Goal: Task Accomplishment & Management: Use online tool/utility

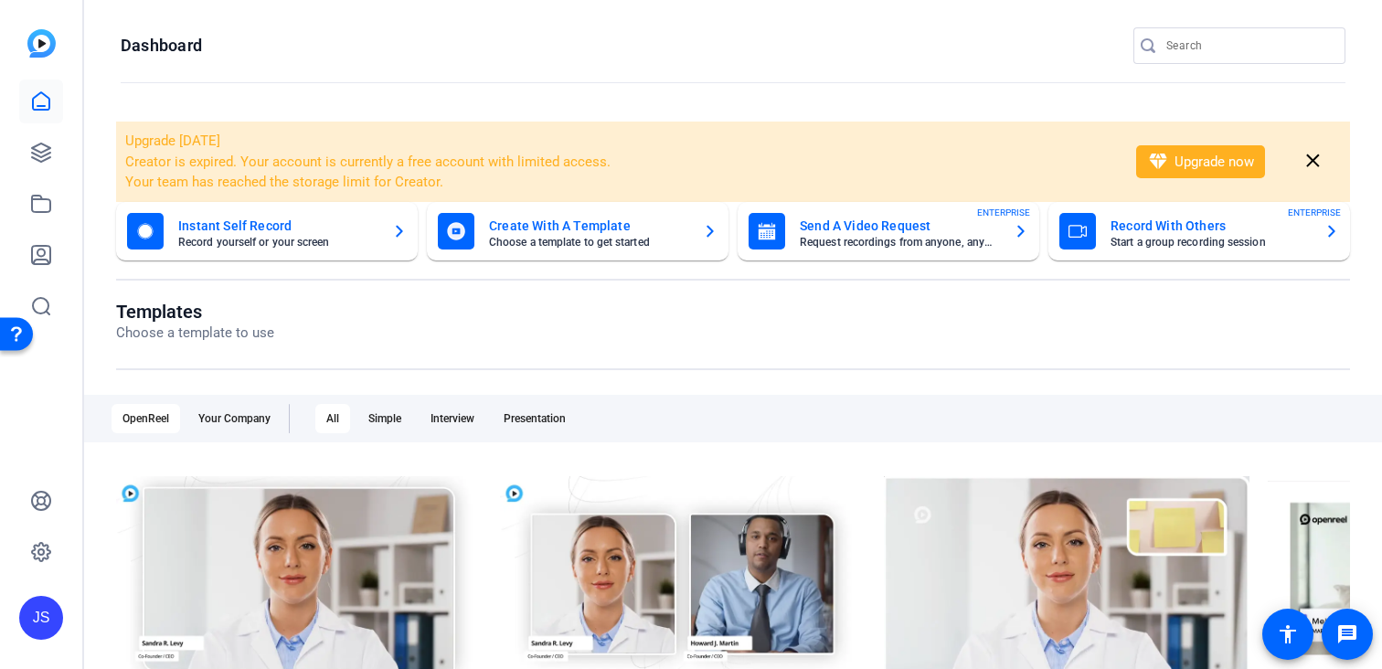
click at [1178, 55] on input "Search" at bounding box center [1248, 46] width 165 height 22
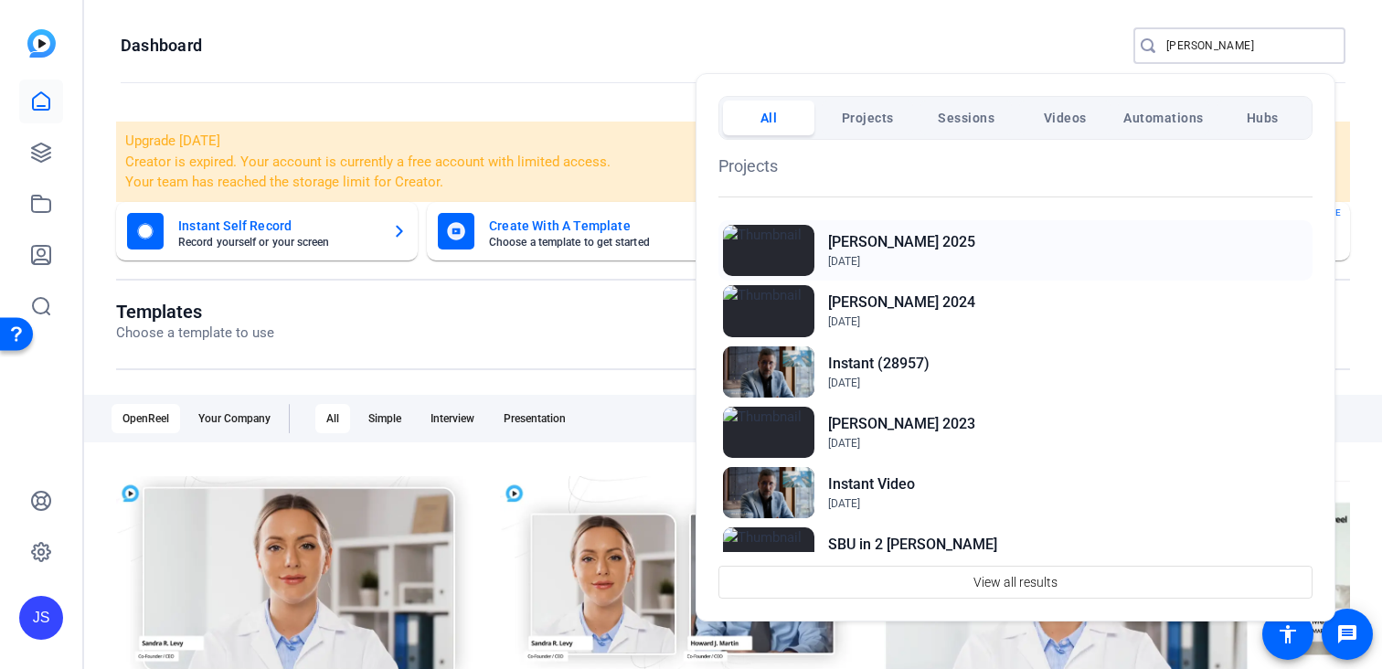
type input "[PERSON_NAME]"
click at [931, 237] on h2 "[PERSON_NAME] 2025" at bounding box center [901, 242] width 147 height 22
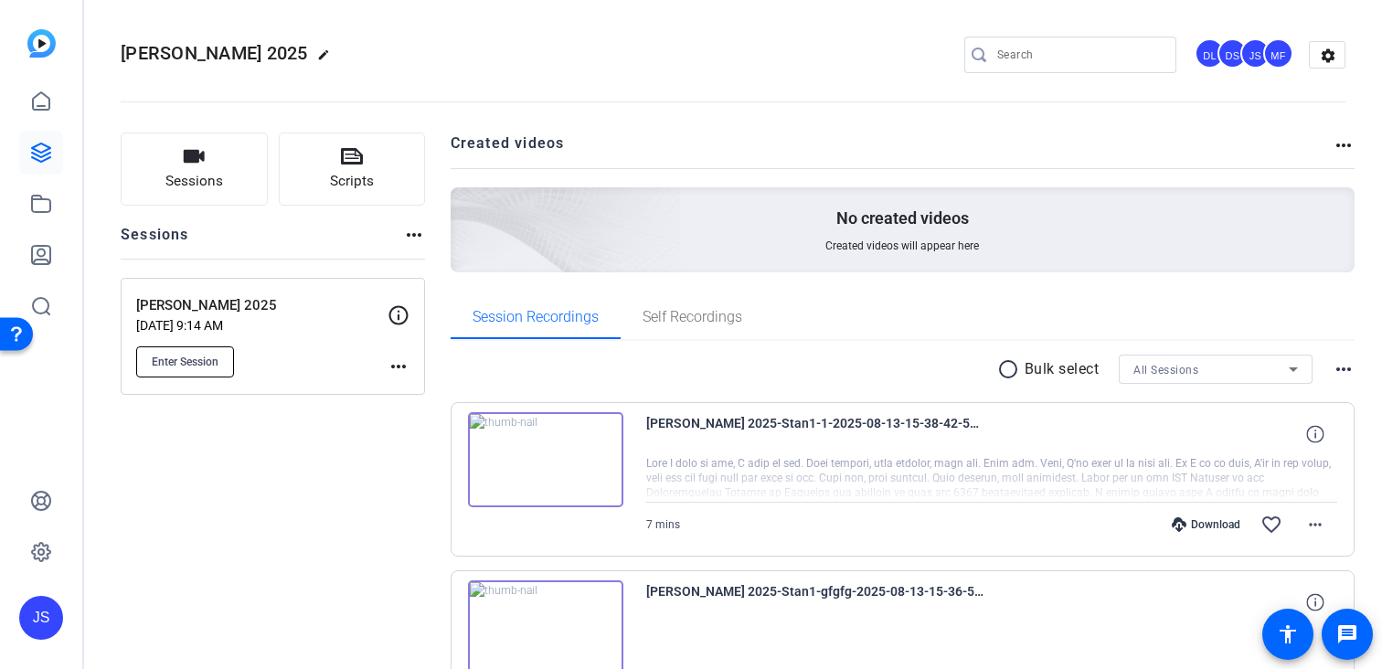
click at [179, 353] on button "Enter Session" at bounding box center [185, 361] width 98 height 31
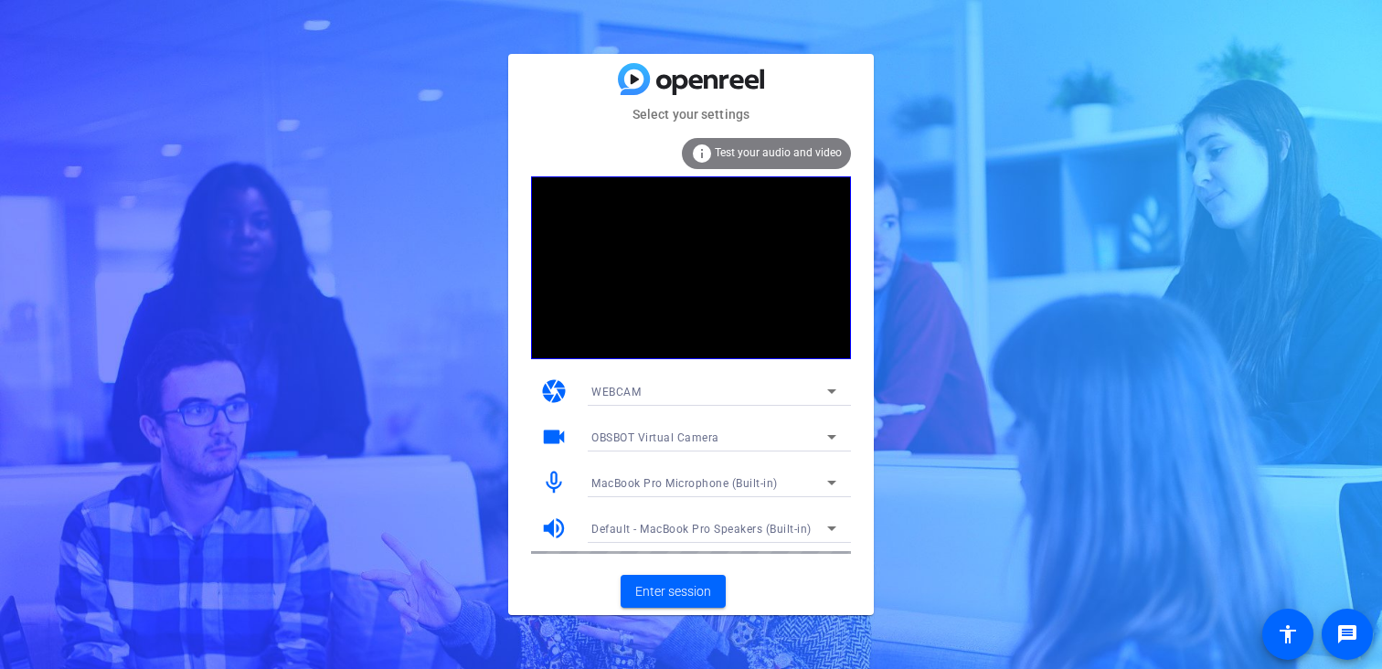
click at [661, 387] on div "WEBCAM" at bounding box center [709, 391] width 236 height 23
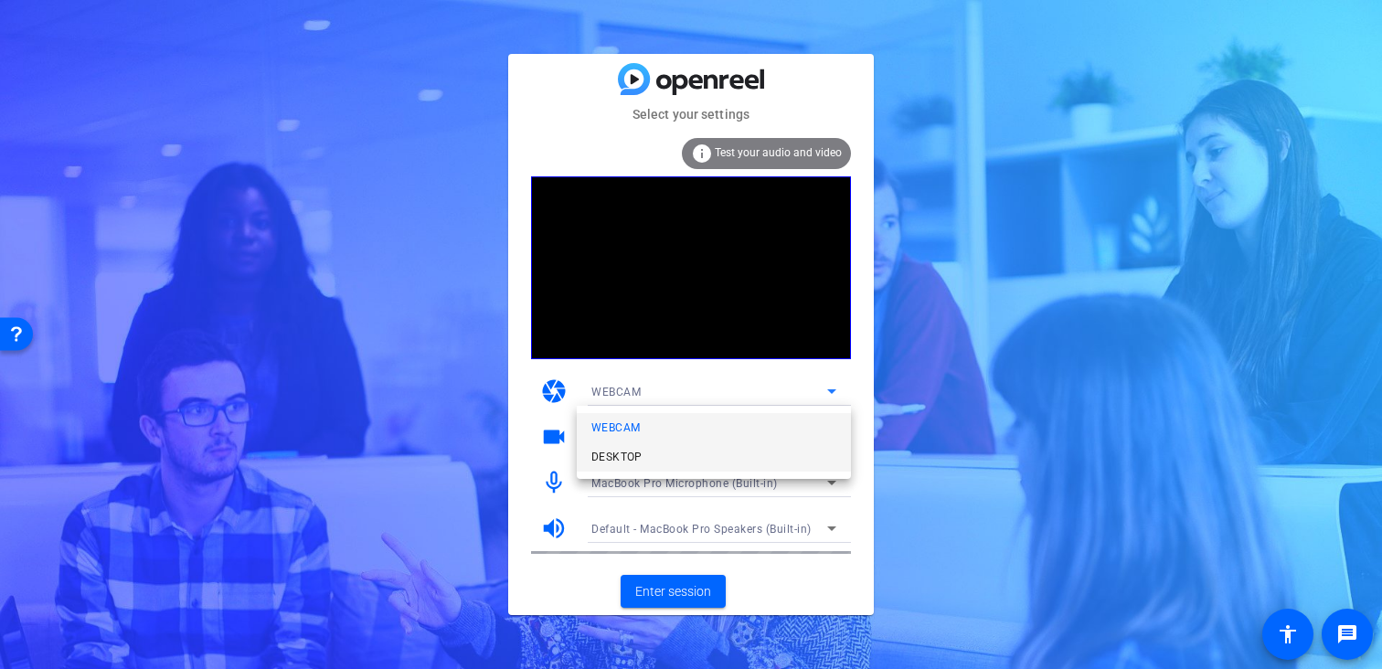
click at [656, 452] on mat-option "DESKTOP" at bounding box center [714, 456] width 274 height 29
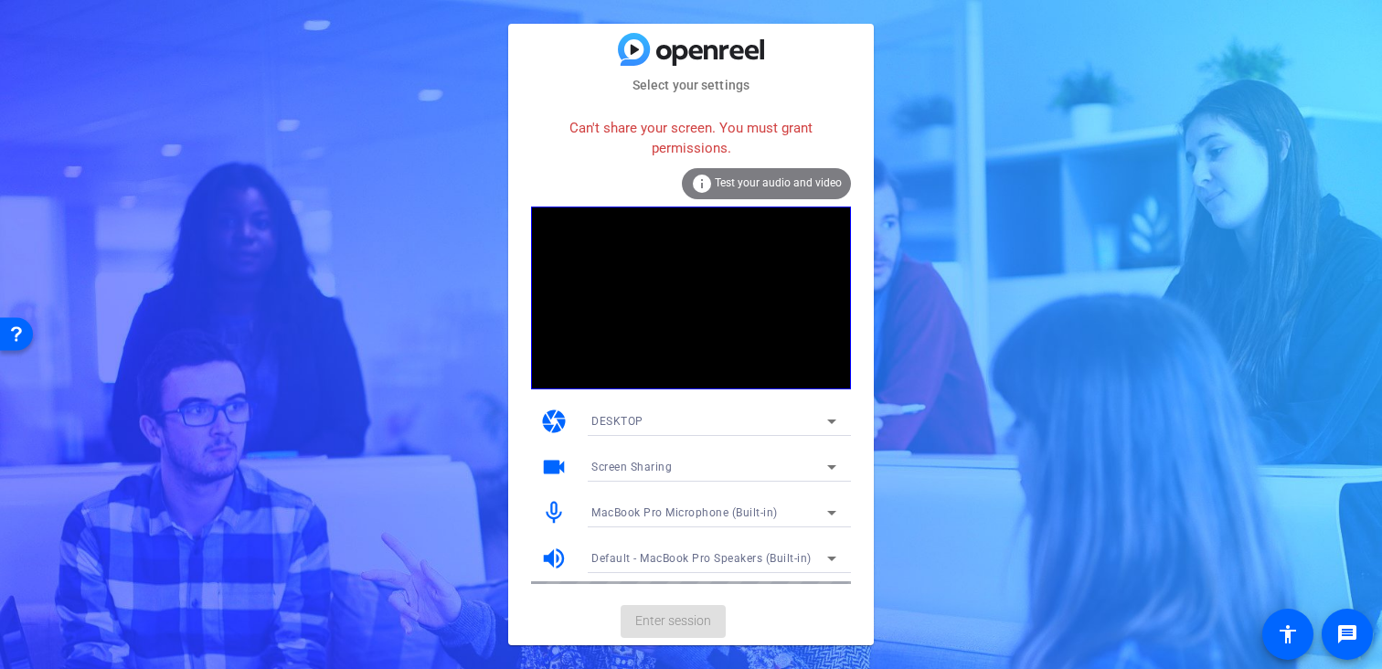
click at [676, 457] on div "Screen Sharing" at bounding box center [709, 466] width 236 height 23
click at [690, 456] on div at bounding box center [691, 334] width 1382 height 669
click at [694, 420] on div "DESKTOP" at bounding box center [709, 421] width 236 height 23
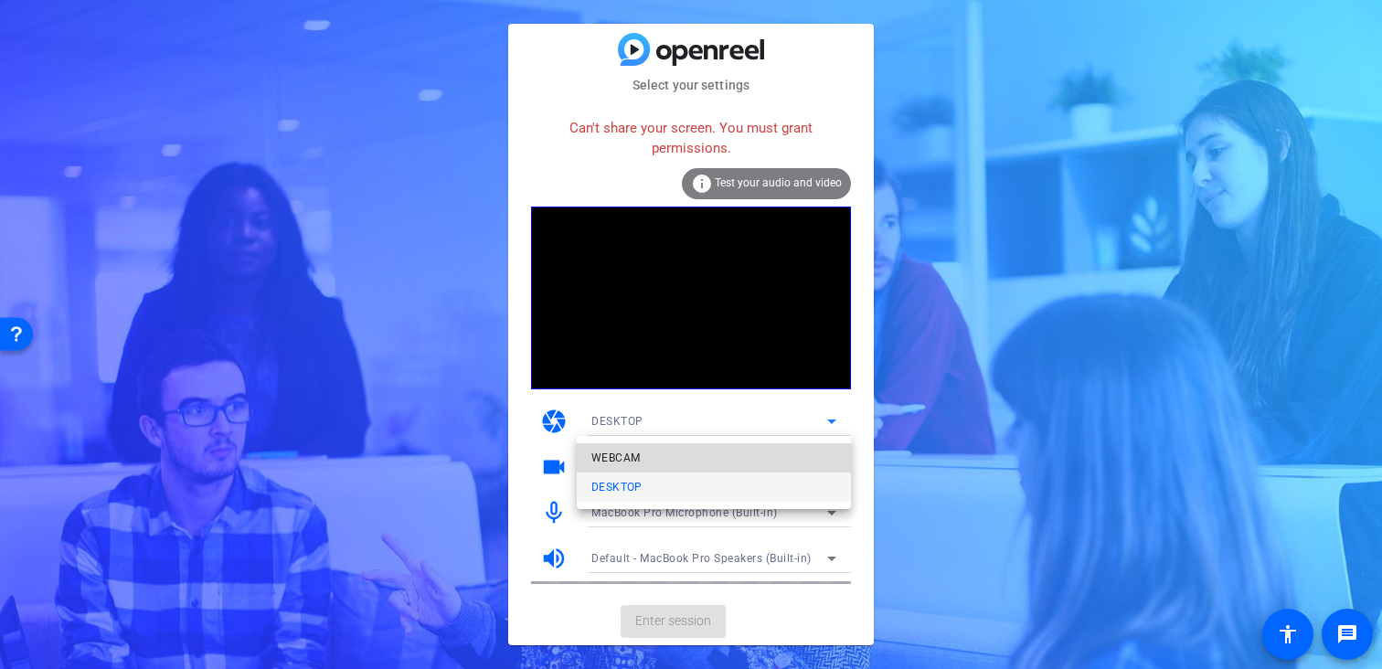
click at [686, 457] on mat-option "WEBCAM" at bounding box center [714, 457] width 274 height 29
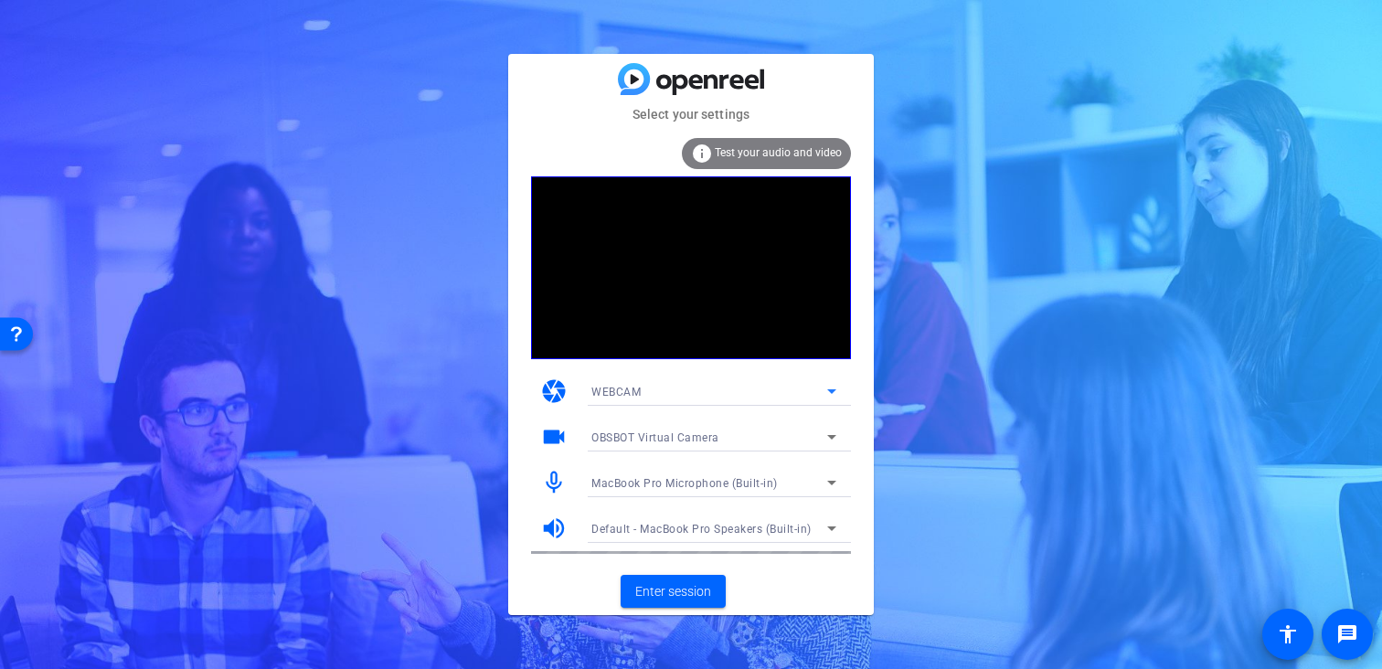
click at [684, 443] on span "OBSBOT Virtual Camera" at bounding box center [655, 437] width 128 height 13
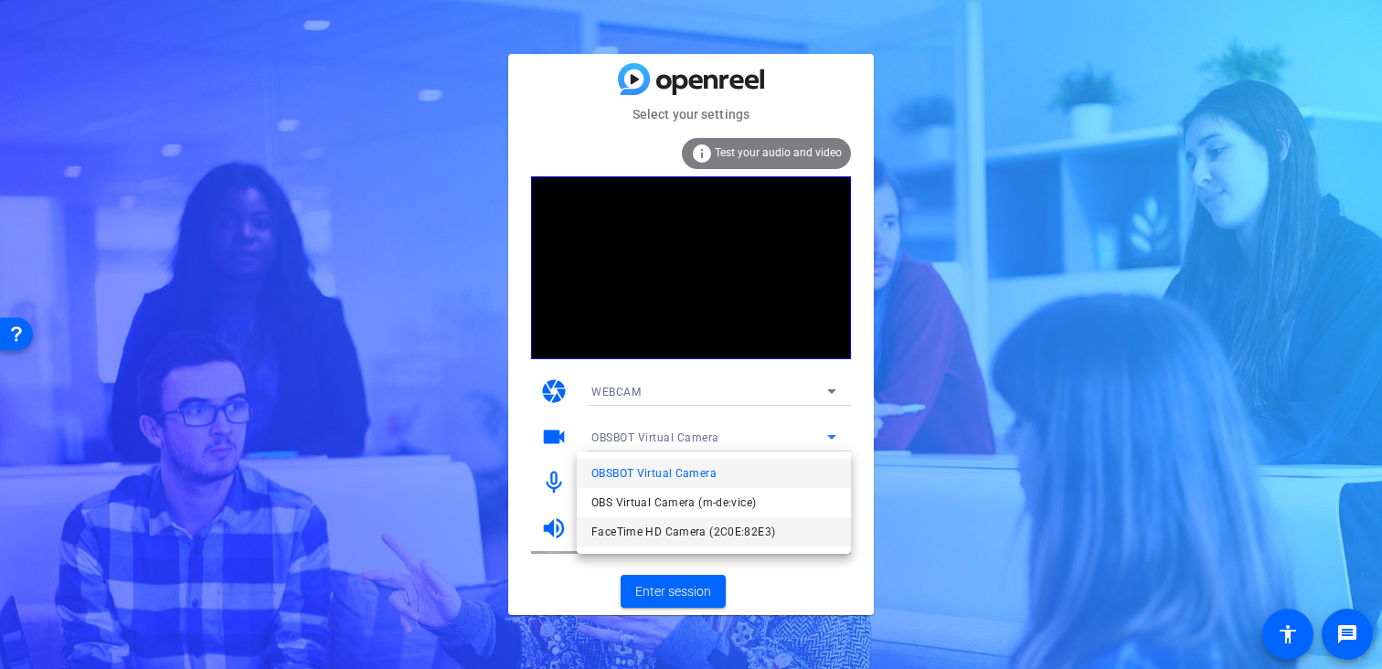
click at [682, 526] on span "FaceTime HD Camera (2C0E:82E3)" at bounding box center [683, 532] width 184 height 22
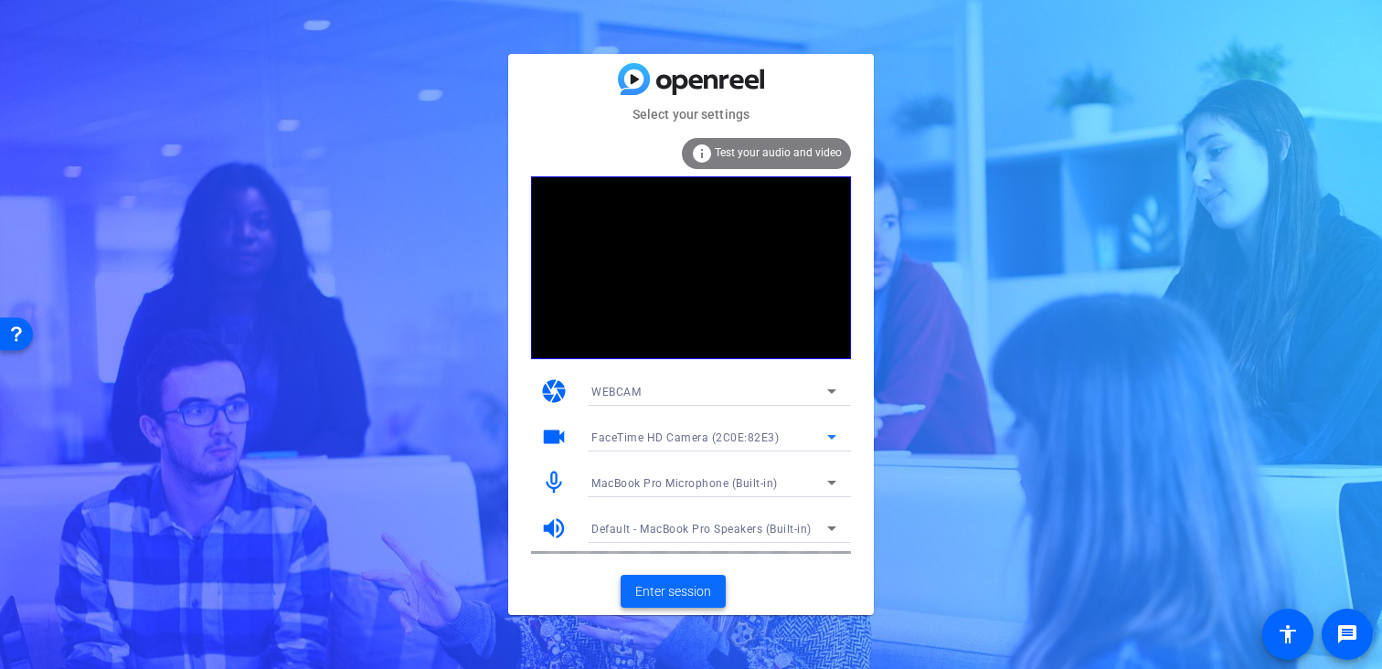
click at [693, 583] on span "Enter session" at bounding box center [673, 591] width 76 height 19
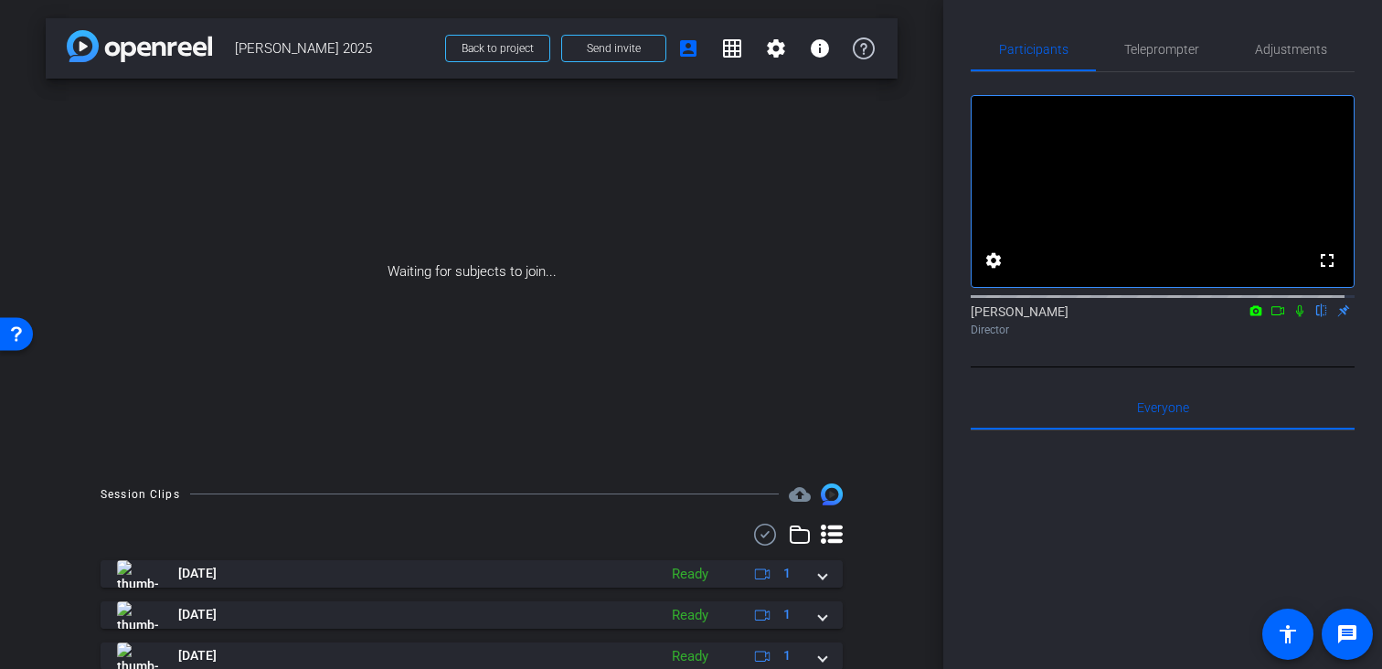
click at [1271, 317] on icon at bounding box center [1278, 310] width 15 height 13
click at [1314, 317] on icon at bounding box center [1321, 310] width 15 height 13
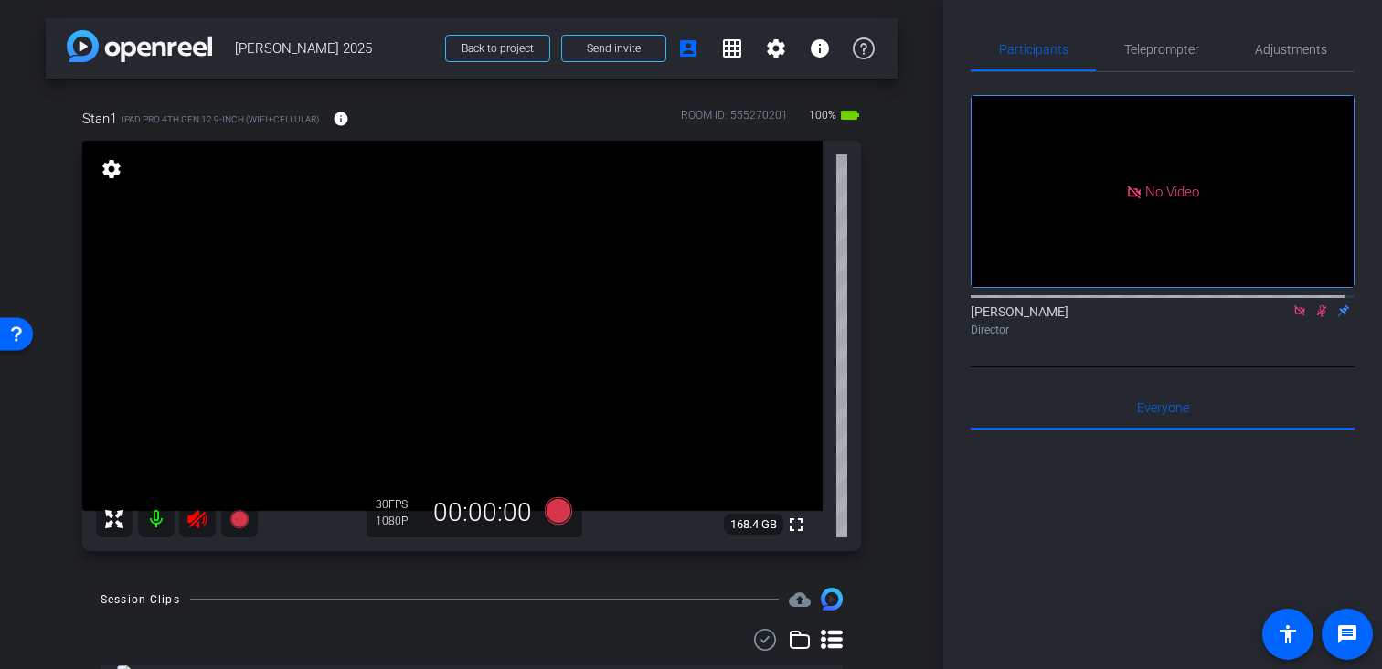
click at [1293, 317] on icon at bounding box center [1300, 310] width 15 height 13
click at [192, 522] on icon at bounding box center [197, 519] width 22 height 22
click at [1144, 43] on span "Teleprompter" at bounding box center [1161, 49] width 75 height 13
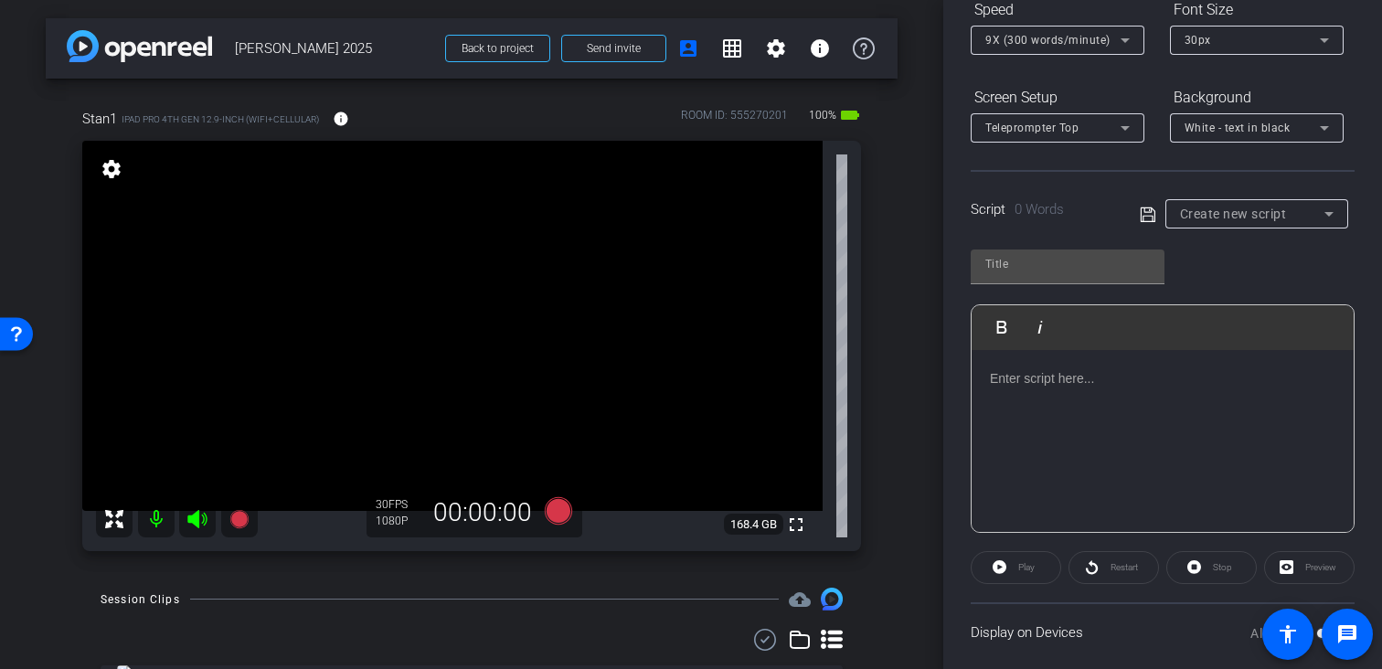
scroll to position [275, 0]
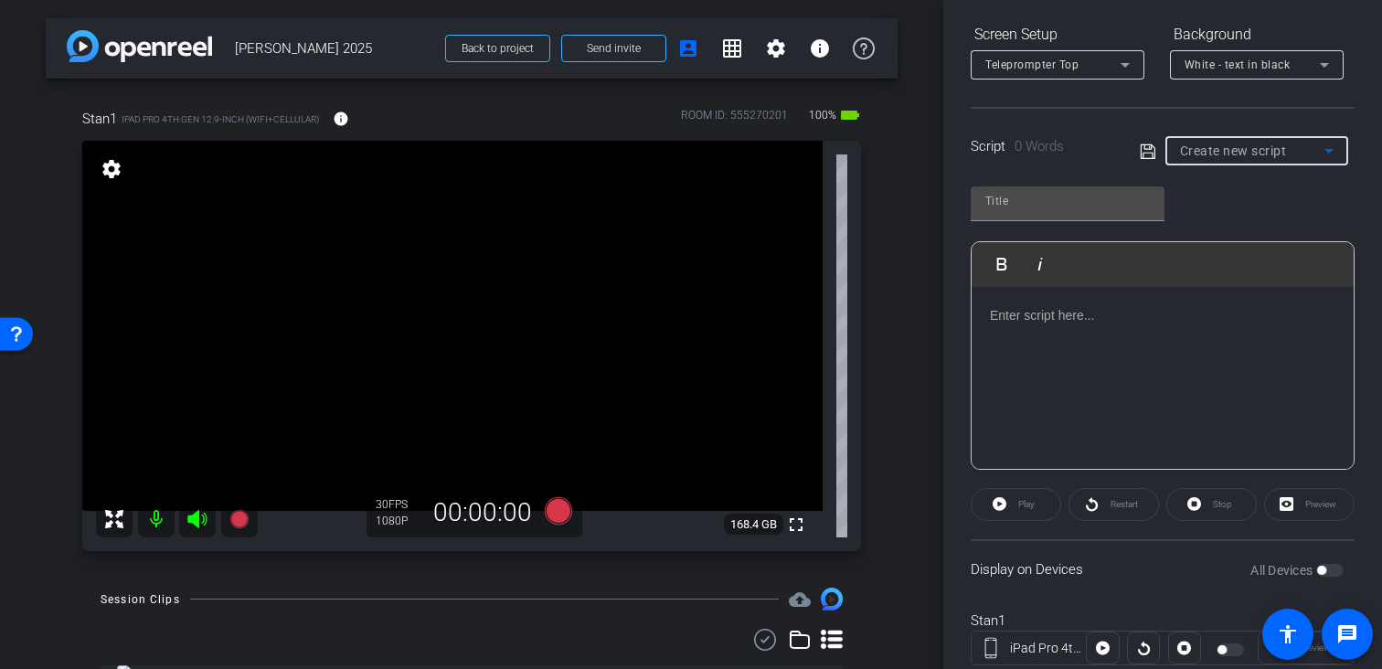
click at [1208, 145] on span "Create new script" at bounding box center [1233, 151] width 107 height 15
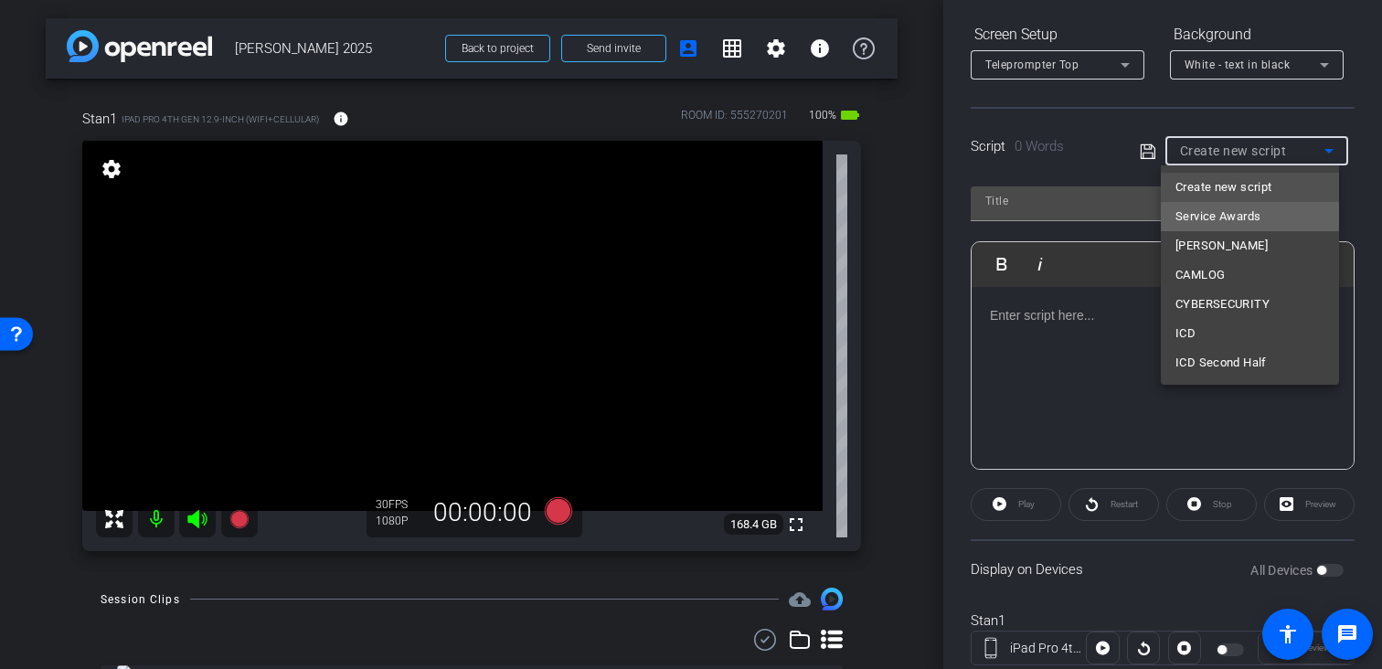
click at [1204, 209] on span "Service Awards" at bounding box center [1218, 217] width 85 height 22
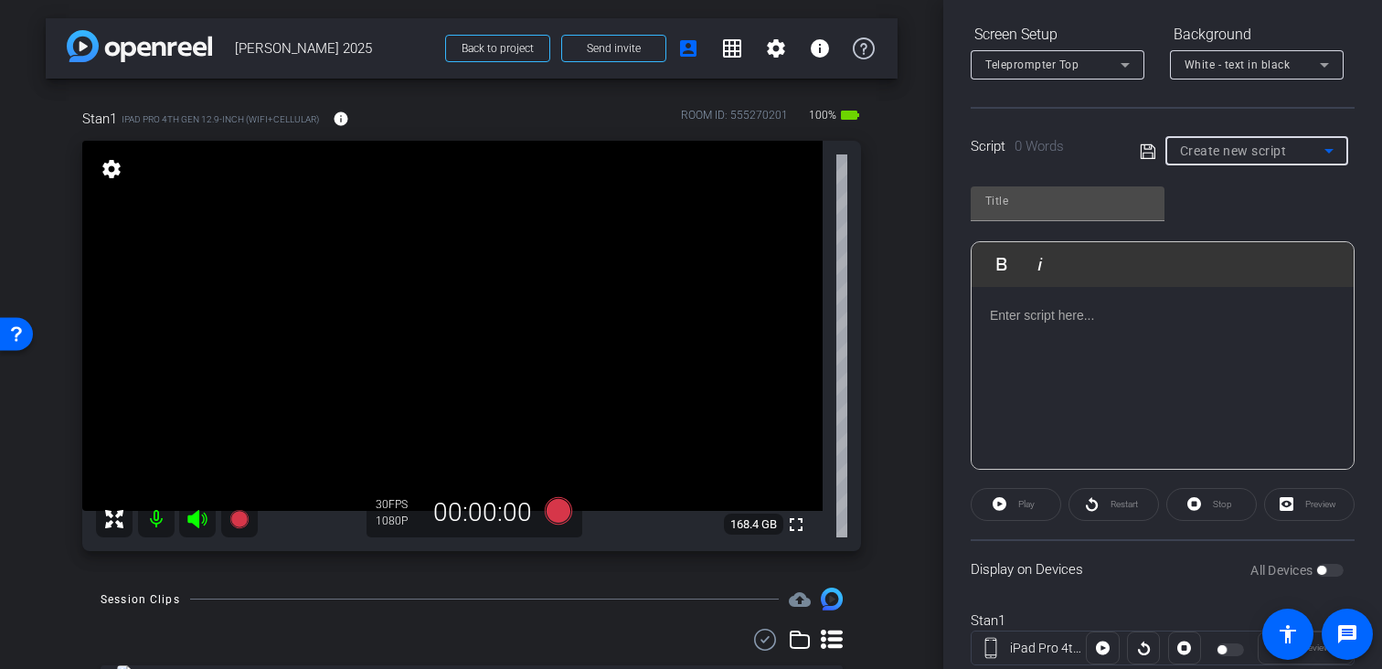
type input "Service Awards"
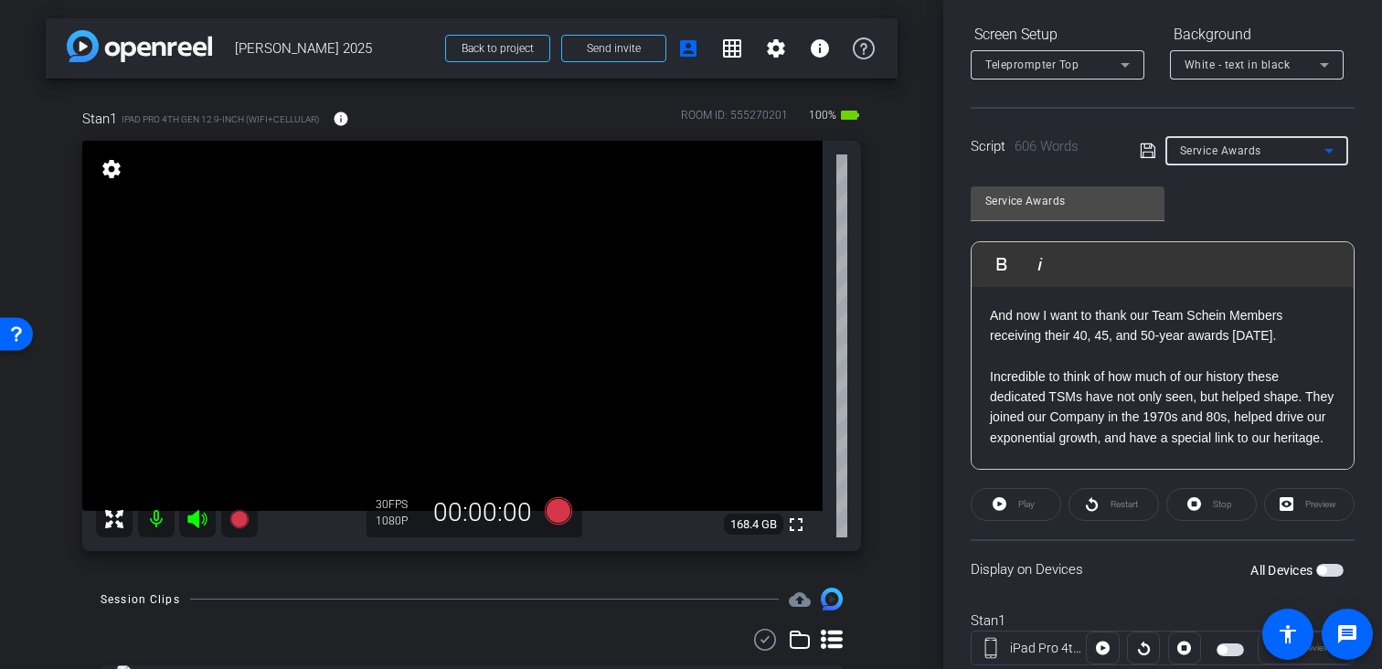
scroll to position [330, 0]
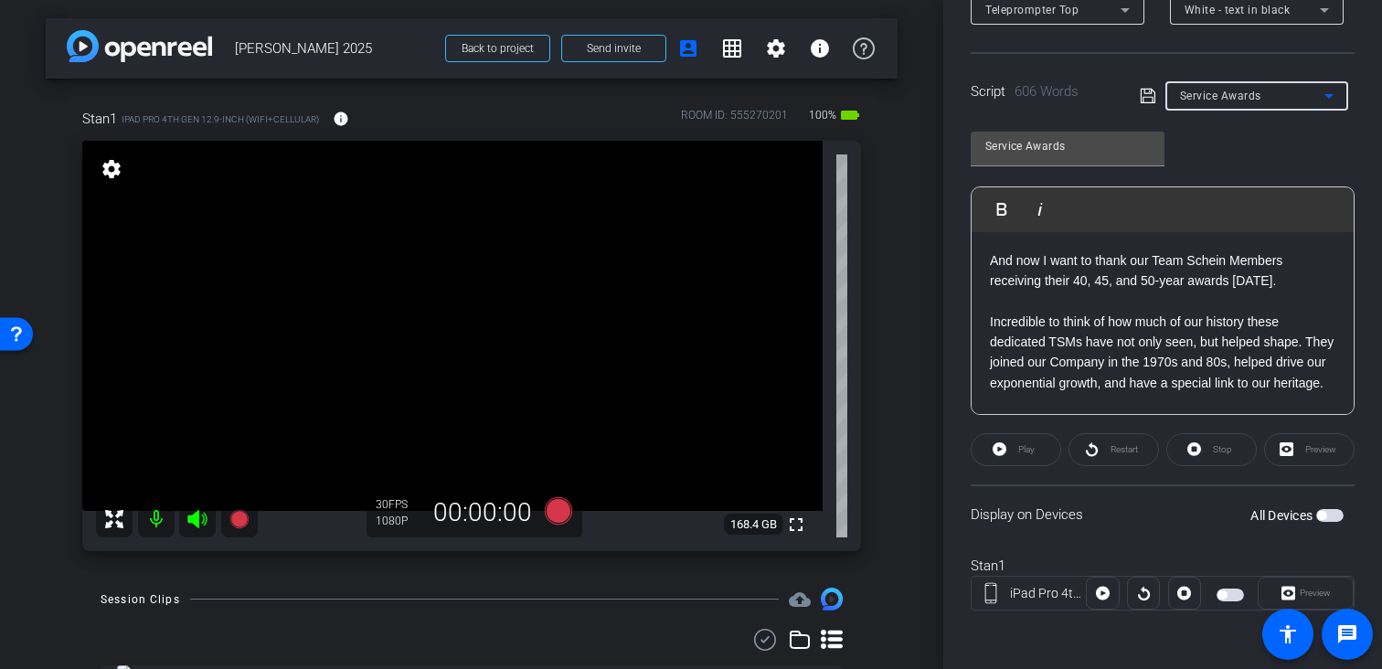
click at [1228, 589] on span "button" at bounding box center [1230, 595] width 27 height 13
click at [1302, 594] on span "Preview" at bounding box center [1315, 593] width 31 height 10
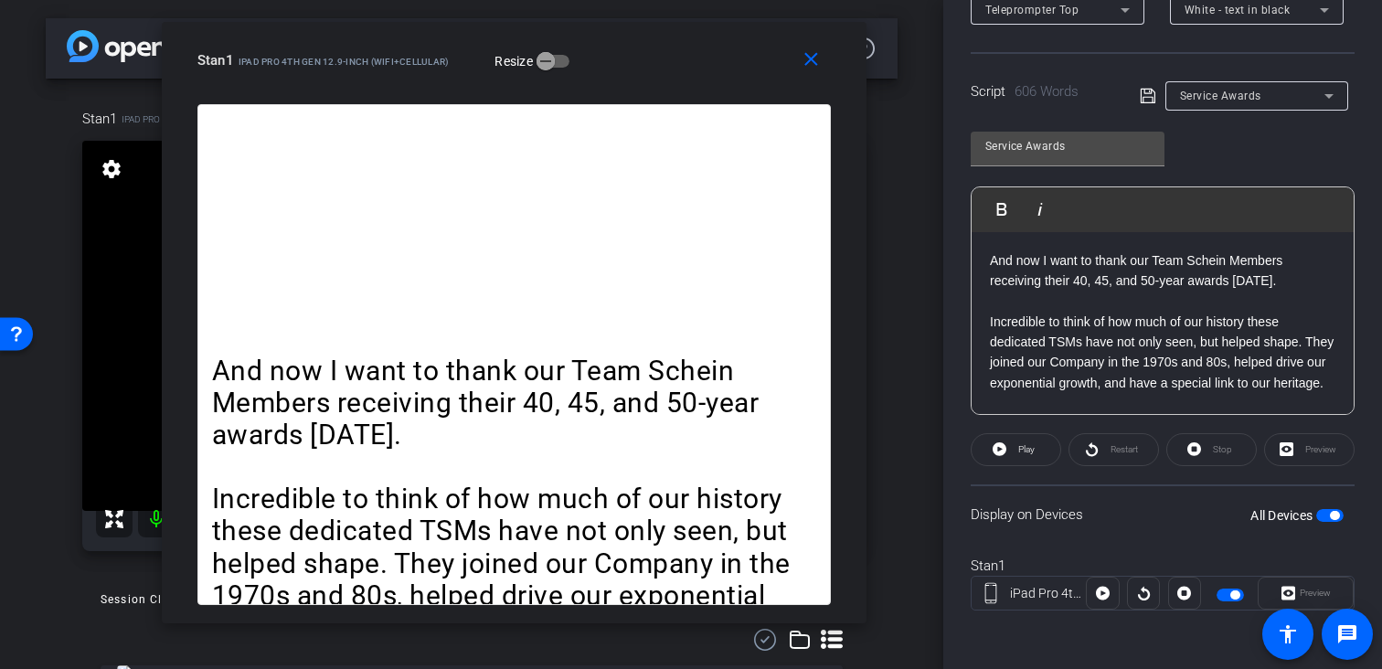
drag, startPoint x: 922, startPoint y: 83, endPoint x: 745, endPoint y: 71, distance: 177.7
click at [745, 71] on div "Stan1 iPad Pro 4th Gen 12.9-inch (WiFi+Cellular) Resize" at bounding box center [520, 60] width 647 height 33
click at [1022, 452] on span "Play" at bounding box center [1026, 449] width 16 height 10
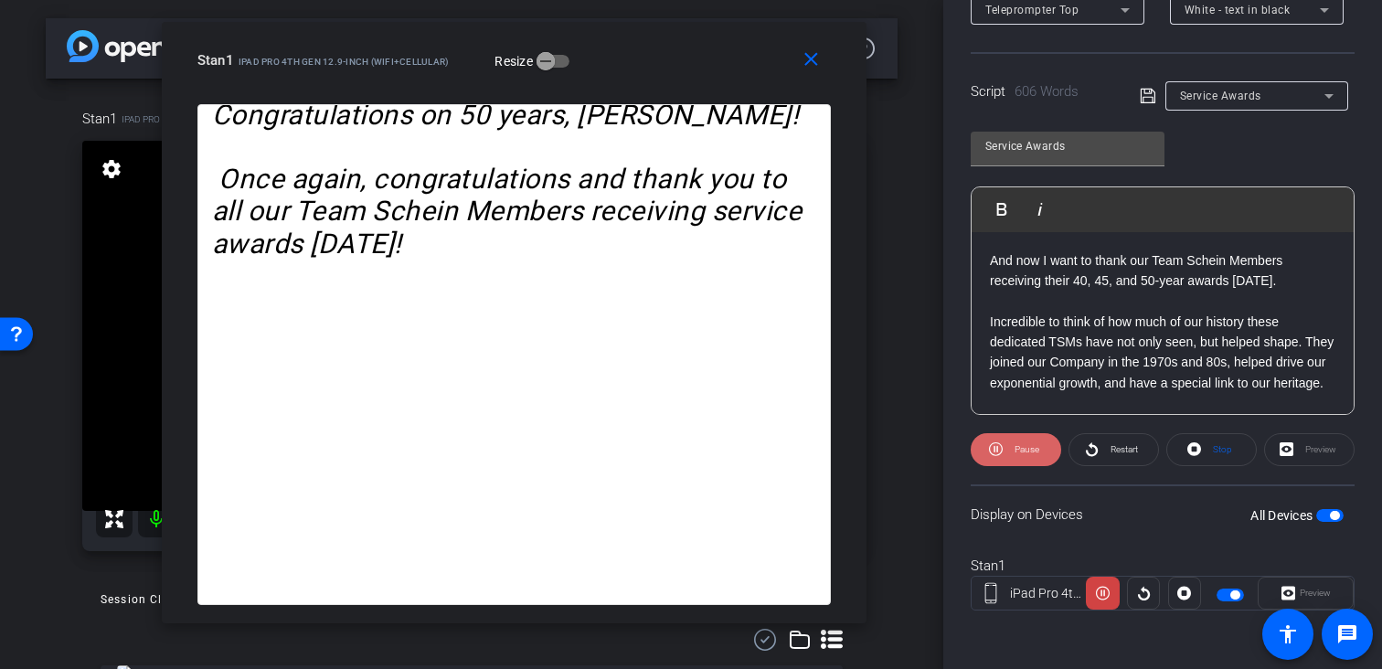
click at [1023, 452] on span "Pause" at bounding box center [1027, 449] width 25 height 10
click at [817, 58] on mat-icon "close" at bounding box center [811, 59] width 23 height 23
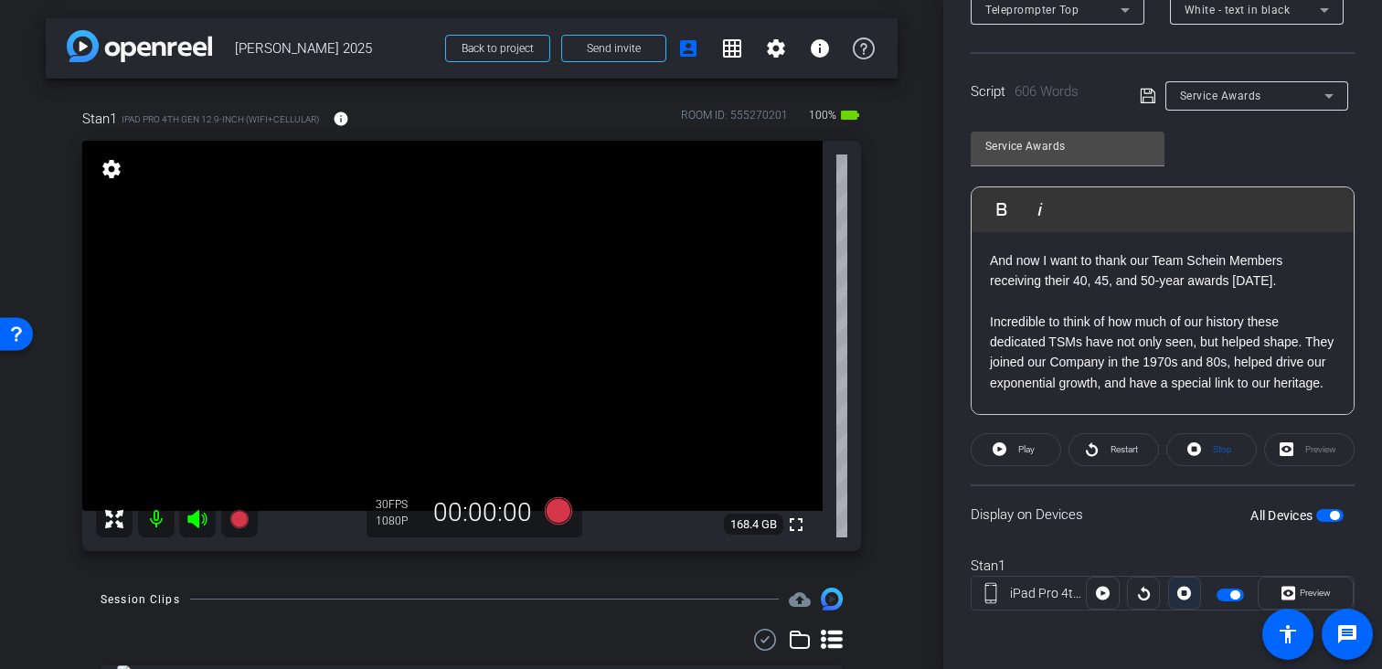
click at [1181, 584] on icon at bounding box center [1184, 593] width 14 height 27
click at [1206, 433] on div "Stop" at bounding box center [1211, 449] width 90 height 33
click at [554, 513] on icon at bounding box center [558, 510] width 27 height 27
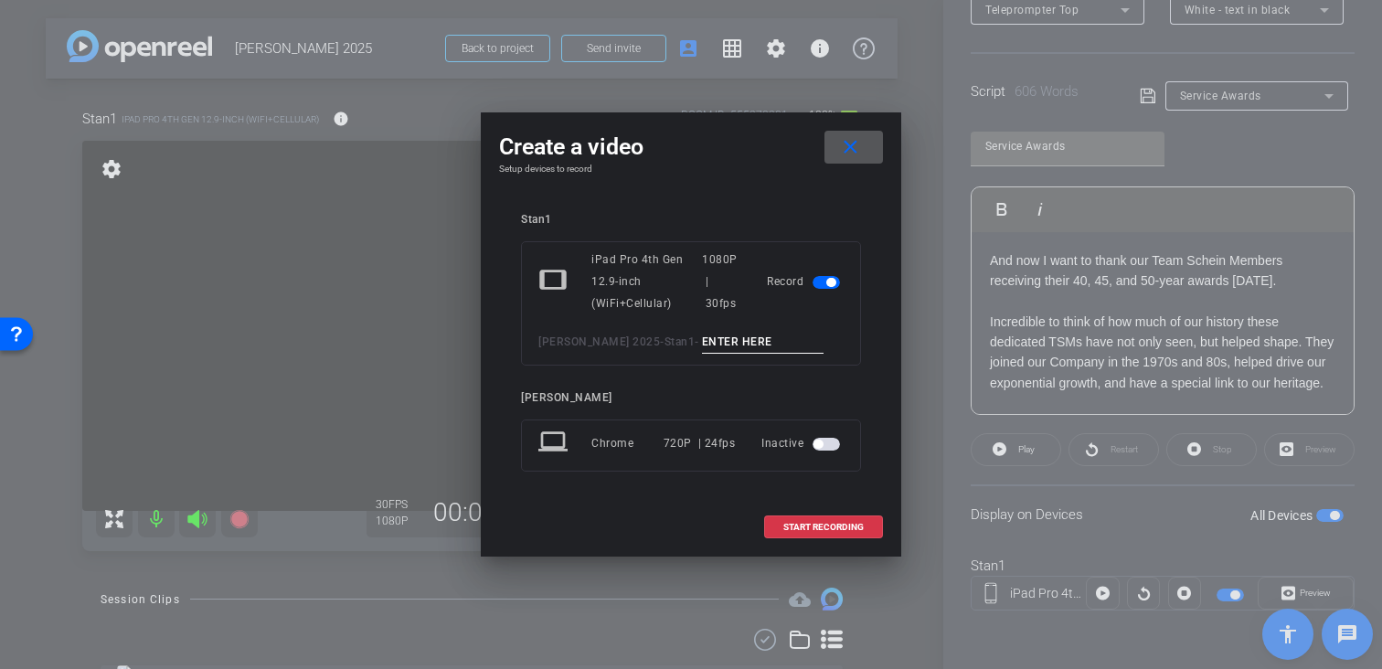
click at [768, 344] on input at bounding box center [763, 342] width 122 height 23
type input "test"
click at [837, 528] on span "START RECORDING" at bounding box center [823, 527] width 80 height 9
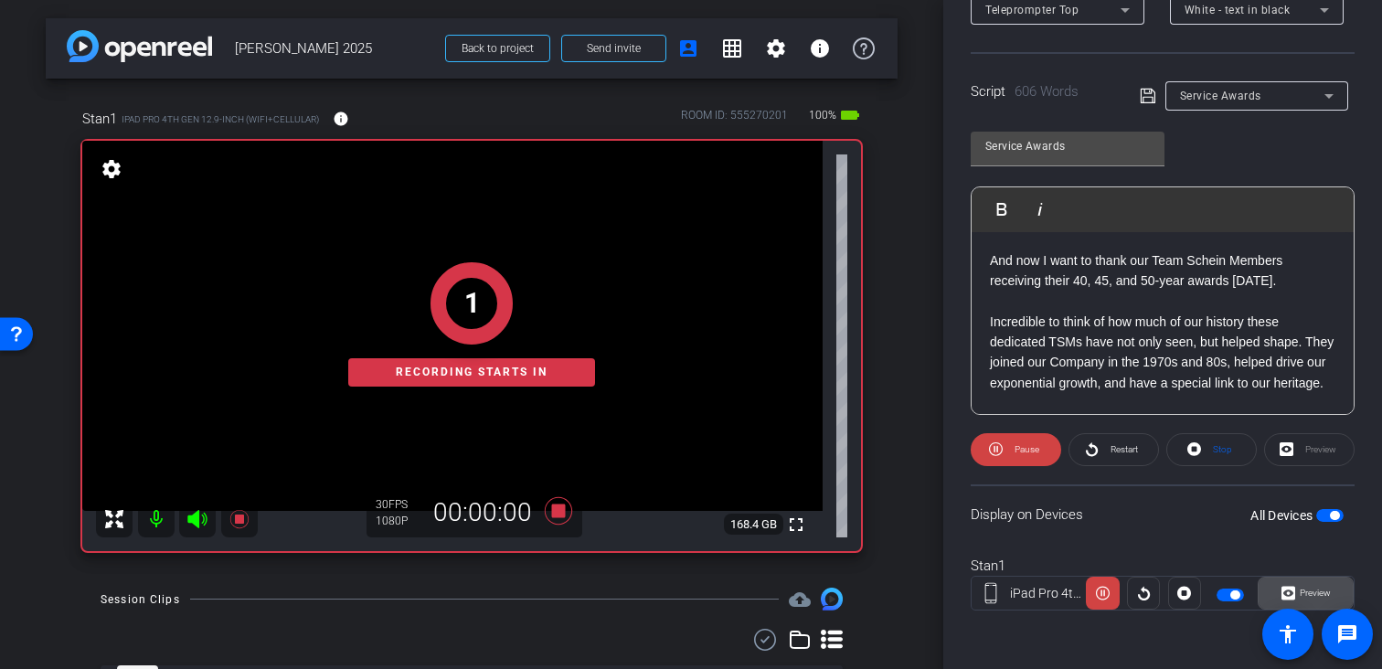
click at [1282, 582] on icon at bounding box center [1289, 593] width 14 height 27
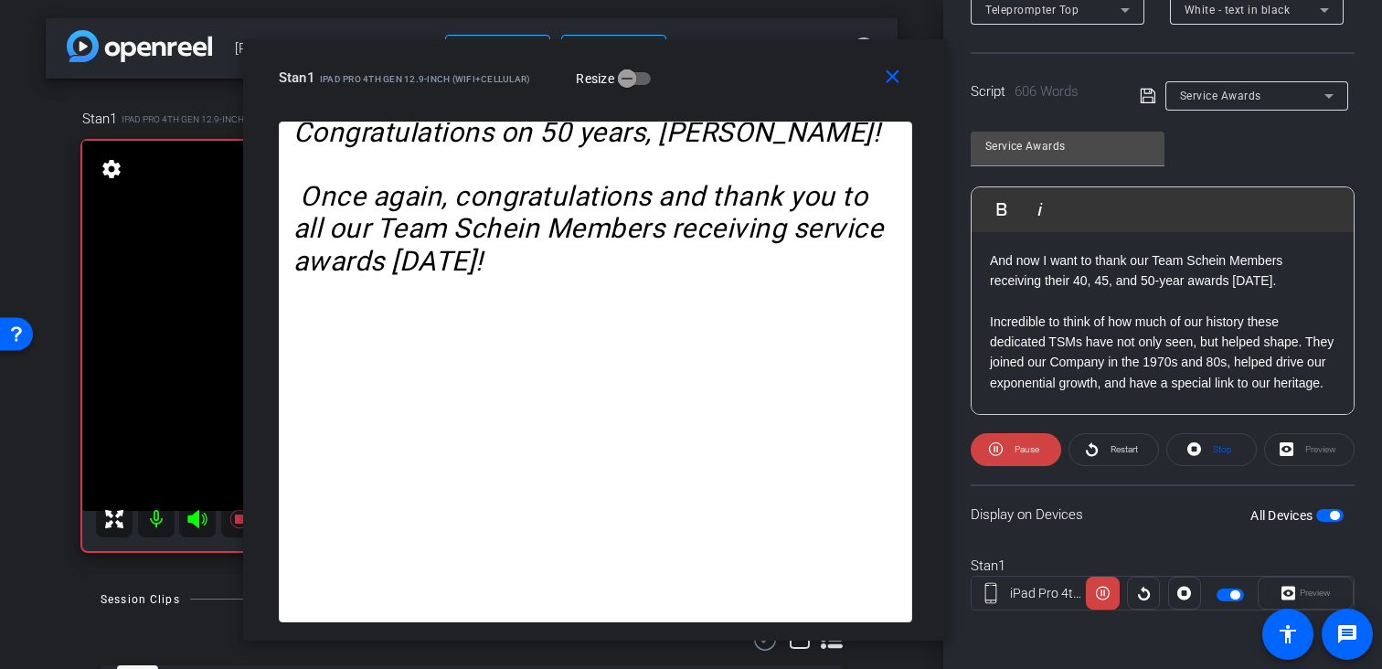
drag, startPoint x: 856, startPoint y: 73, endPoint x: 717, endPoint y: 79, distance: 139.1
click at [717, 79] on div "Stan1 iPad Pro 4th Gen 12.9-inch (WiFi+Cellular) Resize" at bounding box center [602, 77] width 647 height 33
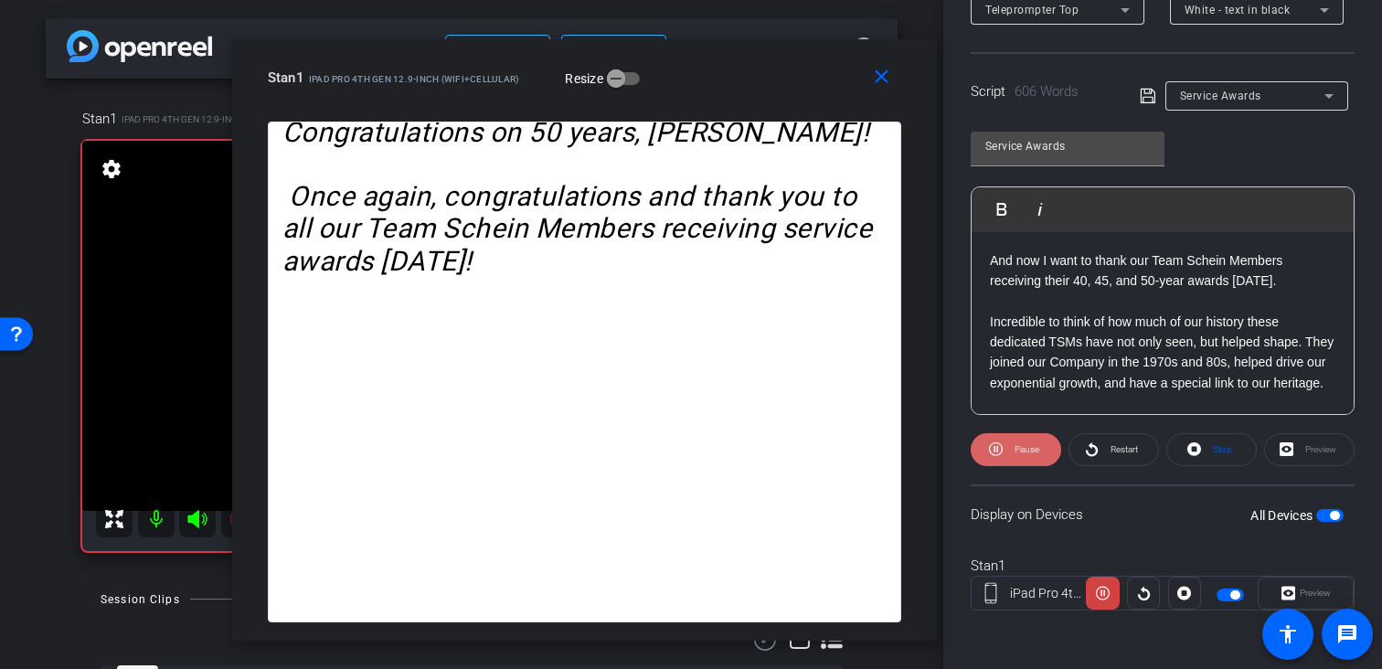
click at [1008, 434] on span at bounding box center [1016, 450] width 90 height 44
click at [875, 84] on mat-icon "close" at bounding box center [881, 77] width 23 height 23
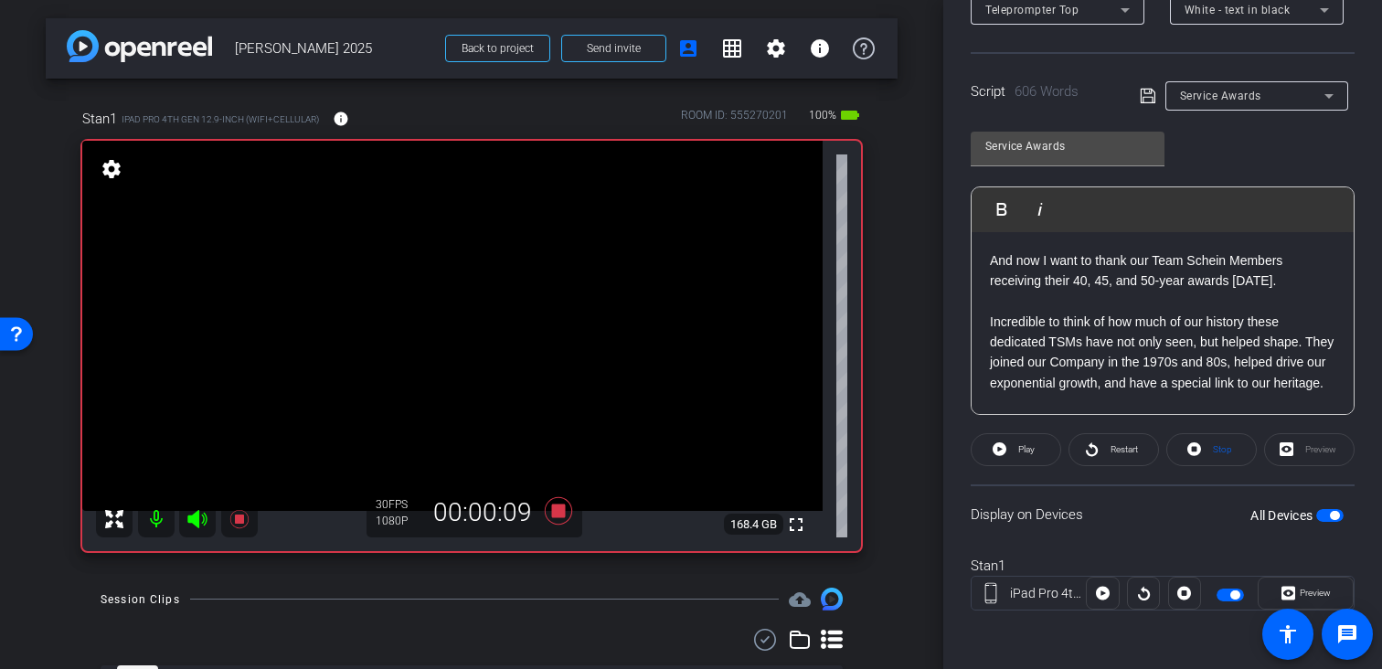
click at [559, 524] on icon at bounding box center [558, 510] width 27 height 27
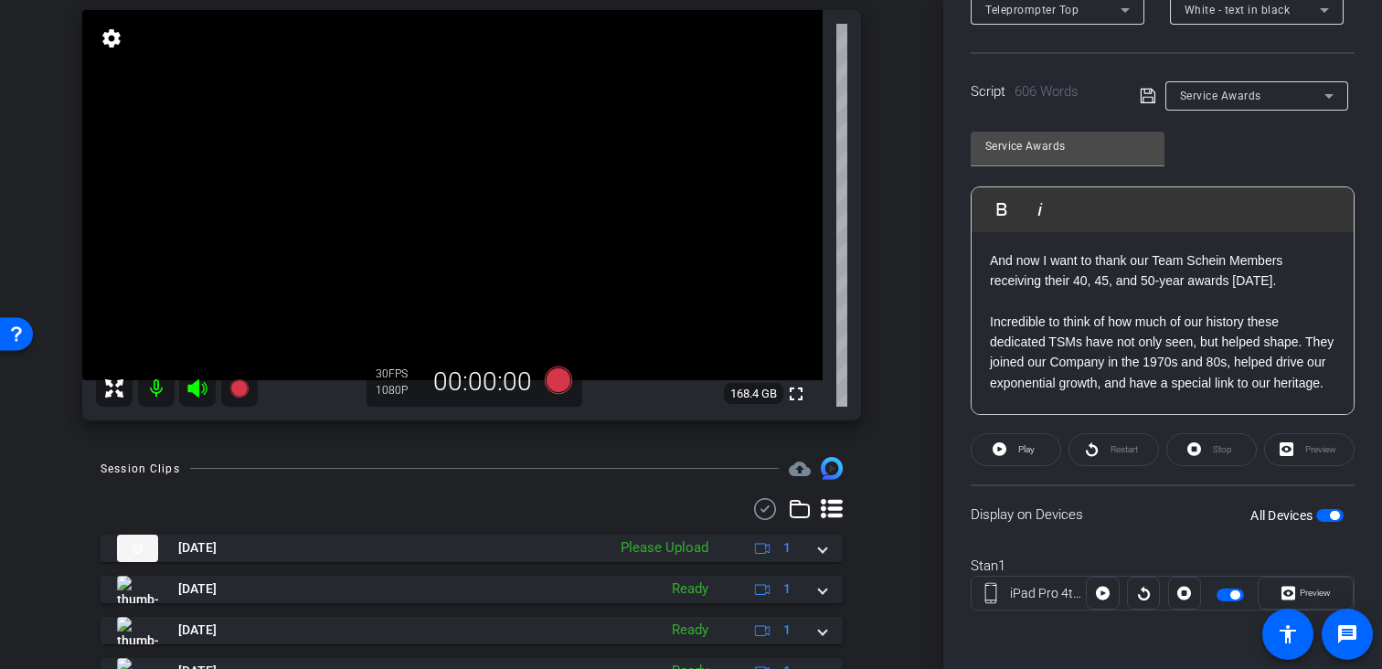
scroll to position [178, 0]
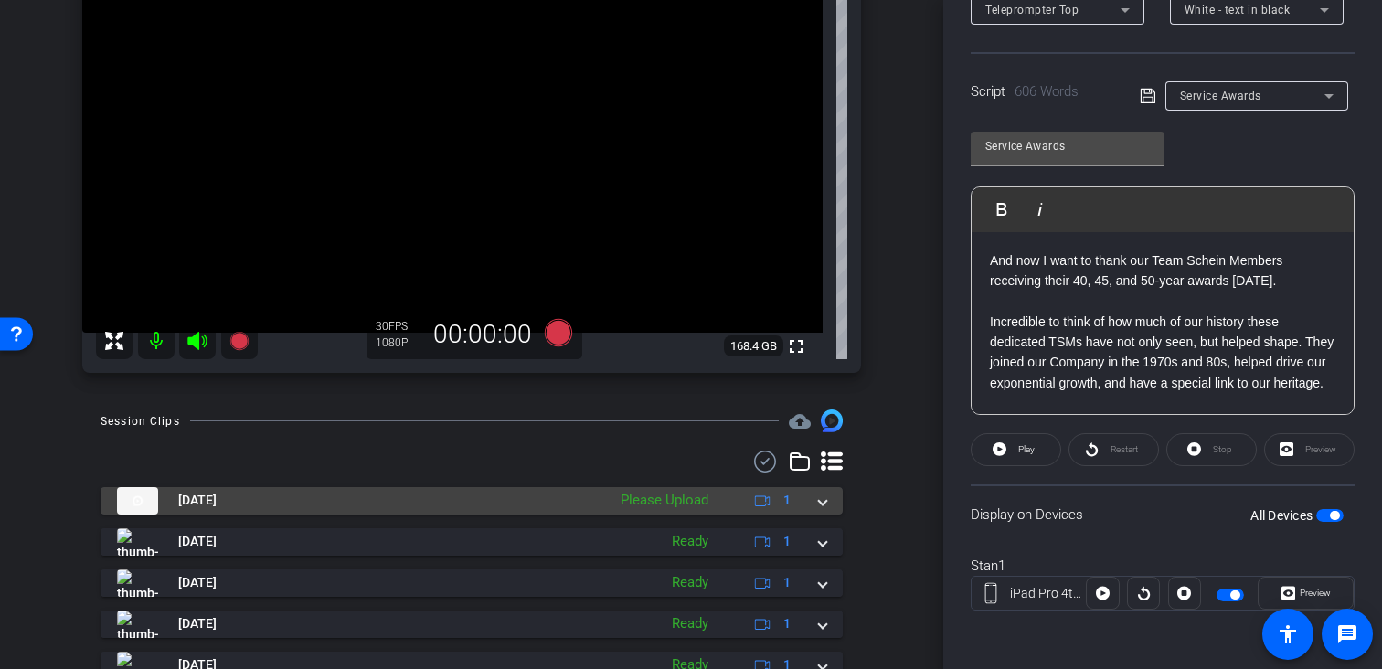
click at [820, 503] on mat-expansion-panel-header "Oct 3, 2025 Please Upload 1" at bounding box center [472, 500] width 742 height 27
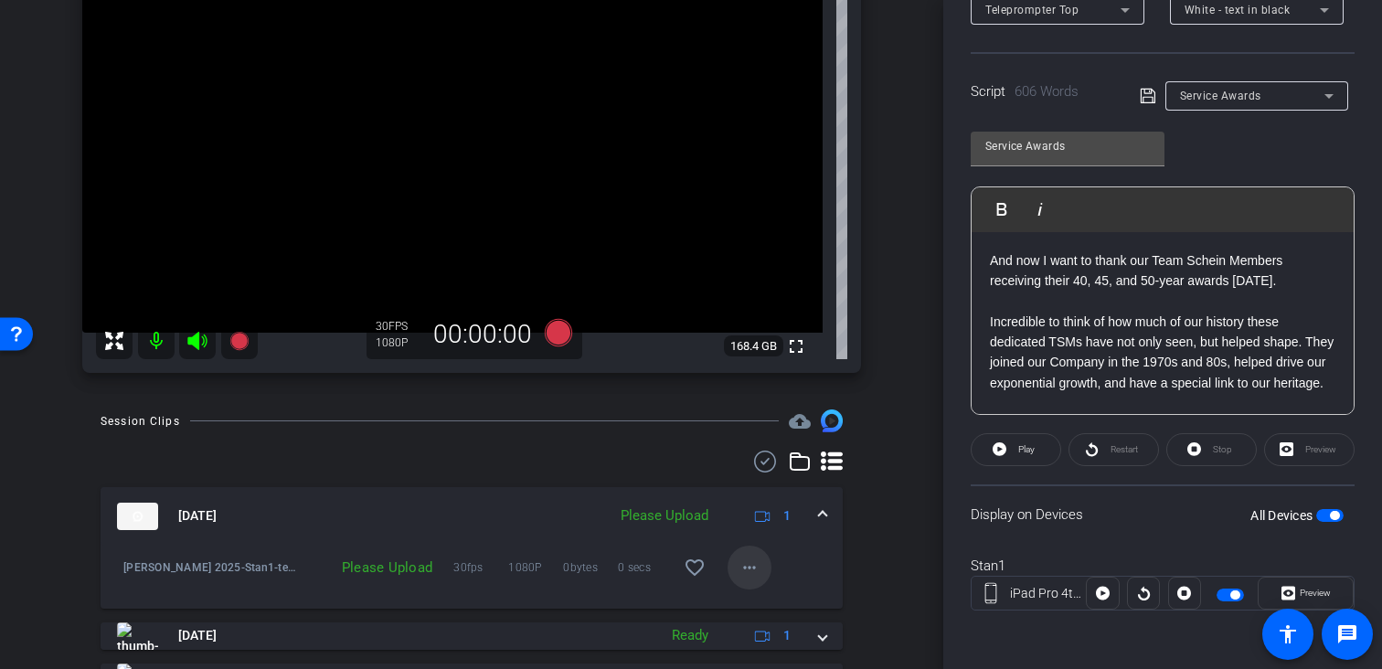
click at [729, 571] on span at bounding box center [750, 568] width 44 height 44
click at [770, 597] on span "Upload" at bounding box center [769, 605] width 73 height 22
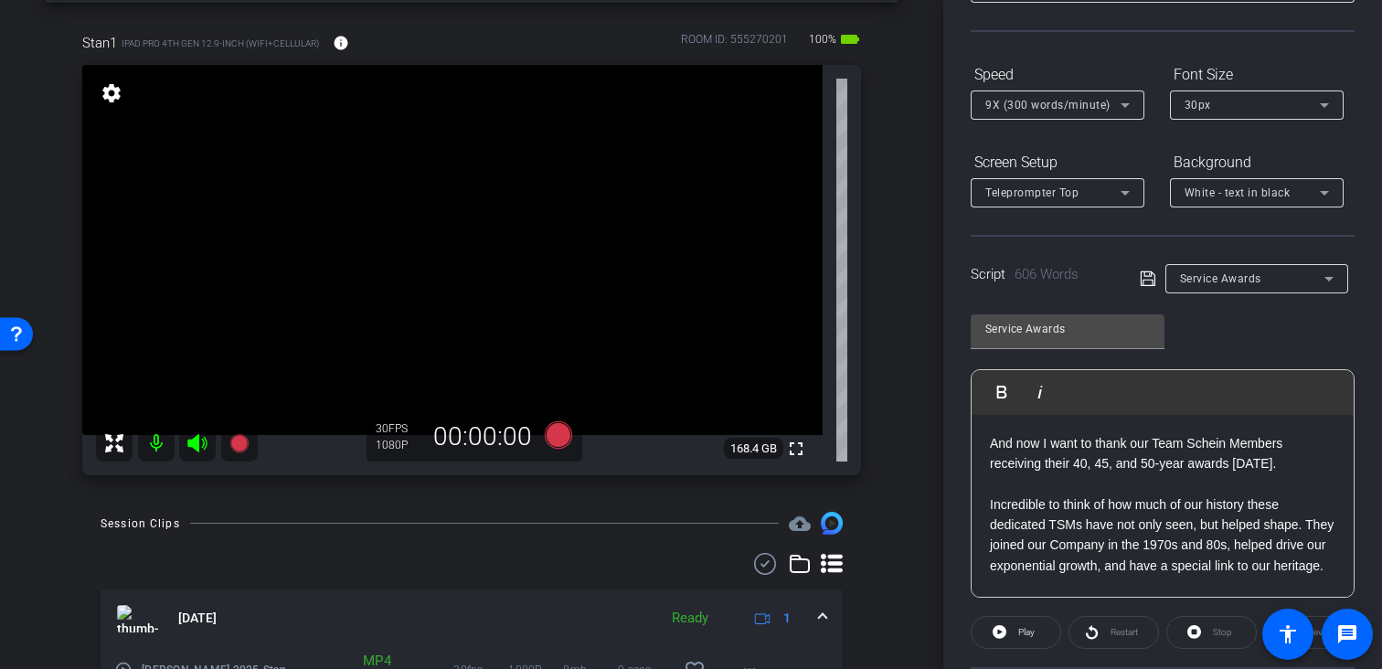
scroll to position [0, 0]
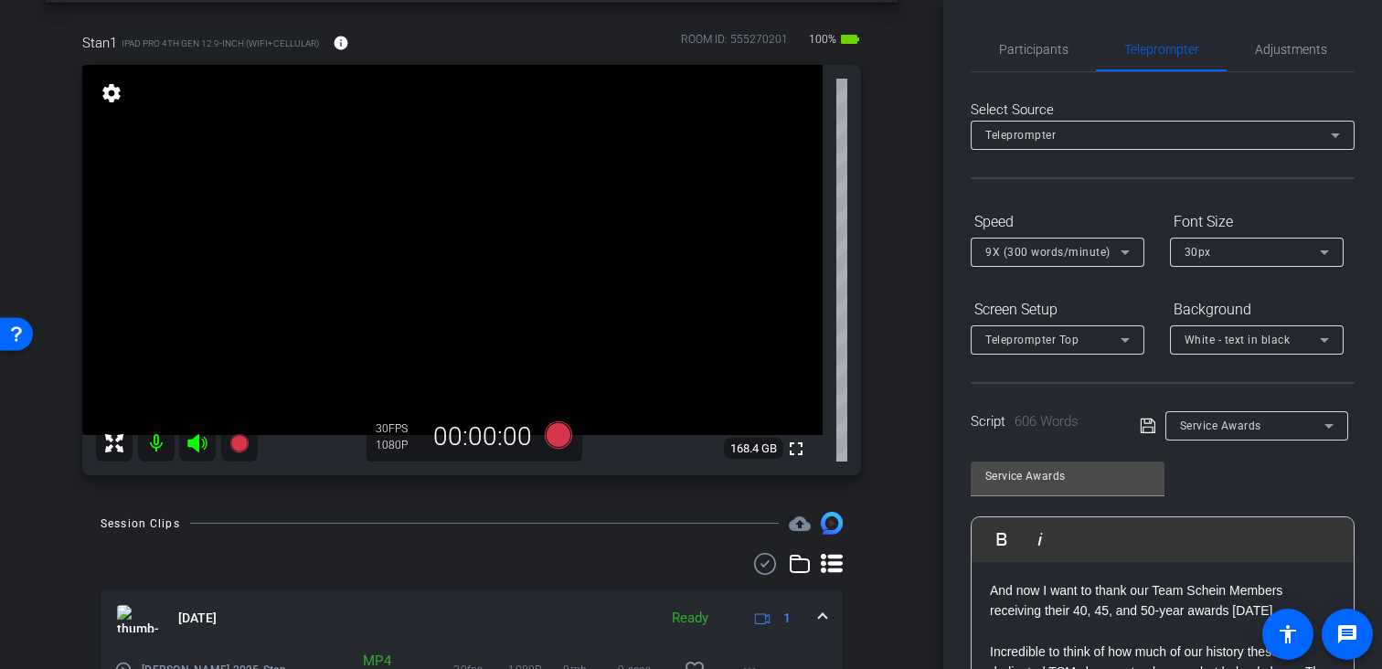
click at [197, 443] on icon at bounding box center [196, 443] width 19 height 18
click at [1033, 50] on span "Participants" at bounding box center [1033, 49] width 69 height 13
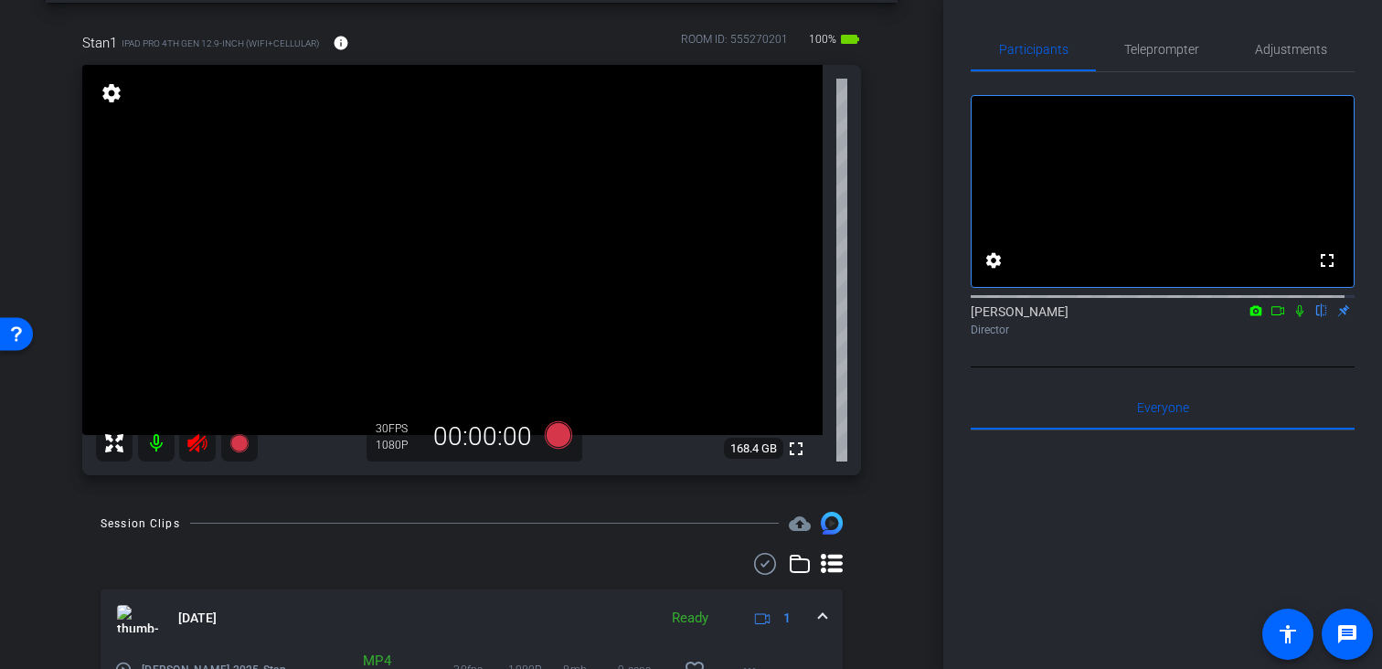
click at [1271, 317] on icon at bounding box center [1278, 310] width 15 height 13
click at [1314, 317] on icon at bounding box center [1321, 310] width 15 height 13
click at [943, 59] on div "Participants Teleprompter Adjustments No Video Joe Savino Director Everyone 0 M…" at bounding box center [1162, 334] width 439 height 669
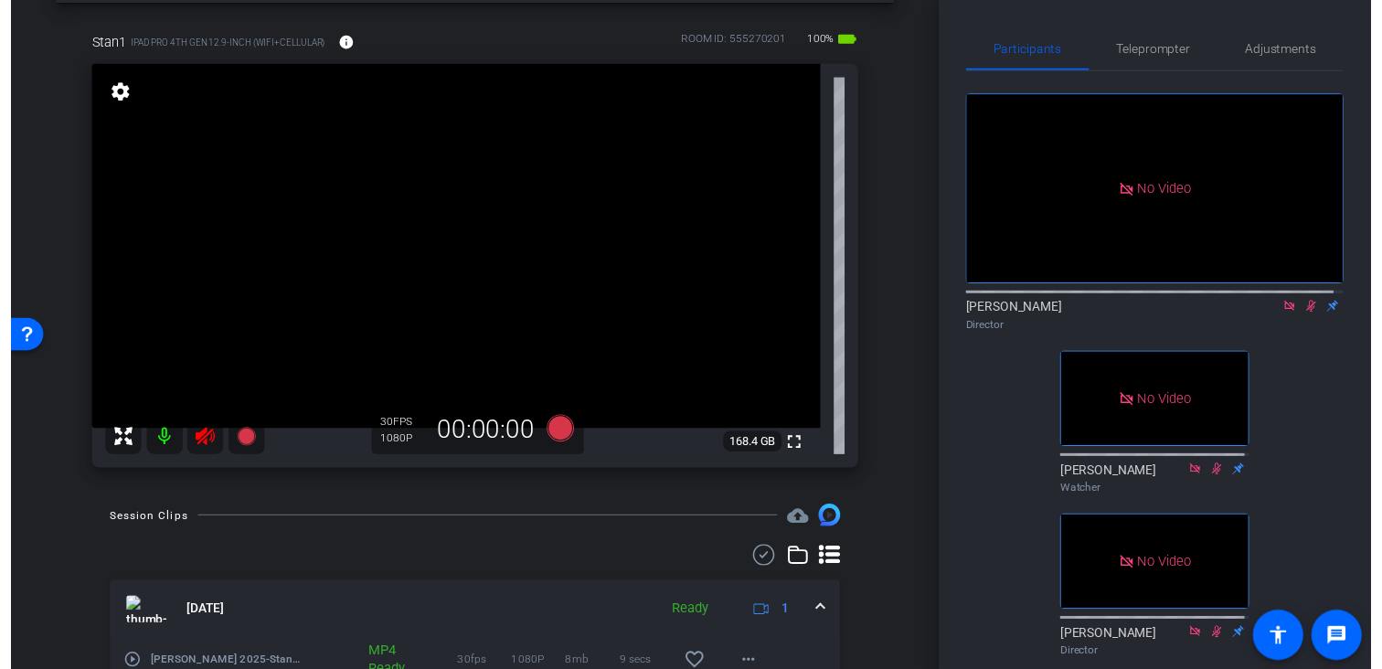
scroll to position [76, 0]
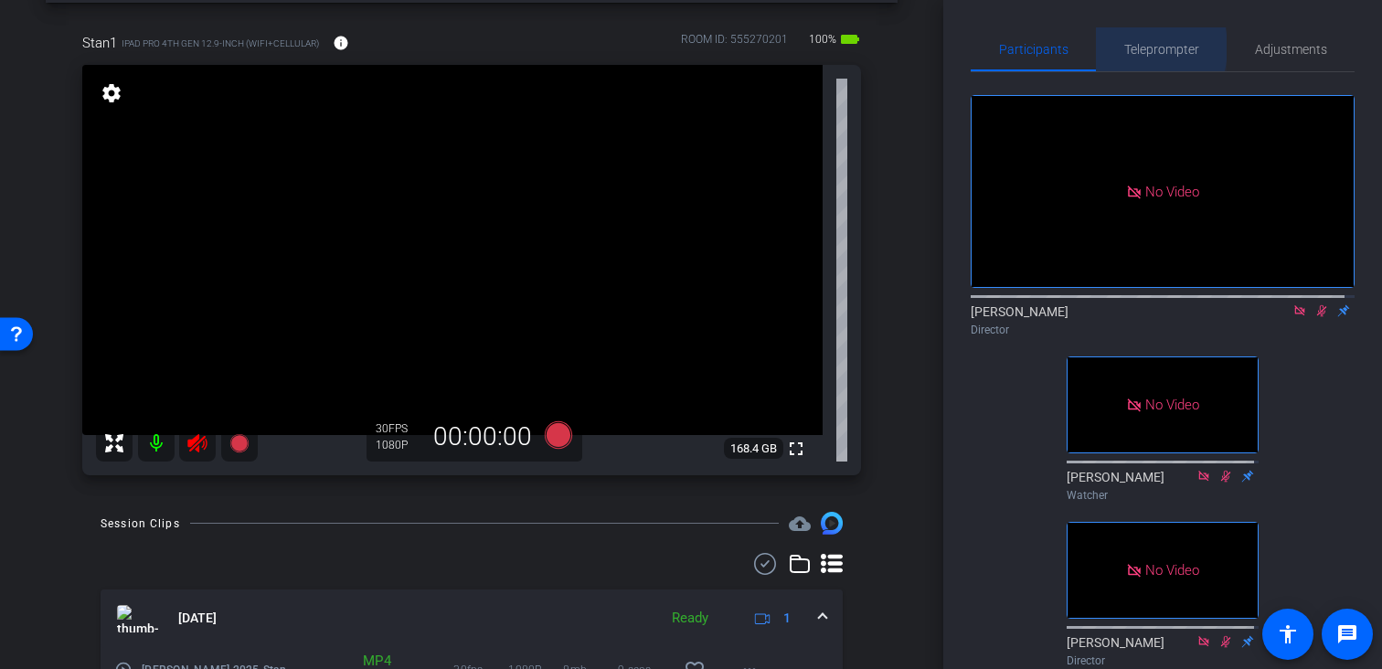
click at [1124, 48] on span "Teleprompter" at bounding box center [1161, 49] width 75 height 13
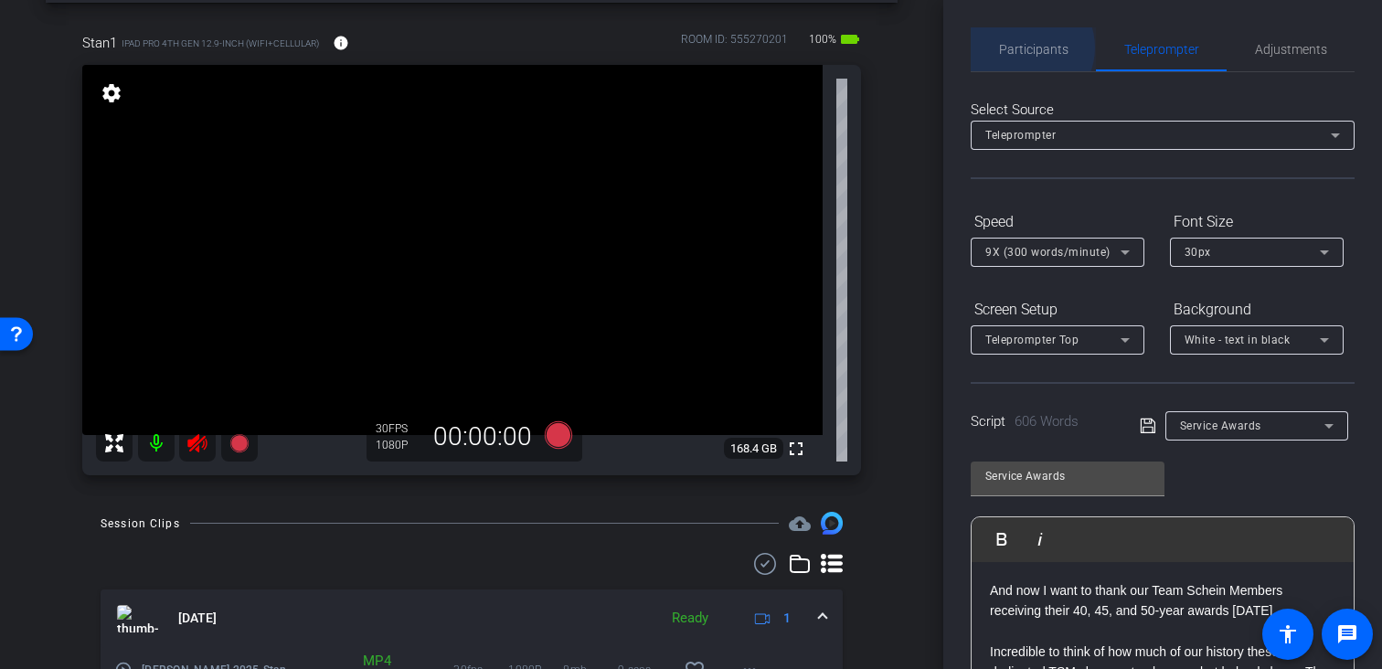
click at [1022, 48] on span "Participants" at bounding box center [1033, 49] width 69 height 13
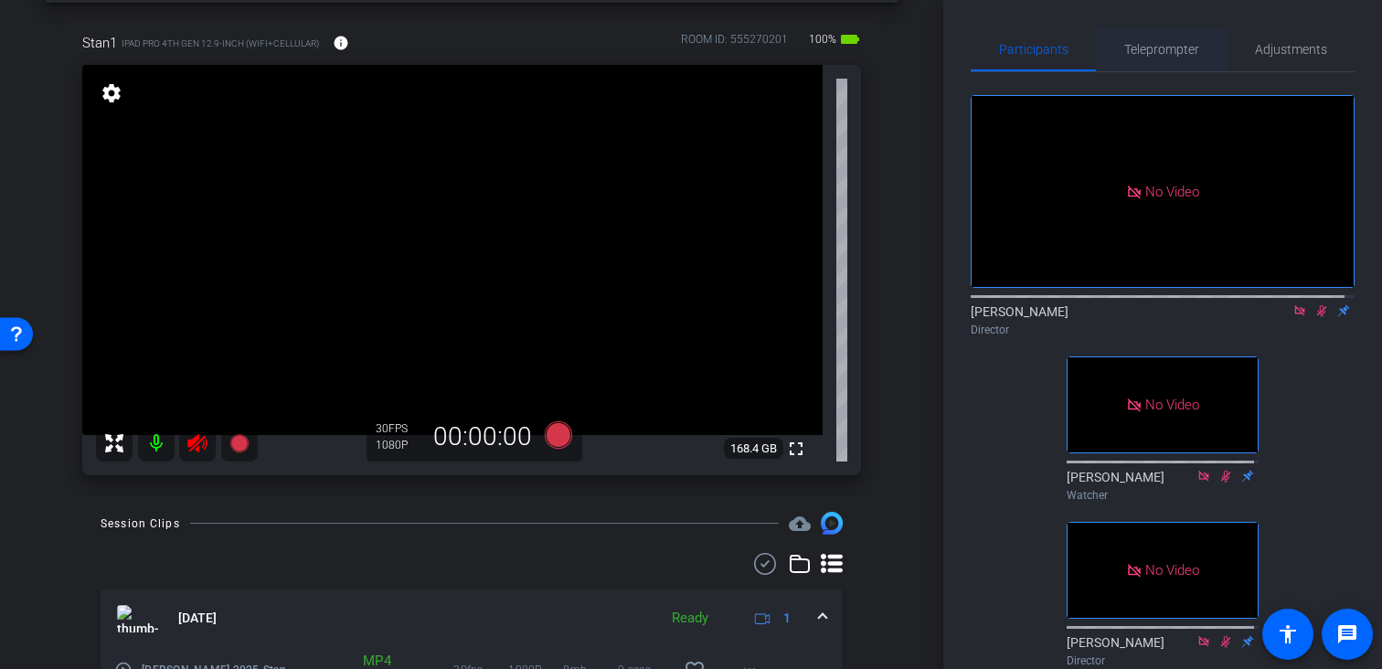
click at [1148, 50] on span "Teleprompter" at bounding box center [1161, 49] width 75 height 13
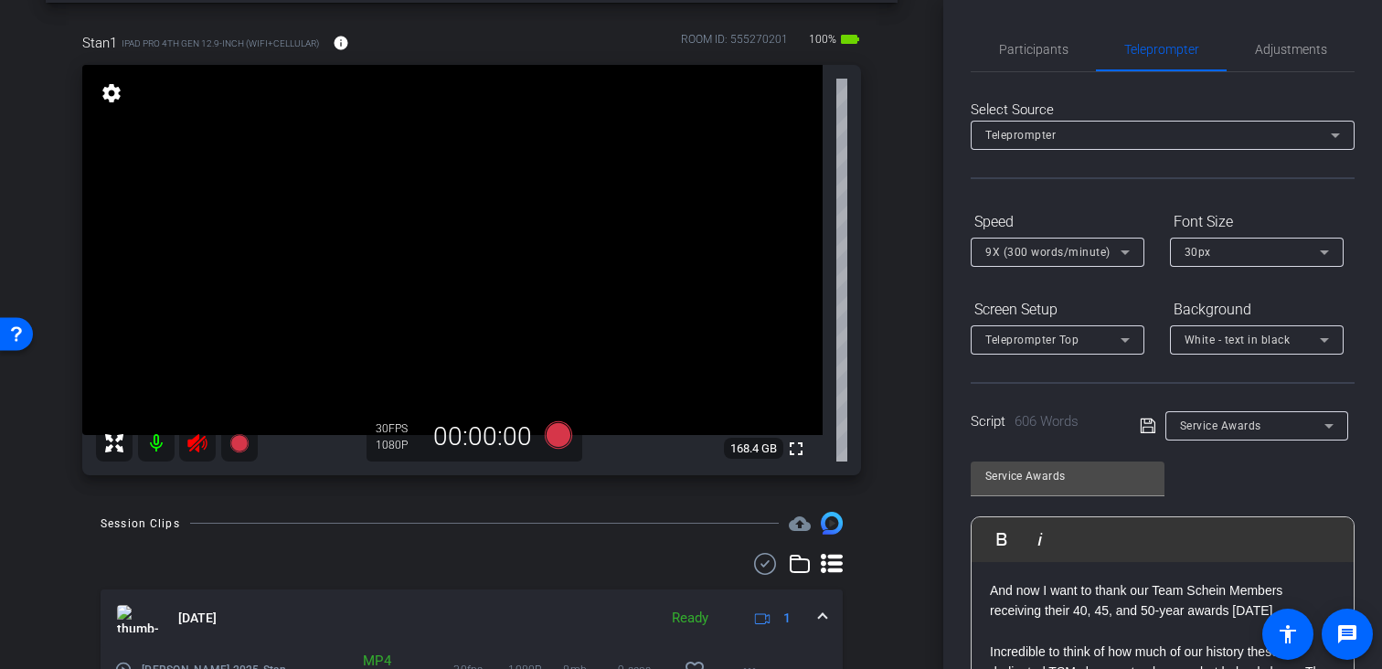
click at [1198, 431] on span "Service Awards" at bounding box center [1220, 426] width 81 height 13
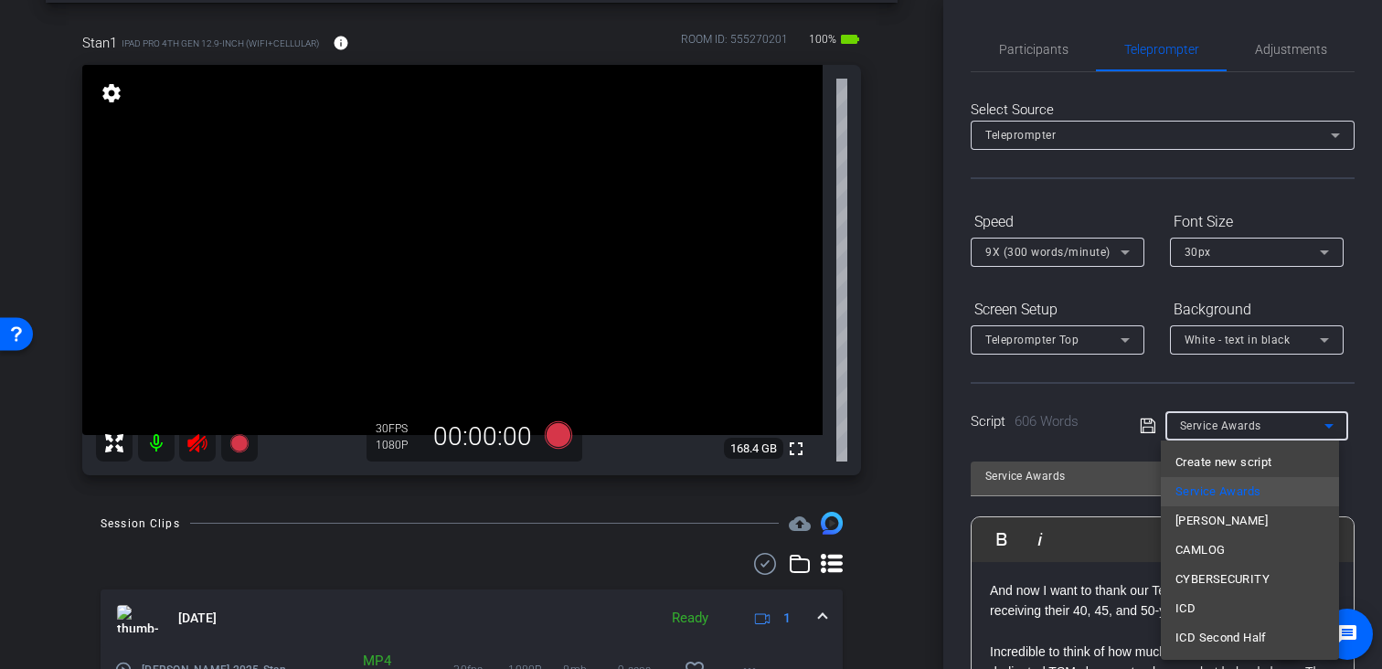
click at [1120, 427] on div at bounding box center [691, 334] width 1382 height 669
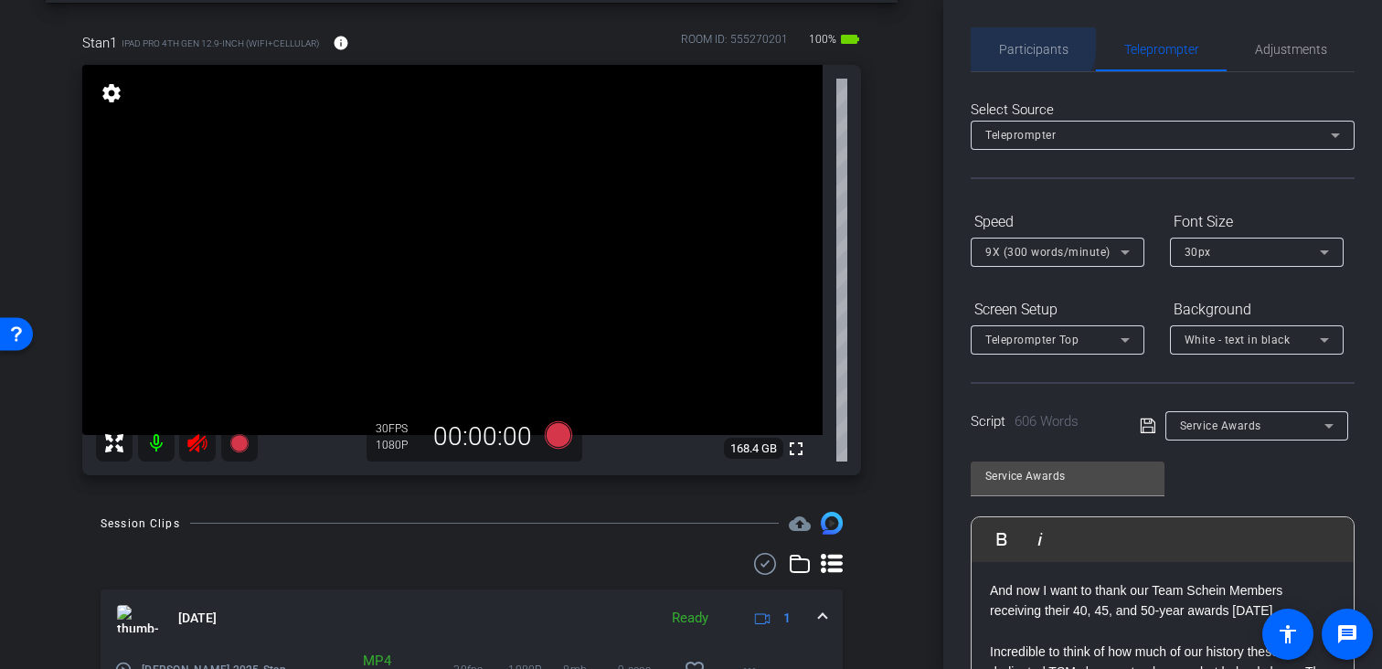
click at [1020, 43] on span "Participants" at bounding box center [1033, 49] width 69 height 13
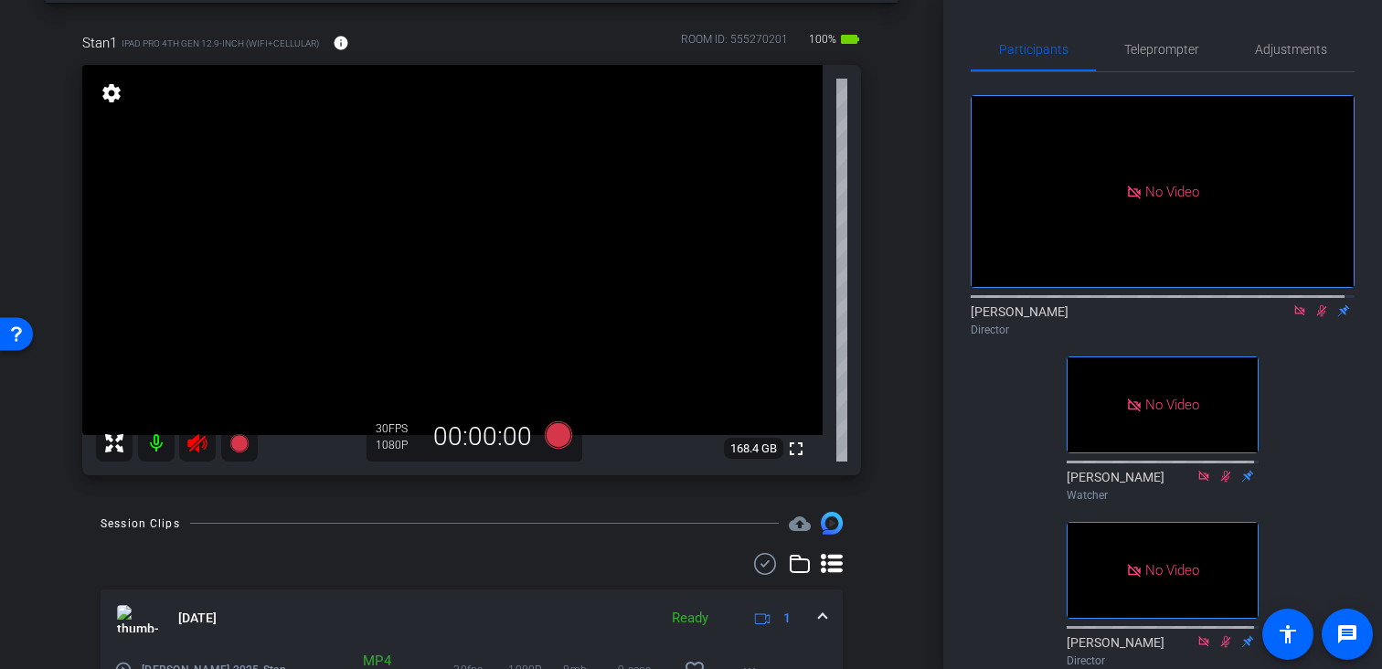
click at [1314, 304] on icon at bounding box center [1321, 310] width 15 height 13
click at [1294, 305] on icon at bounding box center [1299, 310] width 10 height 10
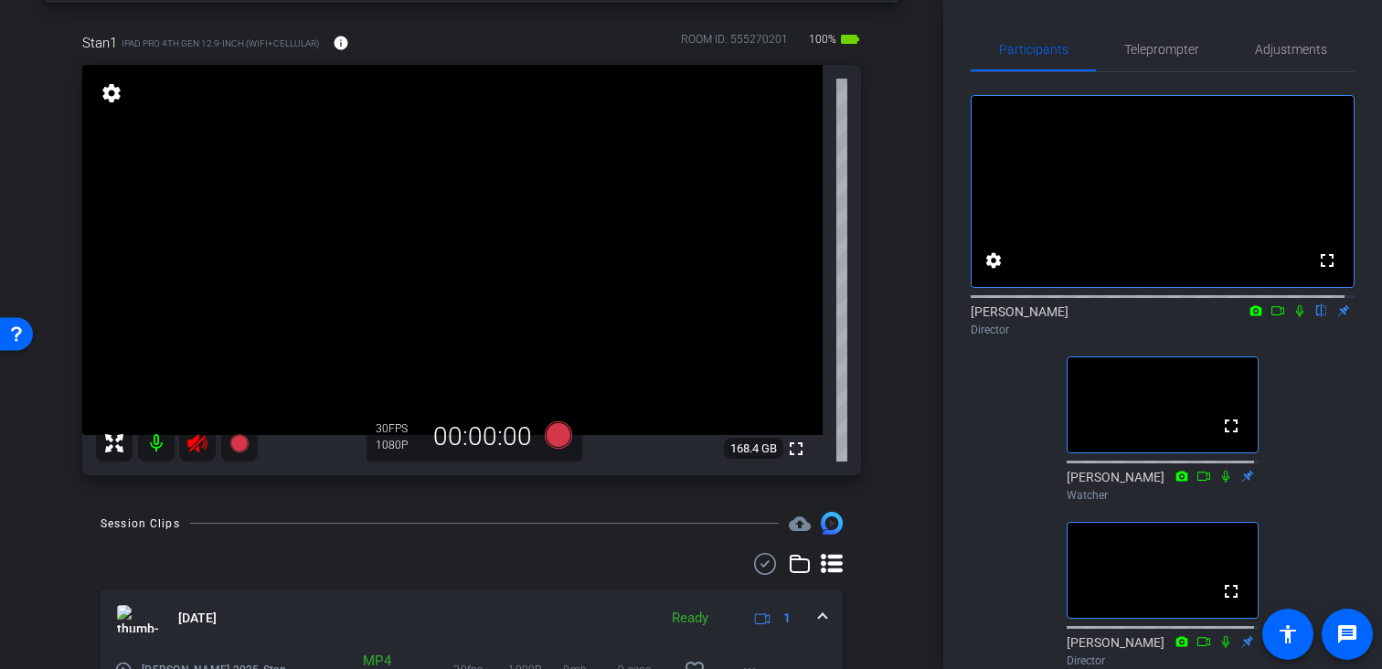
click at [1293, 317] on icon at bounding box center [1300, 310] width 15 height 13
click at [1155, 48] on span "Teleprompter" at bounding box center [1161, 49] width 75 height 13
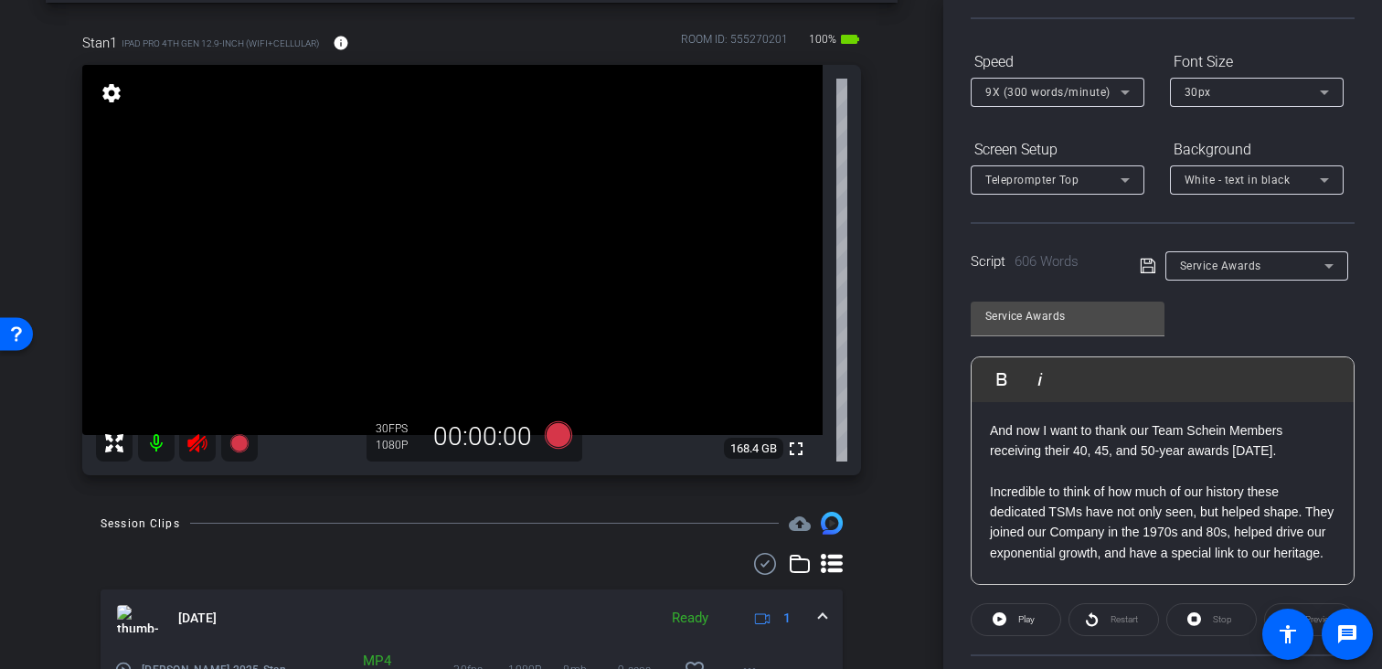
scroll to position [256, 0]
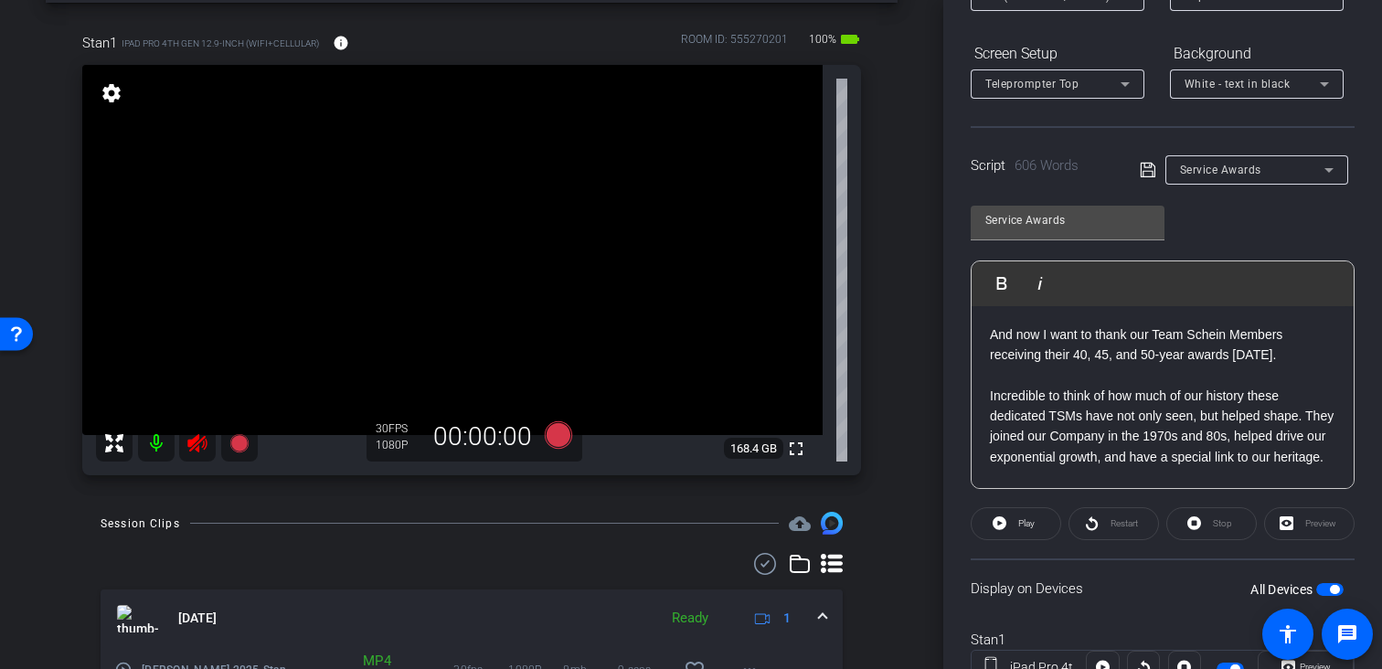
click at [1213, 155] on div "Service Awards" at bounding box center [1257, 169] width 154 height 29
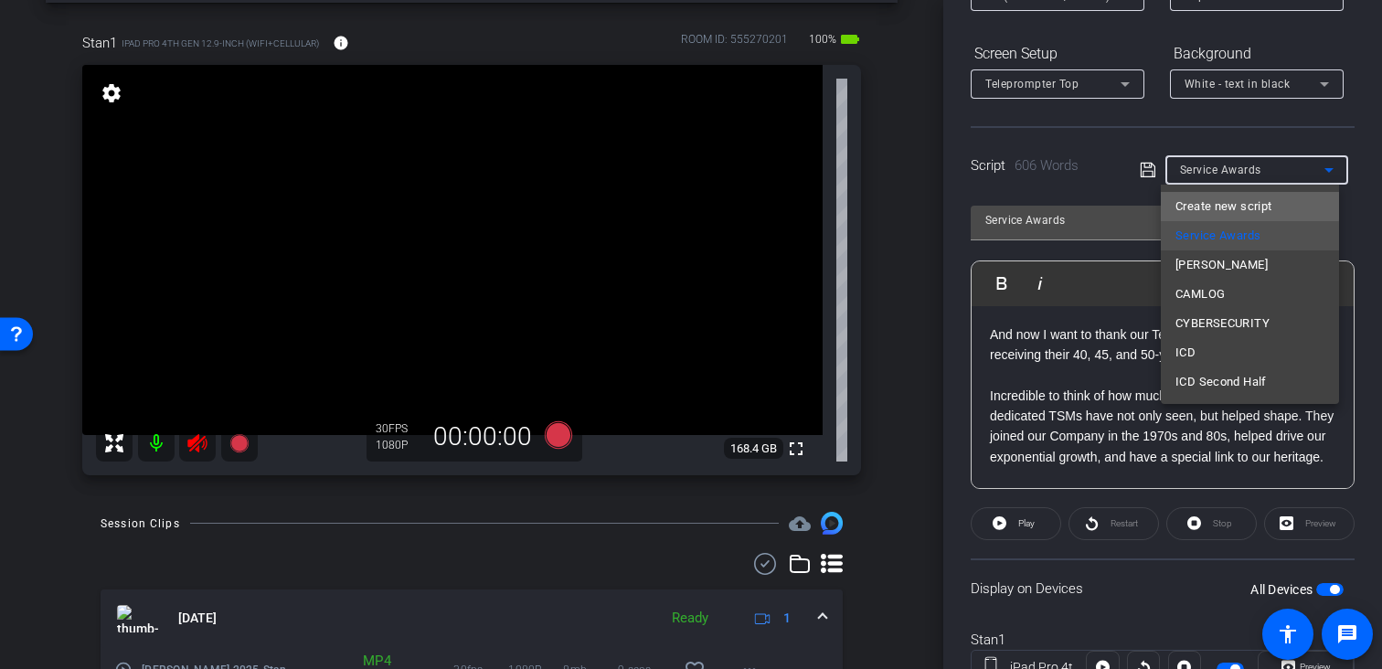
click at [1220, 199] on span "Create new script" at bounding box center [1224, 207] width 96 height 22
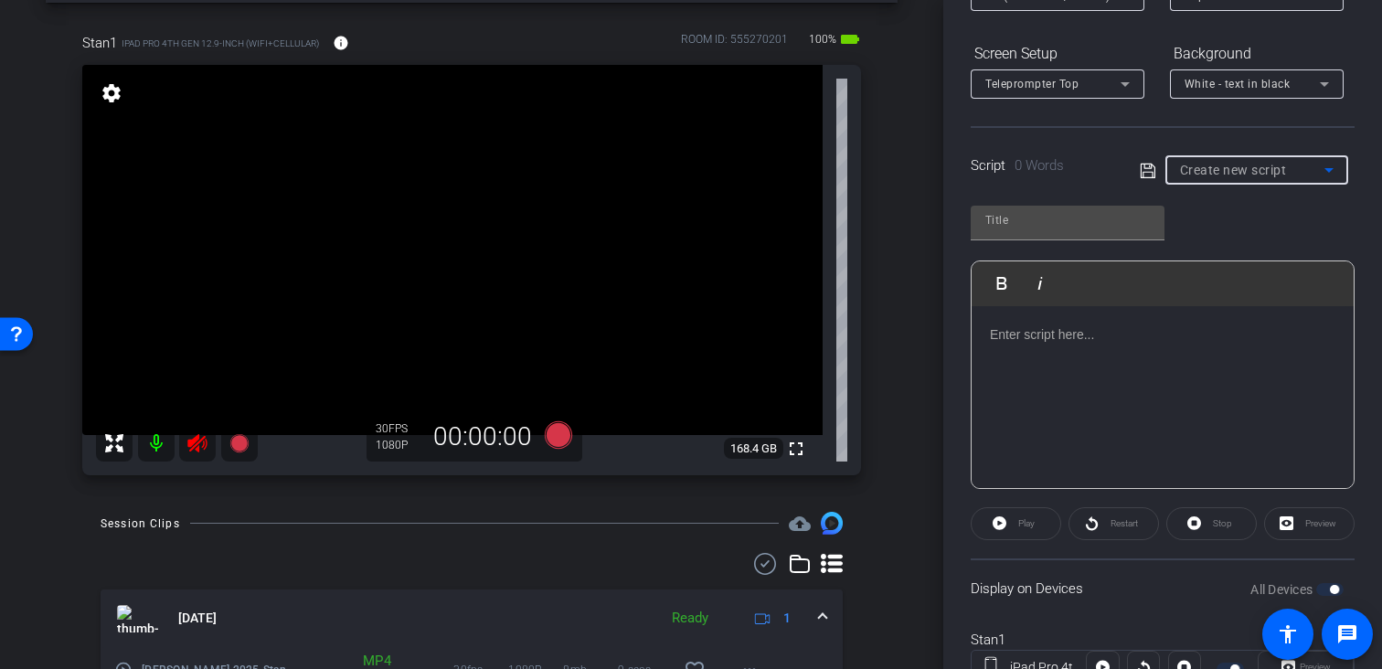
click at [1087, 348] on div at bounding box center [1163, 397] width 382 height 183
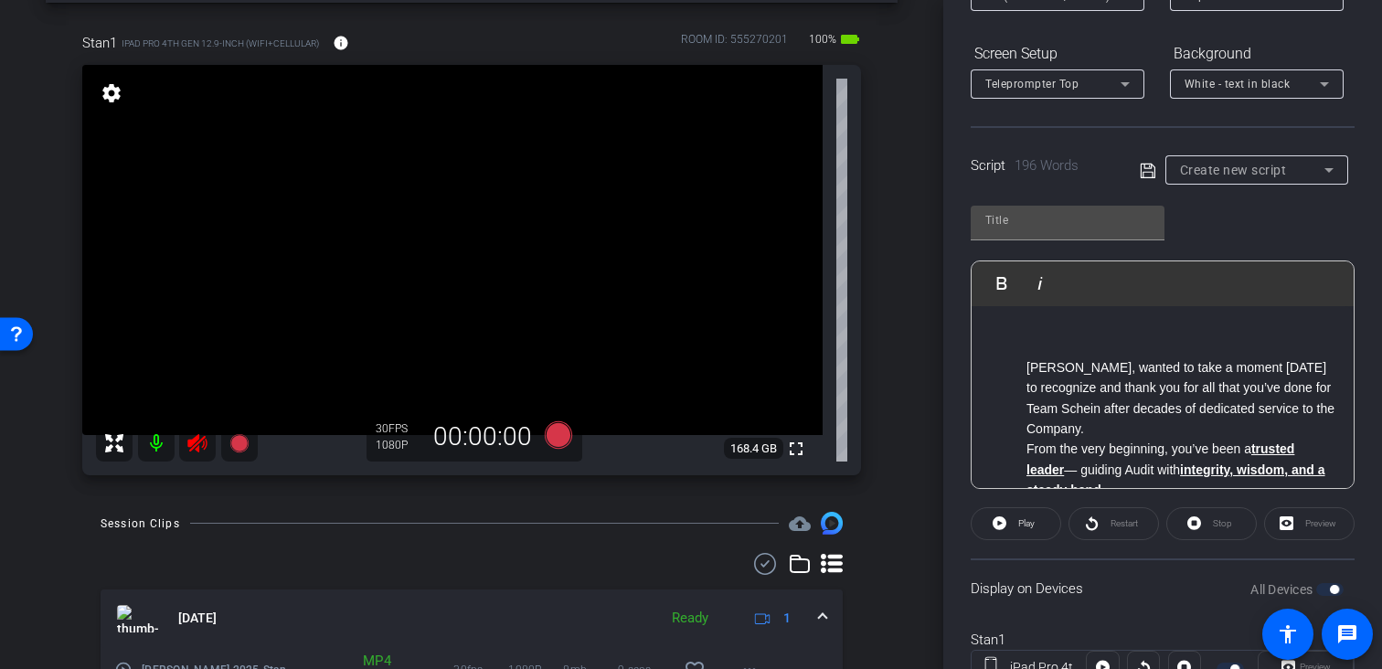
scroll to position [237, 0]
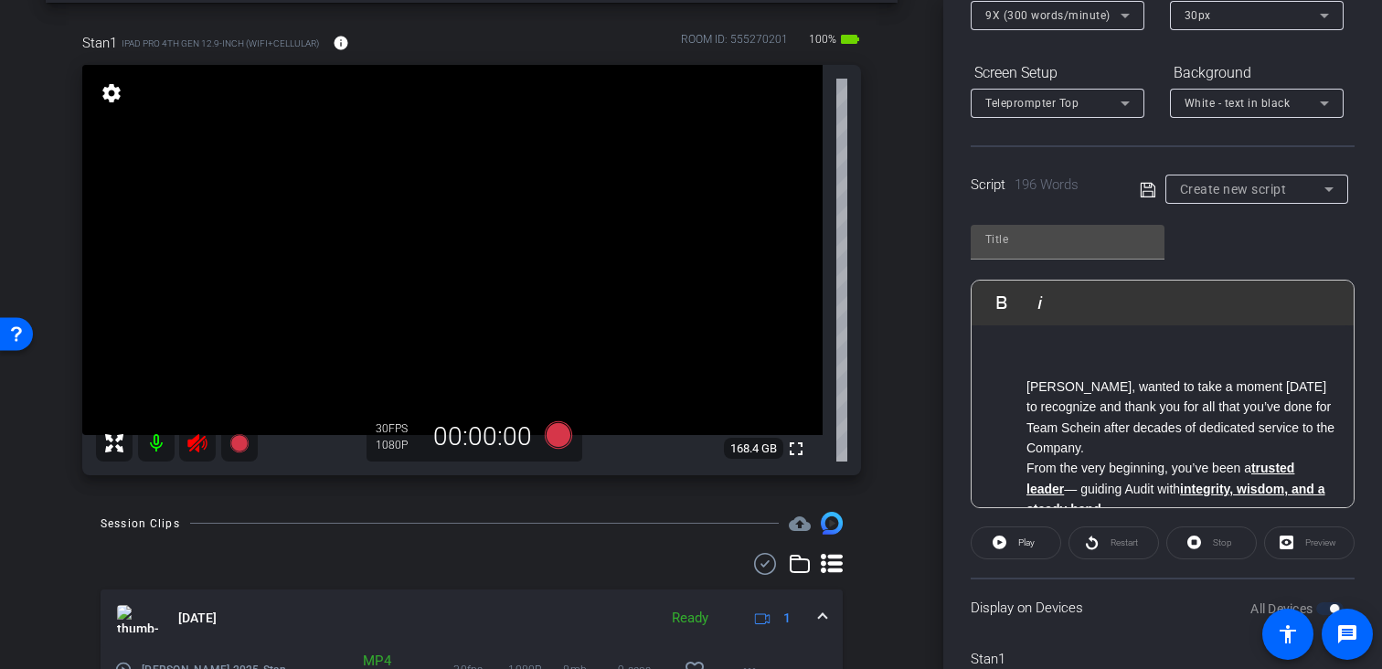
click at [1024, 384] on ul "Tom, wanted to take a moment today to recognize and thank you for all that you’…" at bounding box center [1163, 653] width 346 height 553
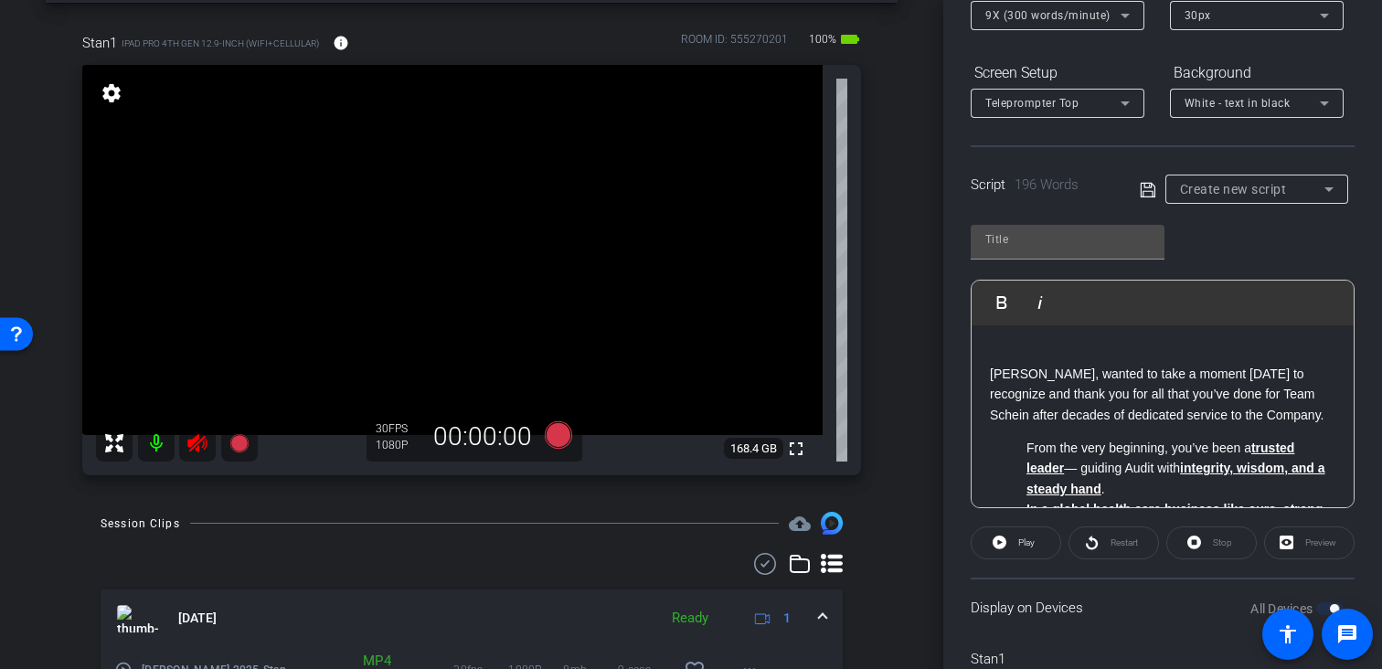
scroll to position [216, 0]
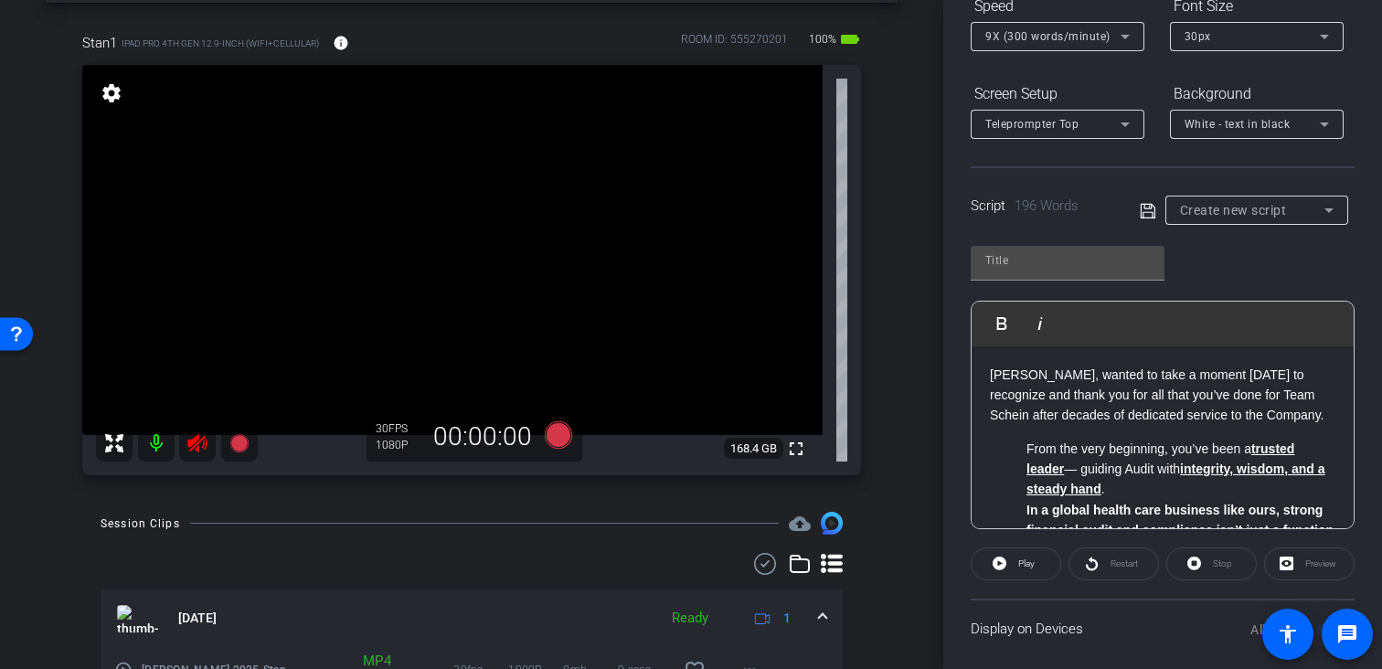
click at [1027, 449] on li "From the very beginning, you’ve been a trusted leader — guiding Audit with inte…" at bounding box center [1181, 469] width 309 height 61
click at [1009, 254] on input "text" at bounding box center [1067, 261] width 165 height 22
click at [1145, 205] on icon at bounding box center [1147, 210] width 15 height 15
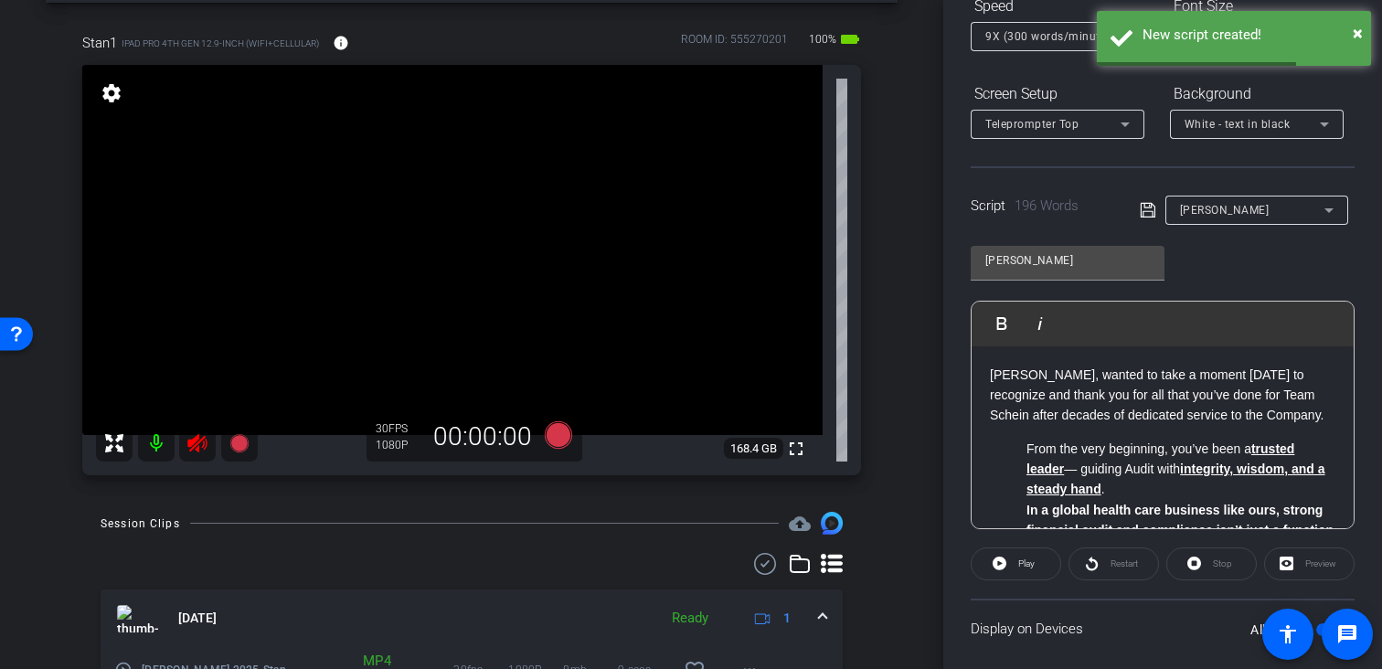
click at [1027, 445] on li "From the very beginning, you’ve been a trusted leader — guiding Audit with inte…" at bounding box center [1181, 469] width 309 height 61
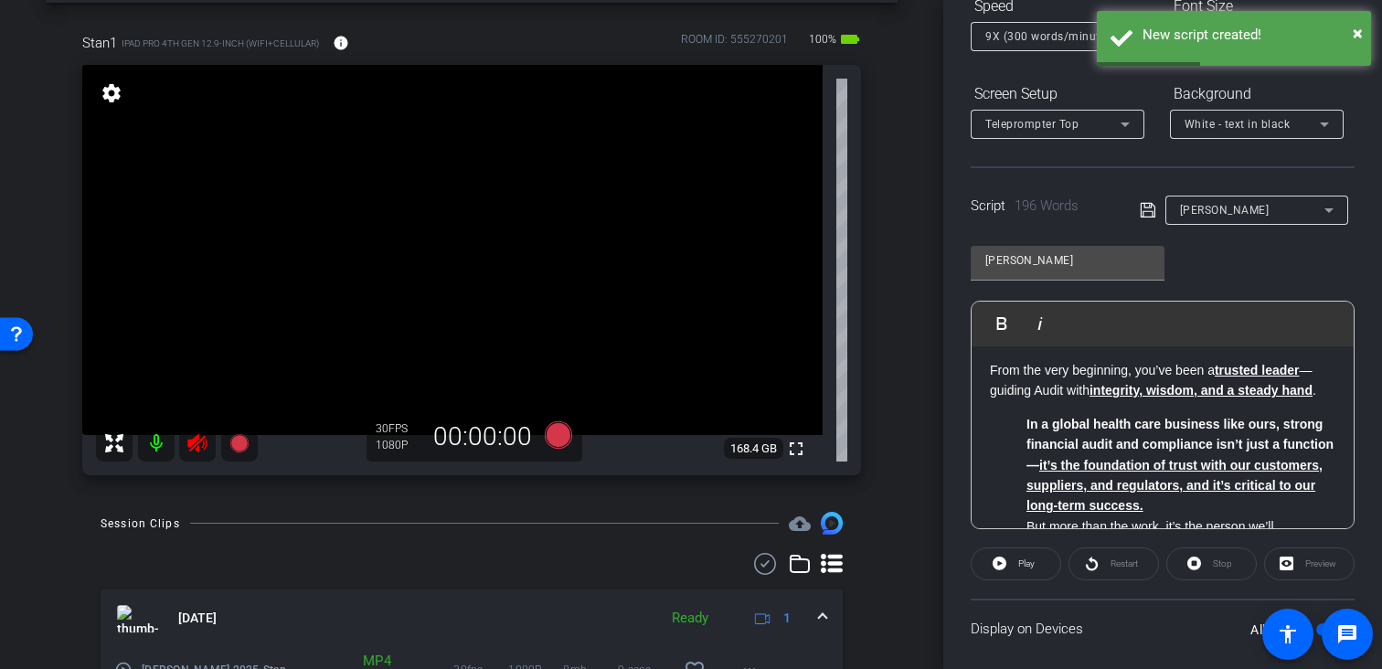
scroll to position [112, 0]
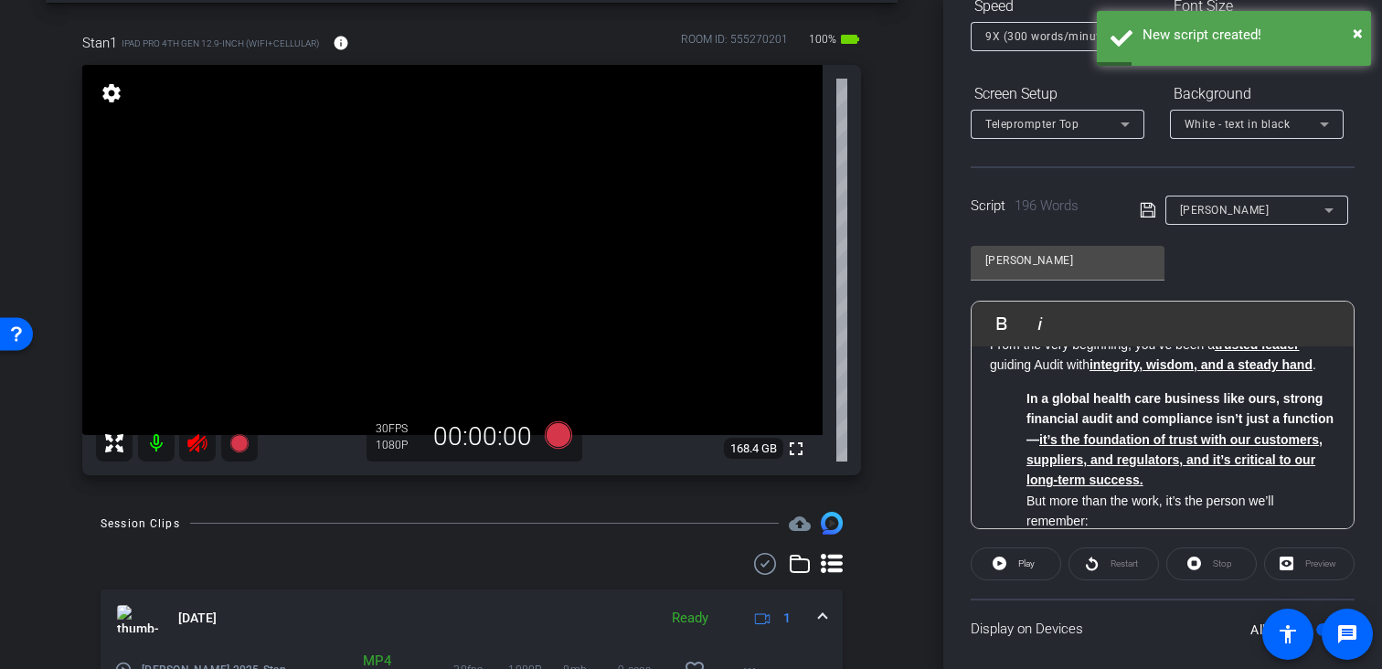
click at [1027, 419] on strong "In a global health care business like ours, strong financial audit and complian…" at bounding box center [1180, 439] width 307 height 97
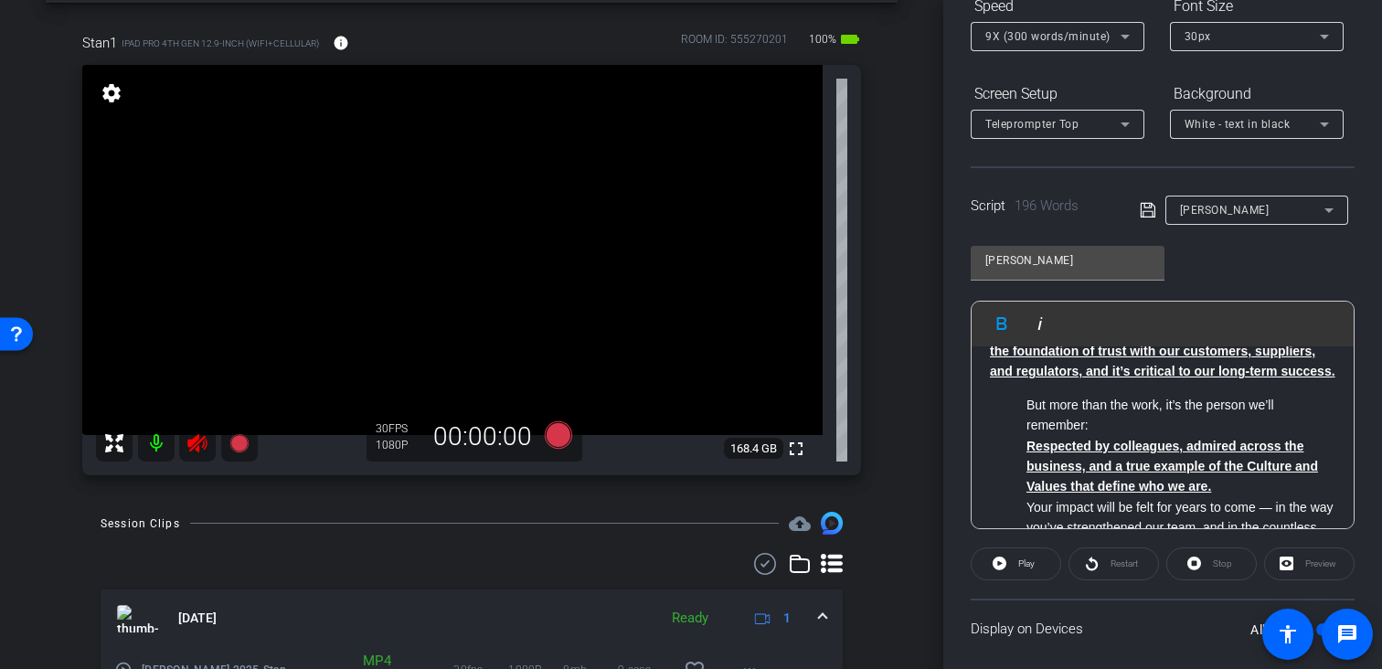
scroll to position [247, 0]
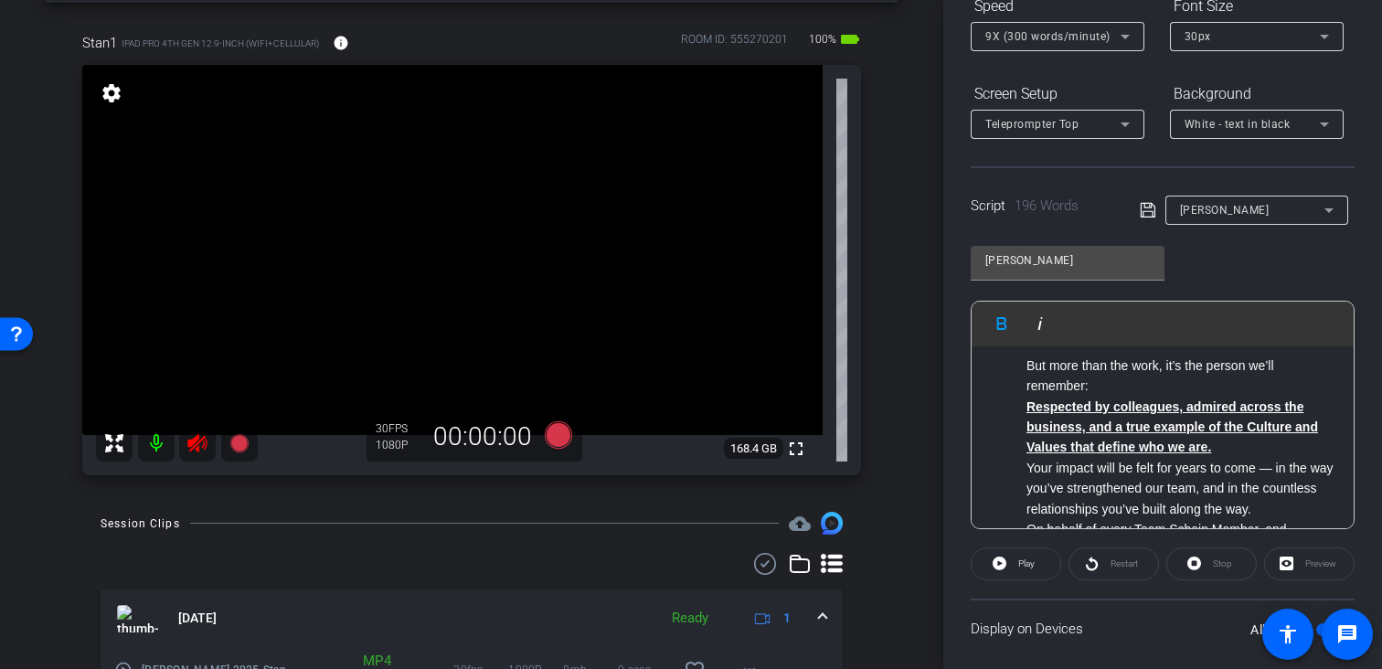
click at [1029, 397] on li "But more than the work, it’s the person we’ll remember:" at bounding box center [1181, 376] width 309 height 41
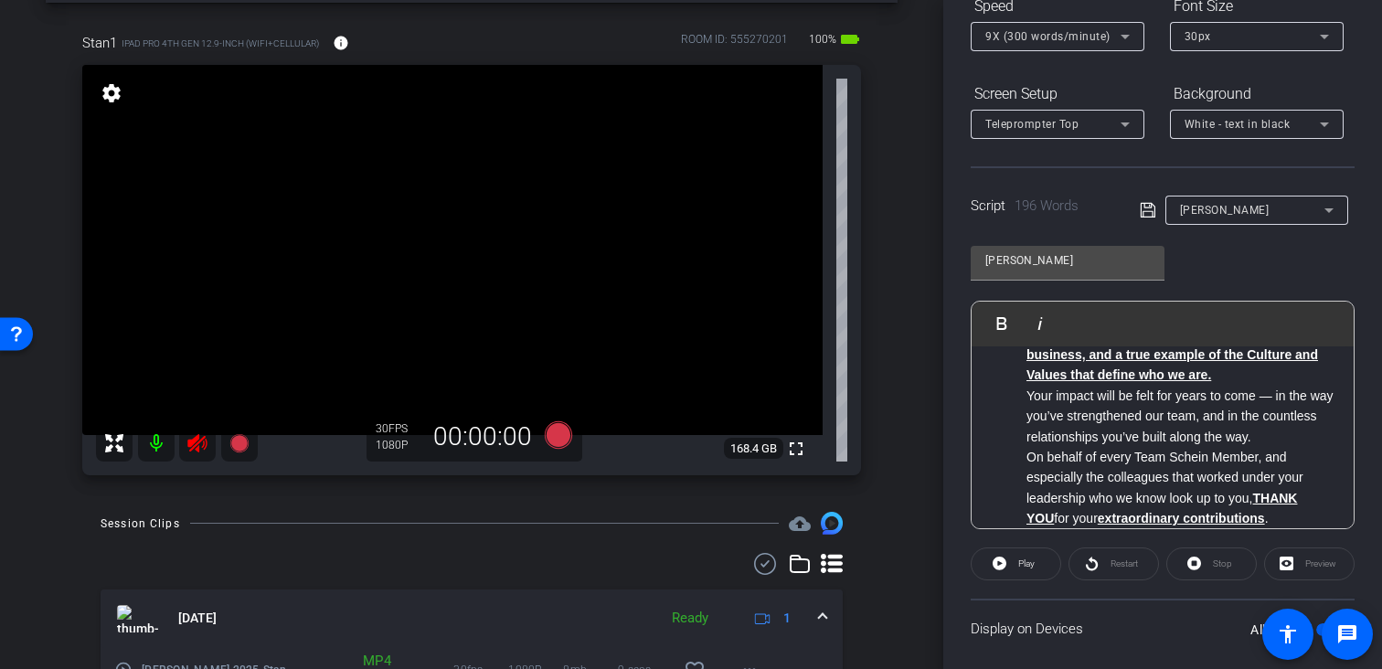
scroll to position [313, 0]
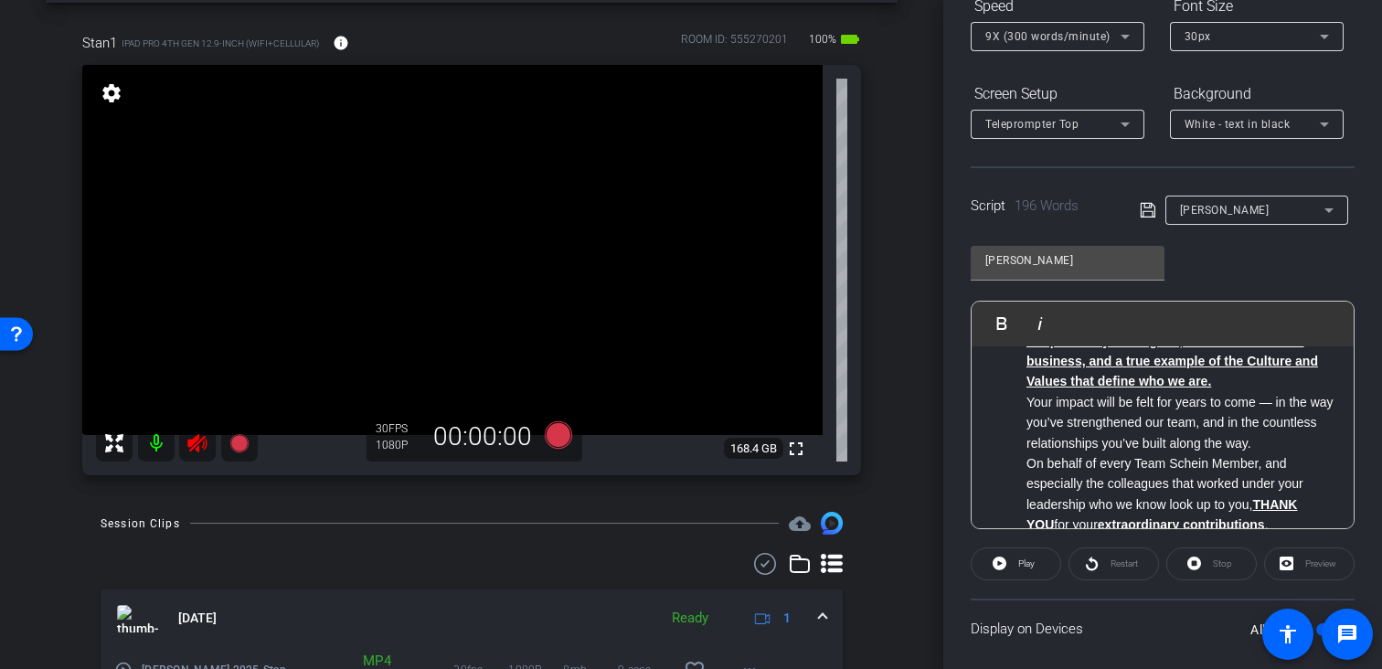
click at [1027, 384] on u "Respected by colleagues, admired across the business, and a true example of the…" at bounding box center [1173, 362] width 292 height 56
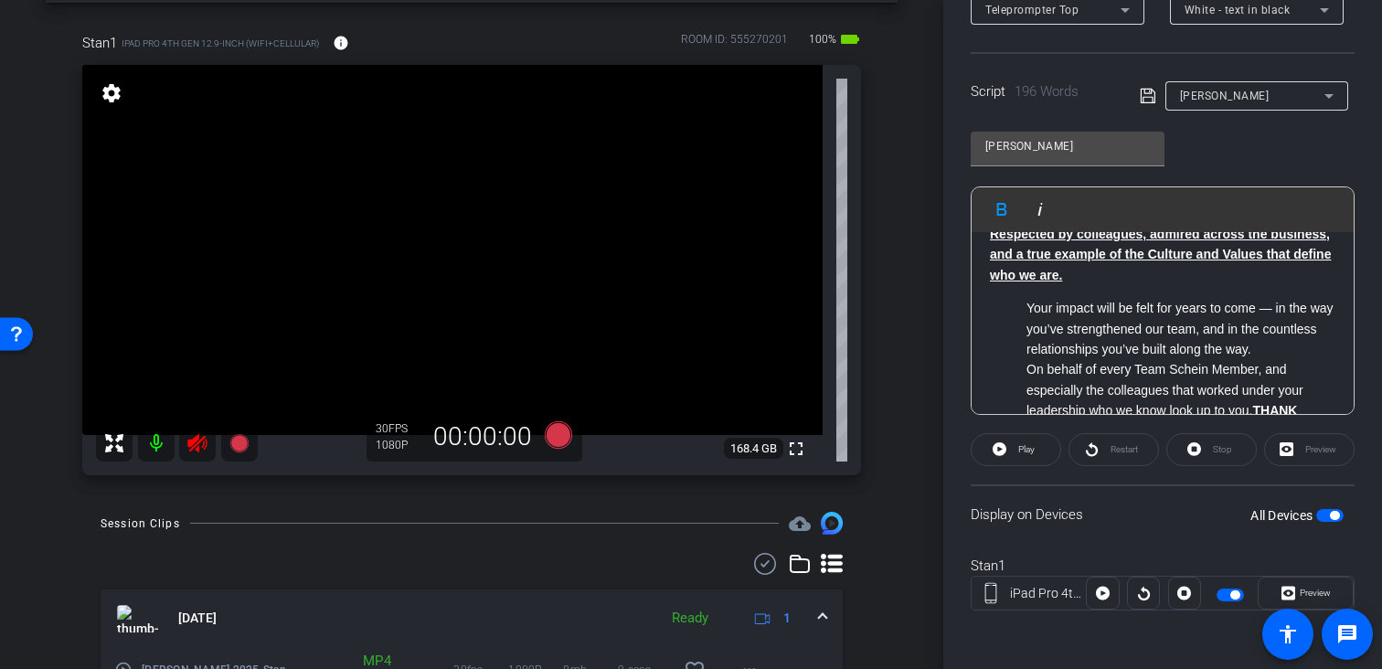
scroll to position [379, 0]
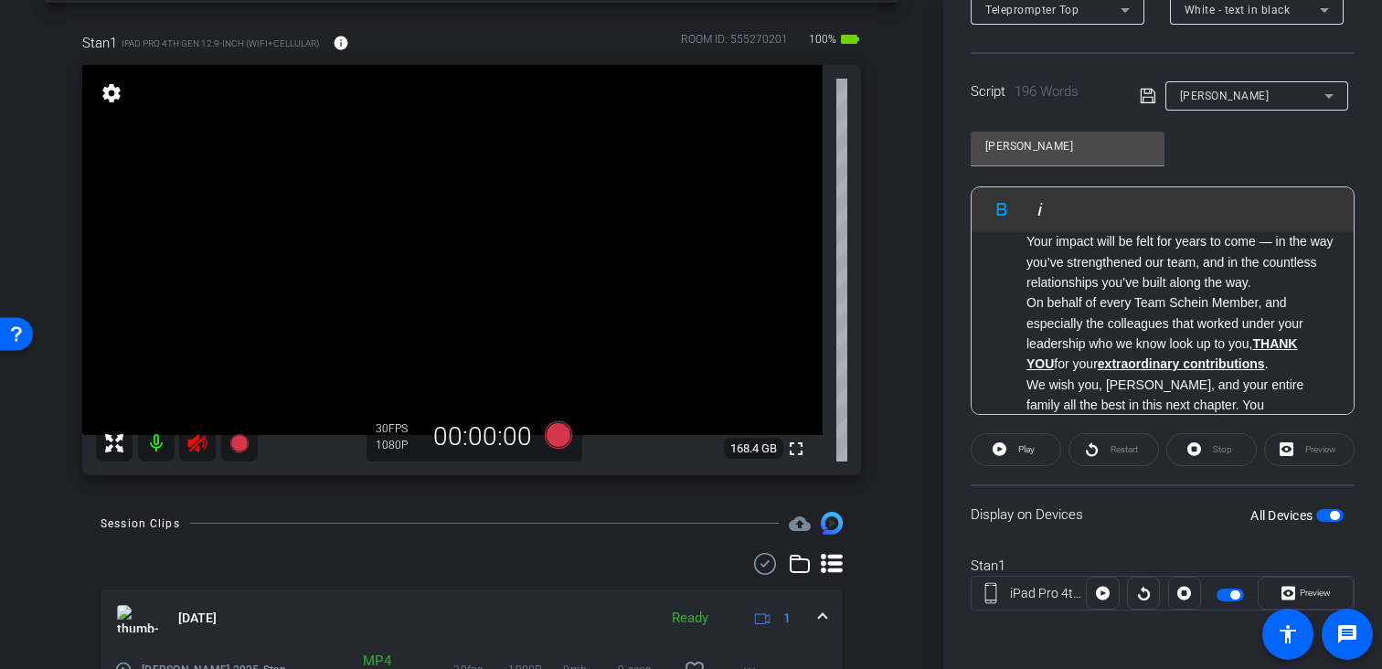
click at [1027, 282] on li "Your impact will be felt for years to come — in the way you’ve strengthened our…" at bounding box center [1181, 261] width 309 height 61
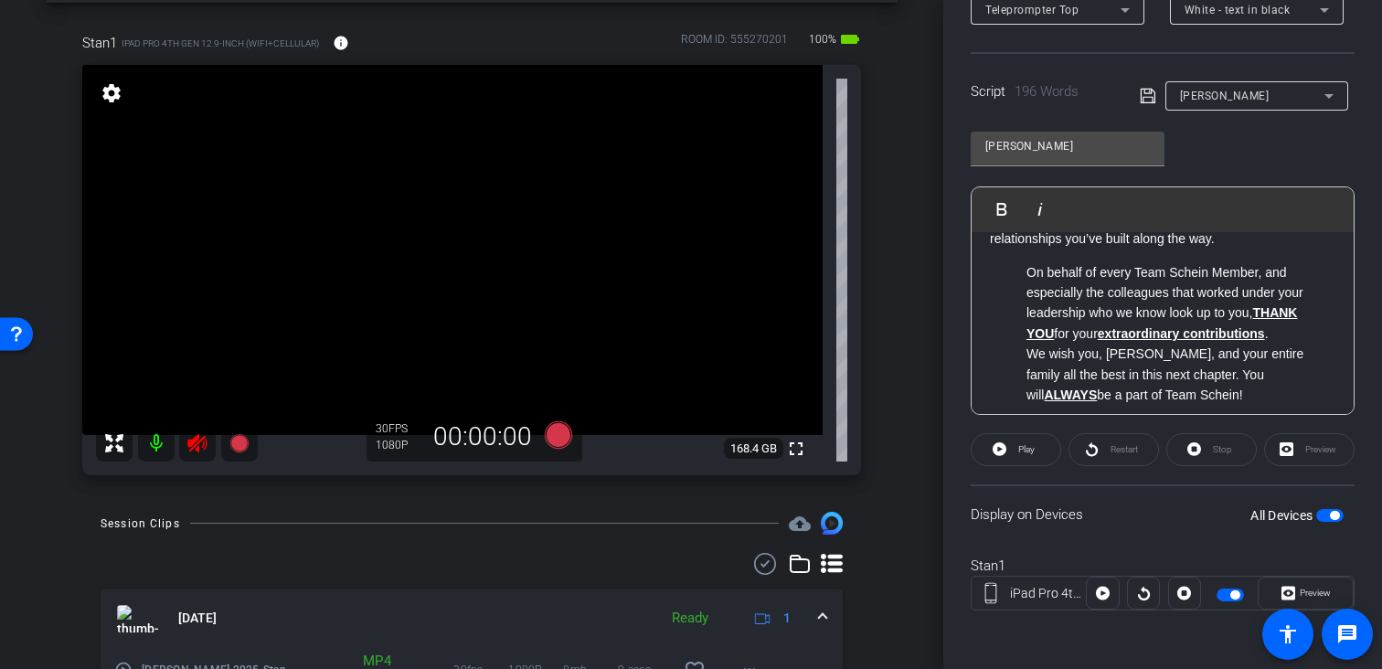
scroll to position [432, 0]
click at [1027, 313] on li "On behalf of every Team Schein Member, and especially the colleagues that worke…" at bounding box center [1181, 302] width 309 height 82
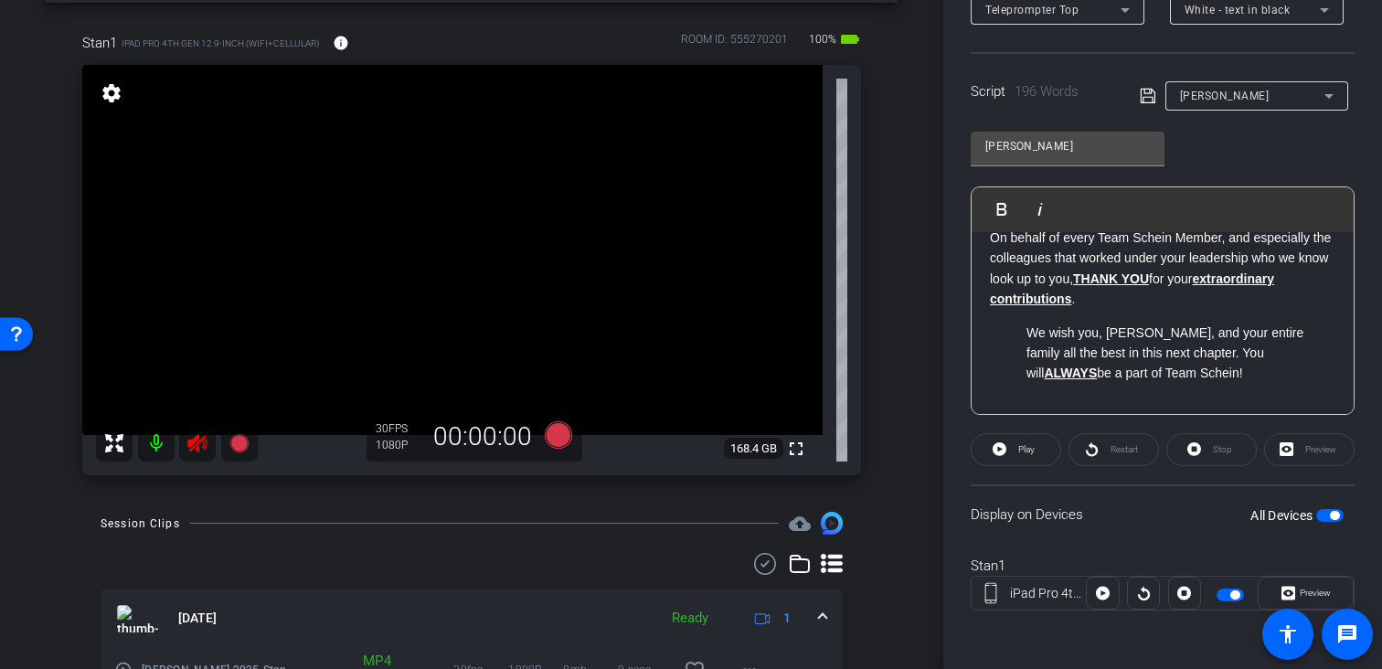
scroll to position [514, 0]
click at [1028, 335] on li "We wish you, Cathy, and your entire family all the best in this next chapter. Y…" at bounding box center [1181, 353] width 309 height 61
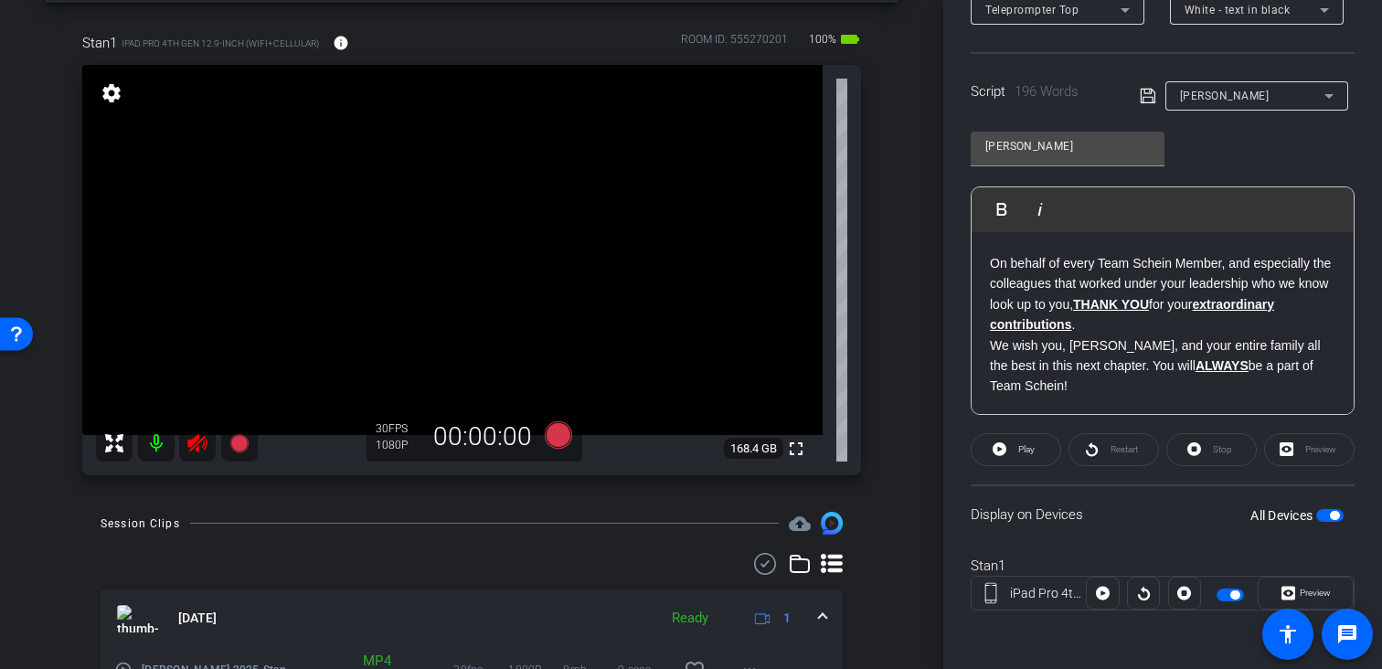
scroll to position [509, 0]
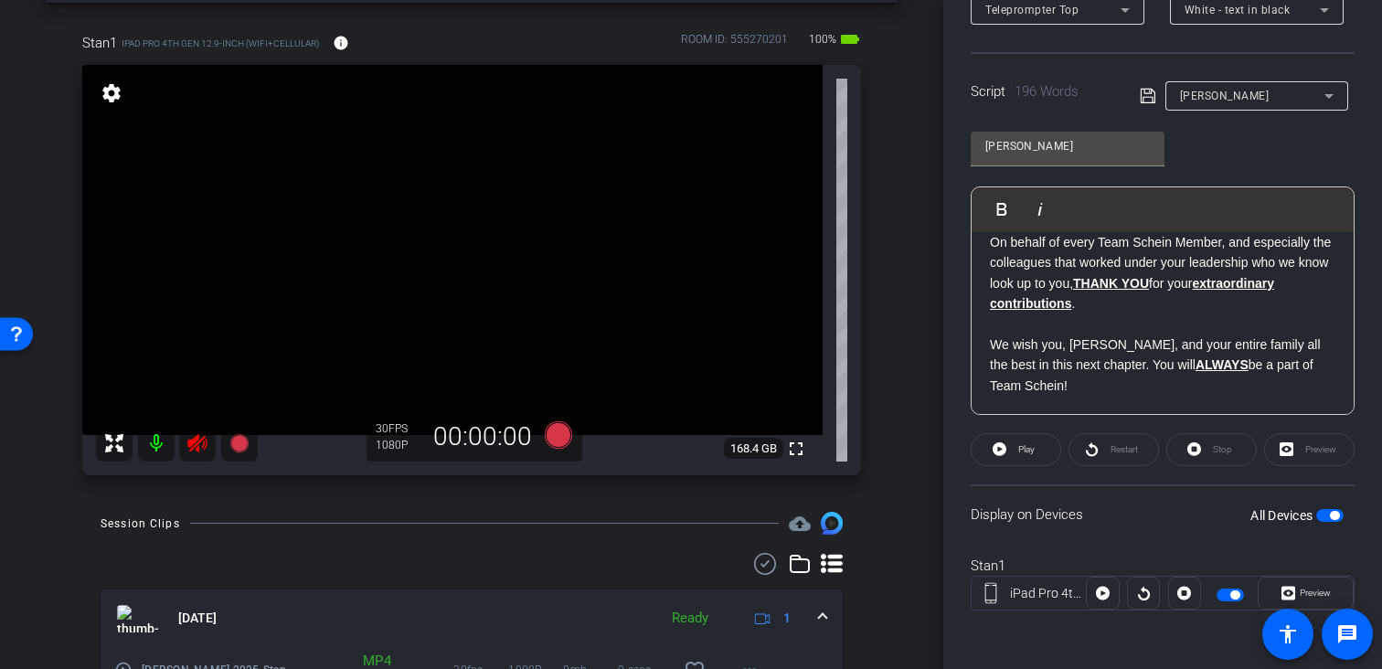
click at [1065, 382] on p "We wish you, Cathy, and your entire family all the best in this next chapter. Y…" at bounding box center [1163, 355] width 346 height 82
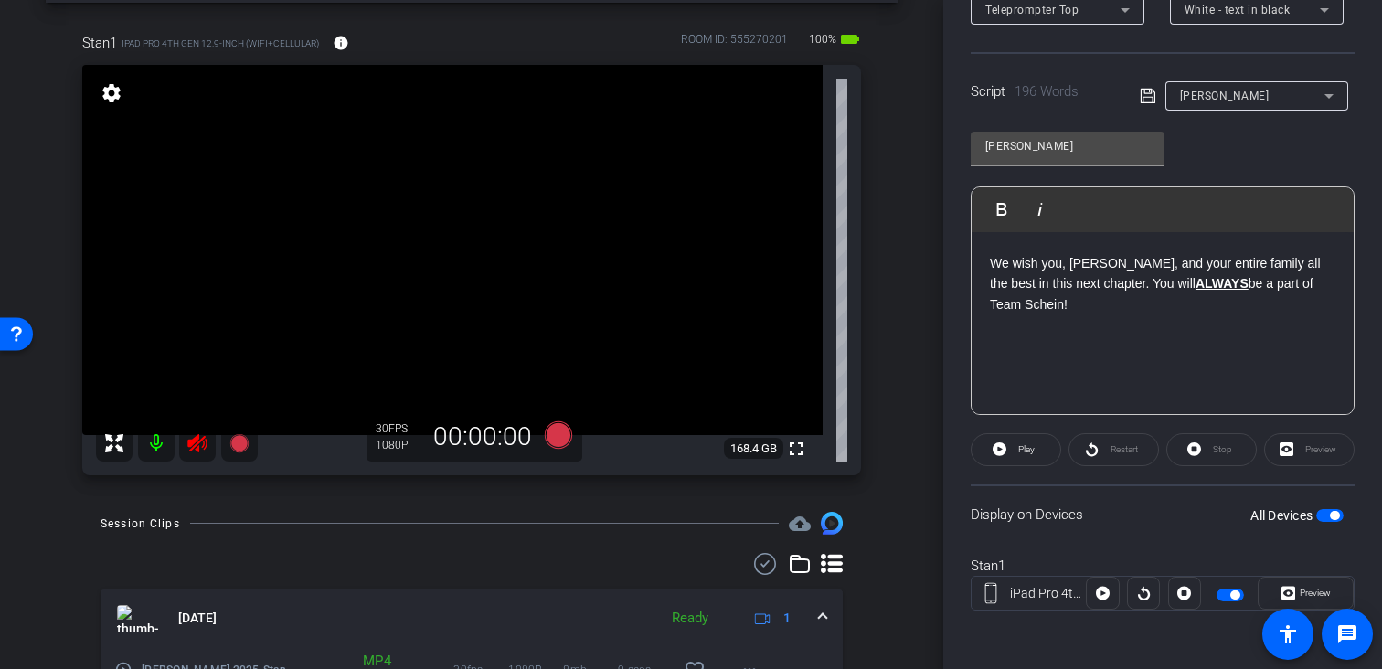
scroll to position [573, 0]
click at [1142, 101] on icon at bounding box center [1148, 96] width 16 height 22
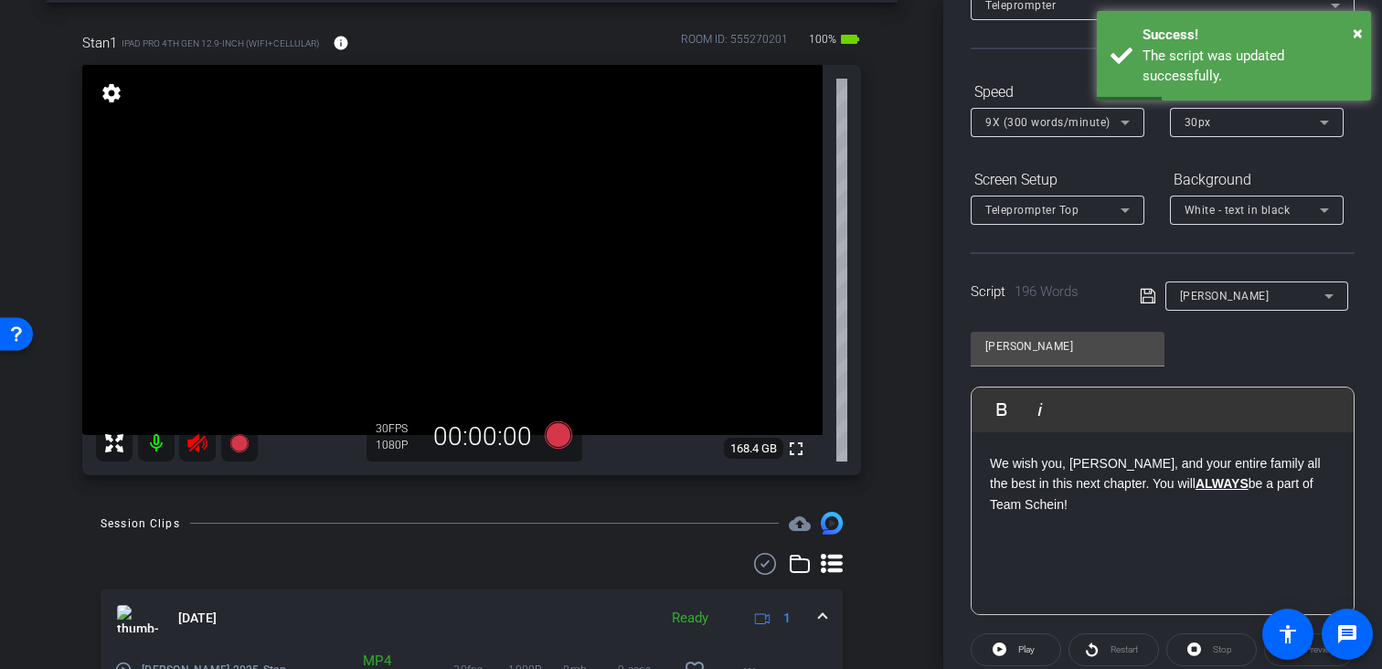
scroll to position [148, 0]
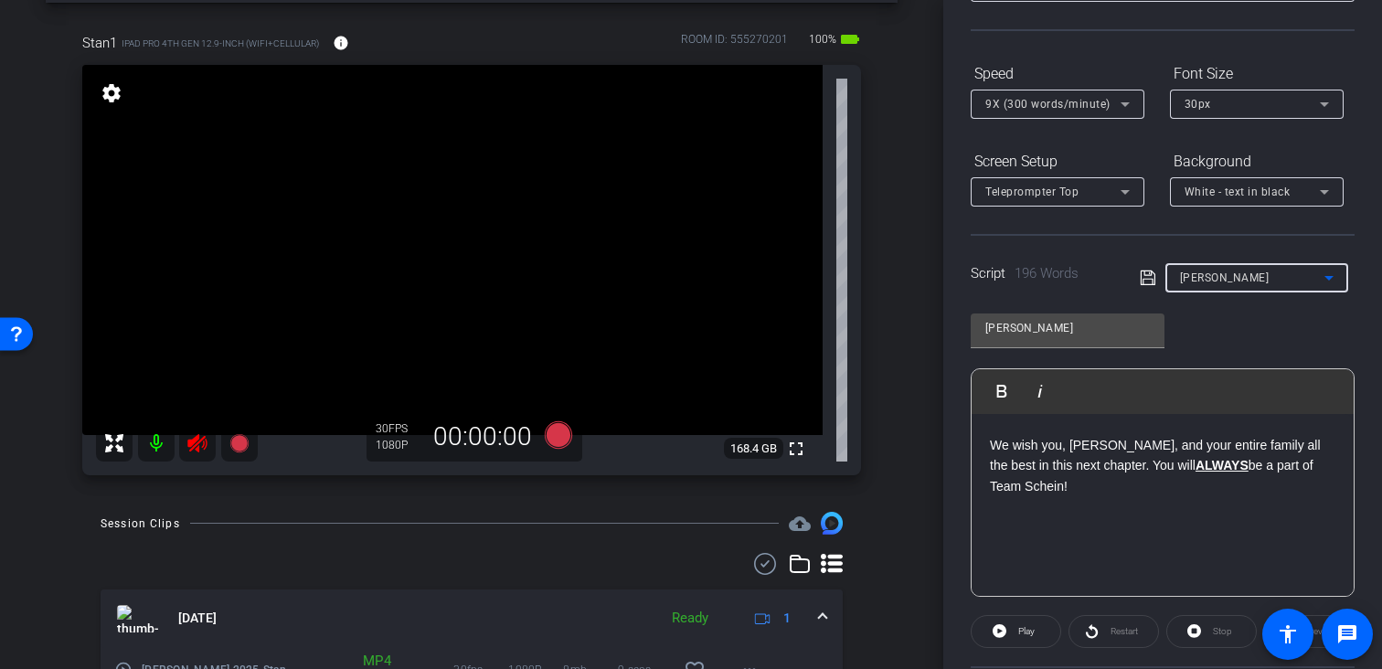
click at [1198, 280] on div "Tom" at bounding box center [1252, 277] width 144 height 23
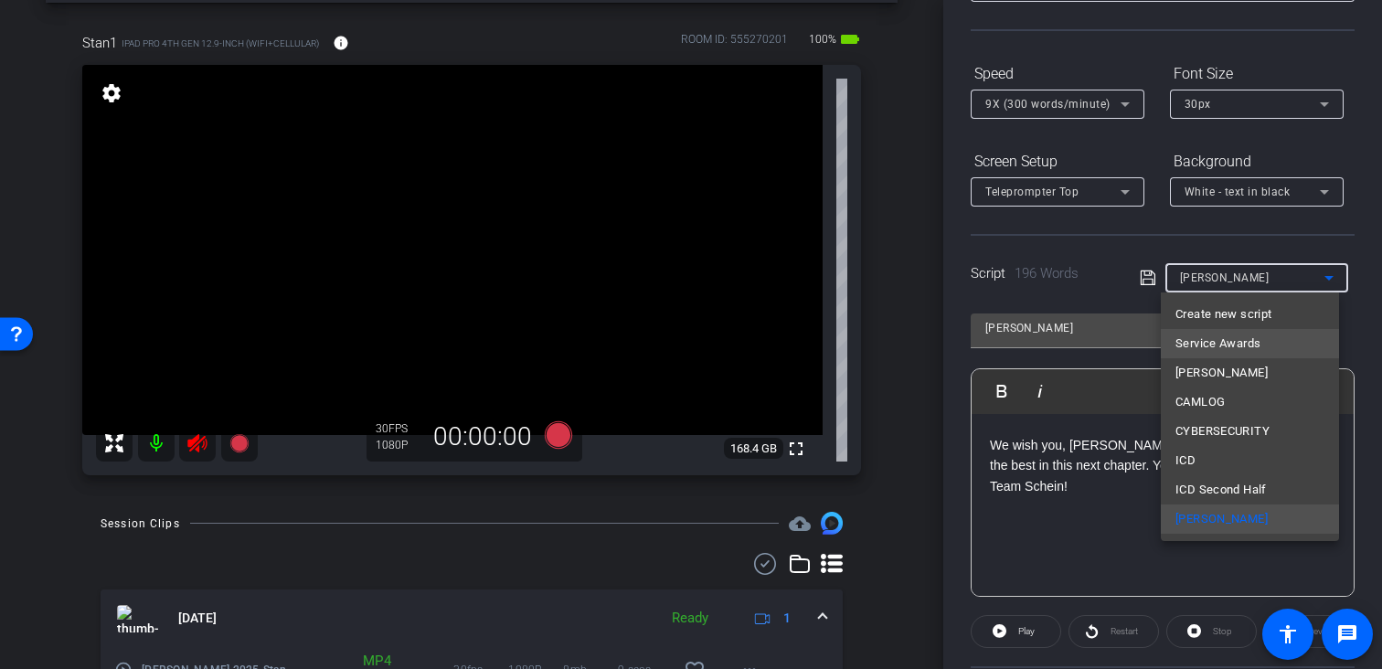
click at [1204, 333] on span "Service Awards" at bounding box center [1218, 344] width 85 height 22
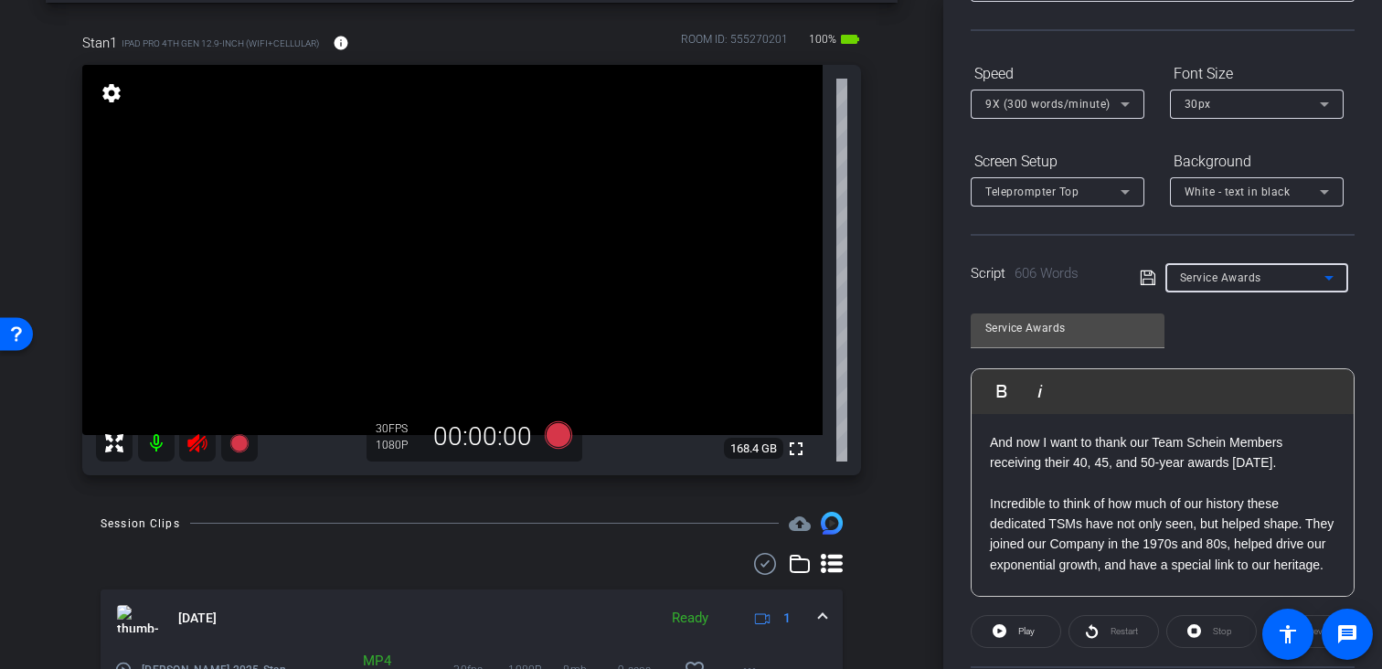
scroll to position [0, 0]
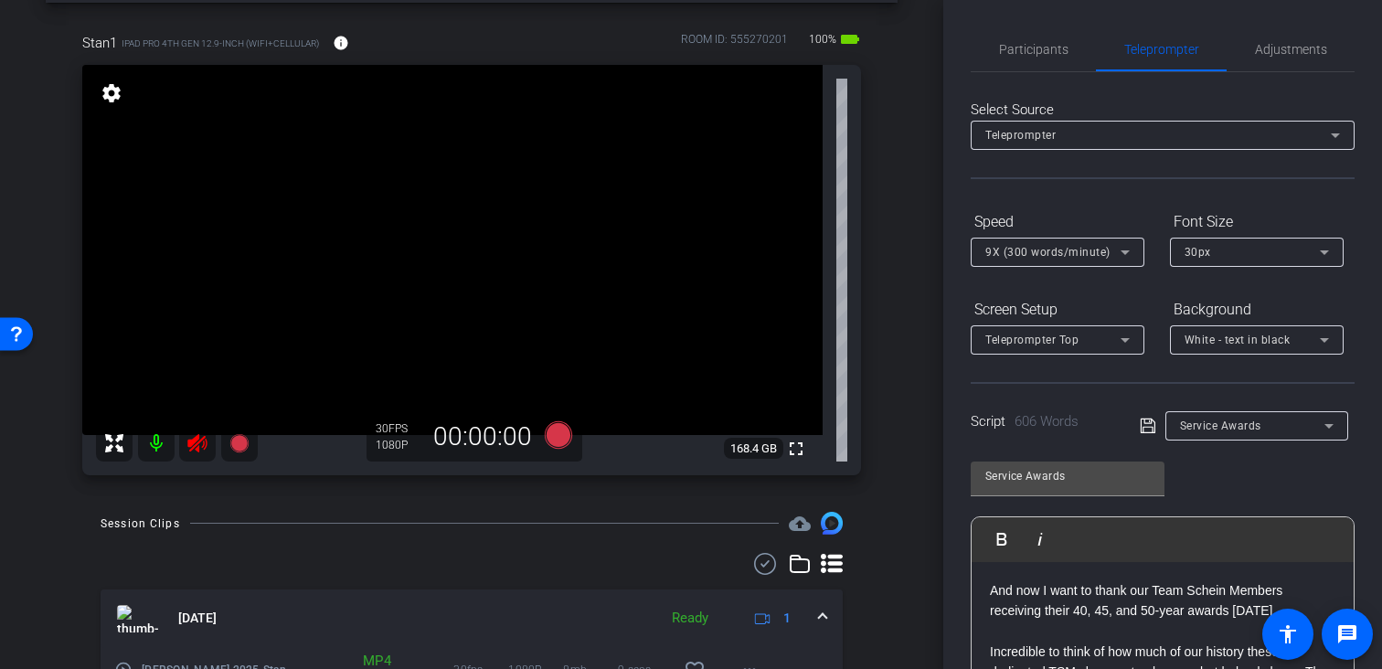
click at [1054, 71] on div "Participants Teleprompter Adjustments" at bounding box center [1163, 49] width 384 height 45
click at [1054, 60] on span "Participants" at bounding box center [1033, 49] width 69 height 44
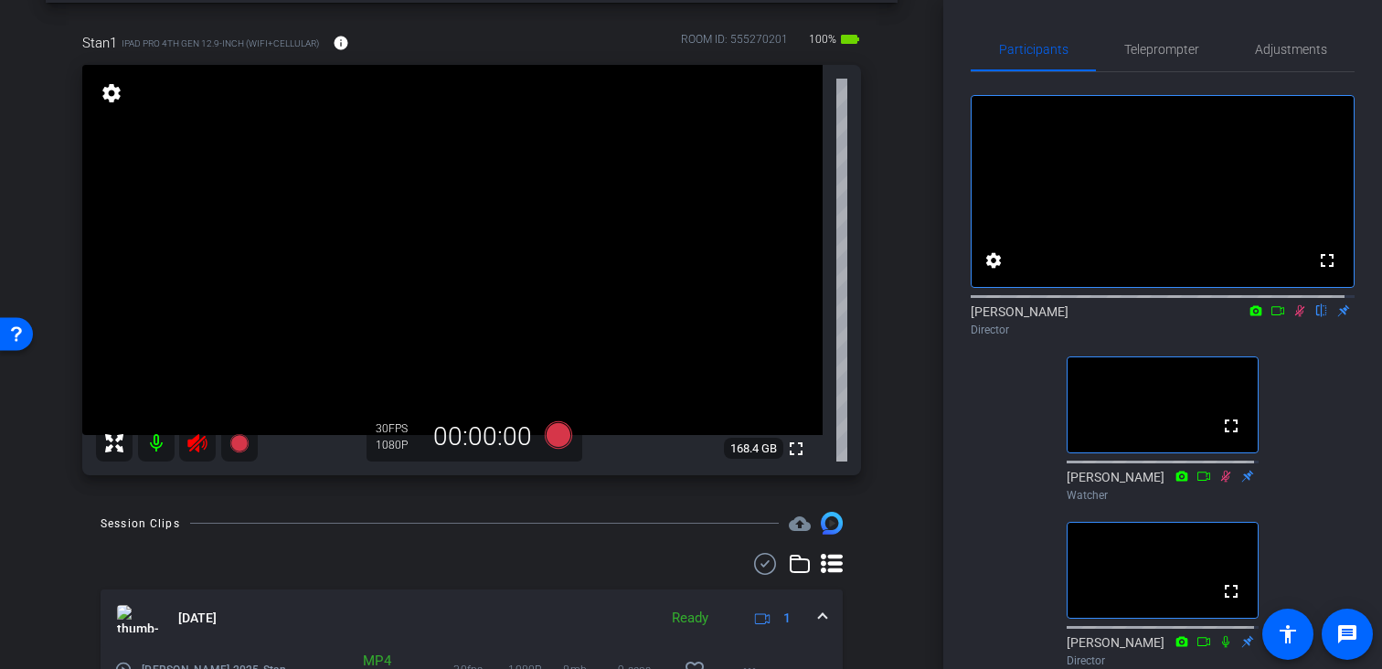
click at [1293, 317] on icon at bounding box center [1300, 310] width 15 height 13
click at [1161, 44] on span "Teleprompter" at bounding box center [1161, 49] width 75 height 13
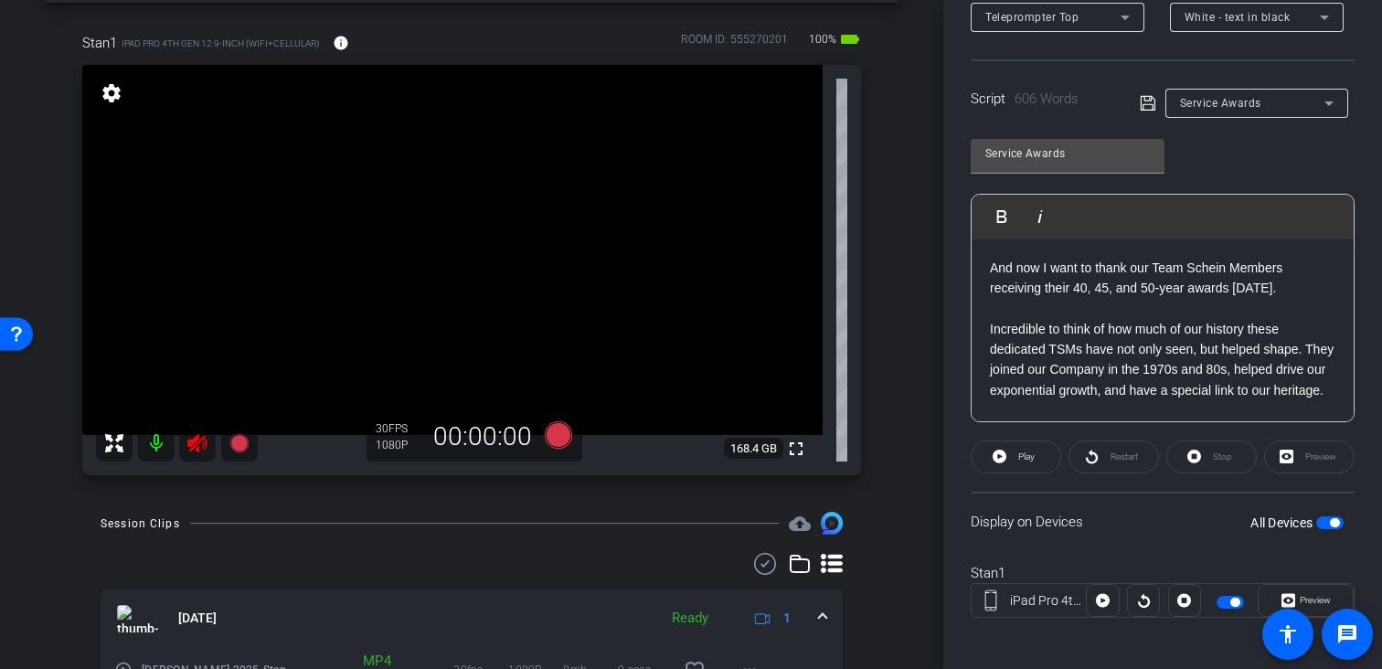
scroll to position [330, 0]
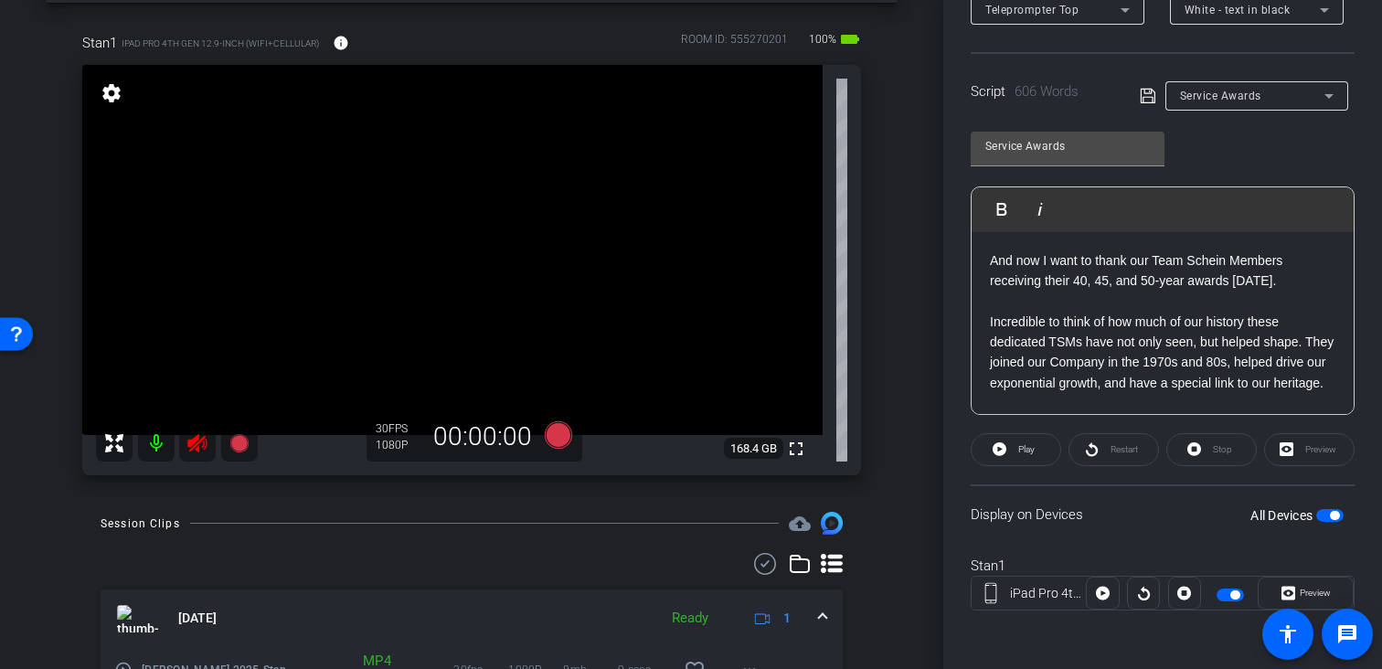
click at [1206, 98] on span "Service Awards" at bounding box center [1220, 96] width 81 height 13
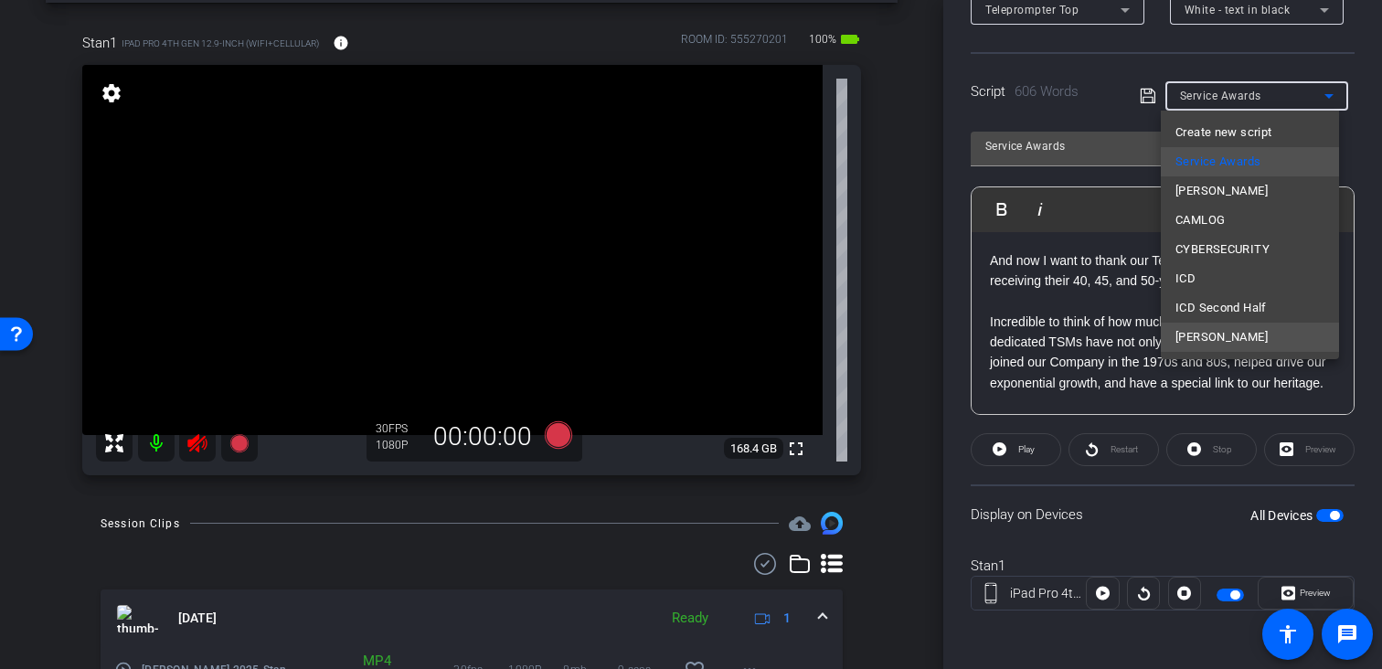
click at [1206, 348] on mat-option "Tom" at bounding box center [1250, 337] width 178 height 29
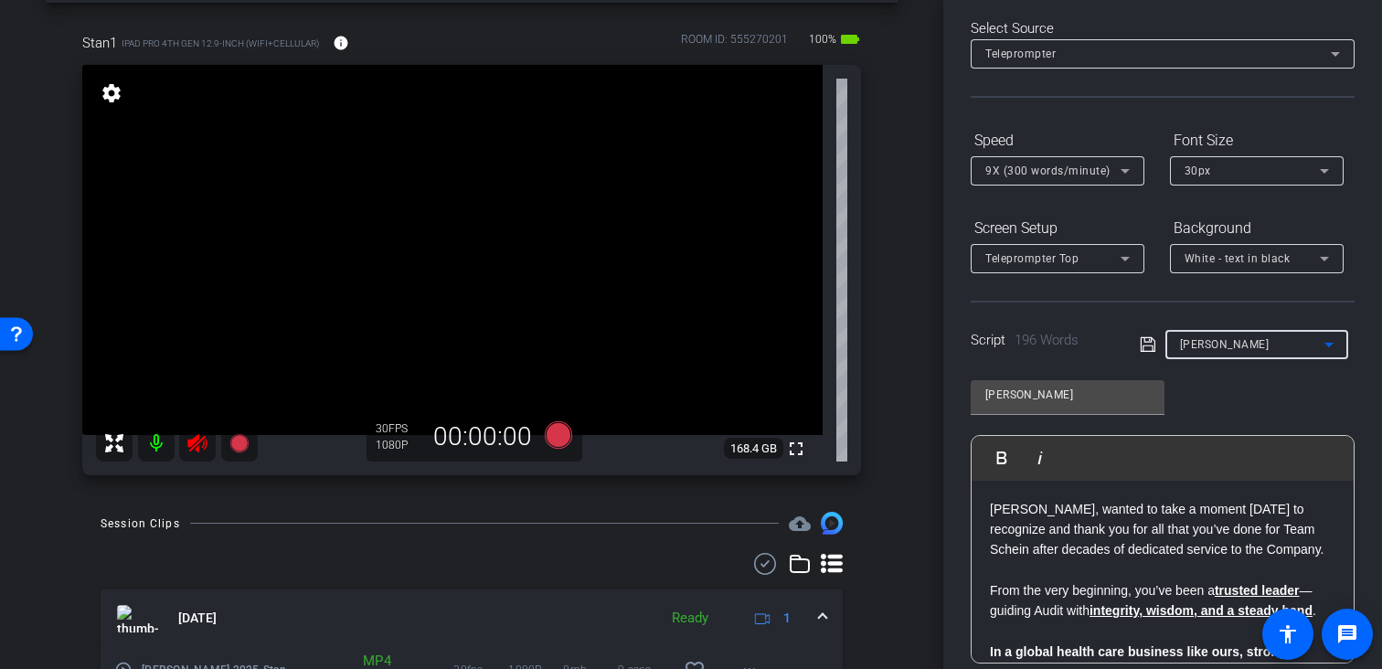
scroll to position [79, 0]
click at [1189, 325] on div "Script 196 Words Tom" at bounding box center [1163, 332] width 384 height 59
click at [1190, 337] on div "Tom" at bounding box center [1252, 346] width 144 height 23
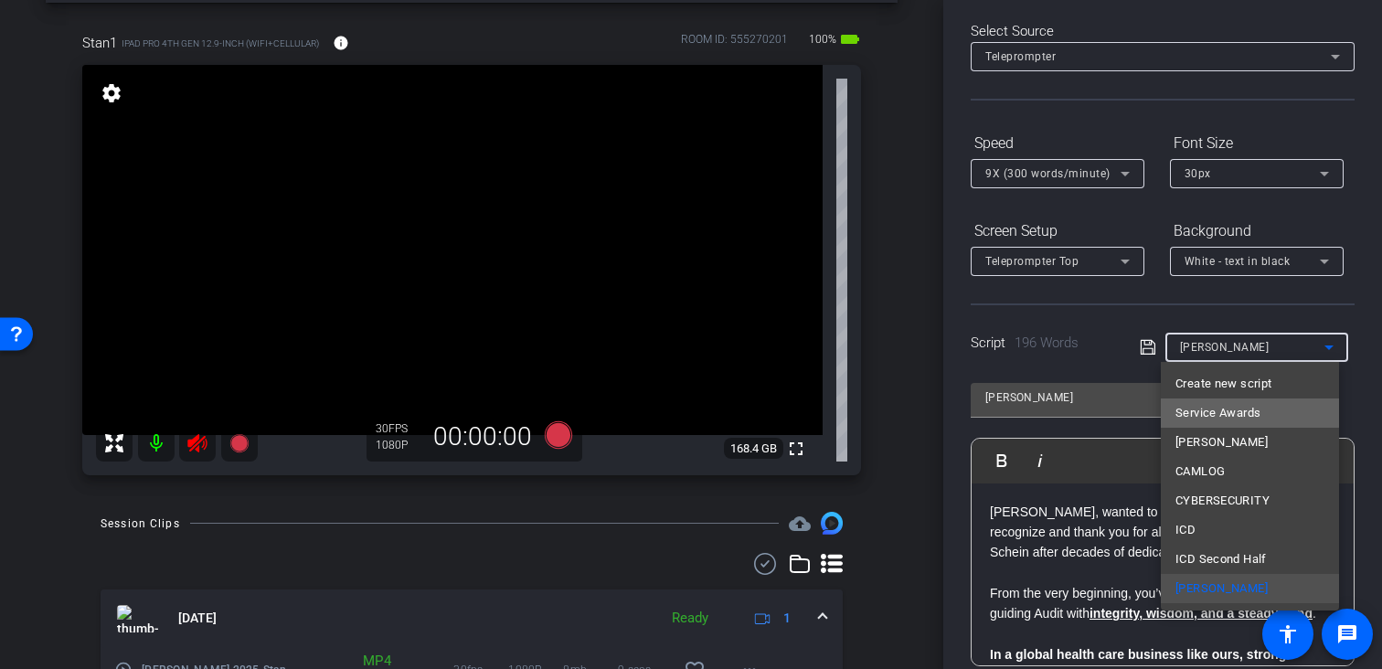
click at [1197, 410] on span "Service Awards" at bounding box center [1218, 413] width 85 height 22
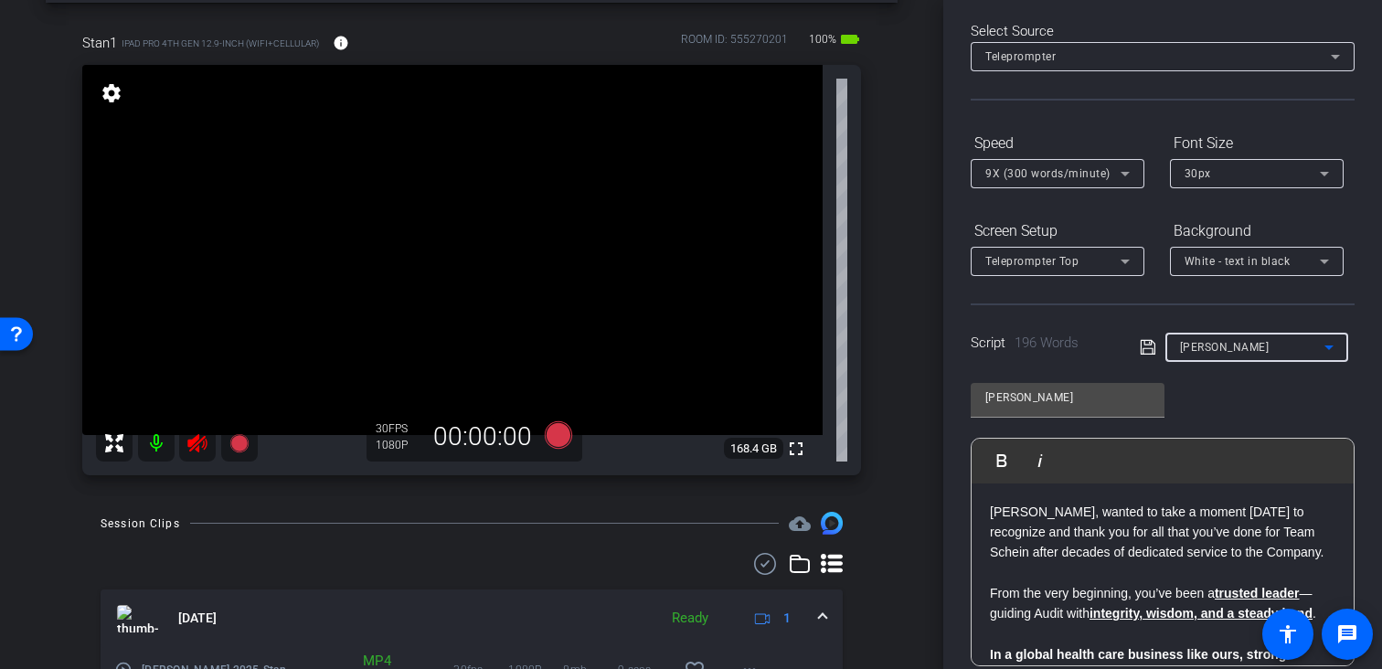
type input "Service Awards"
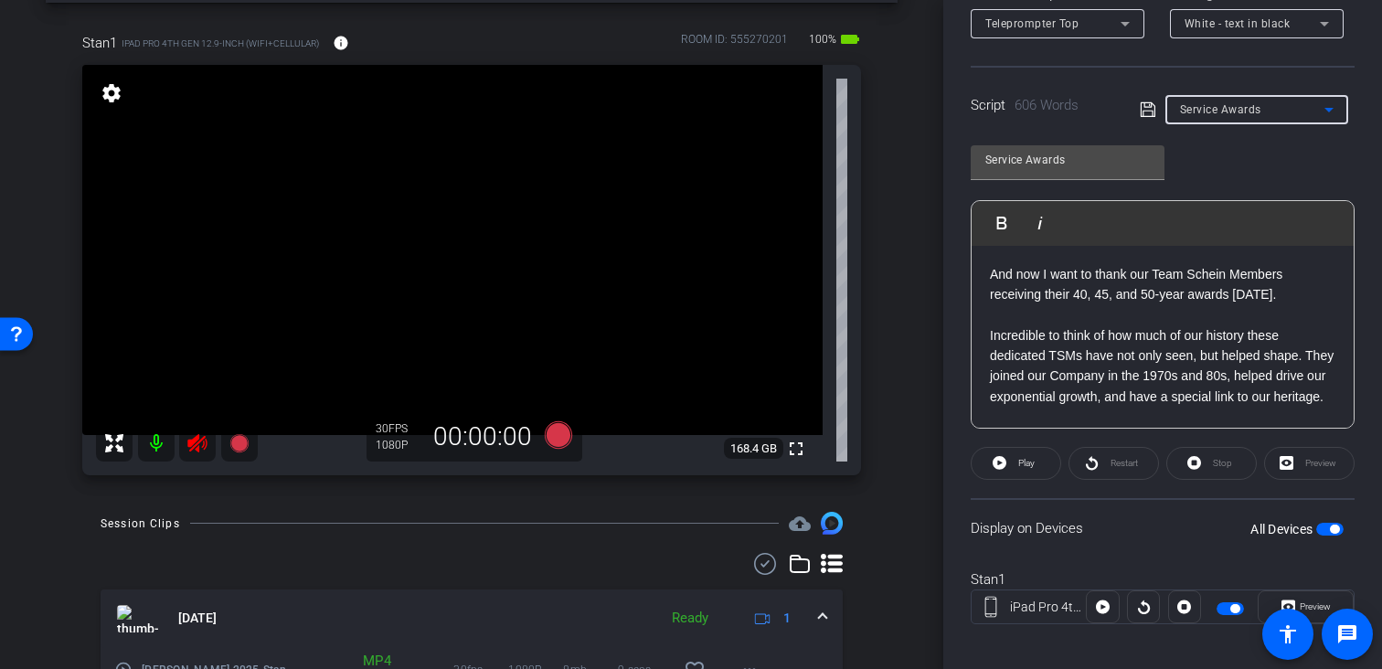
scroll to position [330, 0]
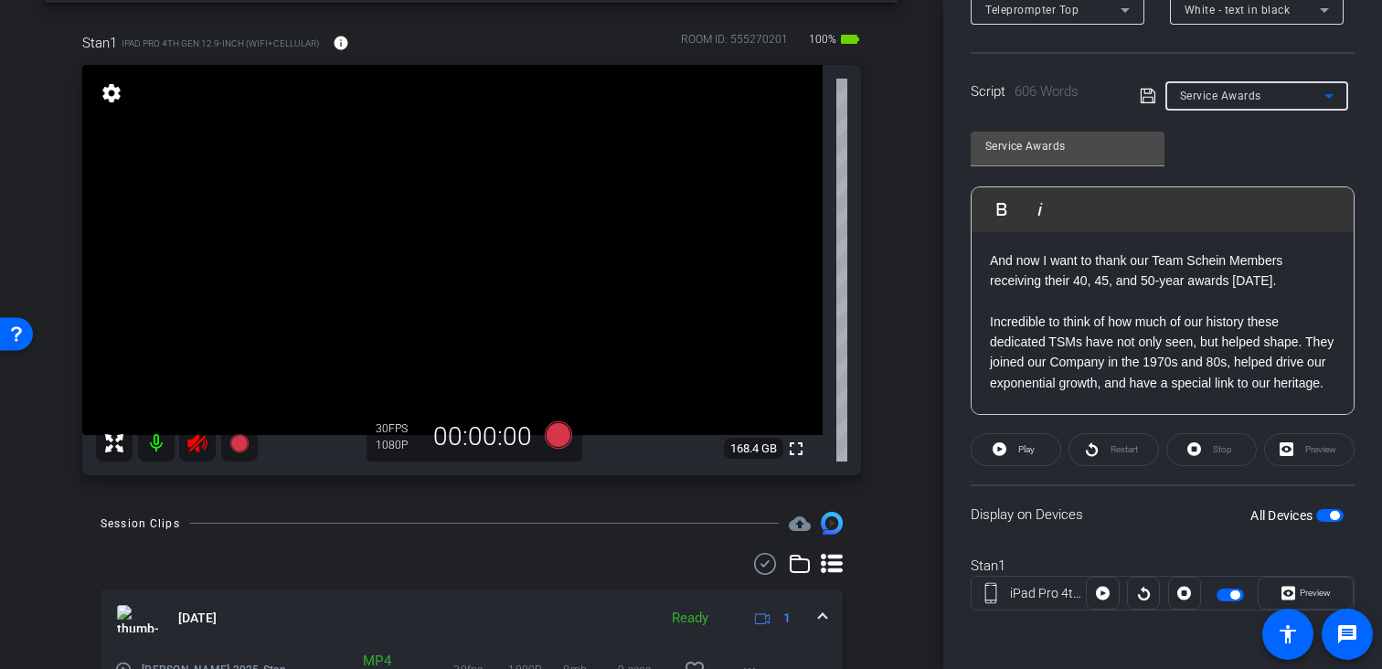
click at [1230, 594] on span "button" at bounding box center [1234, 595] width 9 height 9
click at [1292, 588] on div "Preview" at bounding box center [1306, 593] width 96 height 33
click at [1232, 592] on span "button" at bounding box center [1230, 595] width 27 height 13
click at [1300, 592] on span "Preview" at bounding box center [1315, 593] width 31 height 10
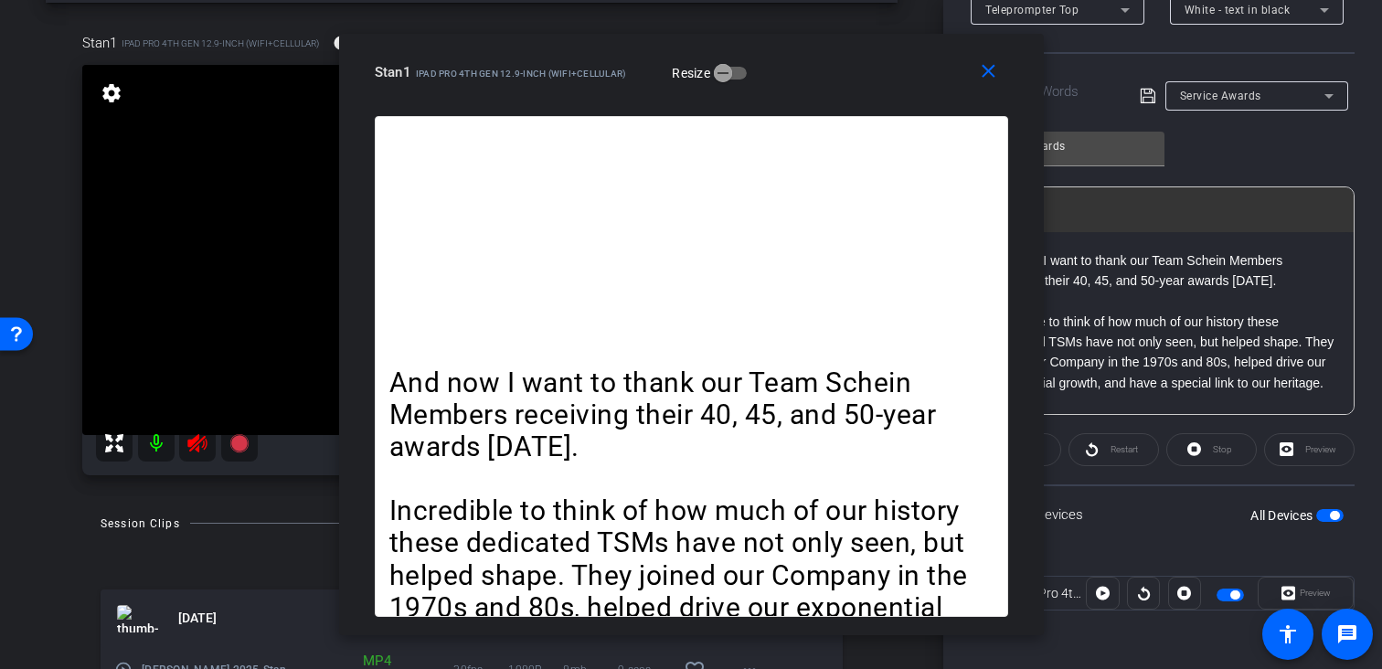
drag, startPoint x: 890, startPoint y: 90, endPoint x: 702, endPoint y: 68, distance: 189.7
click at [702, 68] on div "close Stan1 iPad Pro 4th Gen 12.9-inch (WiFi+Cellular) Resize" at bounding box center [691, 75] width 705 height 82
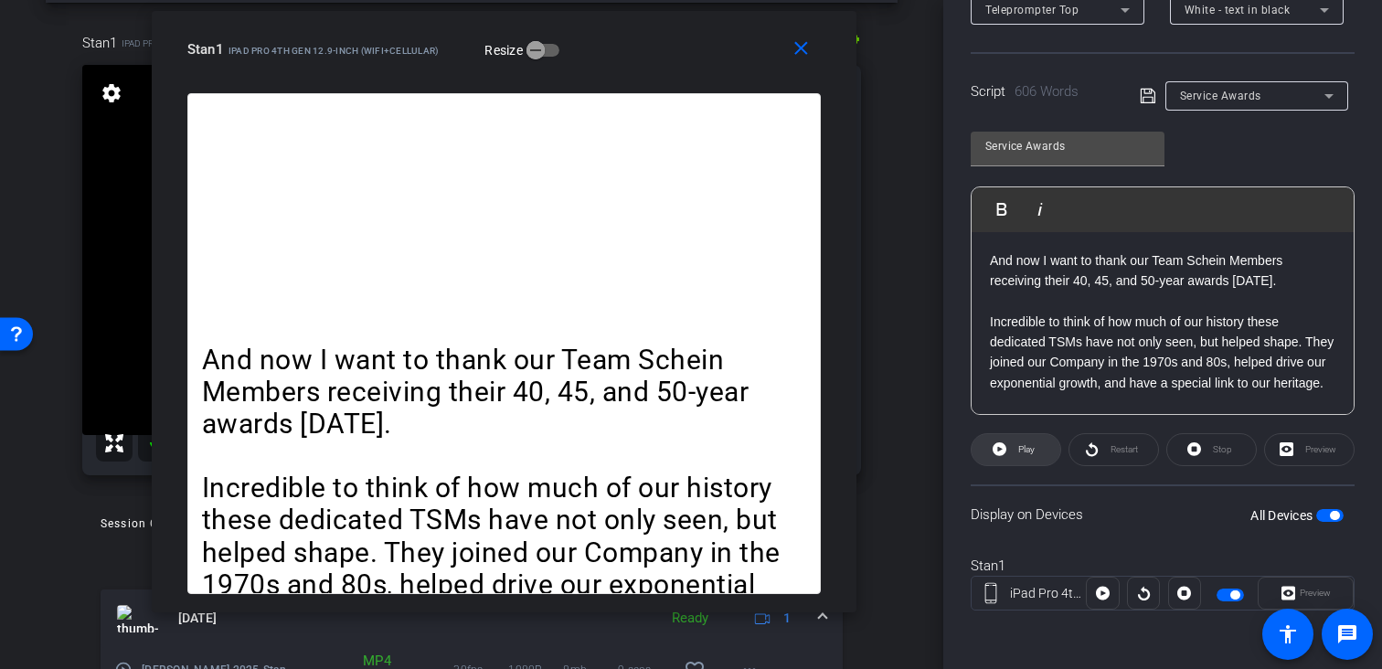
click at [1006, 442] on span at bounding box center [1016, 450] width 89 height 44
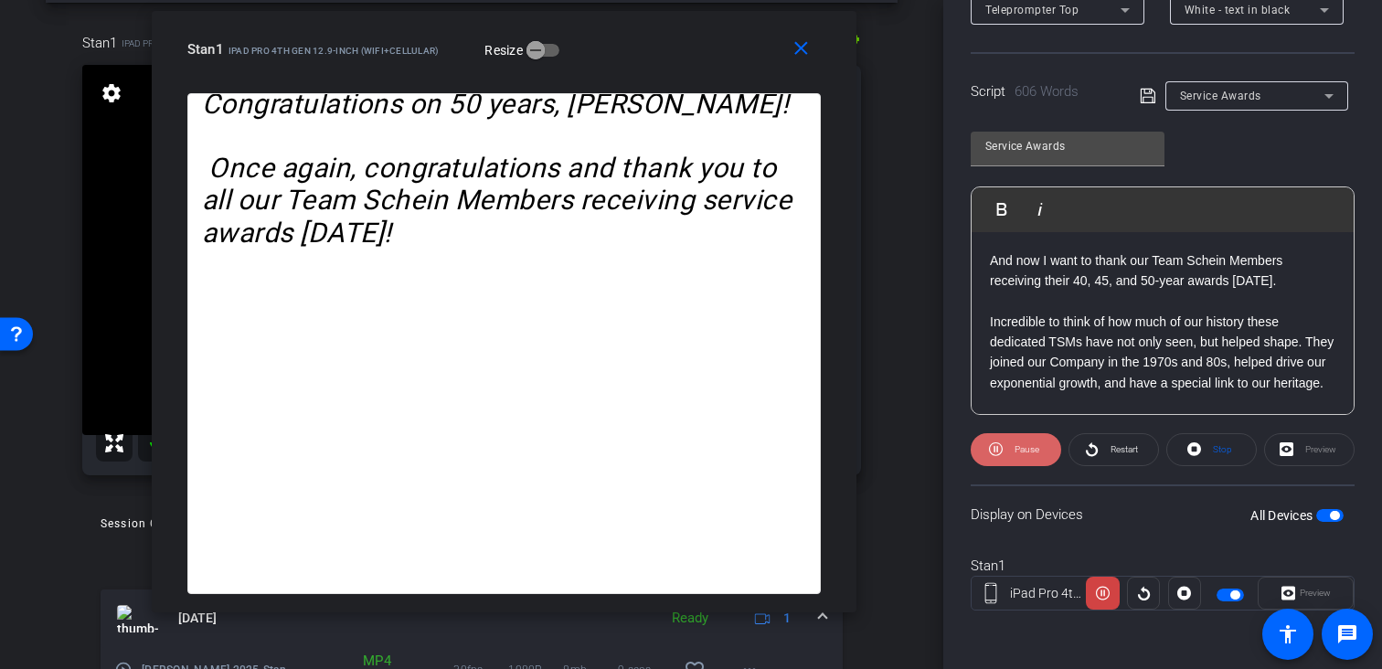
click at [1004, 447] on span at bounding box center [1016, 450] width 90 height 44
click at [810, 57] on mat-icon "close" at bounding box center [801, 48] width 23 height 23
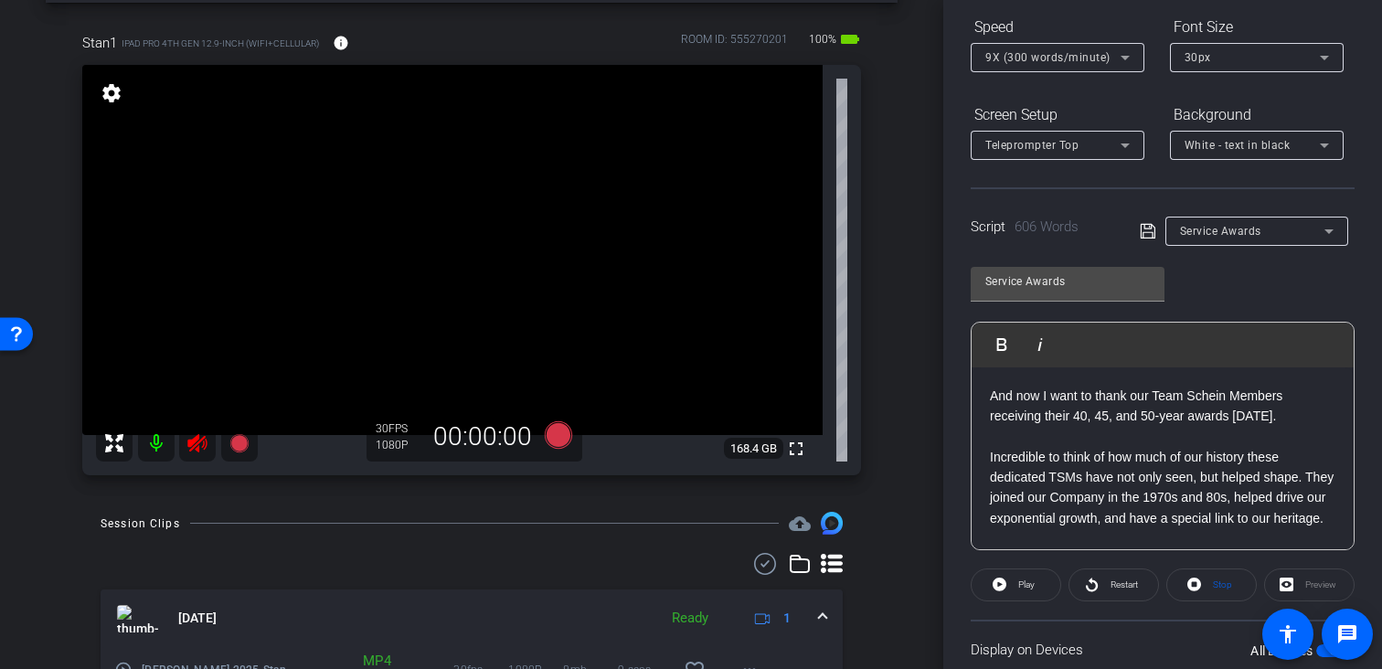
scroll to position [0, 0]
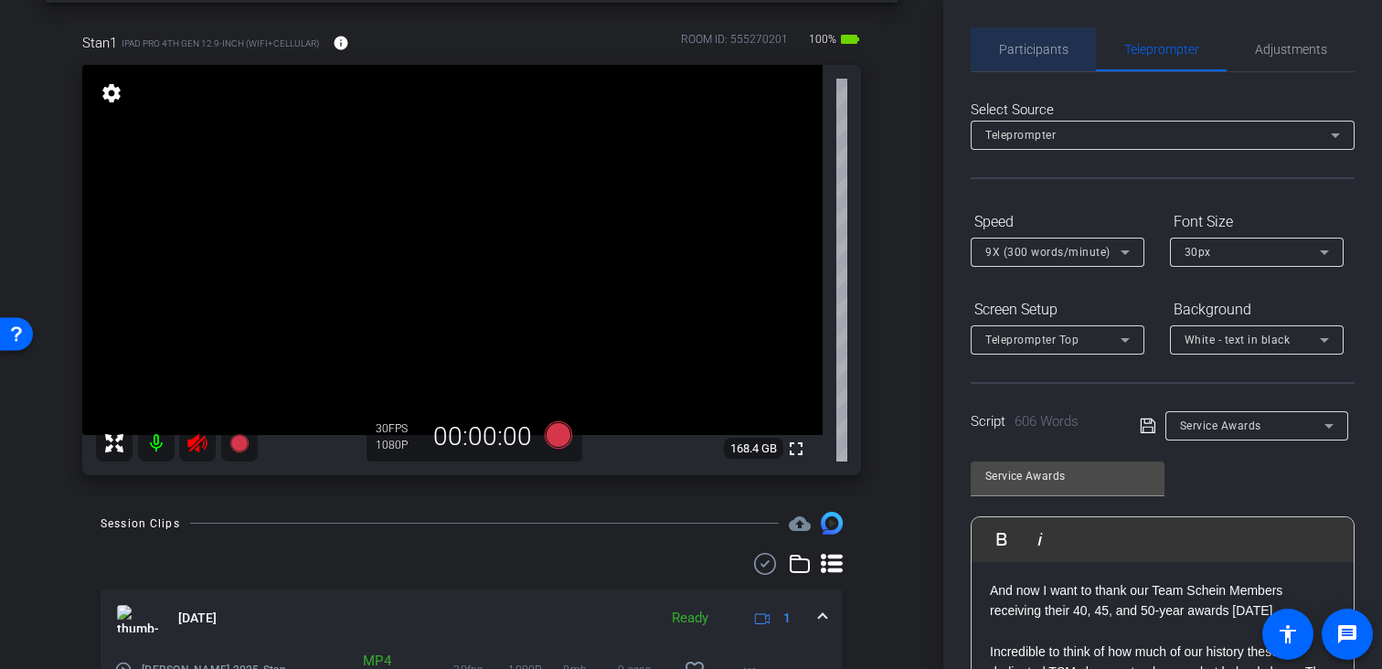
click at [1058, 49] on span "Participants" at bounding box center [1033, 49] width 69 height 13
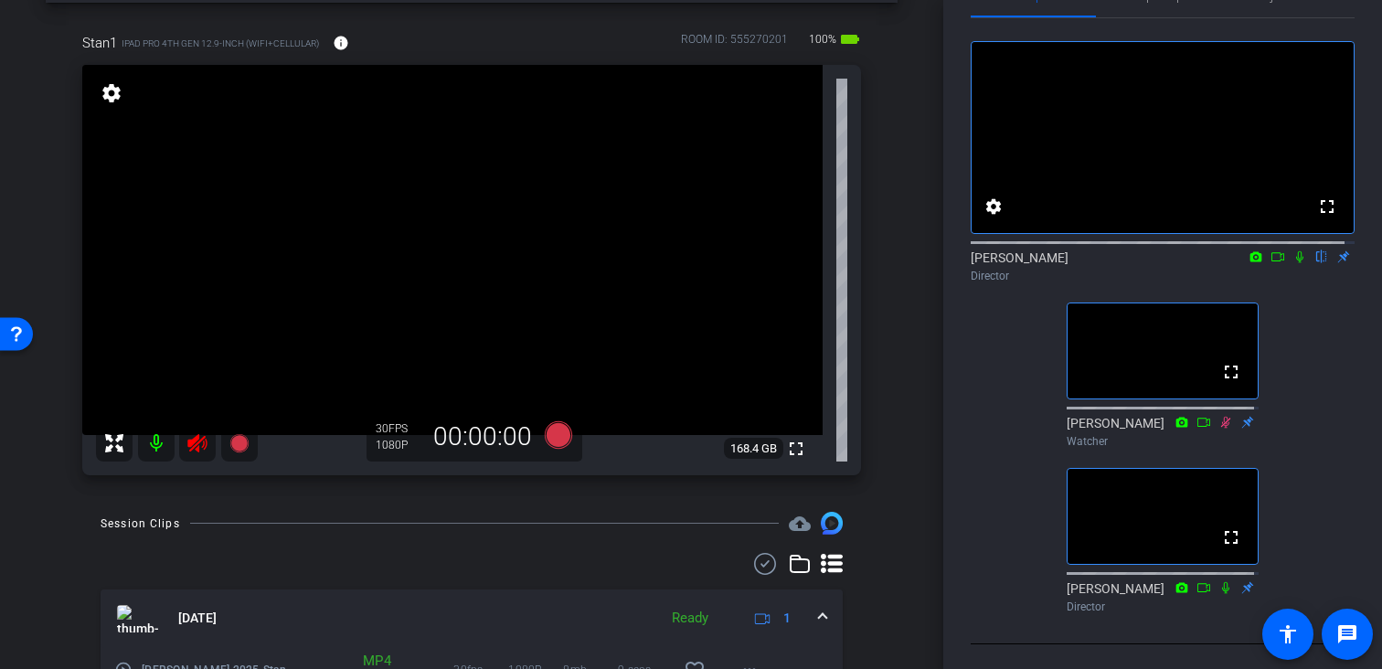
scroll to position [58, 0]
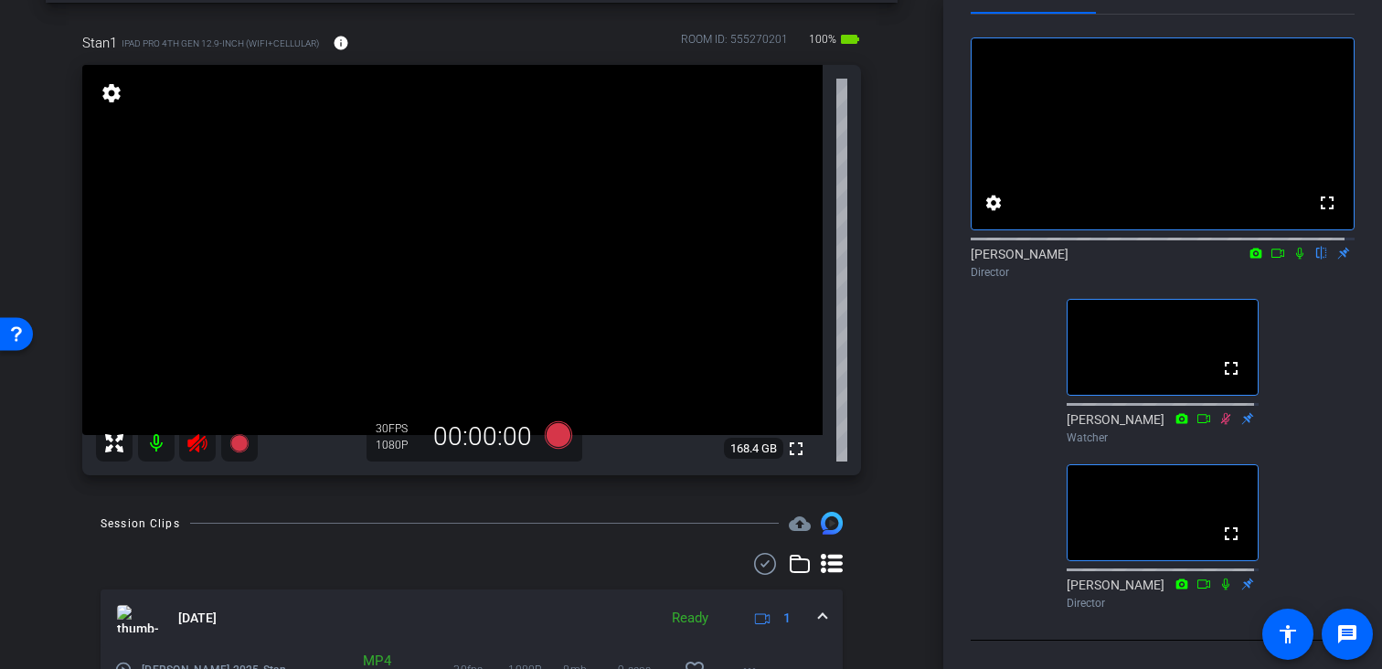
click at [1293, 260] on icon at bounding box center [1300, 253] width 15 height 13
click at [1322, 281] on div "Director" at bounding box center [1163, 272] width 384 height 16
click at [1293, 260] on icon at bounding box center [1300, 253] width 15 height 13
click at [1311, 309] on div "fullscreen settings Joe Savino flip Director fullscreen Amanda Dellacroce Watch…" at bounding box center [1163, 316] width 384 height 602
click at [1293, 261] on mat-icon at bounding box center [1300, 253] width 22 height 16
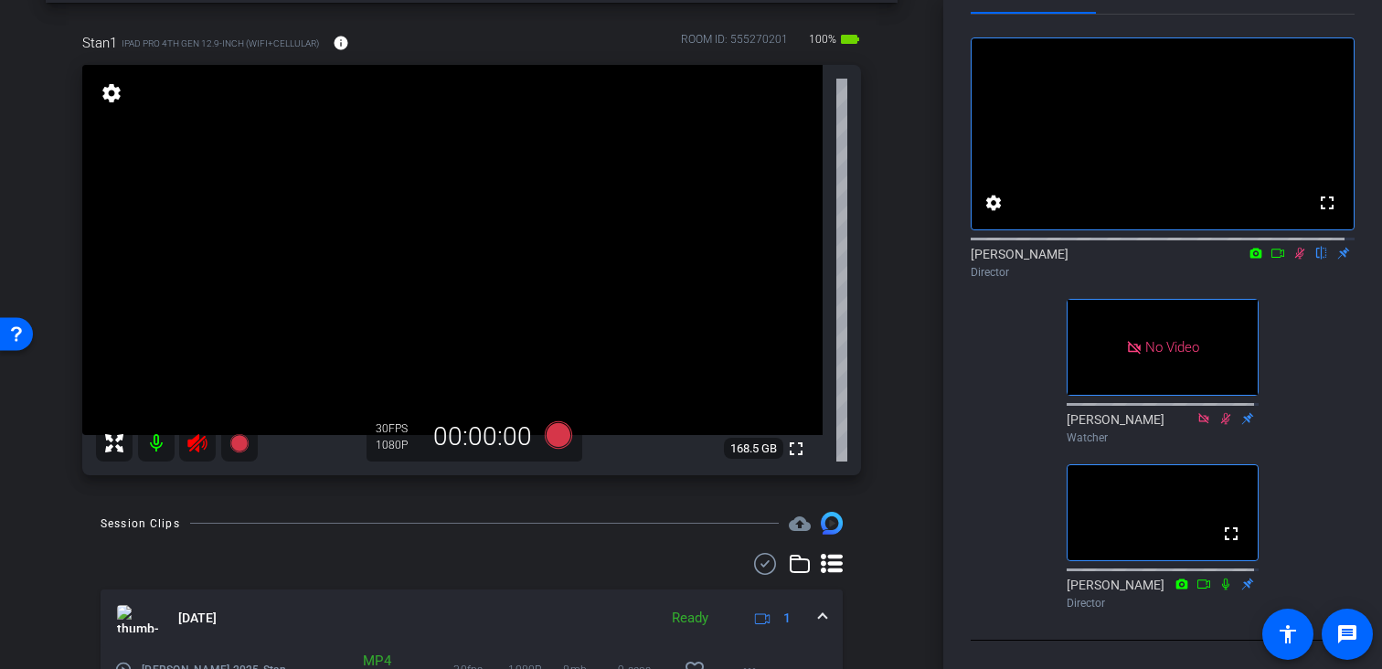
click at [1302, 281] on div "Director" at bounding box center [1163, 272] width 384 height 16
click at [1293, 260] on icon at bounding box center [1300, 253] width 15 height 13
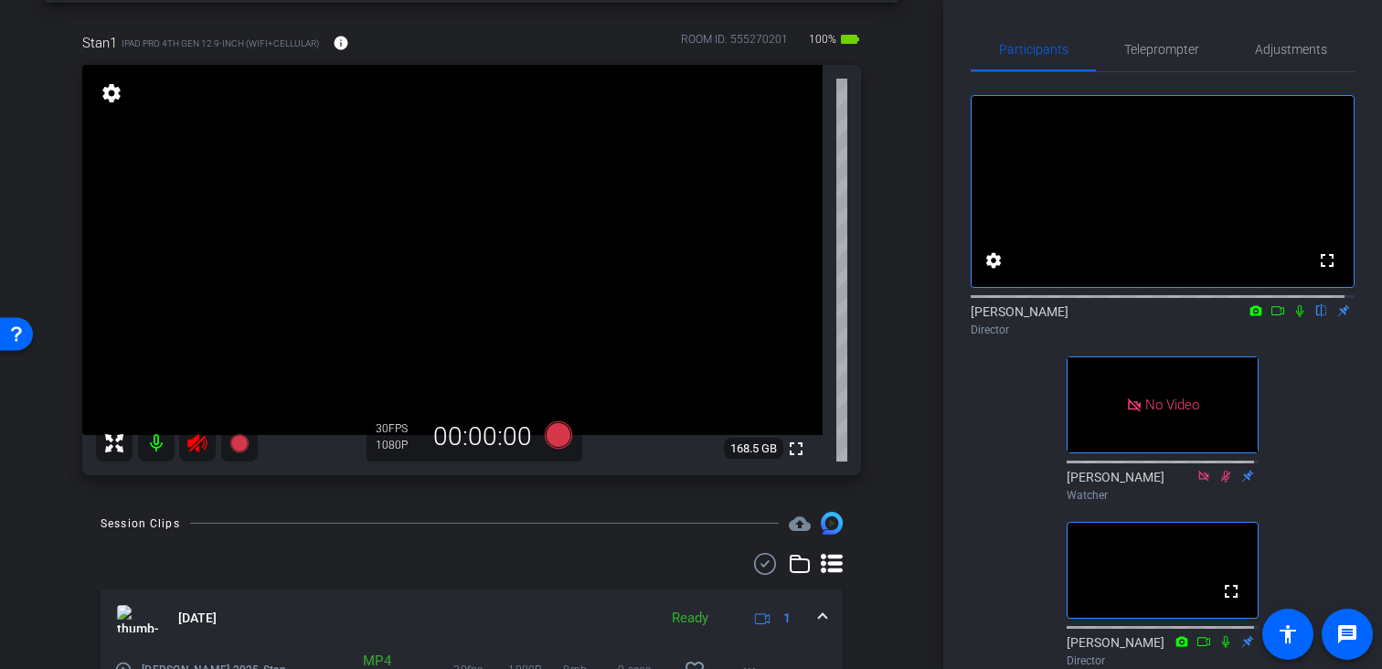
click at [197, 450] on icon at bounding box center [196, 443] width 19 height 18
click at [1129, 48] on span "Teleprompter" at bounding box center [1161, 49] width 75 height 13
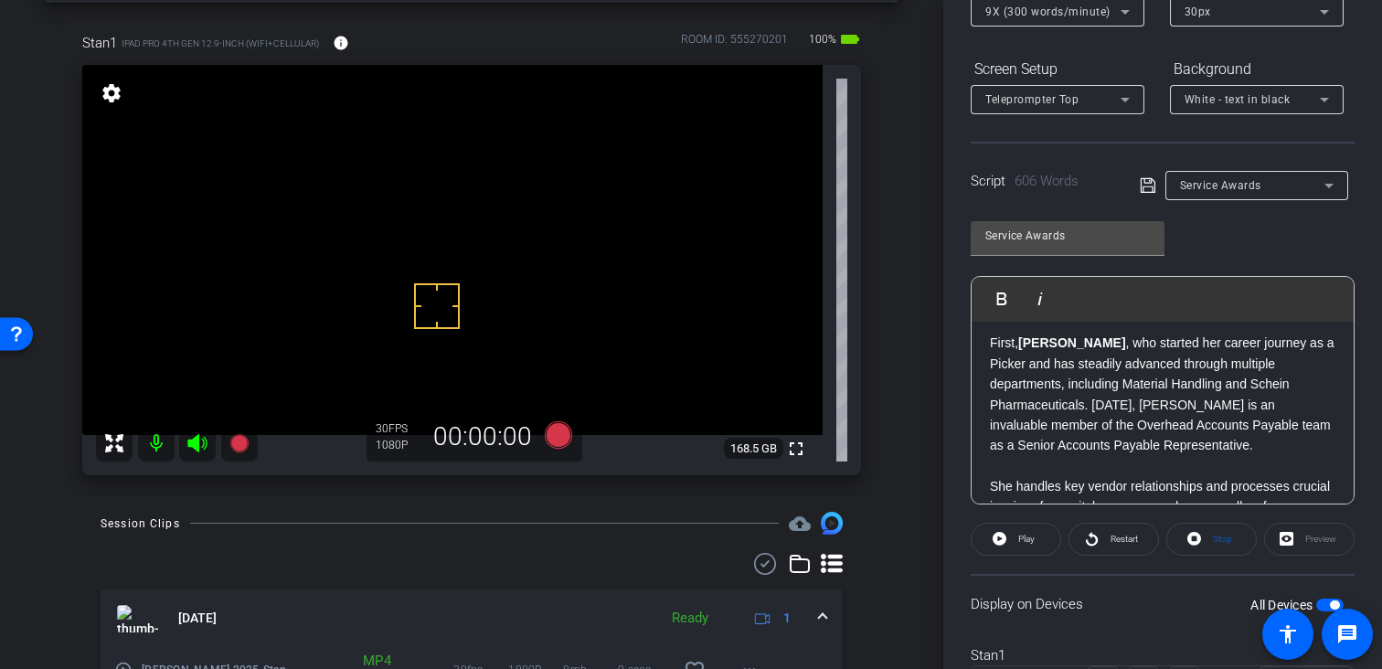
scroll to position [330, 0]
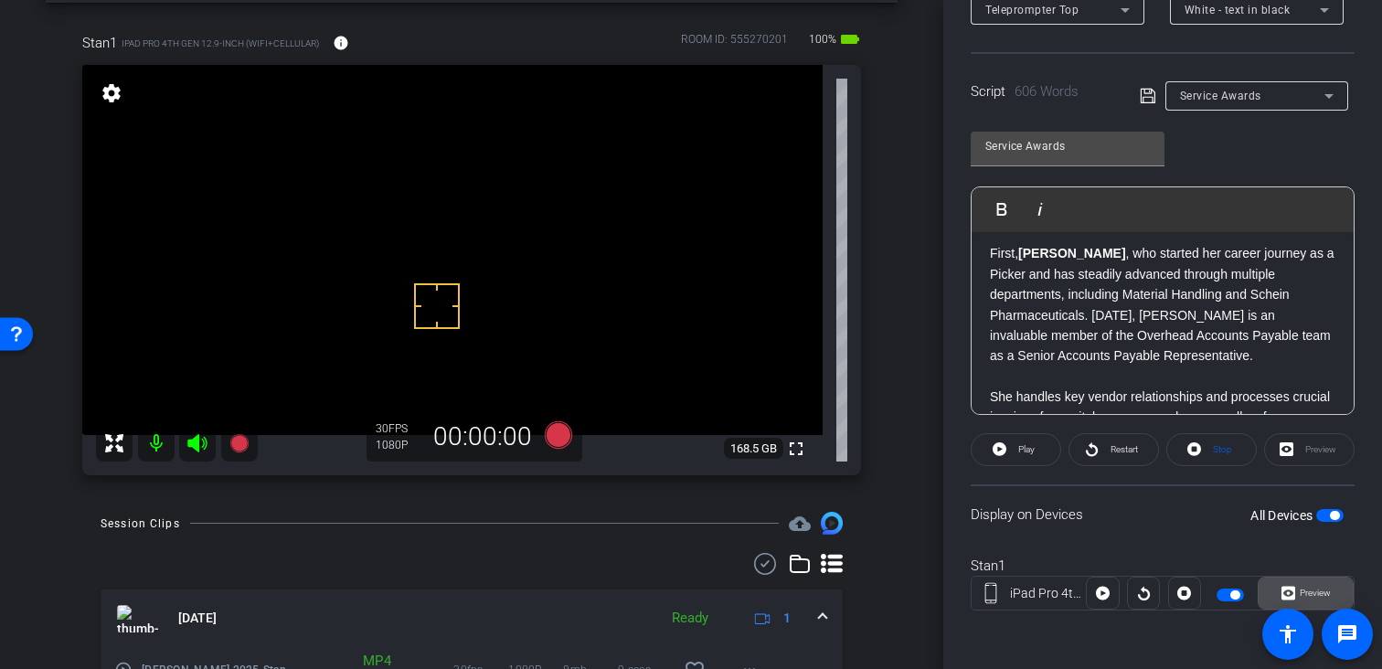
click at [1282, 587] on icon at bounding box center [1289, 594] width 14 height 14
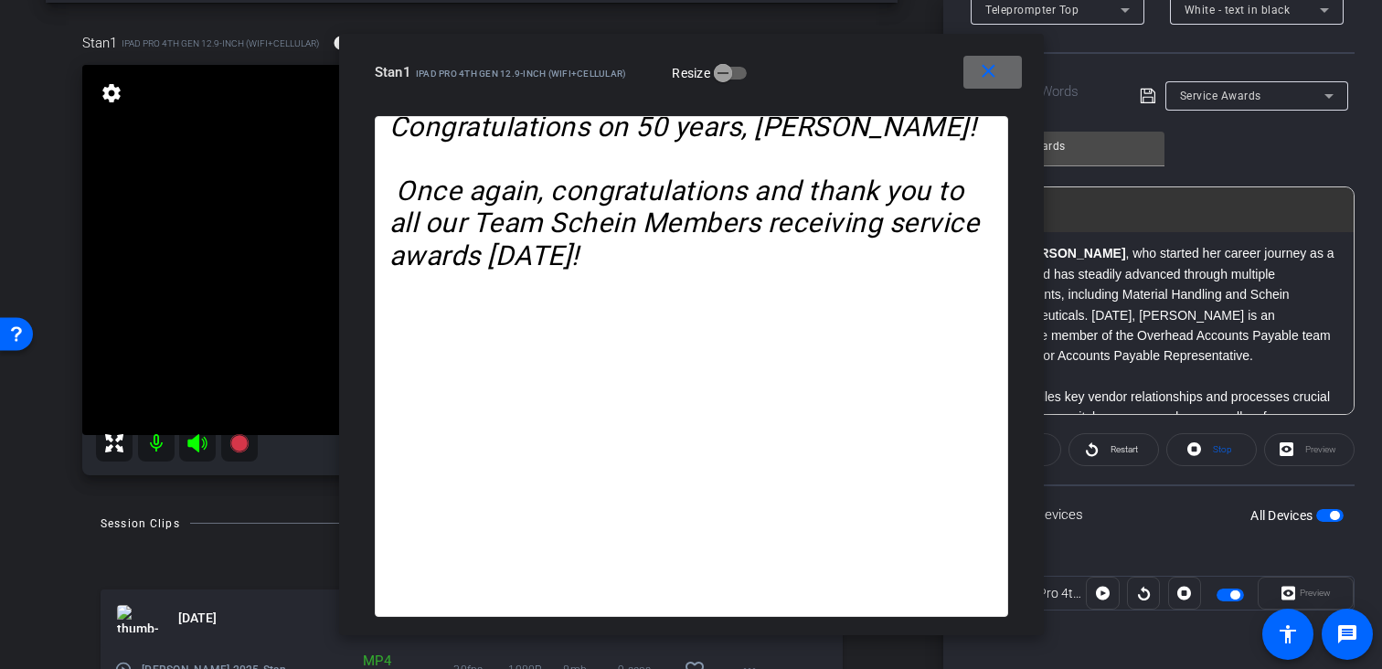
click at [987, 75] on mat-icon "close" at bounding box center [988, 71] width 23 height 23
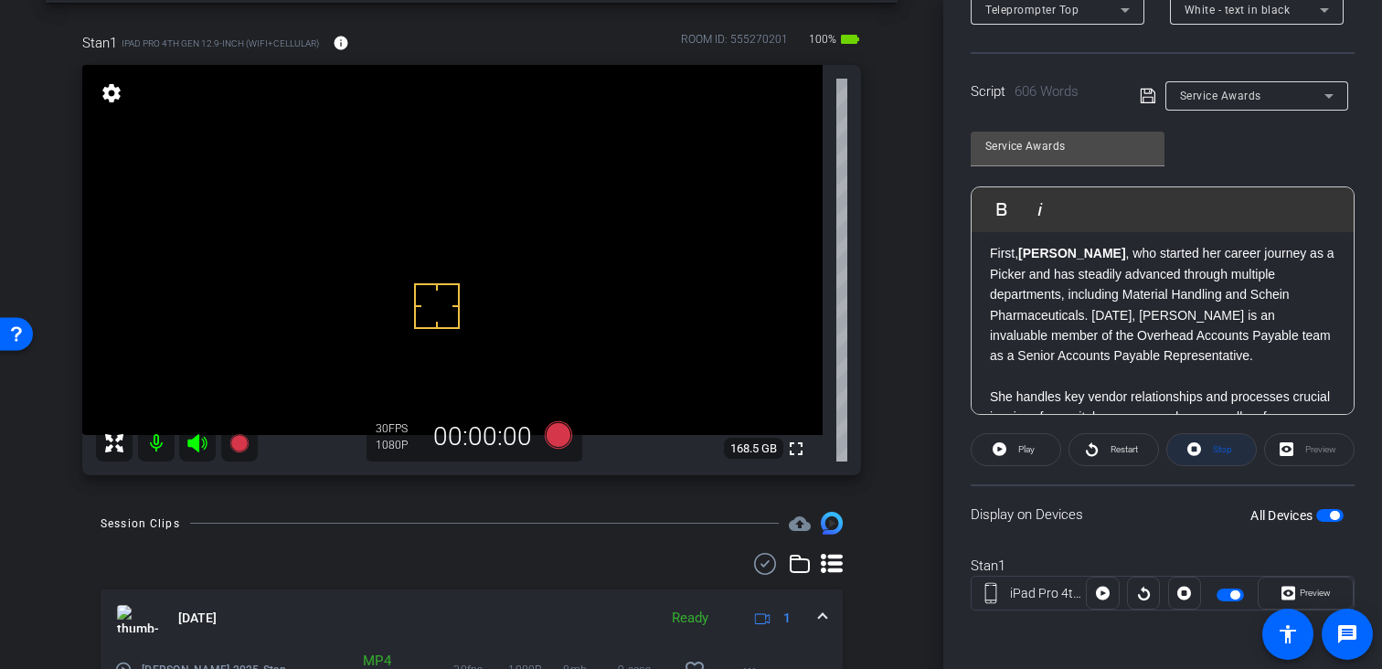
click at [1199, 456] on span at bounding box center [1211, 450] width 89 height 44
click at [1283, 591] on icon at bounding box center [1289, 594] width 14 height 14
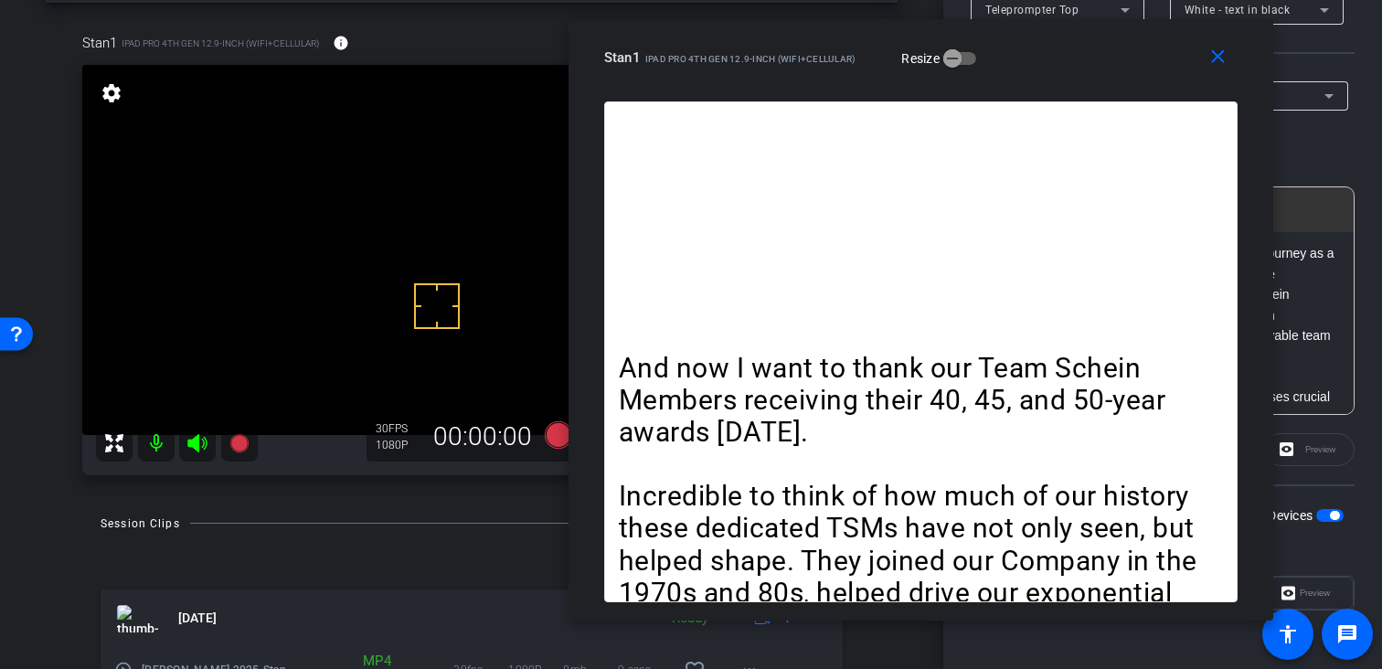
drag, startPoint x: 835, startPoint y: 81, endPoint x: 1088, endPoint y: 67, distance: 253.6
click at [1088, 67] on div "Stan1 iPad Pro 4th Gen 12.9-inch (WiFi+Cellular) Resize" at bounding box center [927, 57] width 647 height 33
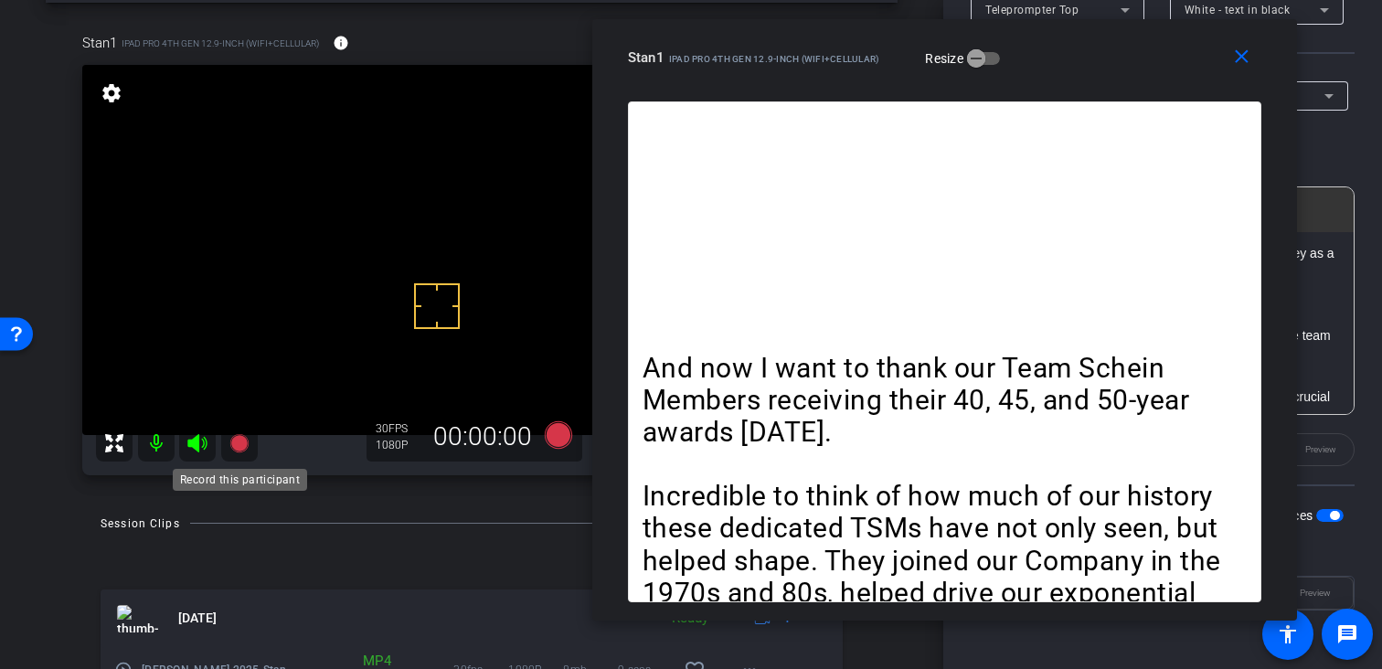
click at [246, 433] on icon at bounding box center [240, 443] width 22 height 22
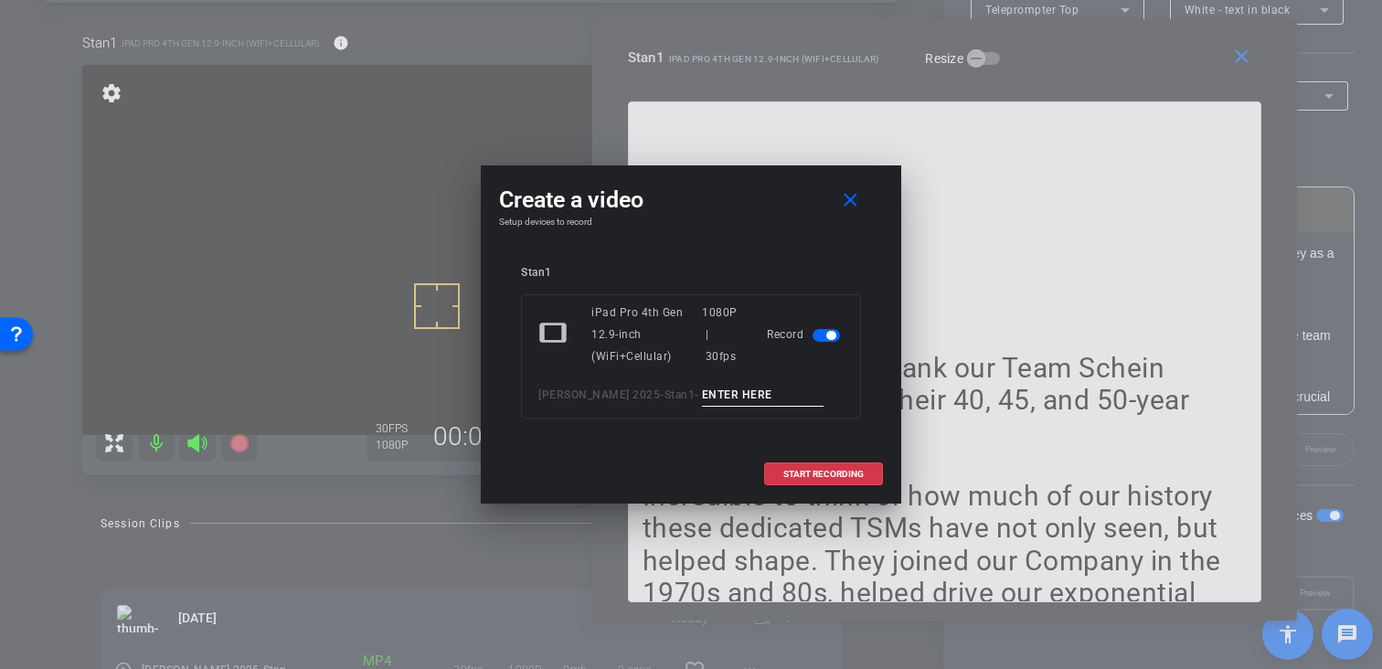
click at [733, 399] on input at bounding box center [763, 395] width 122 height 23
type input "1"
click at [838, 465] on span at bounding box center [823, 474] width 117 height 44
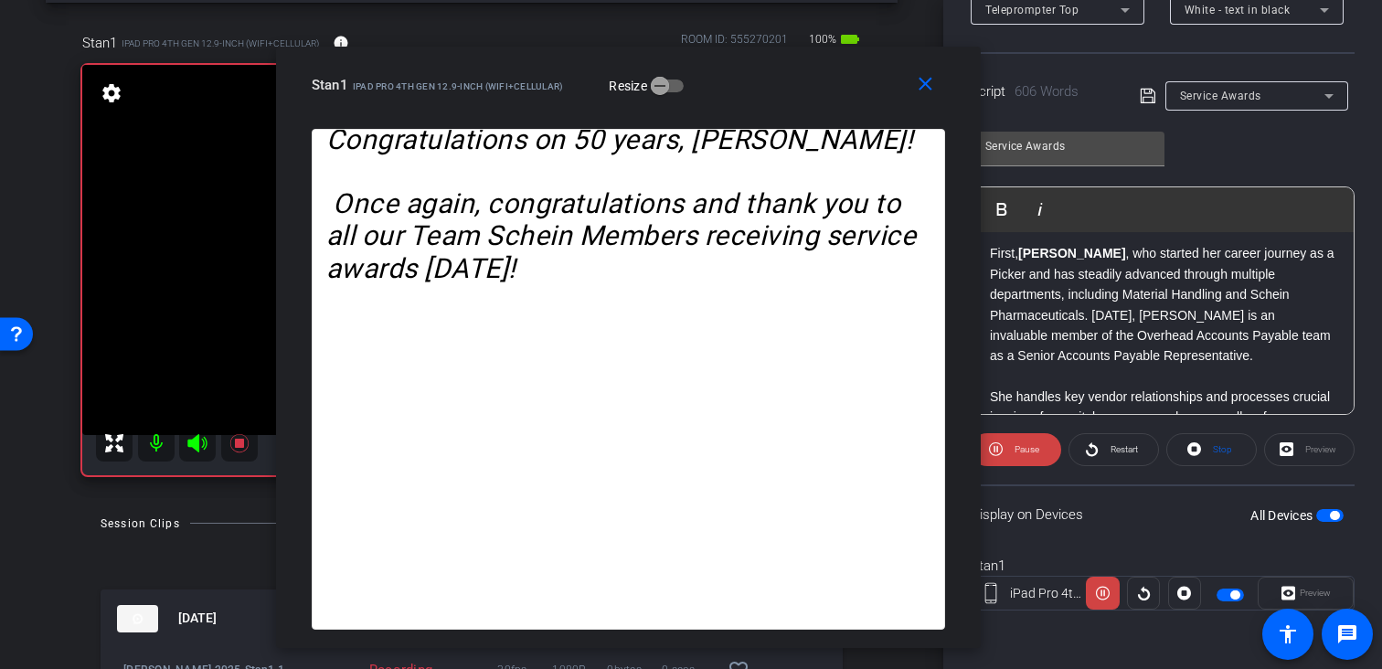
drag, startPoint x: 1030, startPoint y: 78, endPoint x: 740, endPoint y: 113, distance: 292.0
click at [705, 103] on div "close Stan1 iPad Pro 4th Gen 12.9-inch (WiFi+Cellular) Resize" at bounding box center [628, 88] width 705 height 82
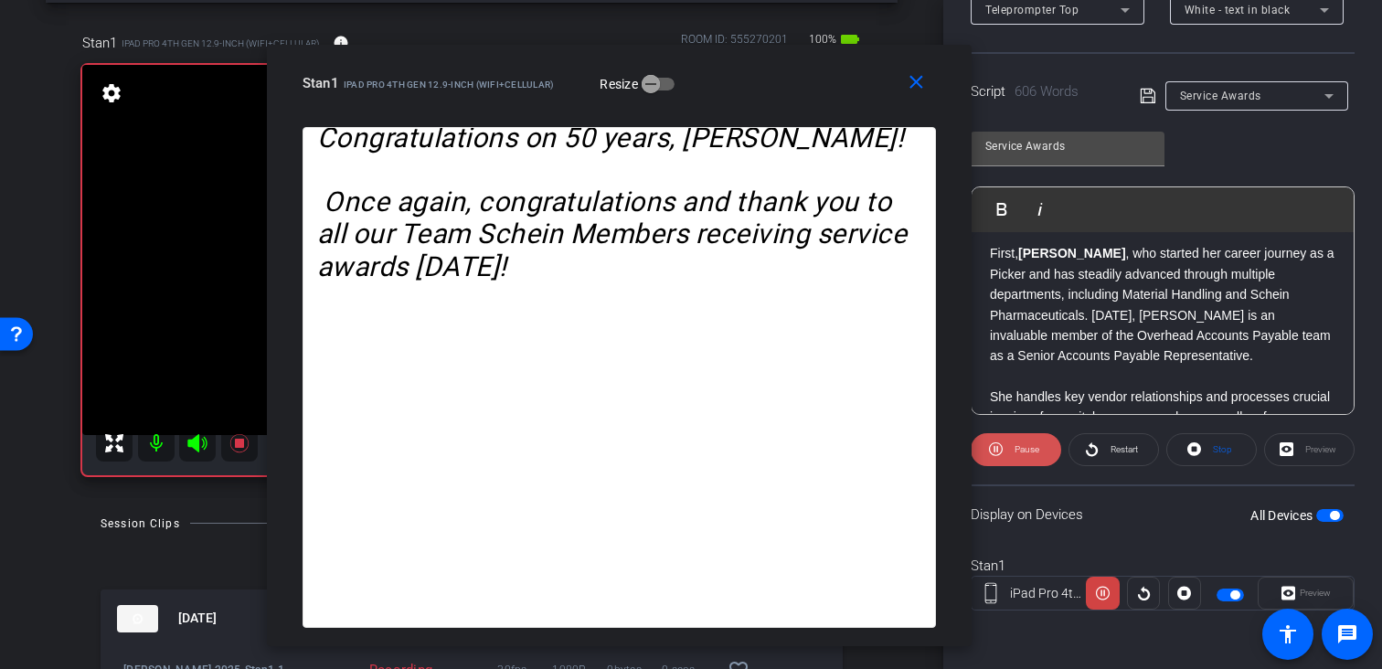
click at [1005, 443] on span at bounding box center [1016, 450] width 90 height 44
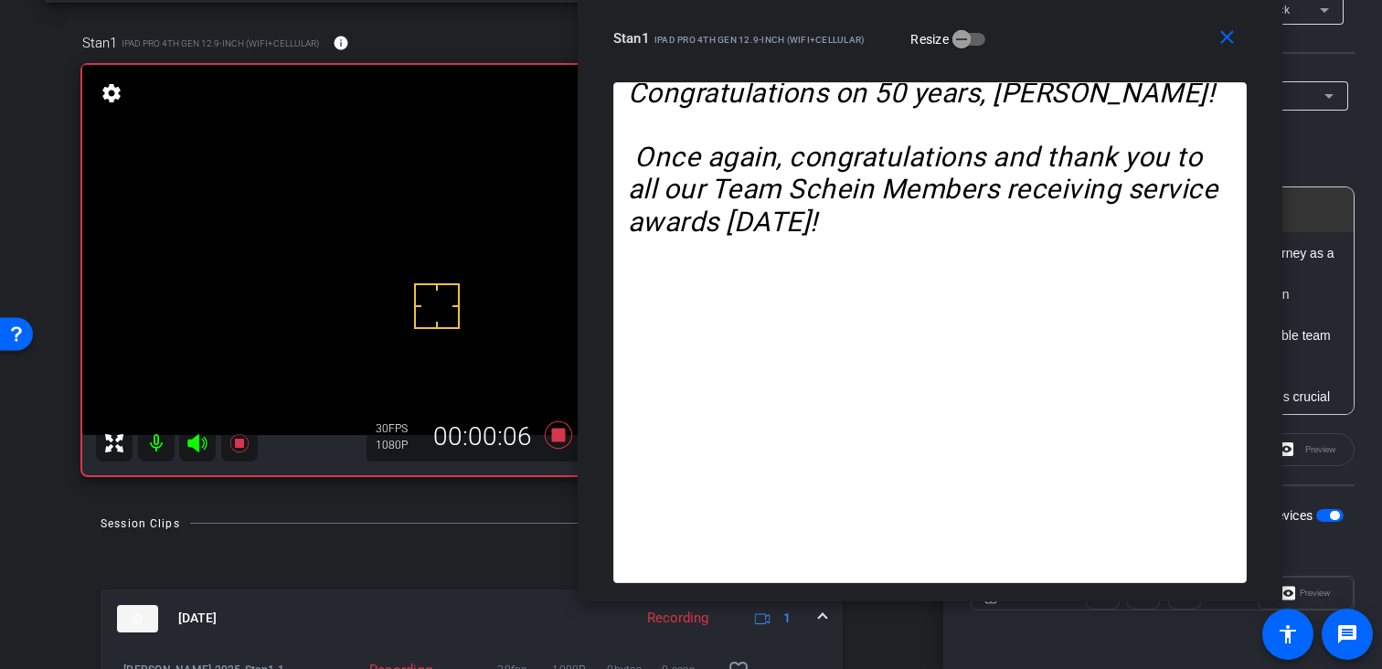
drag, startPoint x: 729, startPoint y: 71, endPoint x: 1040, endPoint y: -65, distance: 339.3
click at [1040, 0] on html "Accessibility Screen-Reader Guide, Feedback, and Issue Reporting | New window m…" at bounding box center [691, 334] width 1382 height 669
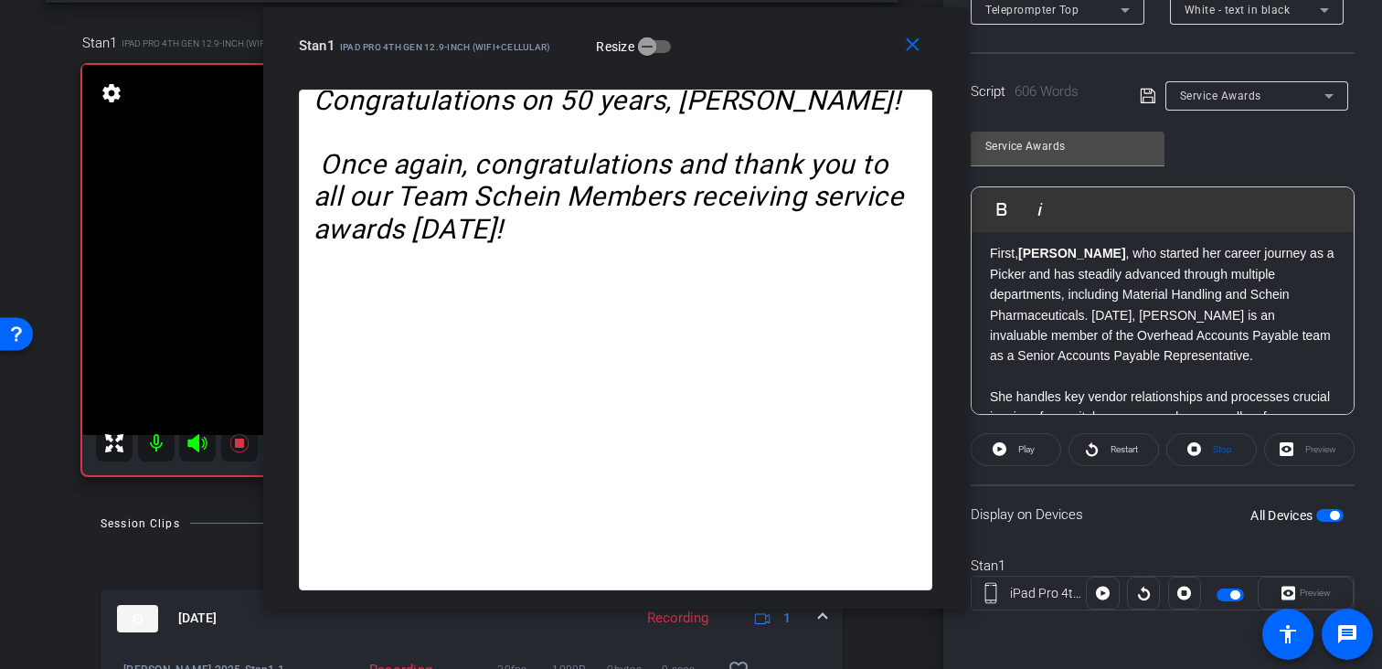
drag, startPoint x: 1084, startPoint y: 50, endPoint x: 778, endPoint y: 58, distance: 306.3
click at [772, 58] on div "Stan1 iPad Pro 4th Gen 12.9-inch (WiFi+Cellular) Resize" at bounding box center [622, 45] width 647 height 33
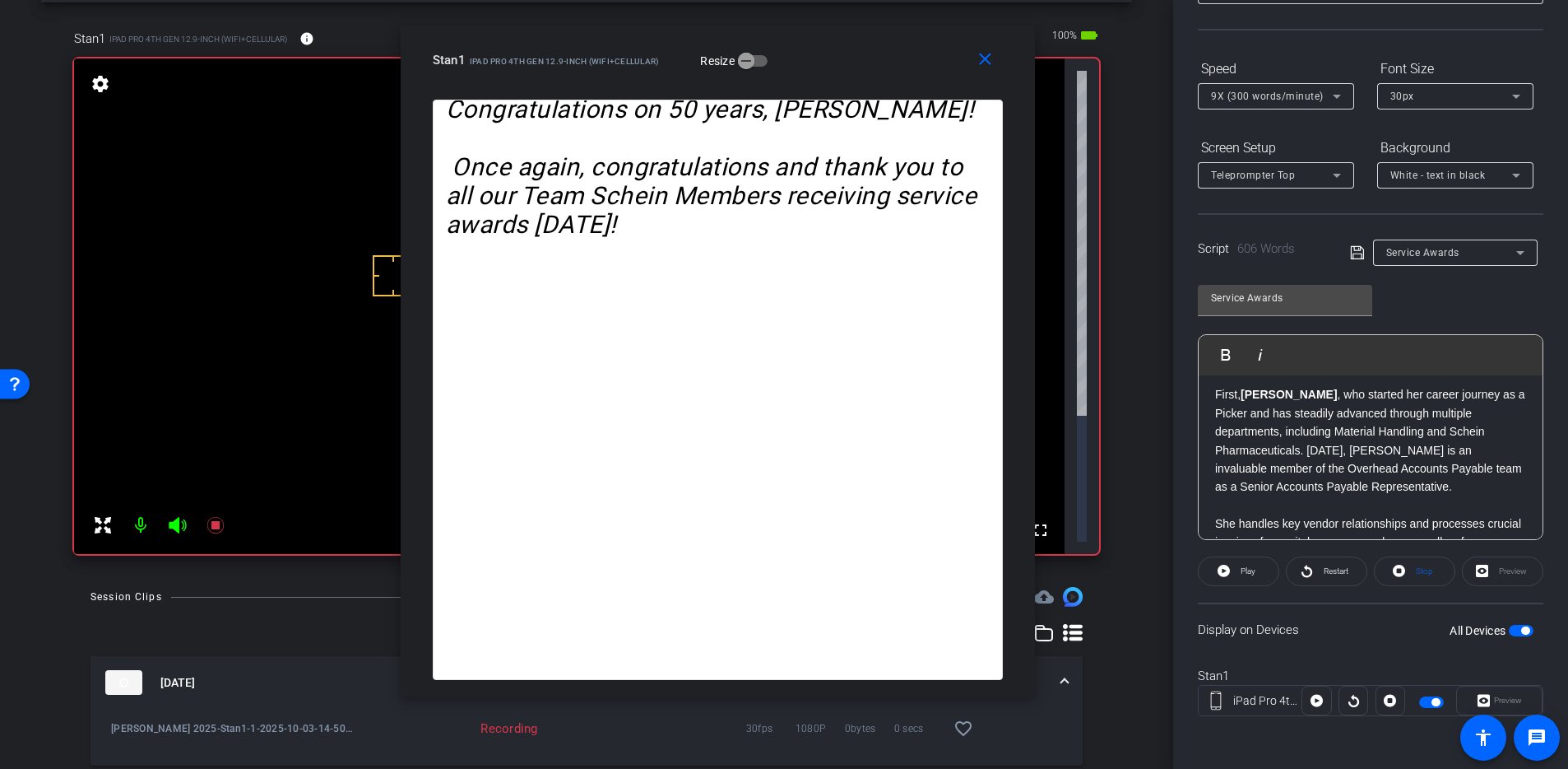
scroll to position [131, 0]
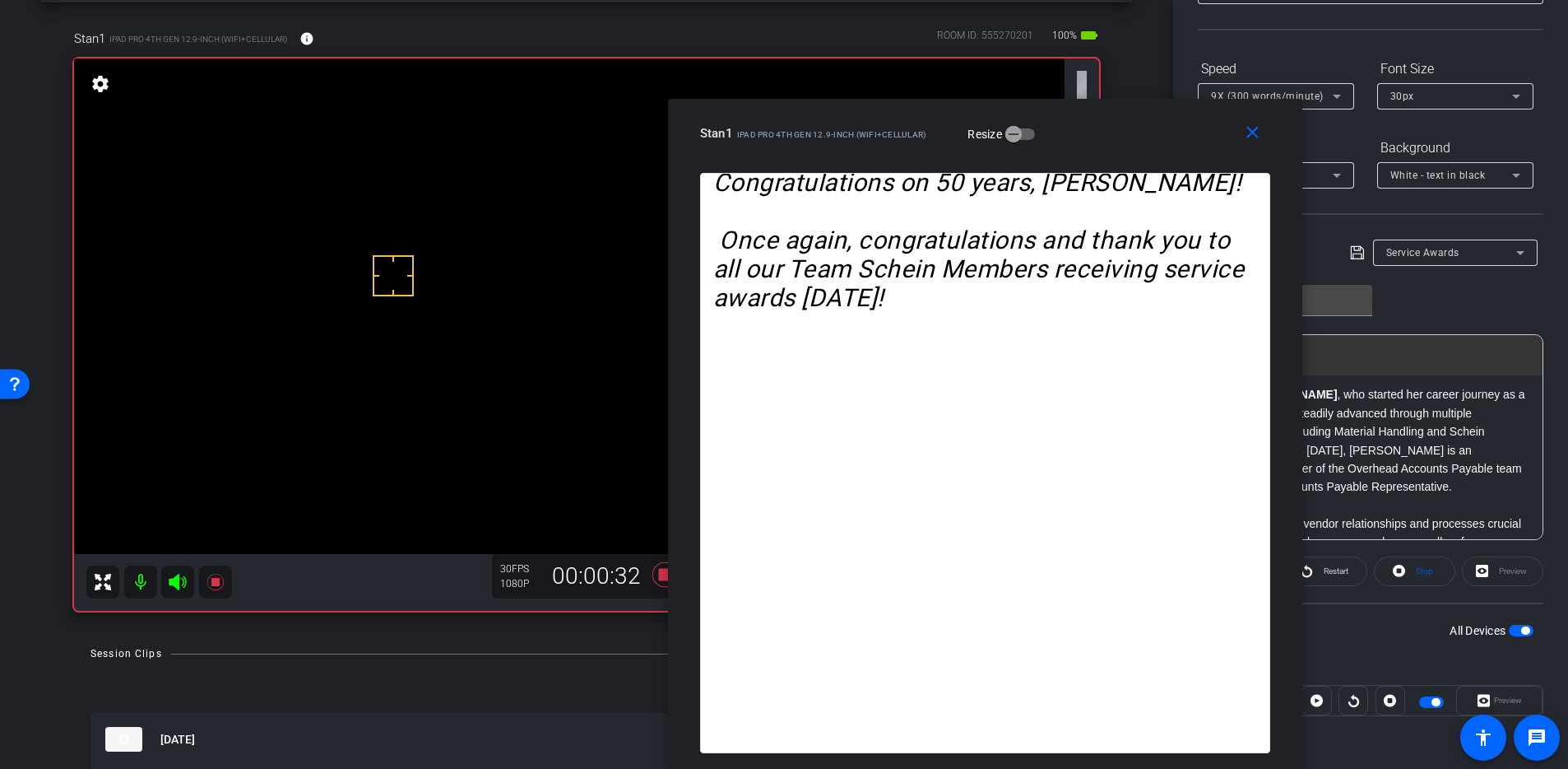
drag, startPoint x: 843, startPoint y: 77, endPoint x: 1111, endPoint y: 587, distance: 576.1
click at [1111, 587] on div "close Stan1 iPad Pro 4th Gen 12.9-inch (WiFi+Cellular) Resize And now I want to…" at bounding box center [985, 434] width 635 height 671
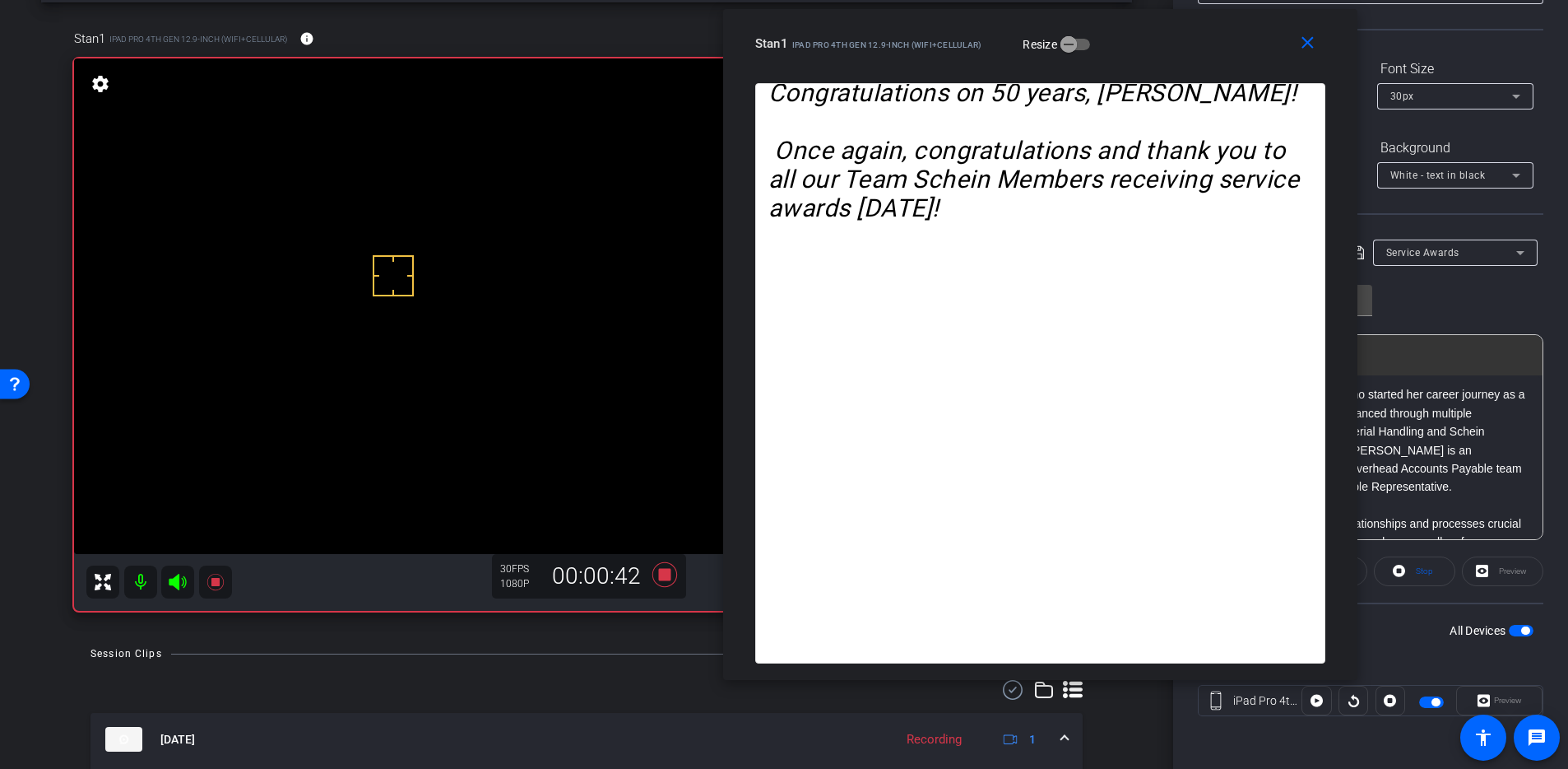
drag, startPoint x: 1153, startPoint y: 139, endPoint x: 1185, endPoint y: 14, distance: 129.0
click at [1185, 14] on div "close Stan1 iPad Pro 4th Gen 12.9-inch (WiFi+Cellular) Resize" at bounding box center [1041, 46] width 635 height 74
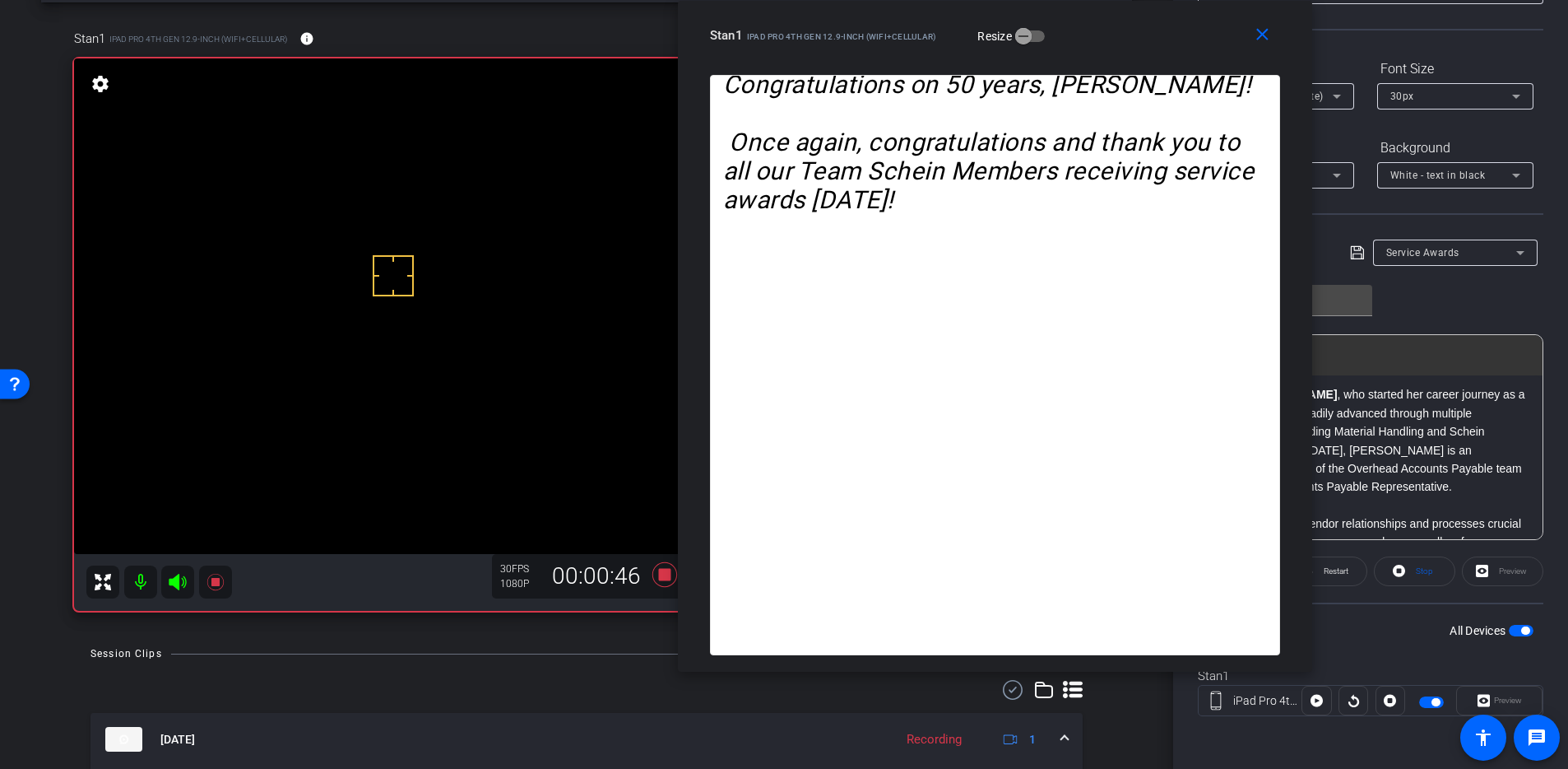
drag, startPoint x: 1115, startPoint y: 31, endPoint x: 1092, endPoint y: 31, distance: 23.0
click at [1092, 31] on div "Stan1 iPad Pro 4th Gen 12.9-inch (WiFi+Cellular) Resize" at bounding box center [1001, 35] width 582 height 30
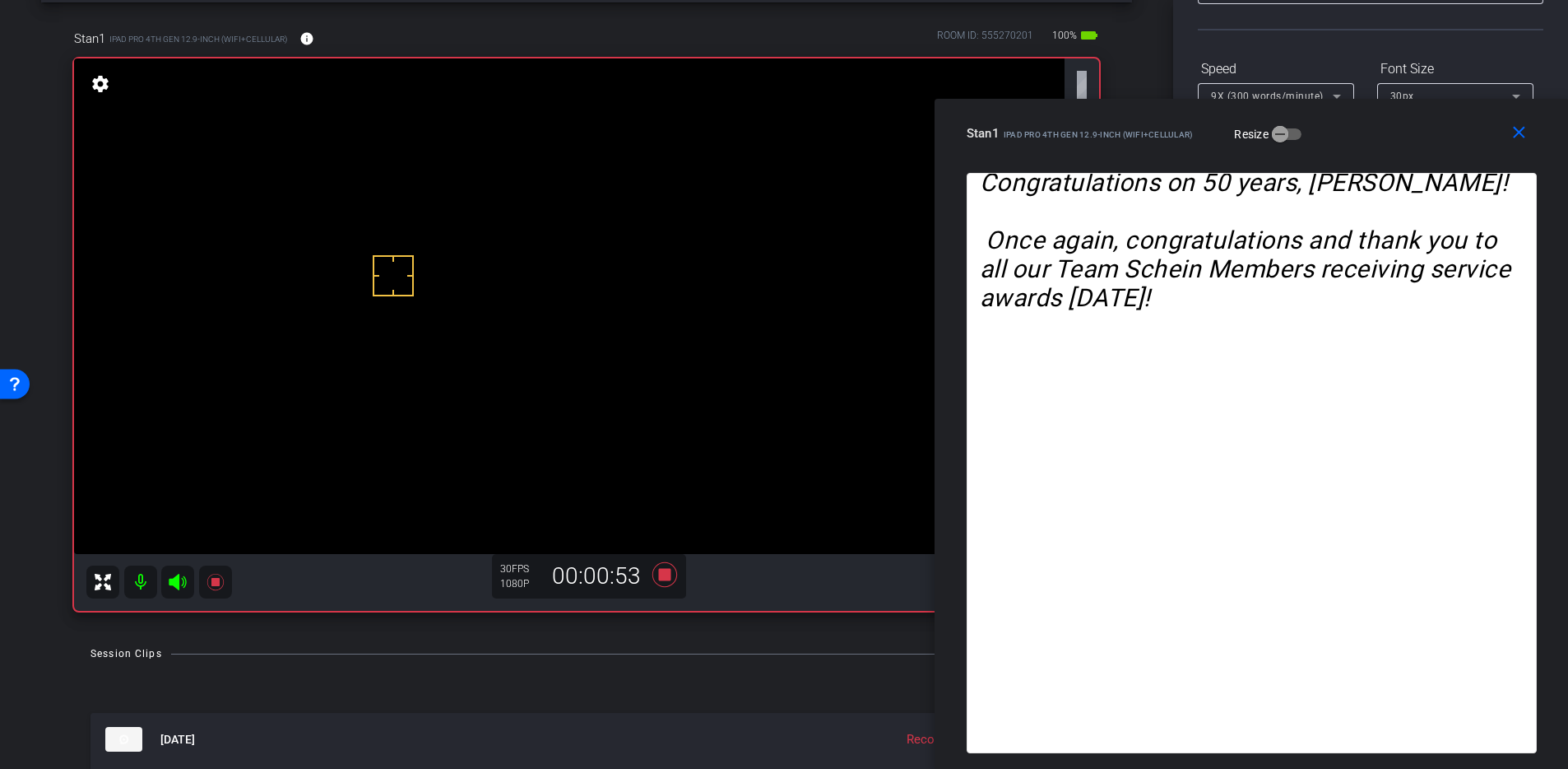
drag, startPoint x: 1130, startPoint y: 54, endPoint x: 1567, endPoint y: 247, distance: 477.7
click at [1243, 247] on div "close Stan1 iPad Pro 4th Gen 12.9-inch (WiFi+Cellular) Resize And now I want to…" at bounding box center [1251, 434] width 635 height 671
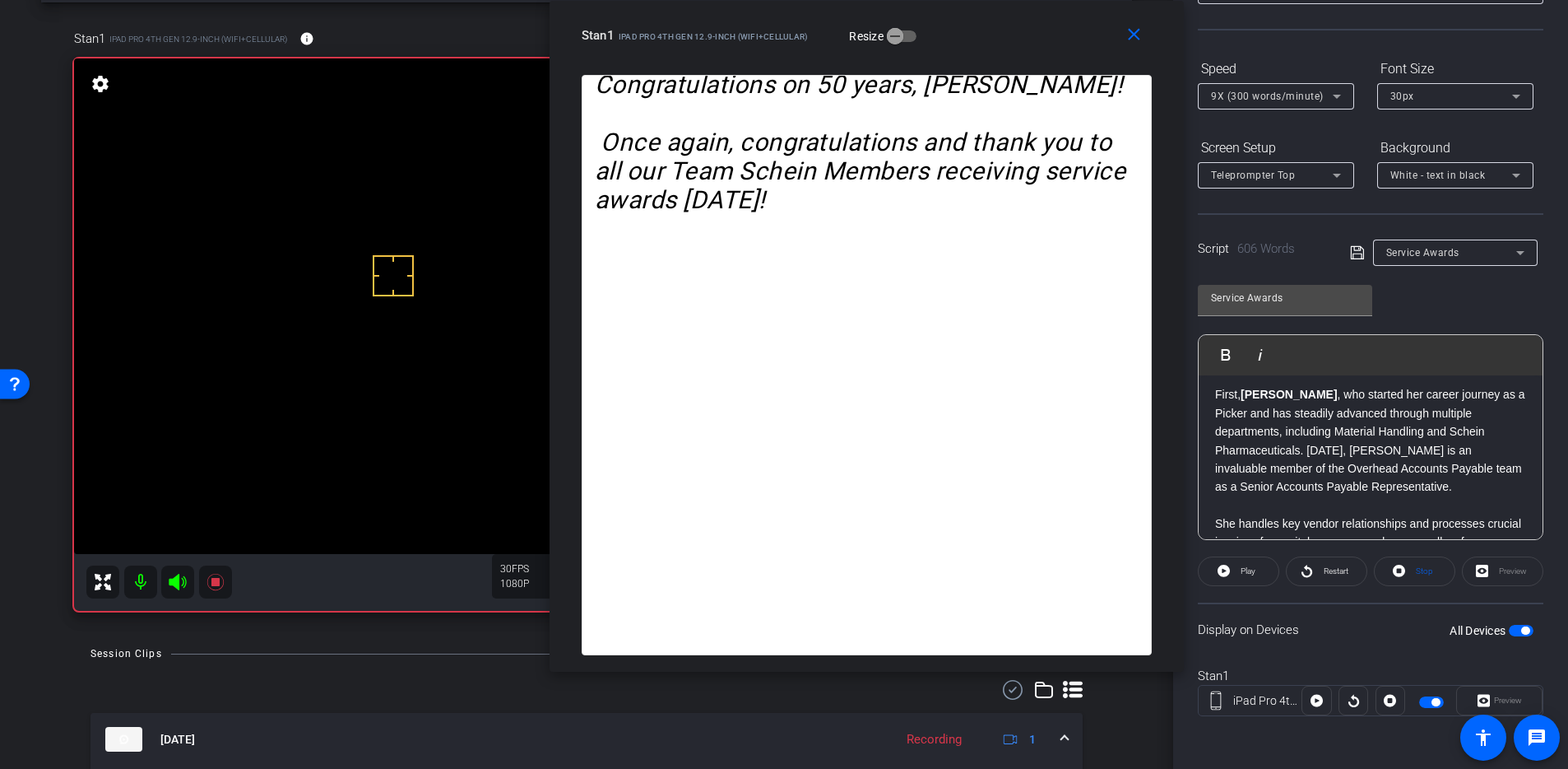
drag, startPoint x: 1403, startPoint y: 142, endPoint x: 1019, endPoint y: 18, distance: 403.5
click at [1019, 18] on div "close Stan1 iPad Pro 4th Gen 12.9-inch (WiFi+Cellular) Resize" at bounding box center [867, 38] width 635 height 74
click at [1243, 567] on span "Play" at bounding box center [1248, 571] width 14 height 9
click at [1243, 567] on span "Pause" at bounding box center [1248, 571] width 23 height 9
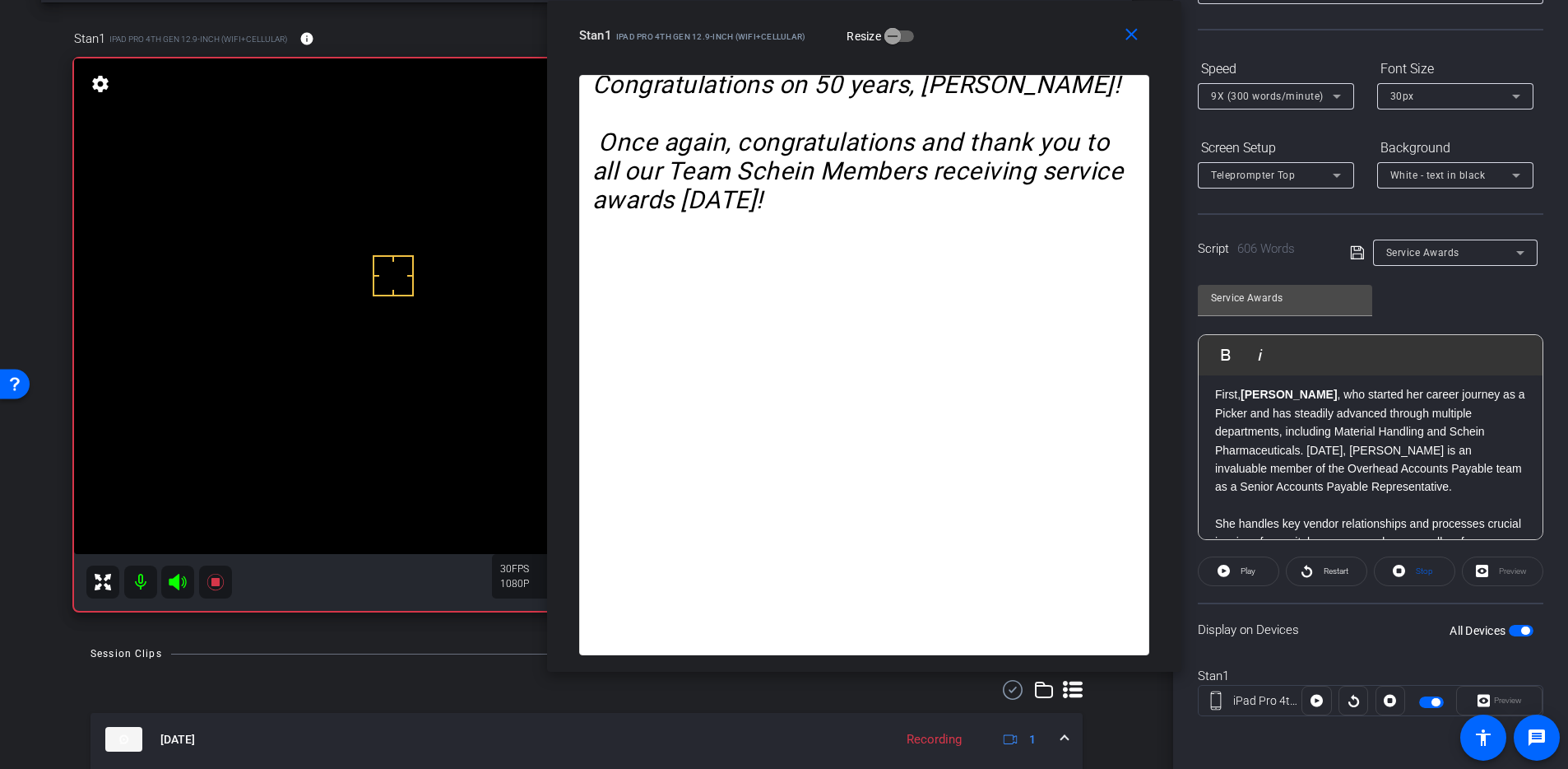
drag, startPoint x: 1012, startPoint y: 43, endPoint x: 1011, endPoint y: 21, distance: 22.0
click at [1011, 21] on div "Stan1 iPad Pro 4th Gen 12.9-inch (WiFi+Cellular) Resize" at bounding box center [870, 35] width 582 height 30
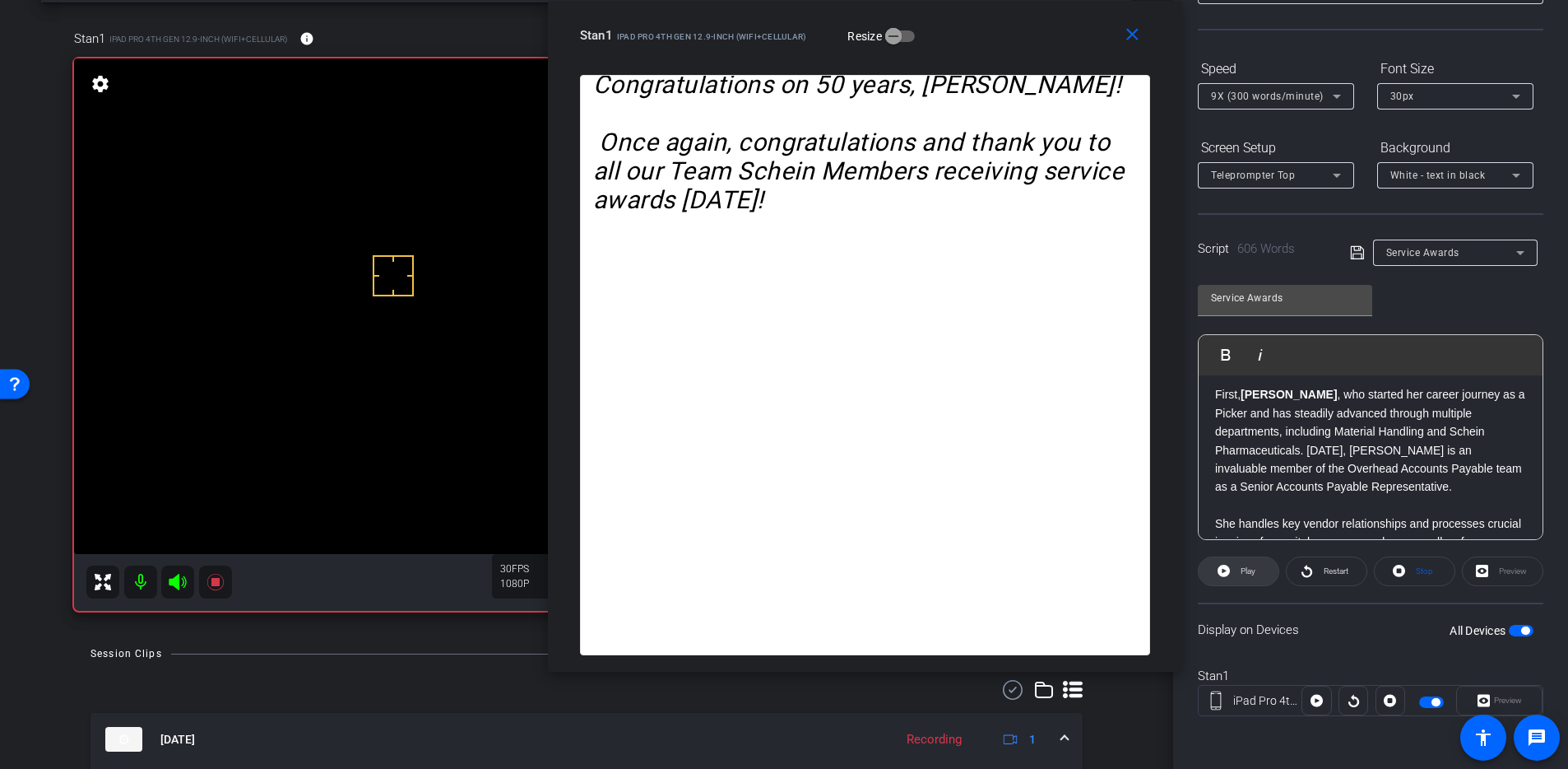
click at [1240, 574] on span "Play" at bounding box center [1248, 571] width 14 height 9
click at [1233, 568] on span "Pause" at bounding box center [1246, 572] width 26 height 23
click at [1230, 569] on span at bounding box center [1239, 571] width 80 height 40
click at [1233, 565] on span "Pause" at bounding box center [1246, 572] width 26 height 23
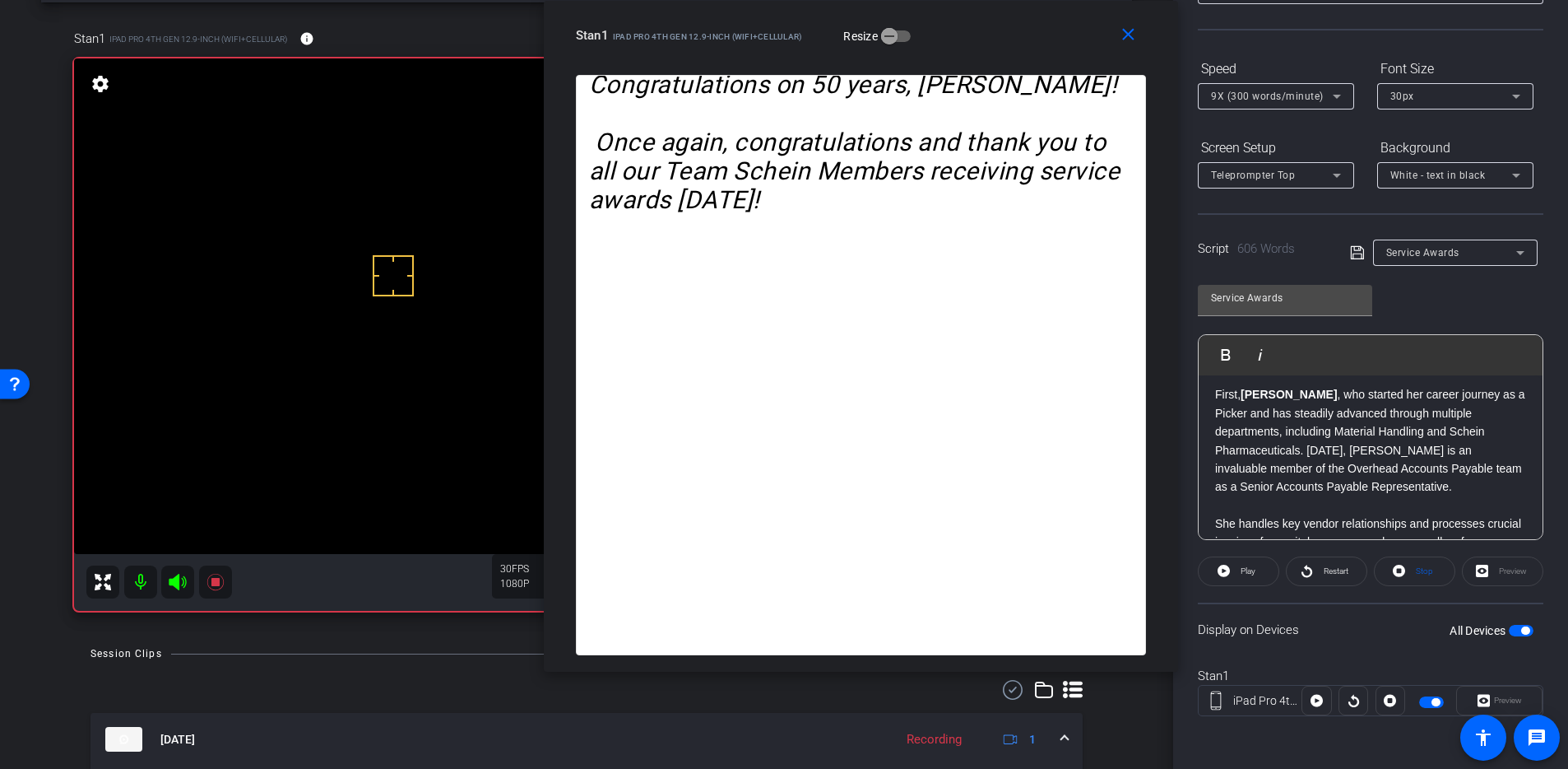
drag, startPoint x: 960, startPoint y: 32, endPoint x: 955, endPoint y: -50, distance: 82.2
click at [955, 0] on html "Accessibility Screen-Reader Guide, Feedback, and Issue Reporting | New window m…" at bounding box center [784, 384] width 1568 height 769
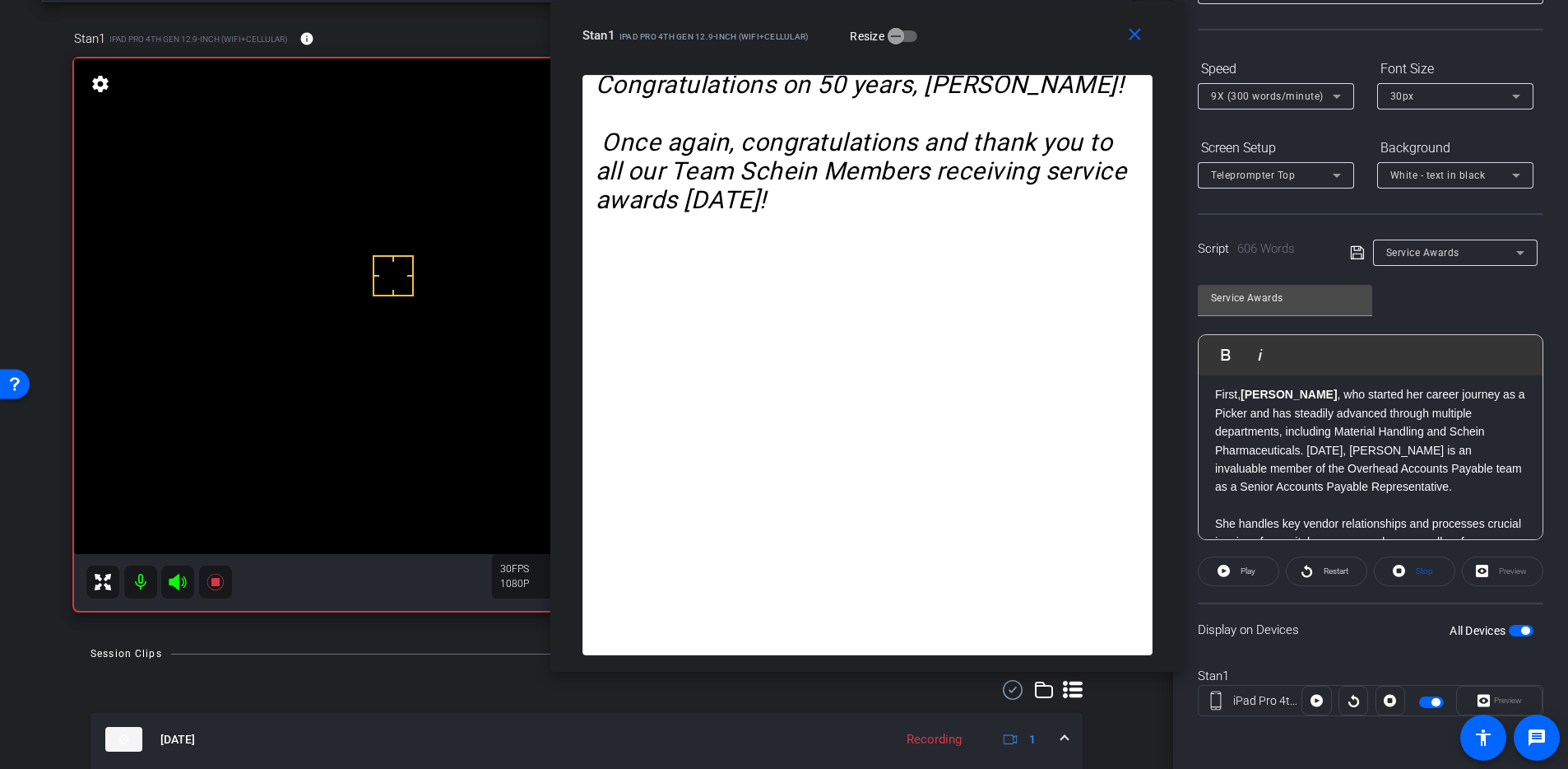
drag, startPoint x: 955, startPoint y: 33, endPoint x: 962, endPoint y: -23, distance: 56.4
click at [962, 0] on html "Accessibility Screen-Reader Guide, Feedback, and Issue Reporting | New window m…" at bounding box center [784, 384] width 1568 height 769
click at [1243, 571] on span "Play" at bounding box center [1248, 571] width 14 height 9
click at [1238, 568] on span "Pause" at bounding box center [1248, 571] width 23 height 9
click at [1242, 567] on span "Play" at bounding box center [1248, 571] width 14 height 9
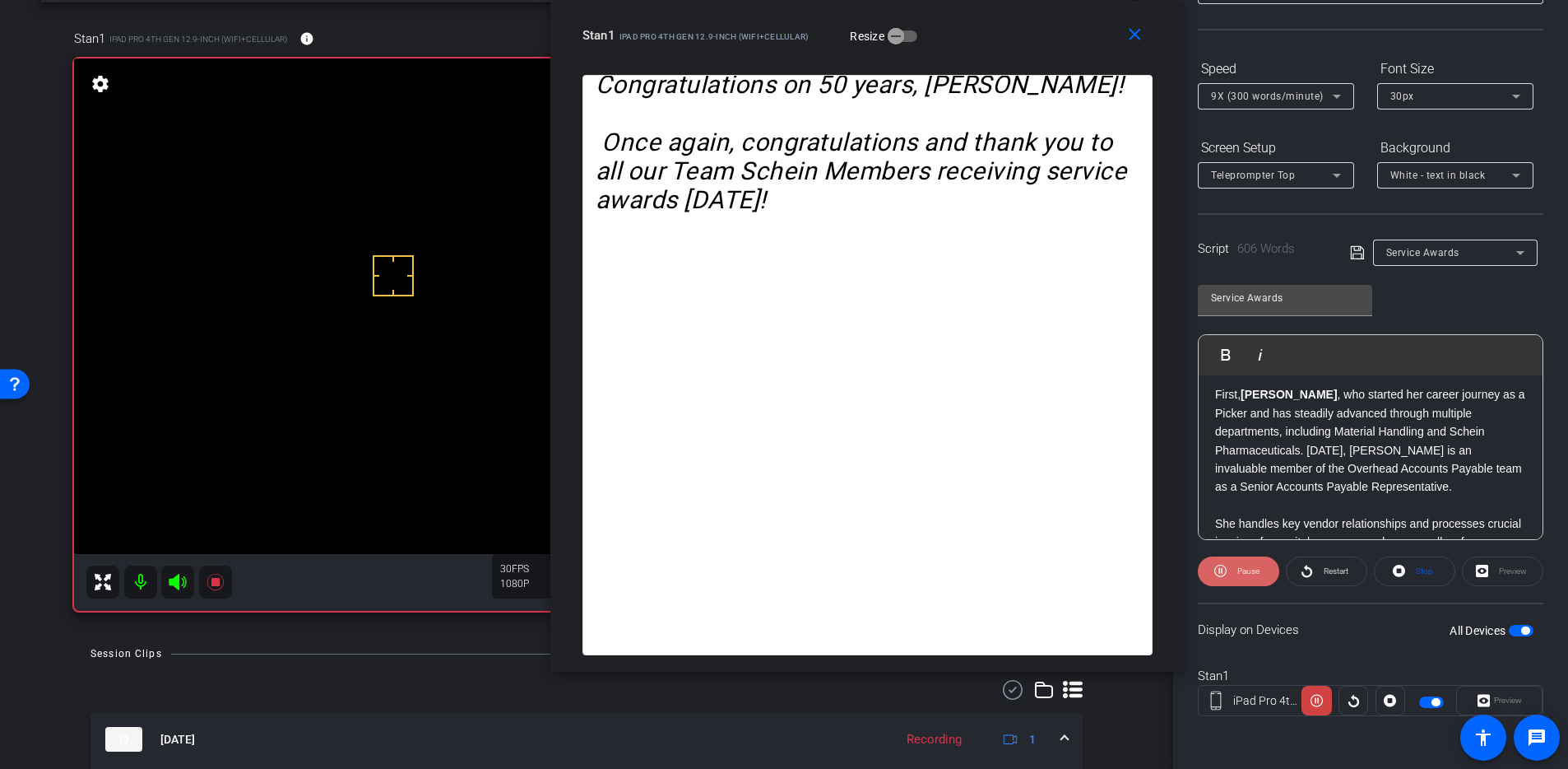
click at [1238, 568] on span "Pause" at bounding box center [1248, 571] width 23 height 9
click at [176, 588] on icon at bounding box center [176, 582] width 17 height 16
click at [1229, 569] on icon at bounding box center [1224, 571] width 13 height 13
click at [1234, 566] on span "Pause" at bounding box center [1246, 572] width 26 height 23
click at [1238, 565] on span "Play" at bounding box center [1246, 572] width 19 height 23
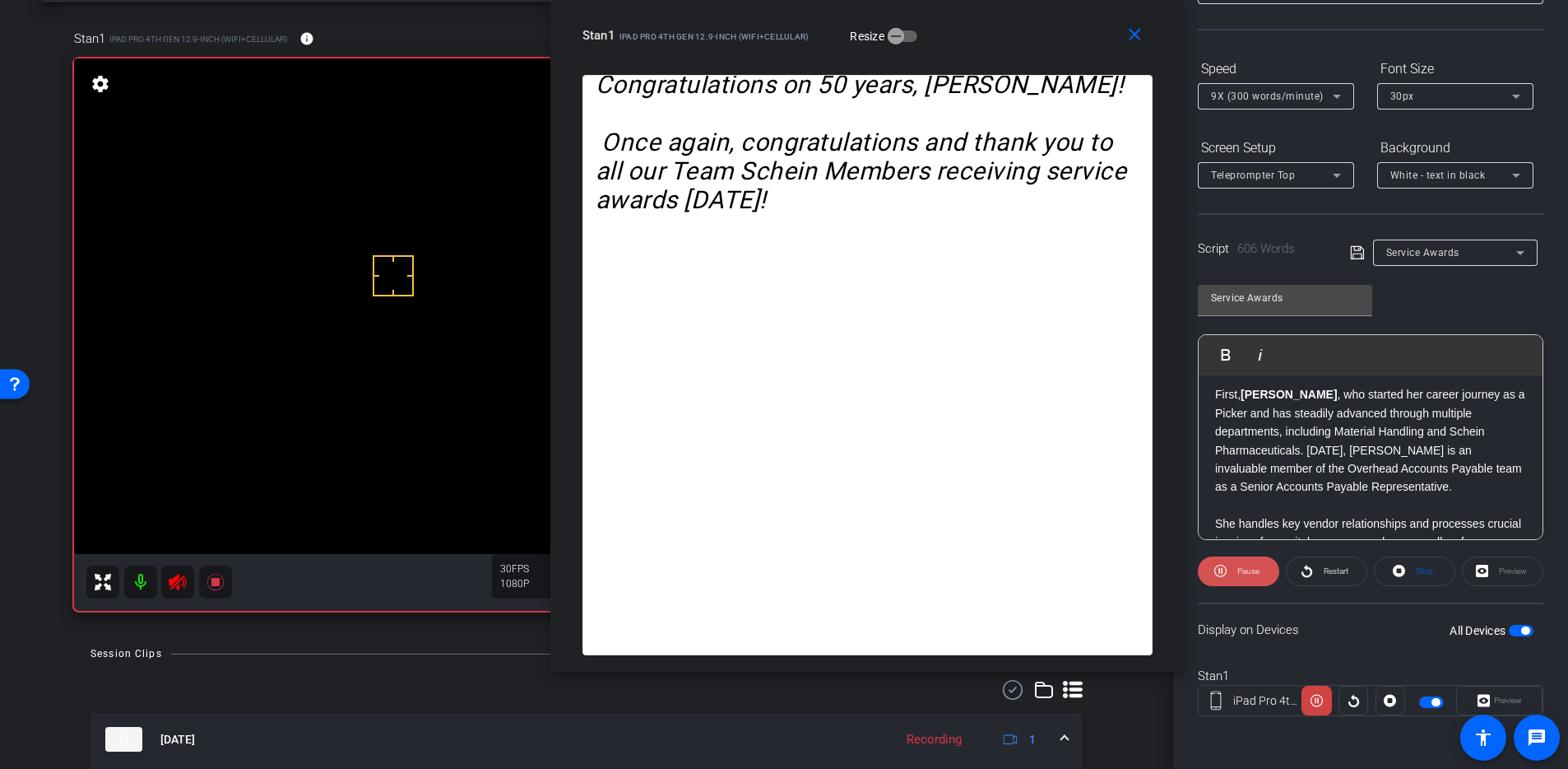
click at [1238, 566] on span "Pause" at bounding box center [1248, 571] width 23 height 9
click at [1237, 565] on span "Play" at bounding box center [1246, 572] width 19 height 23
click at [1234, 566] on span "Pause" at bounding box center [1246, 572] width 26 height 23
click at [1231, 568] on span at bounding box center [1239, 571] width 80 height 40
click at [1226, 564] on span at bounding box center [1239, 571] width 81 height 40
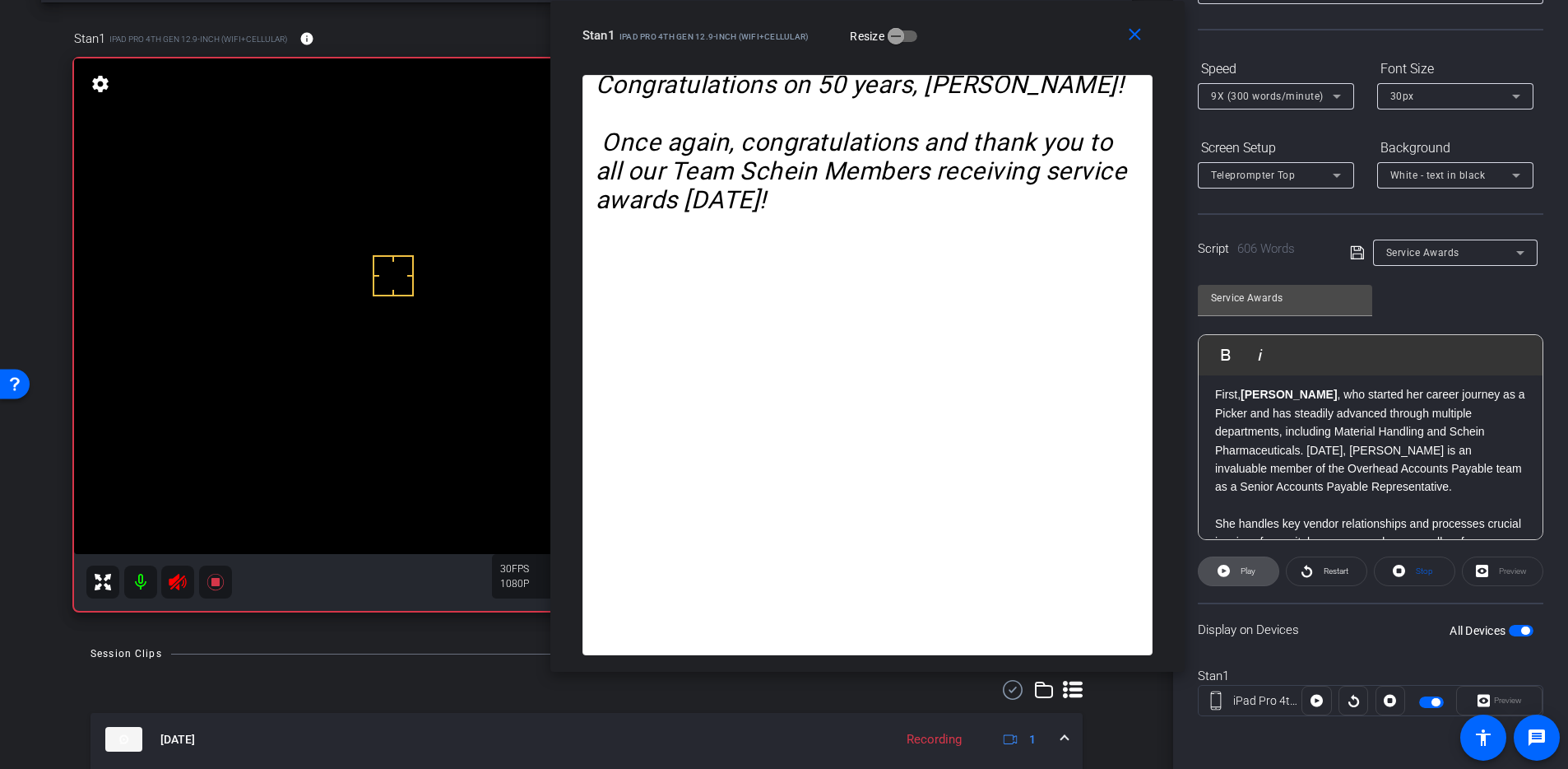
click at [1223, 565] on icon at bounding box center [1224, 571] width 13 height 13
click at [1223, 565] on icon at bounding box center [1221, 571] width 13 height 21
click at [1223, 565] on icon at bounding box center [1224, 571] width 13 height 13
click at [1223, 565] on icon at bounding box center [1221, 571] width 13 height 21
click at [1223, 565] on icon at bounding box center [1224, 571] width 13 height 13
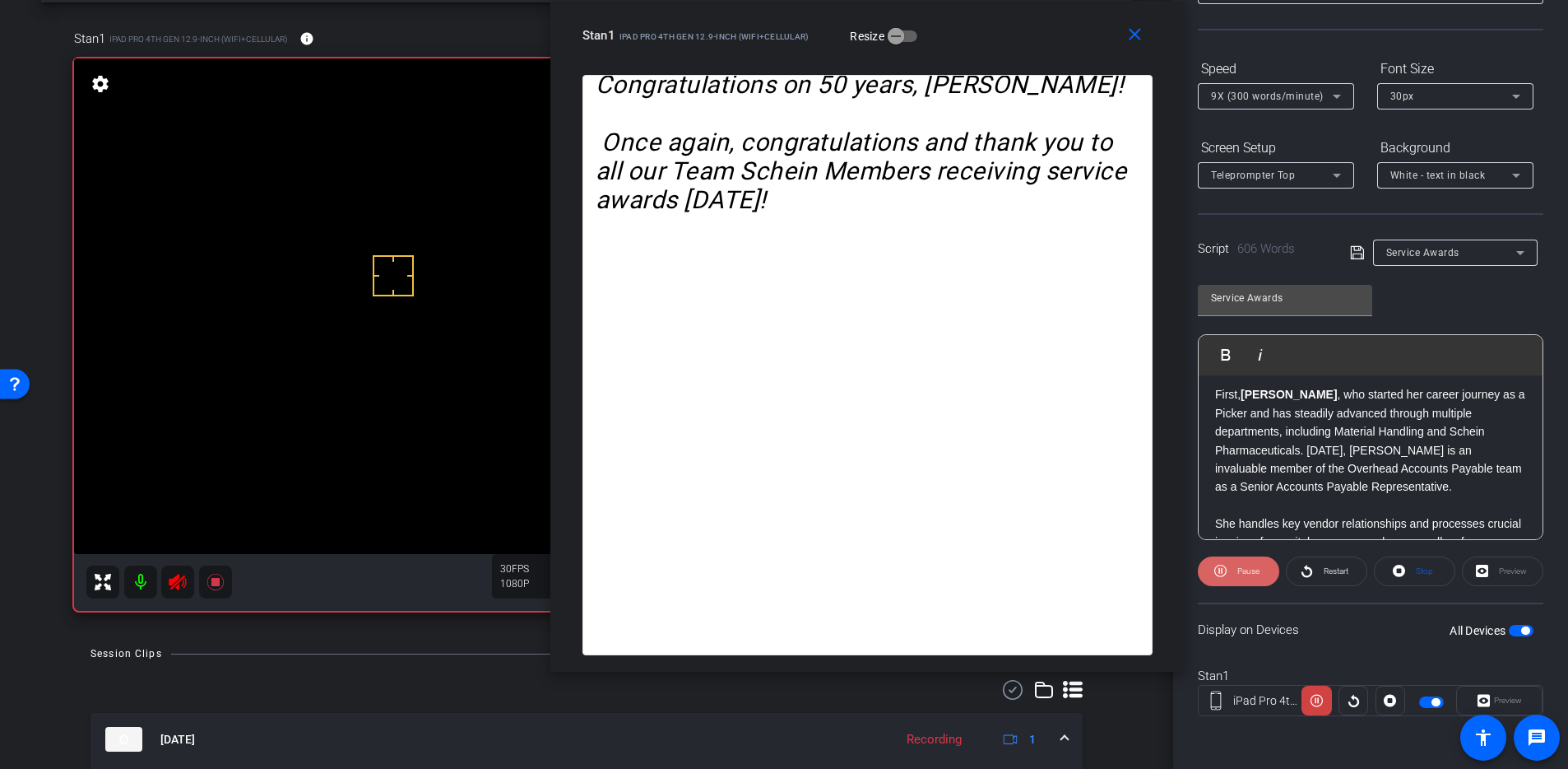
click at [1229, 567] on span at bounding box center [1239, 571] width 81 height 40
click at [1237, 566] on span "Play" at bounding box center [1246, 572] width 19 height 23
click at [1230, 566] on span at bounding box center [1239, 571] width 81 height 40
click at [1230, 566] on span at bounding box center [1239, 571] width 80 height 40
click at [1226, 567] on span at bounding box center [1239, 571] width 81 height 40
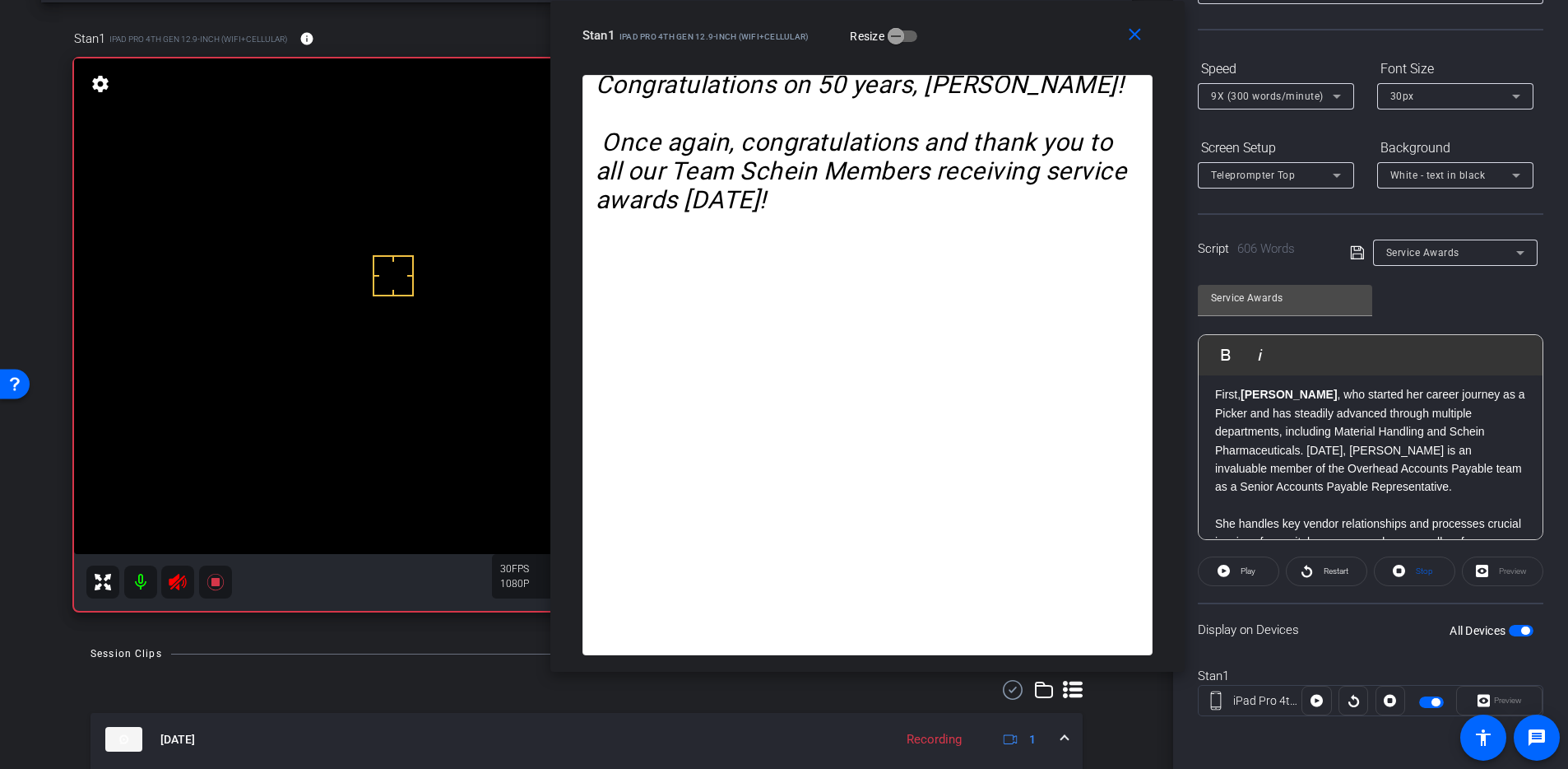
click at [1226, 567] on icon at bounding box center [1224, 571] width 13 height 13
click at [1226, 567] on span at bounding box center [1239, 571] width 81 height 40
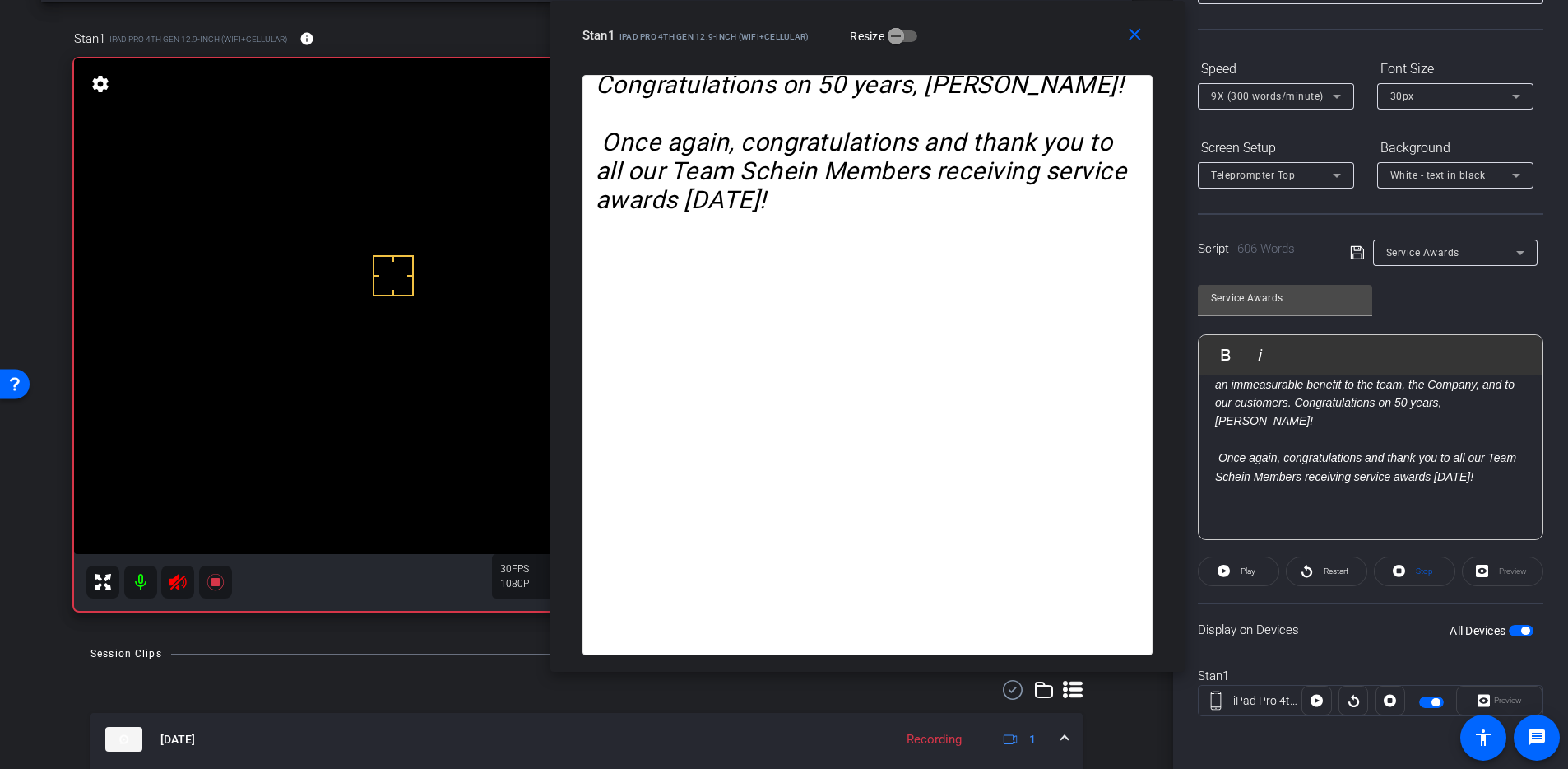
scroll to position [1575, 0]
click at [1227, 568] on icon at bounding box center [1224, 571] width 13 height 13
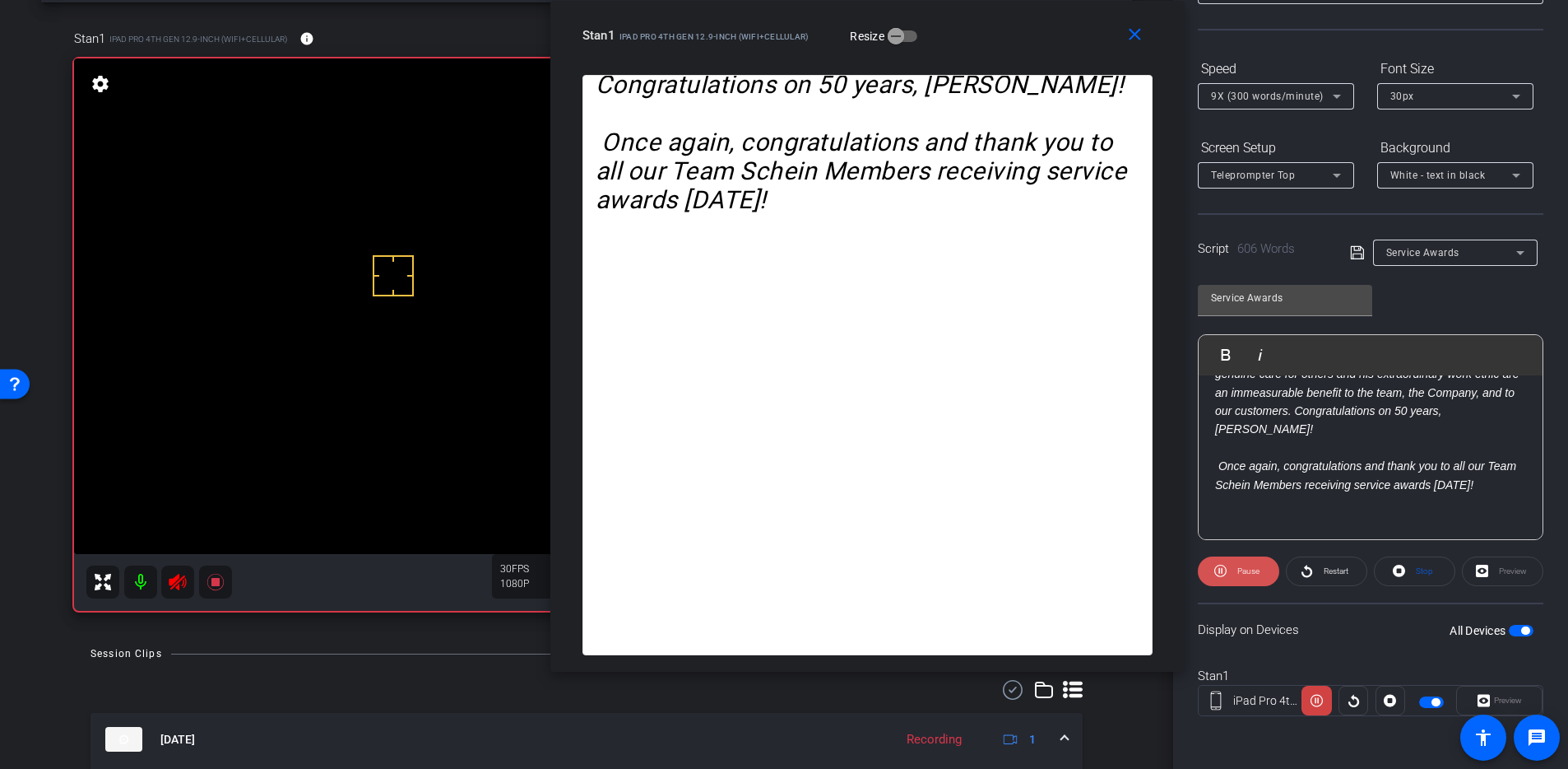
click at [1224, 567] on icon at bounding box center [1221, 571] width 13 height 21
click at [1139, 35] on mat-icon "close" at bounding box center [1135, 34] width 21 height 21
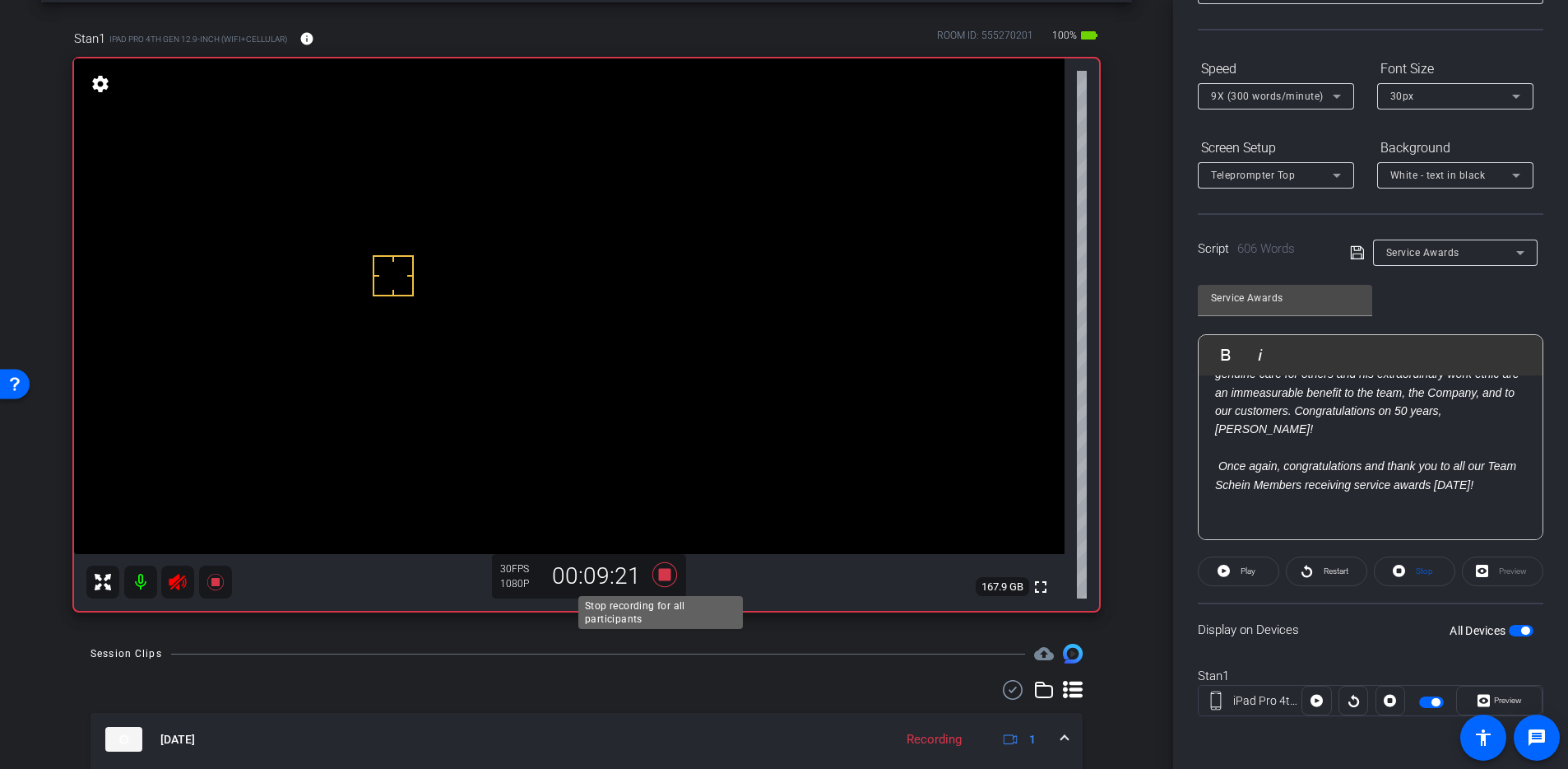
click at [666, 574] on icon at bounding box center [664, 574] width 24 height 24
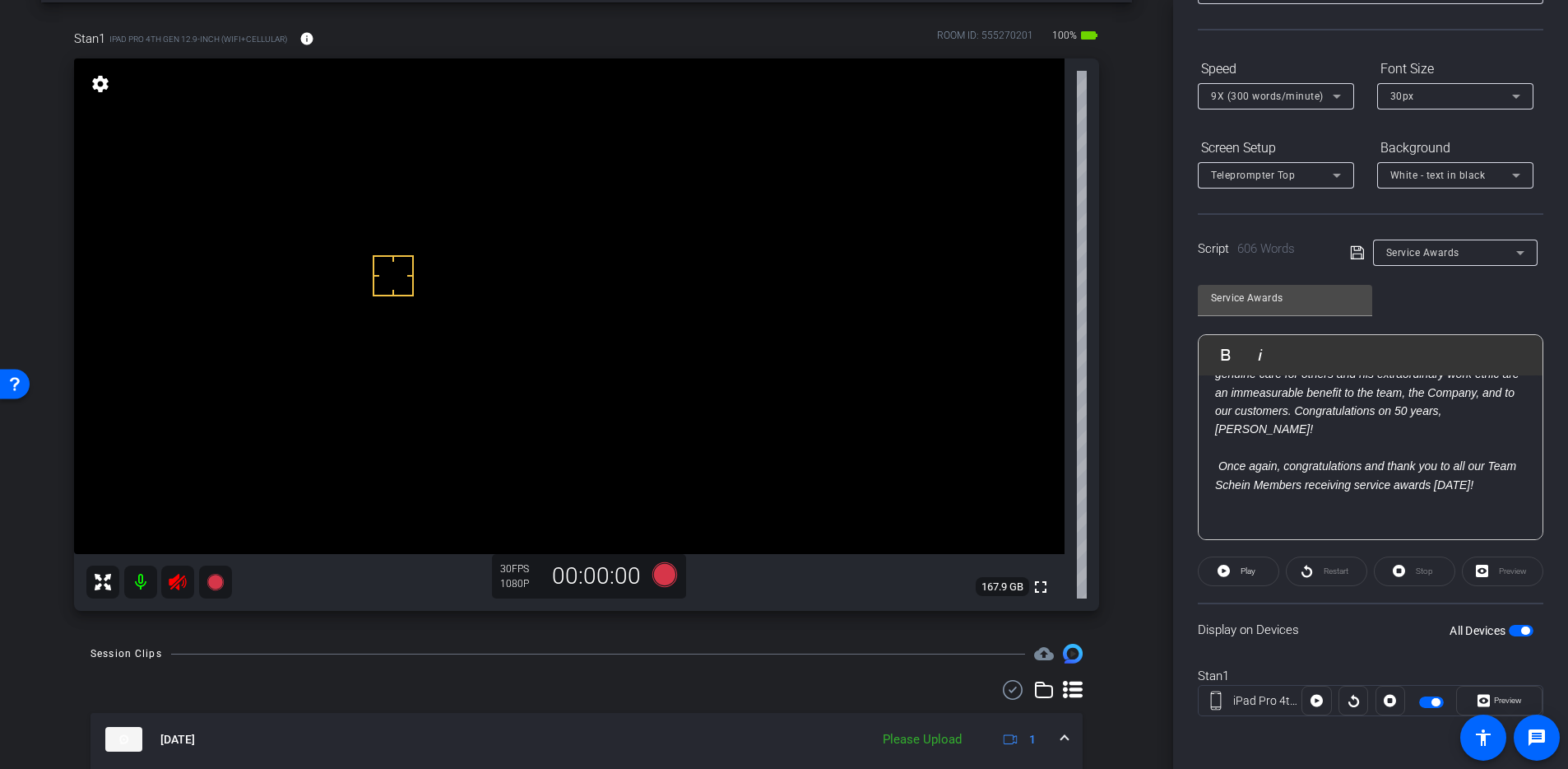
click at [184, 579] on icon at bounding box center [177, 582] width 20 height 20
click at [1243, 261] on div "Service Awards" at bounding box center [1451, 252] width 130 height 21
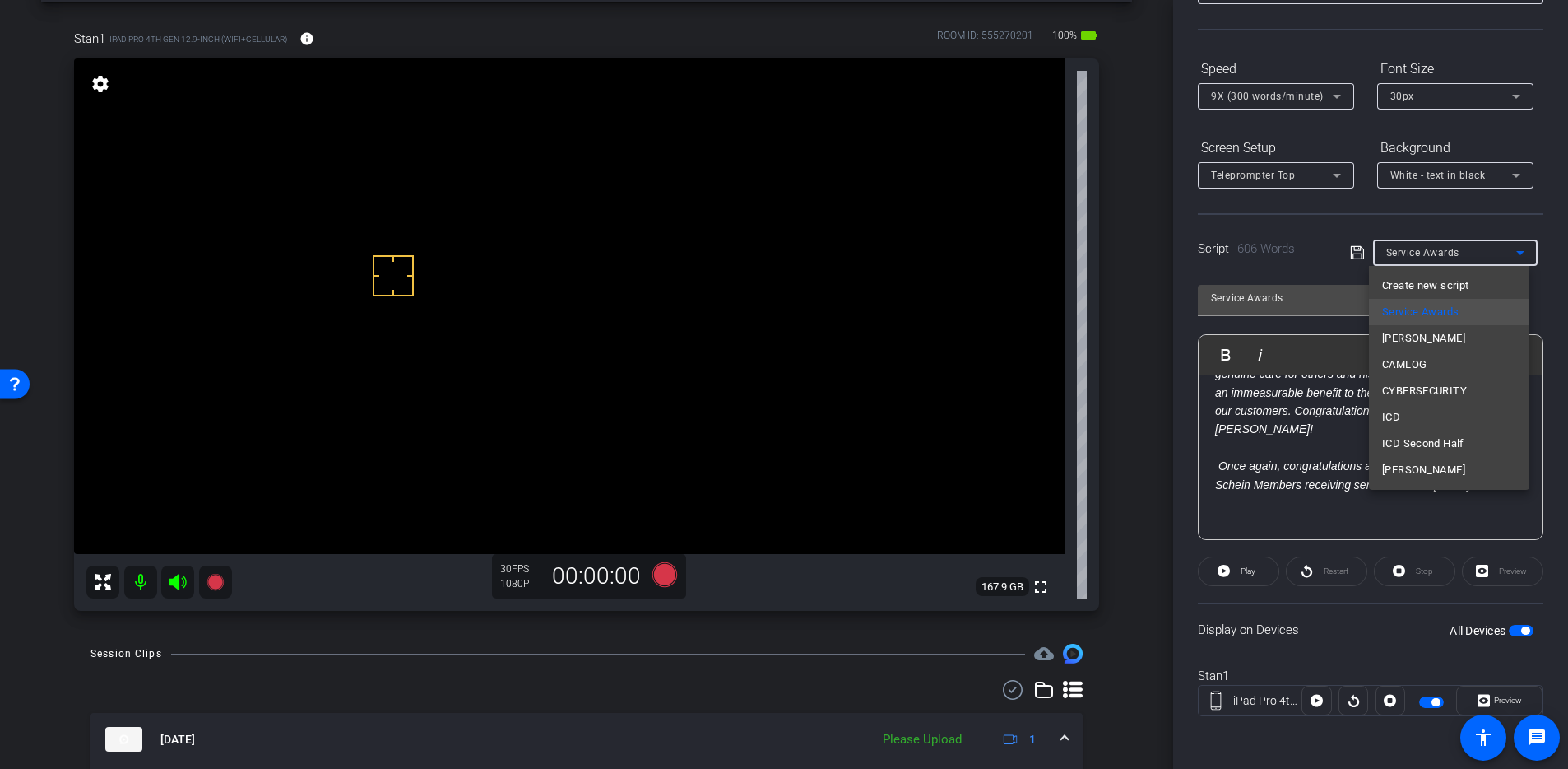
click at [1243, 551] on div at bounding box center [784, 384] width 1568 height 769
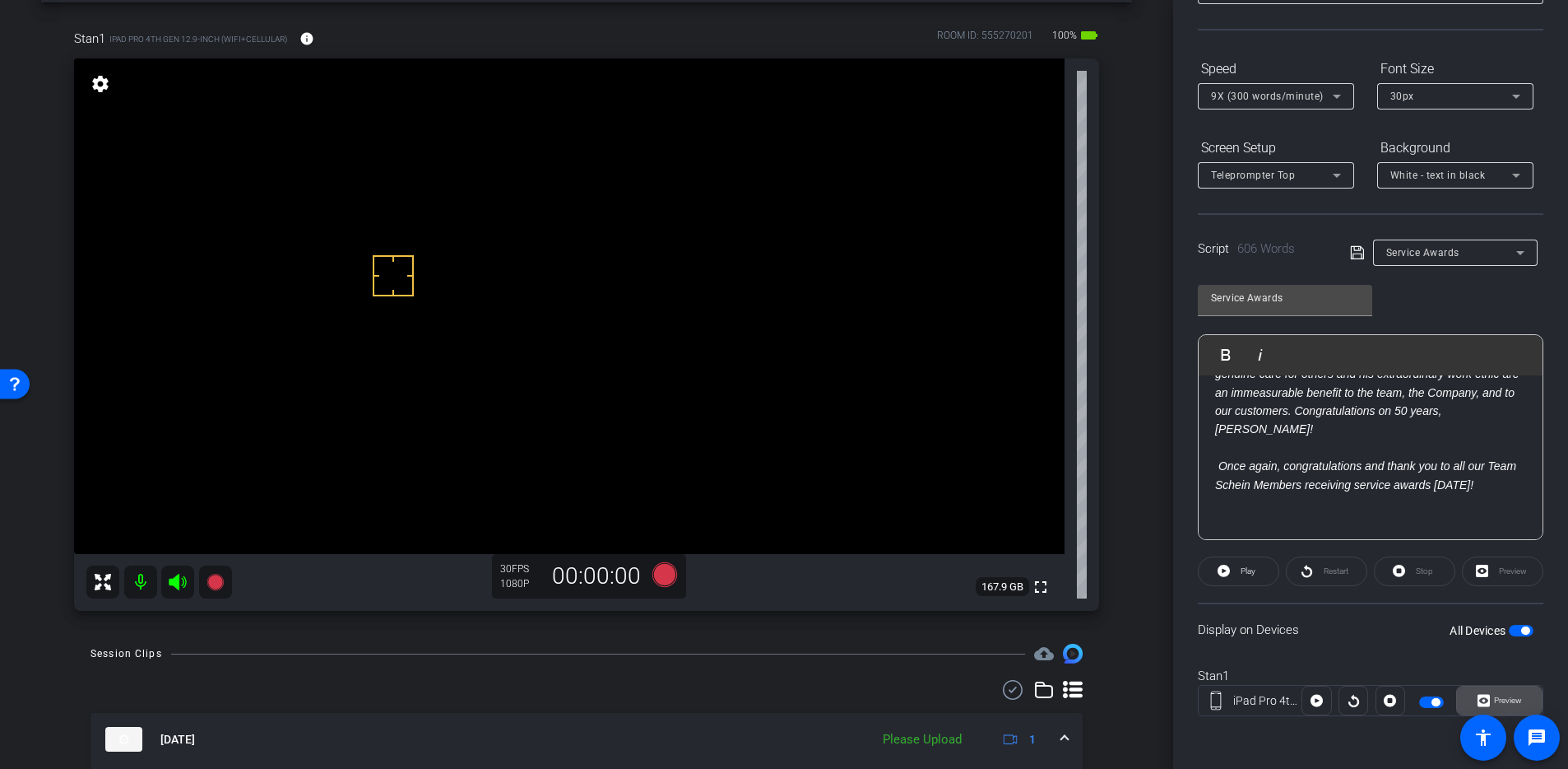
click at [1243, 602] on span at bounding box center [1500, 701] width 85 height 40
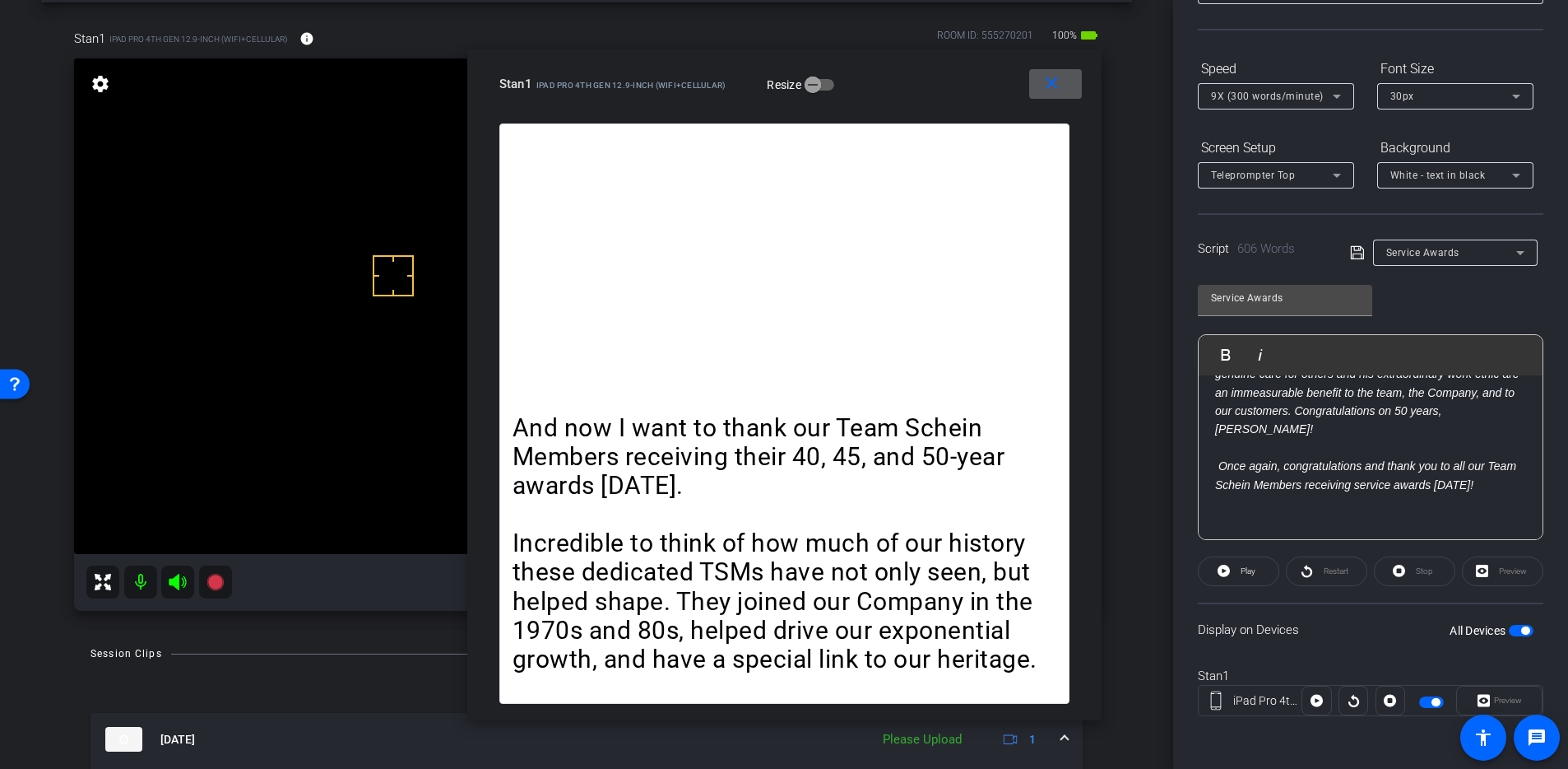
click at [1243, 257] on span "Service Awards" at bounding box center [1422, 252] width 73 height 12
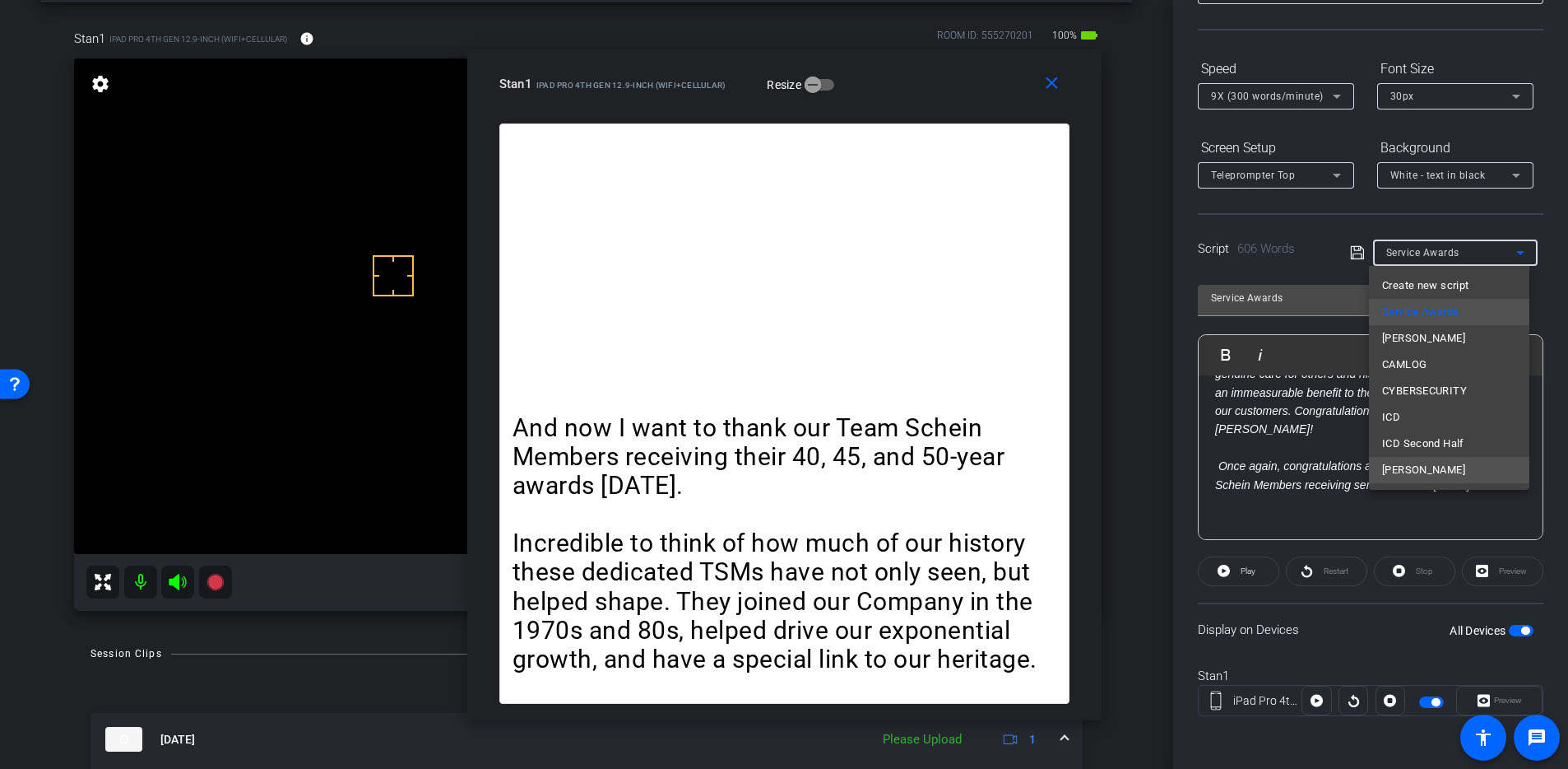
click at [1243, 471] on span "Tom" at bounding box center [1424, 470] width 83 height 20
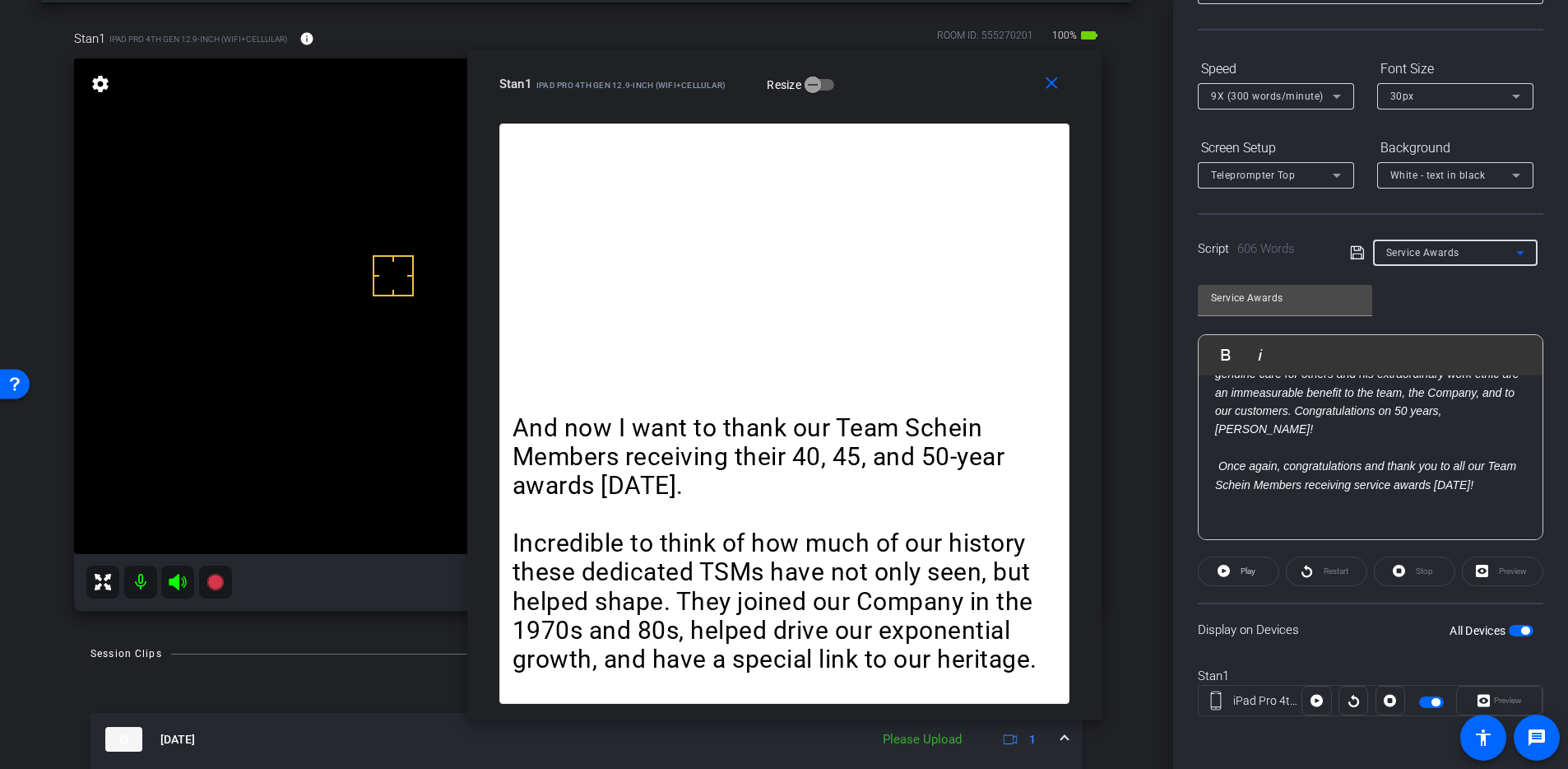
type input "Tom"
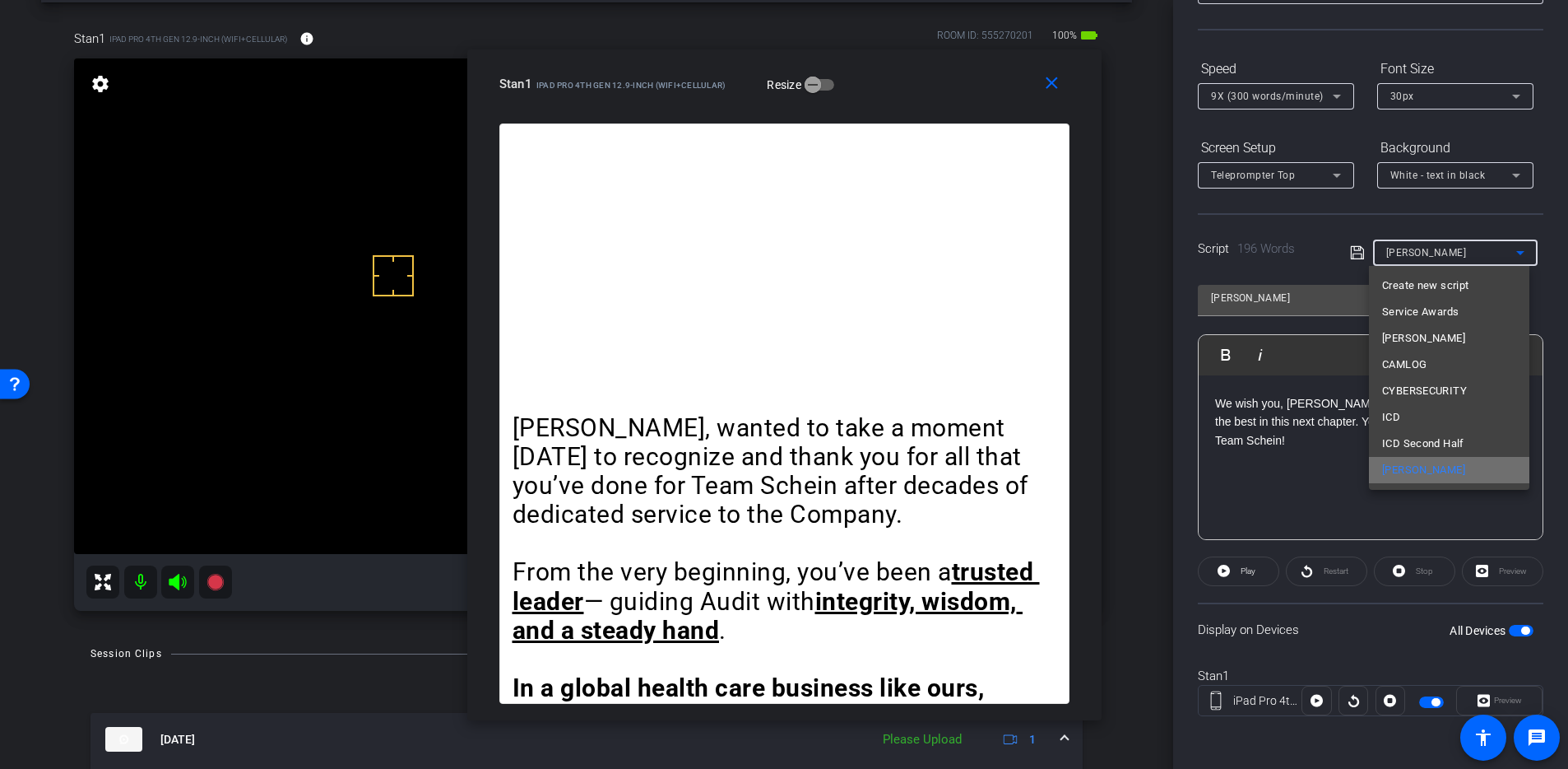
scroll to position [532, 0]
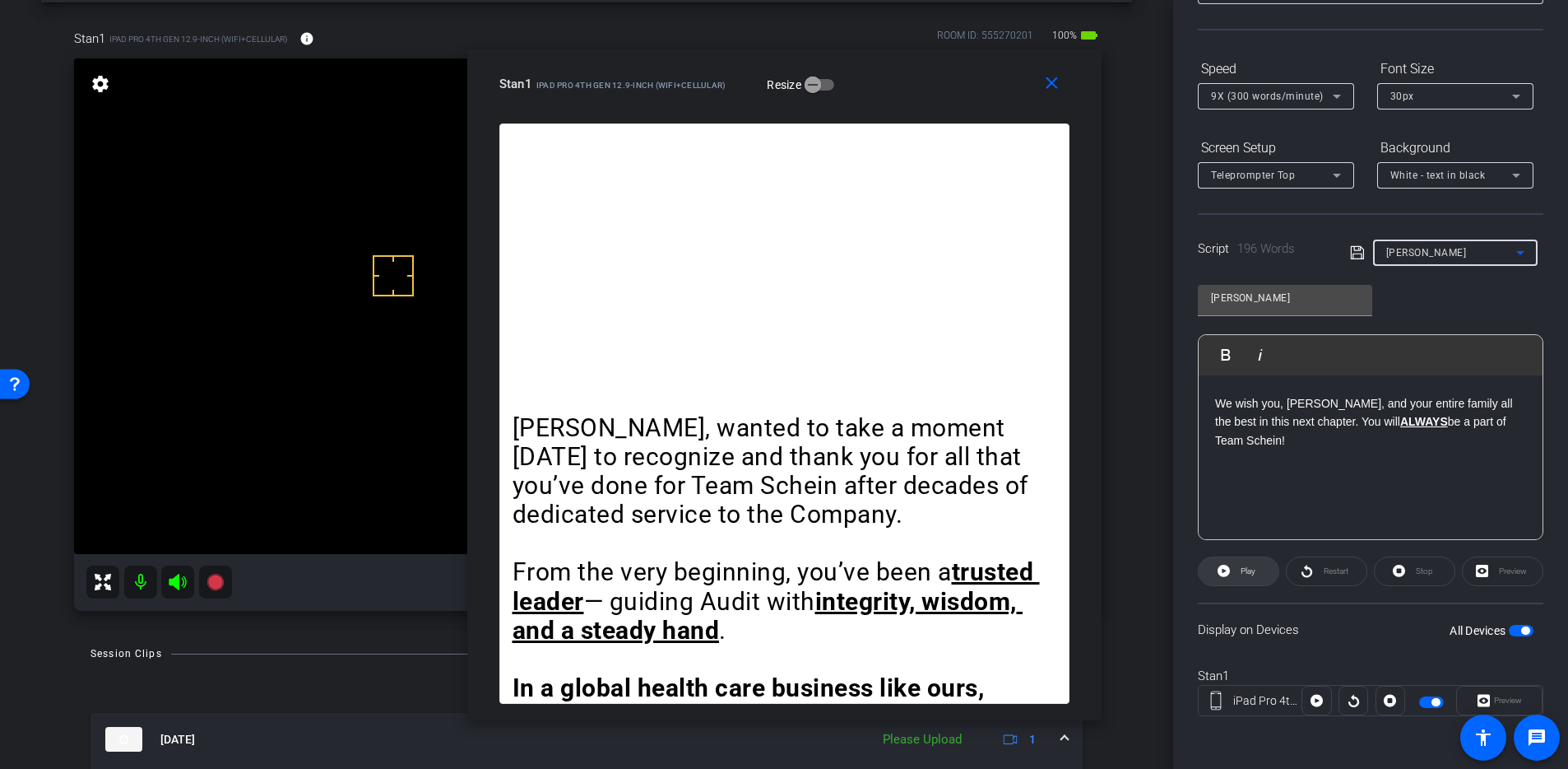
click at [1243, 576] on span "Play" at bounding box center [1246, 572] width 19 height 23
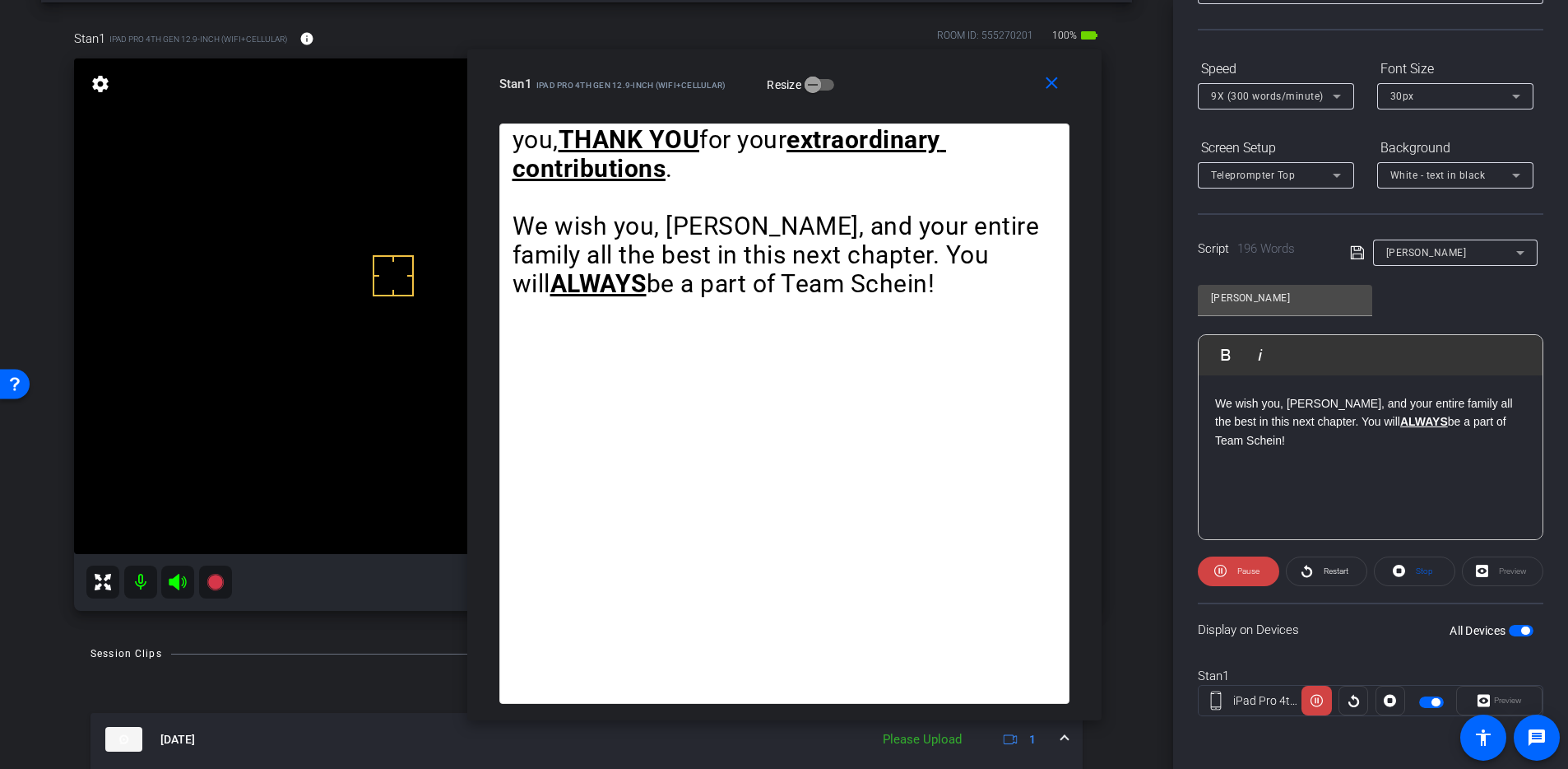
click at [1243, 576] on span "Pause" at bounding box center [1246, 572] width 26 height 23
click at [1057, 82] on mat-icon "close" at bounding box center [1051, 83] width 21 height 21
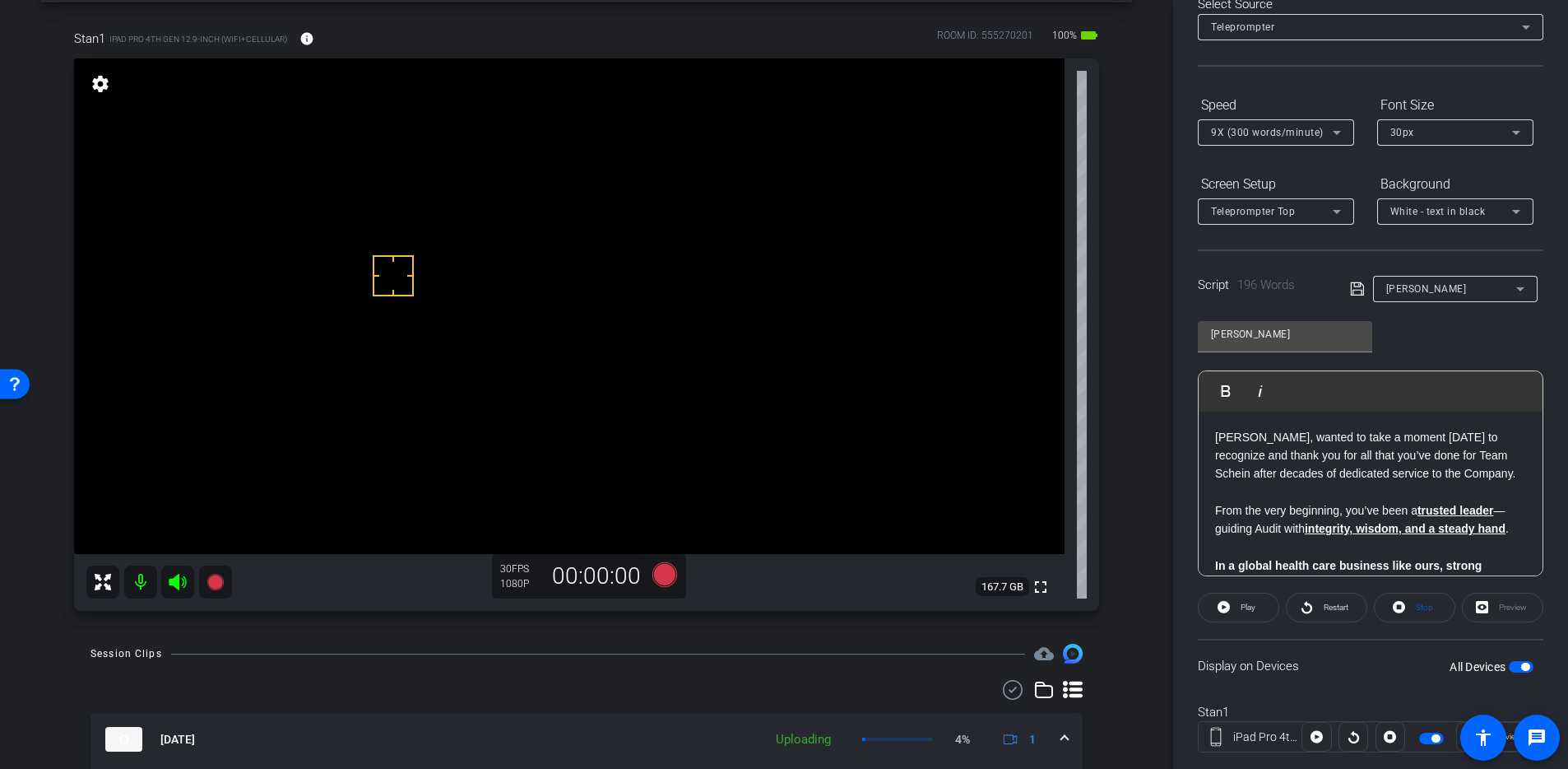
scroll to position [99, 0]
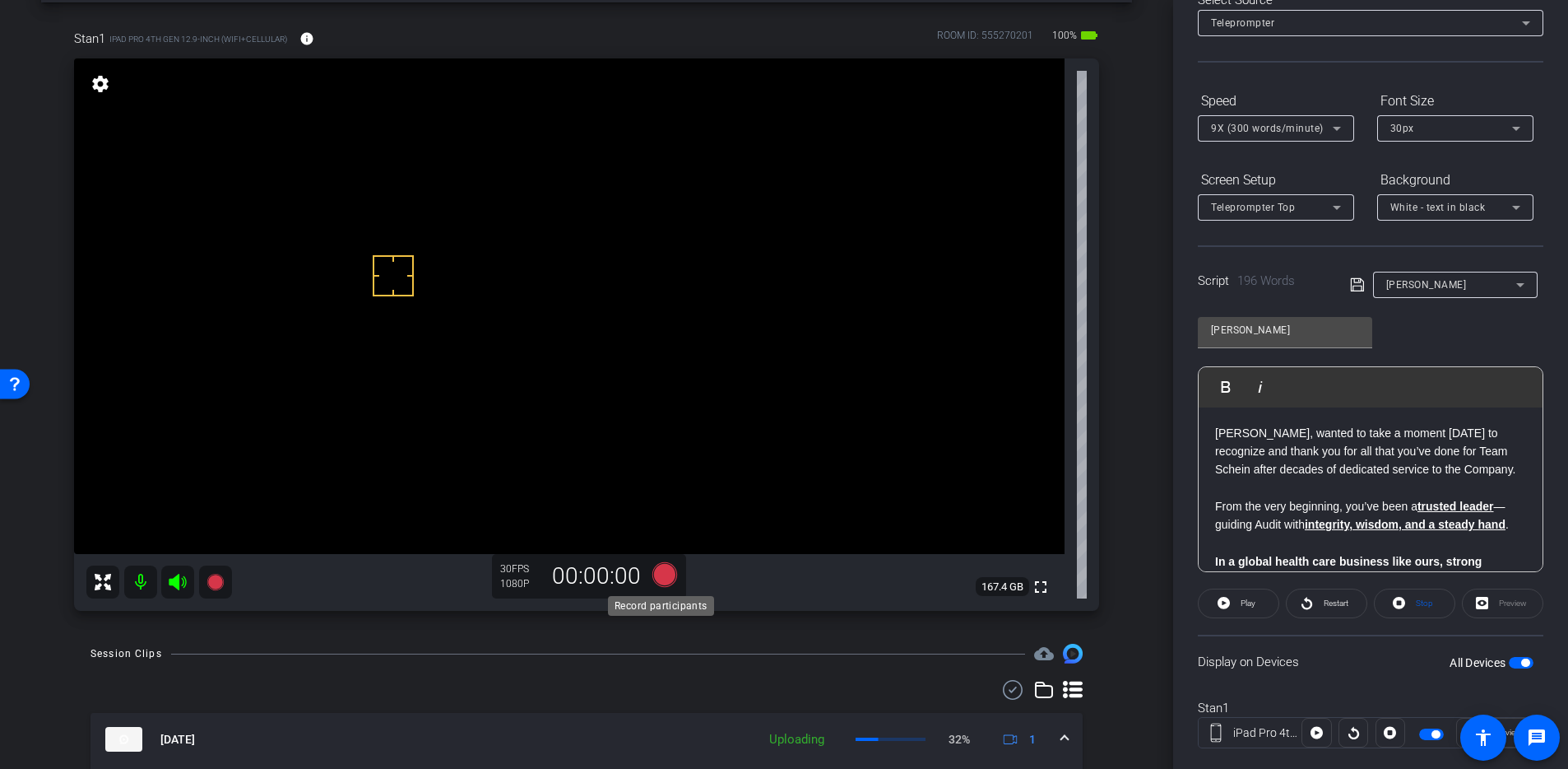
click at [664, 567] on icon at bounding box center [664, 574] width 24 height 24
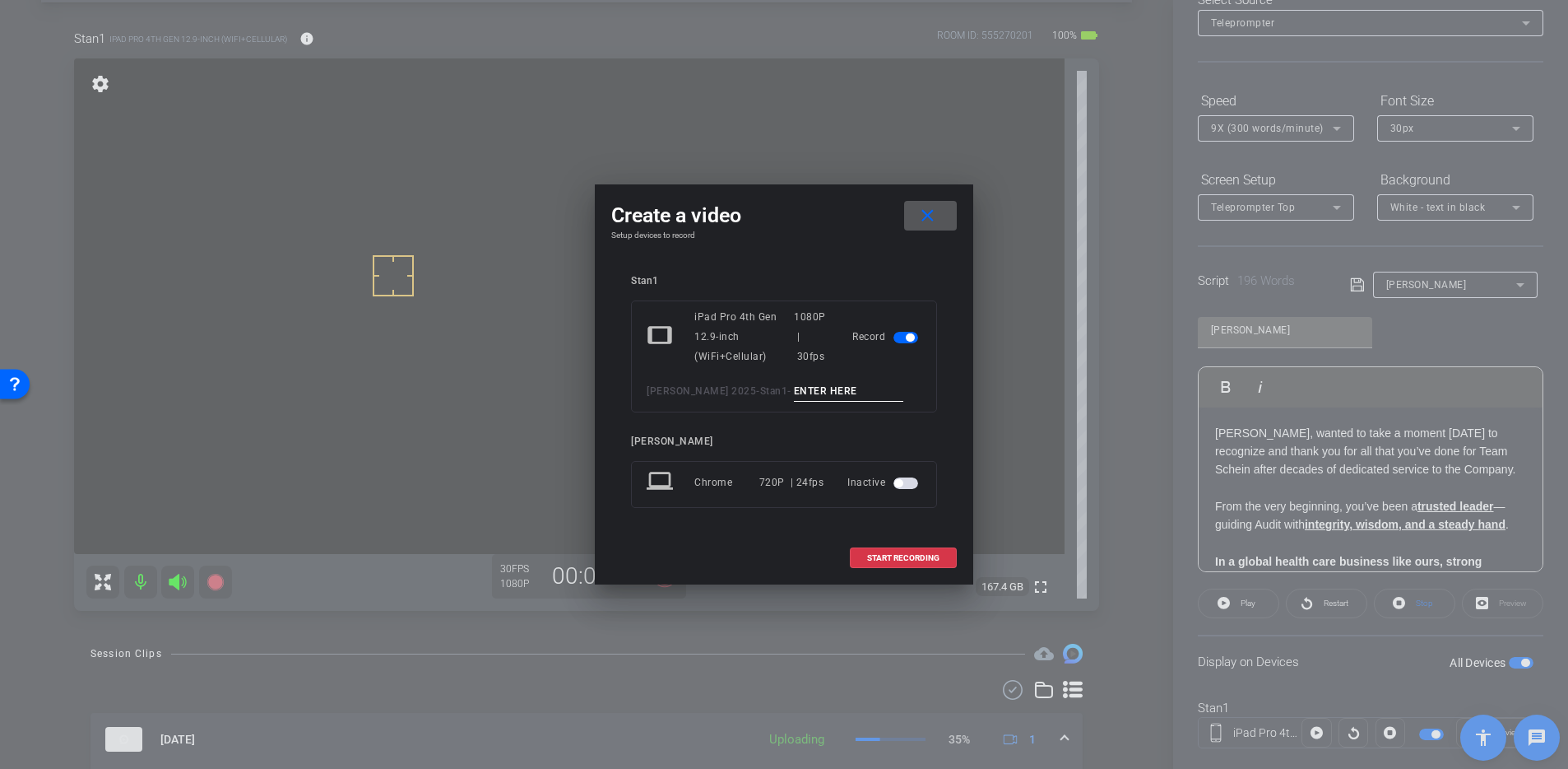
click at [829, 393] on input at bounding box center [849, 391] width 110 height 21
type input "2"
click at [940, 561] on span at bounding box center [903, 558] width 105 height 40
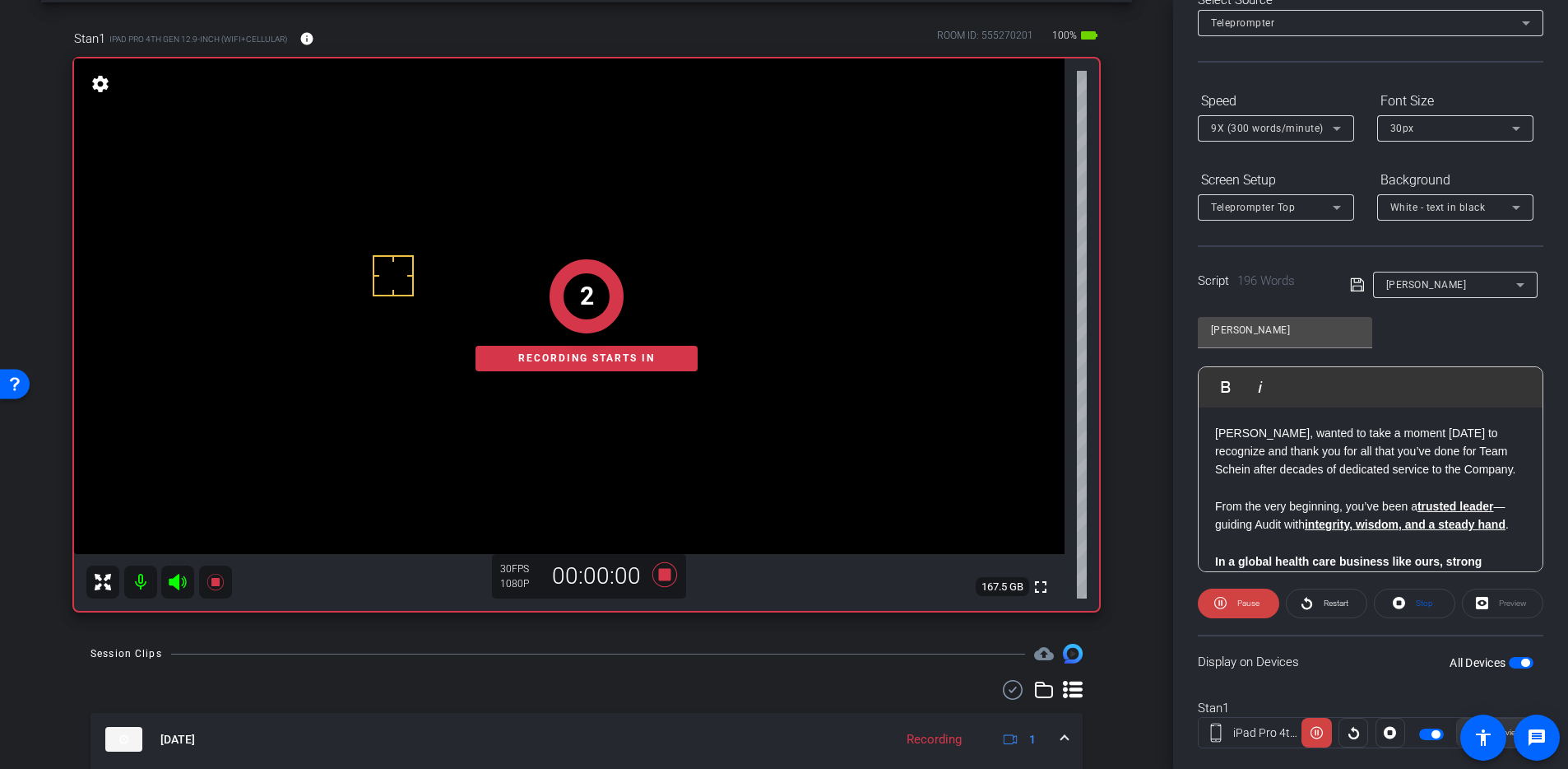
click at [1243, 602] on span at bounding box center [1500, 733] width 85 height 40
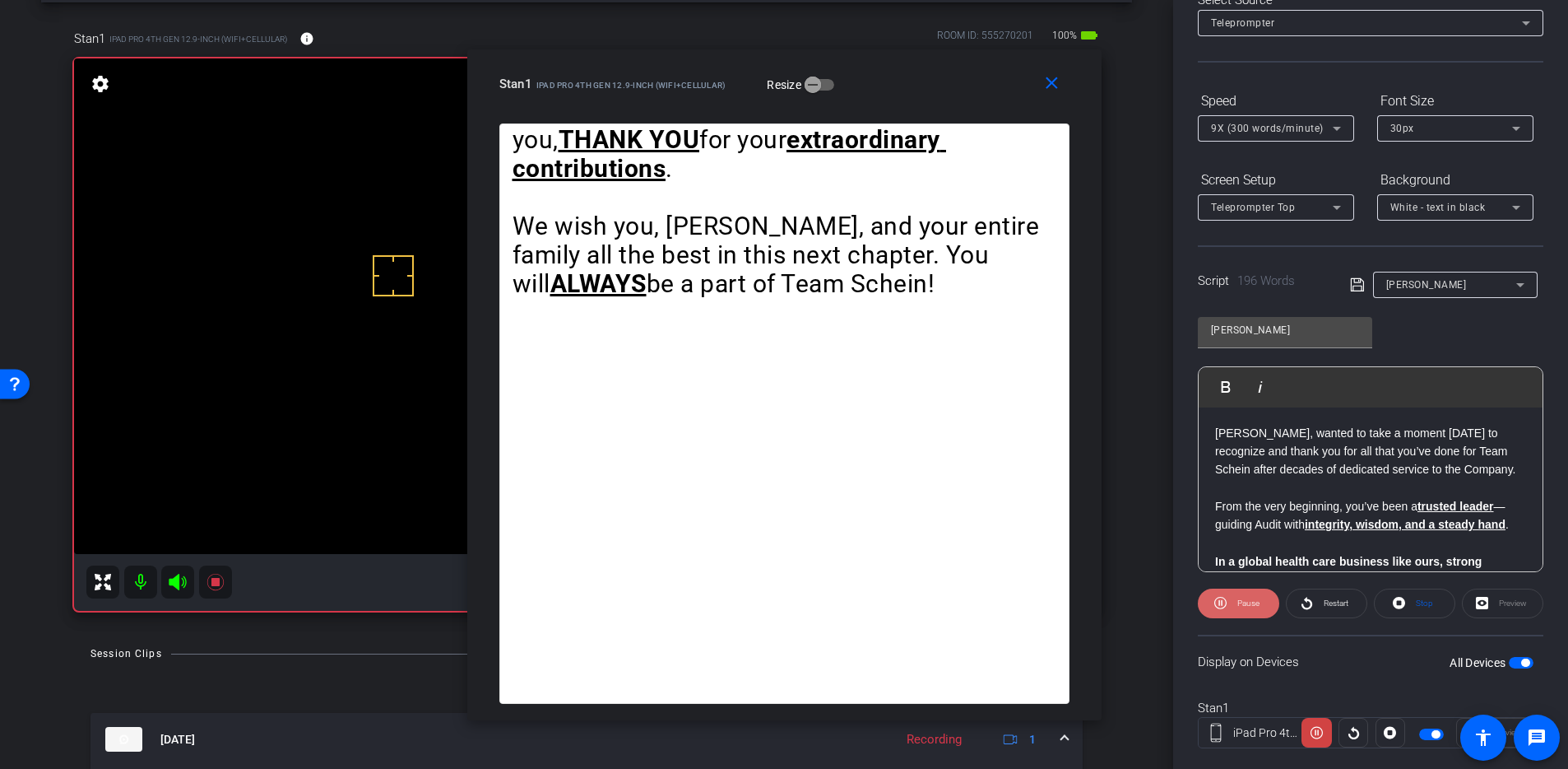
click at [1238, 599] on span "Pause" at bounding box center [1248, 603] width 23 height 9
click at [176, 574] on icon at bounding box center [177, 582] width 20 height 20
click at [1239, 598] on span "Play" at bounding box center [1246, 603] width 19 height 23
click at [1238, 599] on span "Pause" at bounding box center [1248, 603] width 23 height 9
click at [1233, 599] on span at bounding box center [1239, 603] width 80 height 40
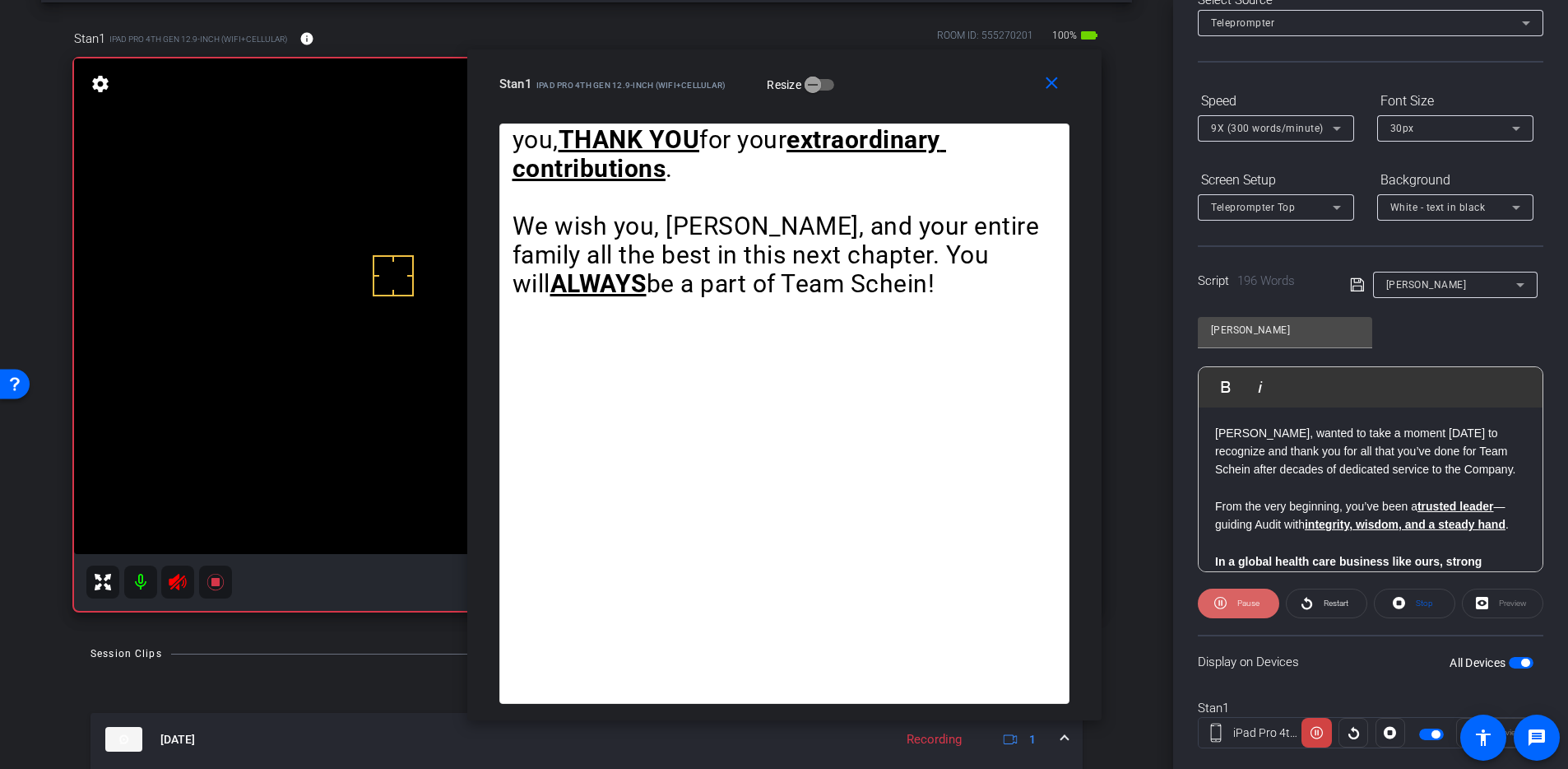
click at [1221, 599] on icon at bounding box center [1221, 602] width 13 height 21
click at [1221, 602] on icon at bounding box center [1224, 602] width 13 height 21
click at [1223, 598] on icon at bounding box center [1221, 602] width 13 height 21
click at [1223, 599] on icon at bounding box center [1224, 603] width 13 height 13
click at [1220, 600] on icon at bounding box center [1221, 603] width 13 height 13
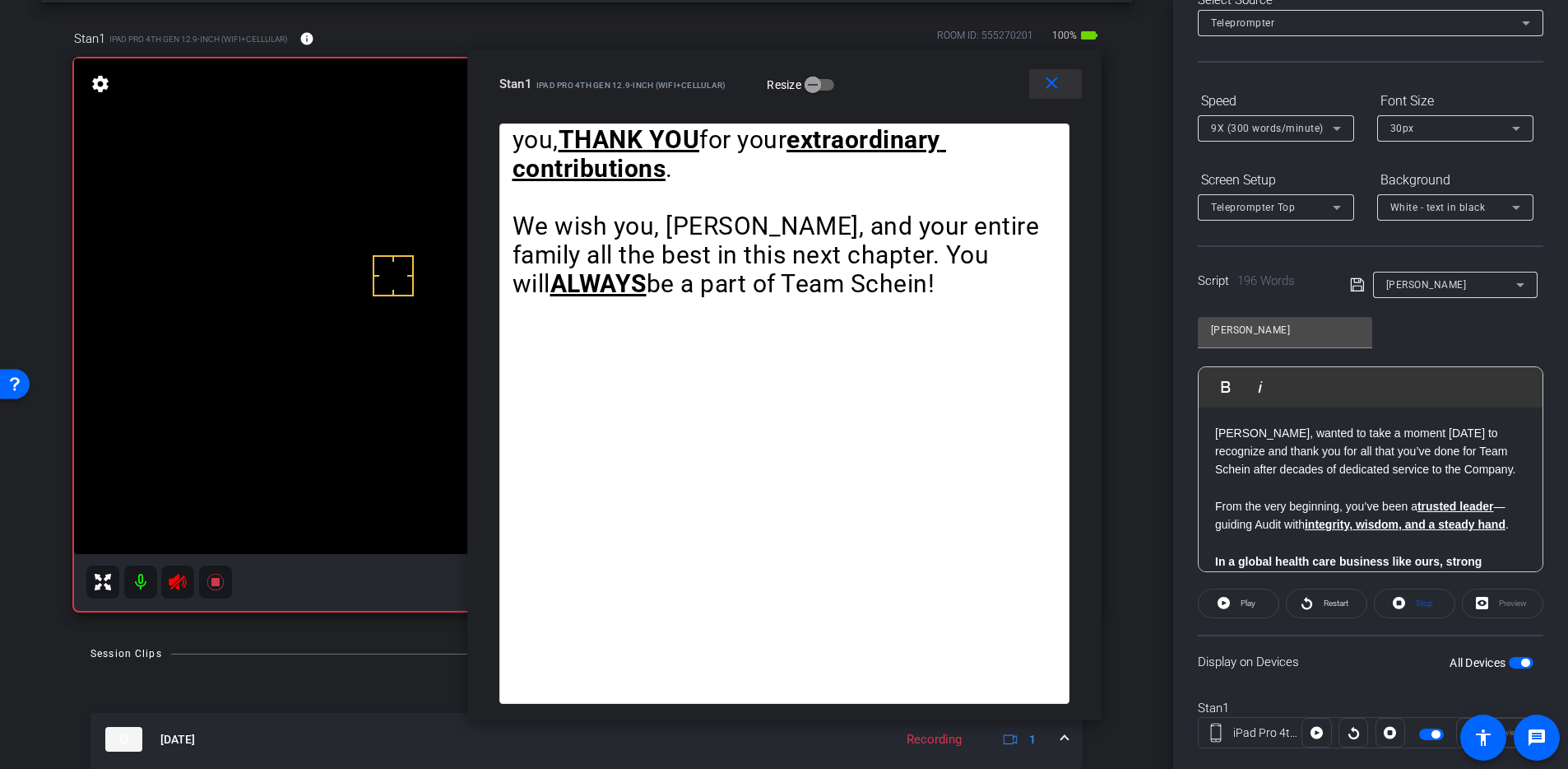
click at [1046, 87] on mat-icon "close" at bounding box center [1051, 83] width 21 height 21
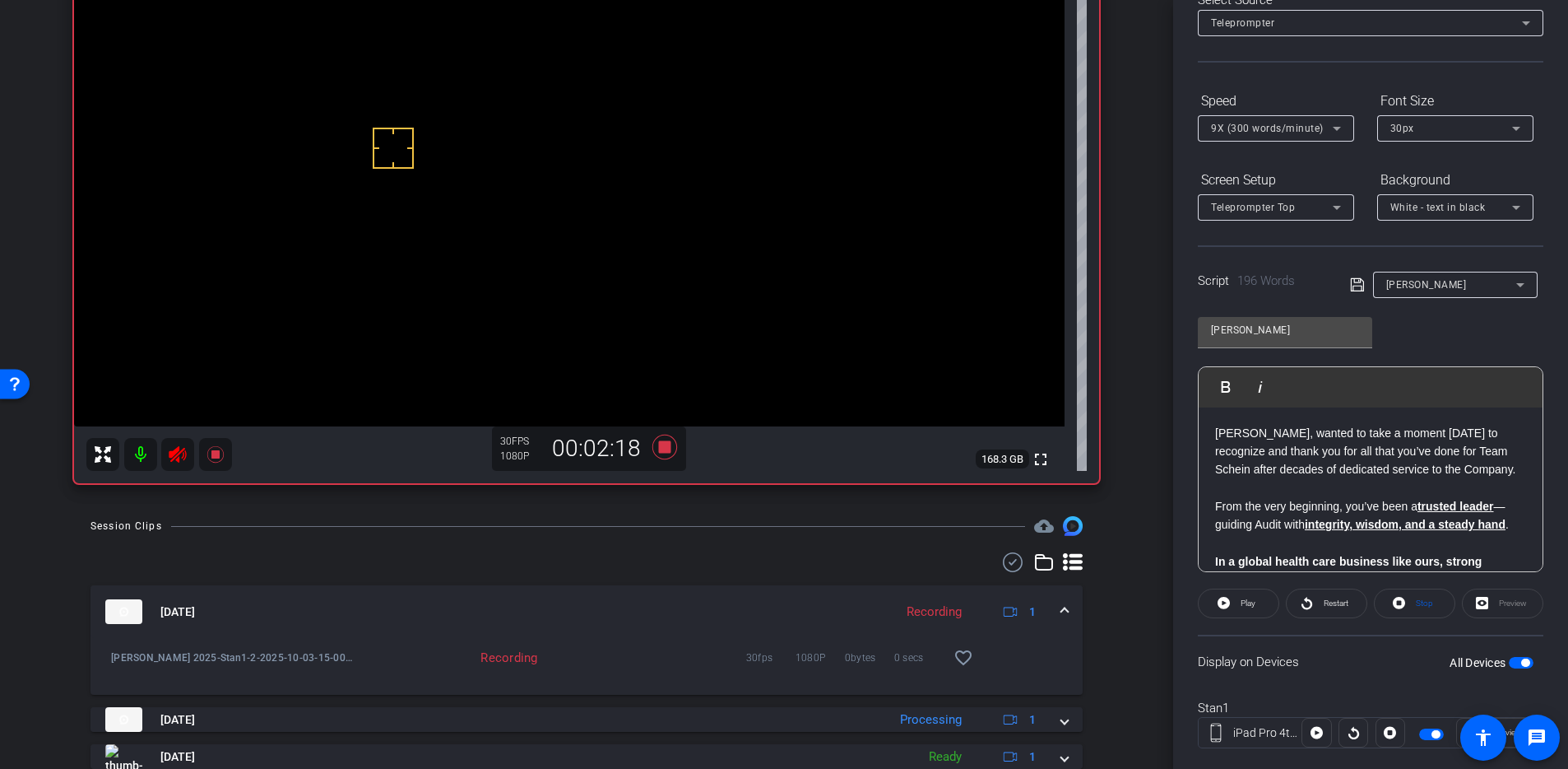
scroll to position [270, 0]
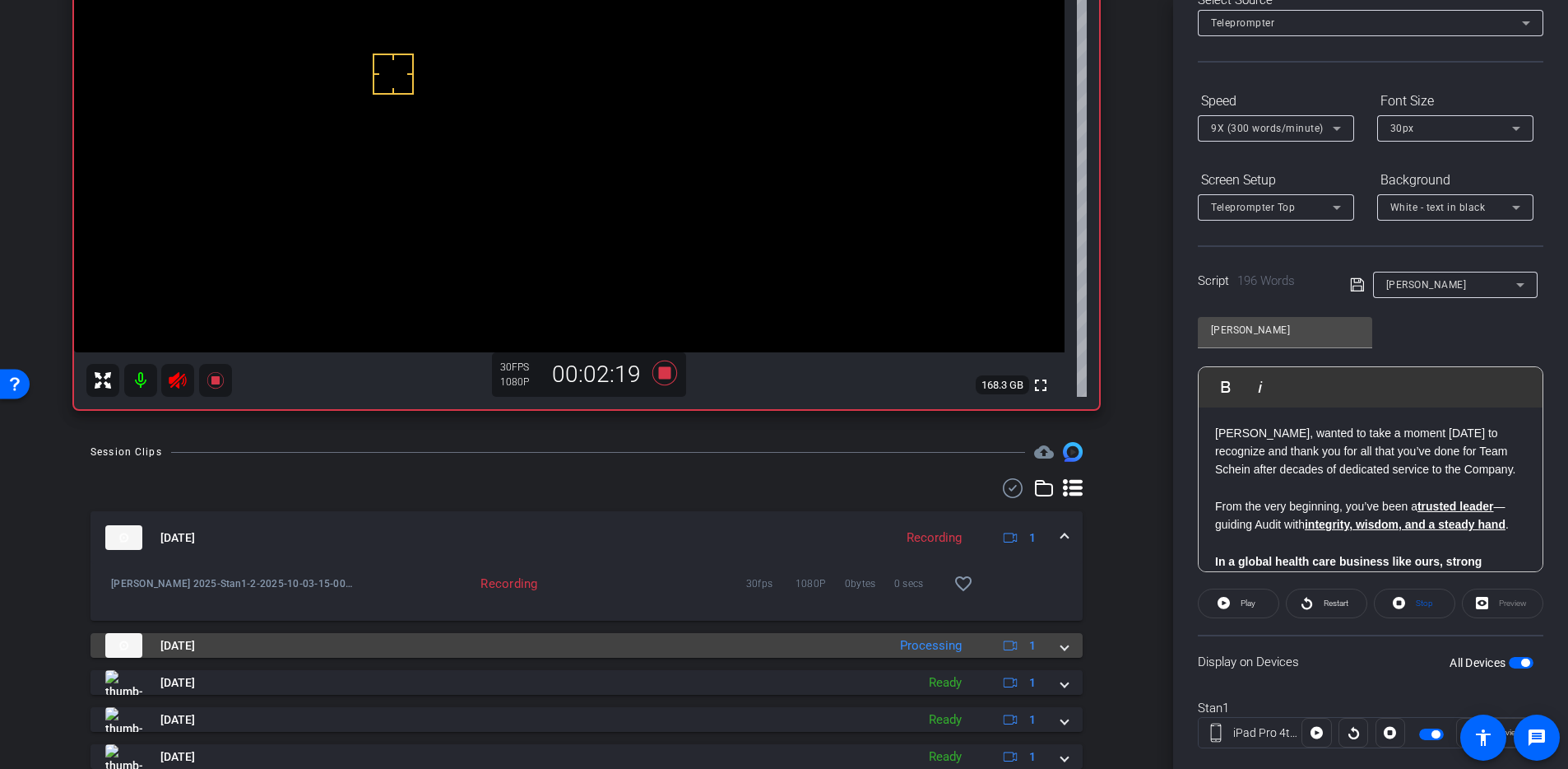
click at [1061, 602] on span at bounding box center [1064, 646] width 6 height 17
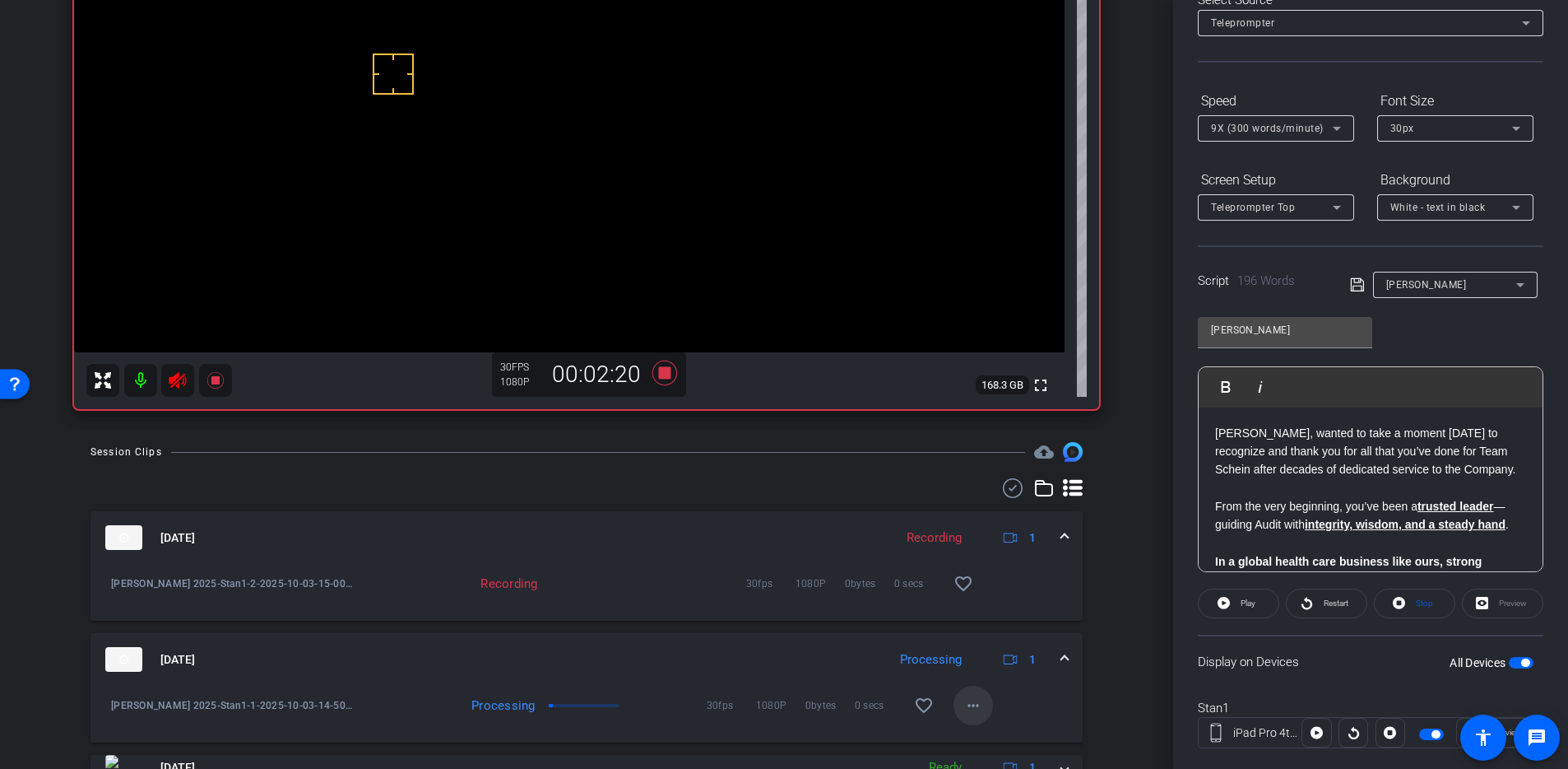
click at [963, 602] on mat-icon "more_horiz" at bounding box center [973, 705] width 20 height 20
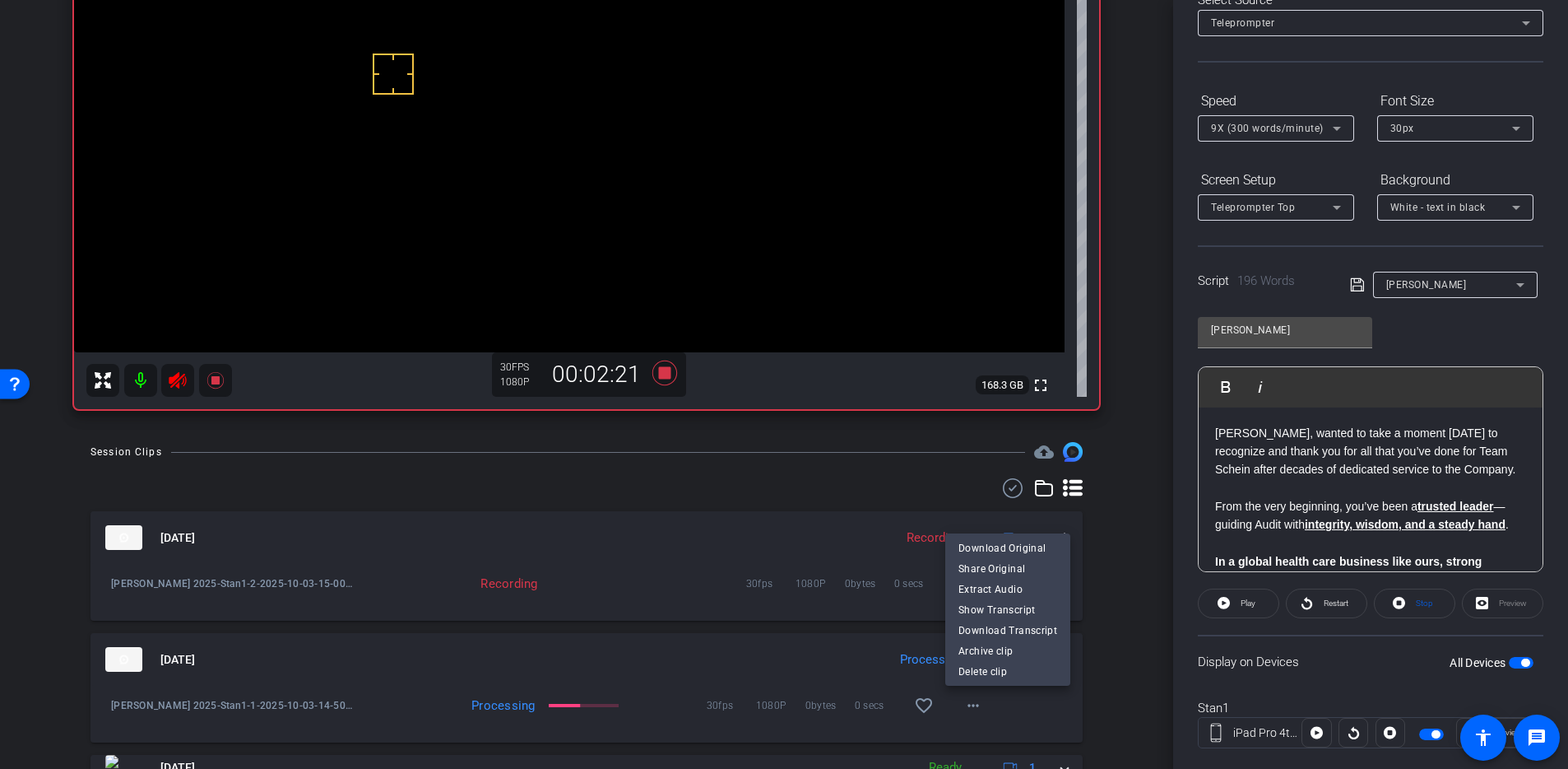
click at [1106, 528] on div at bounding box center [784, 384] width 1568 height 769
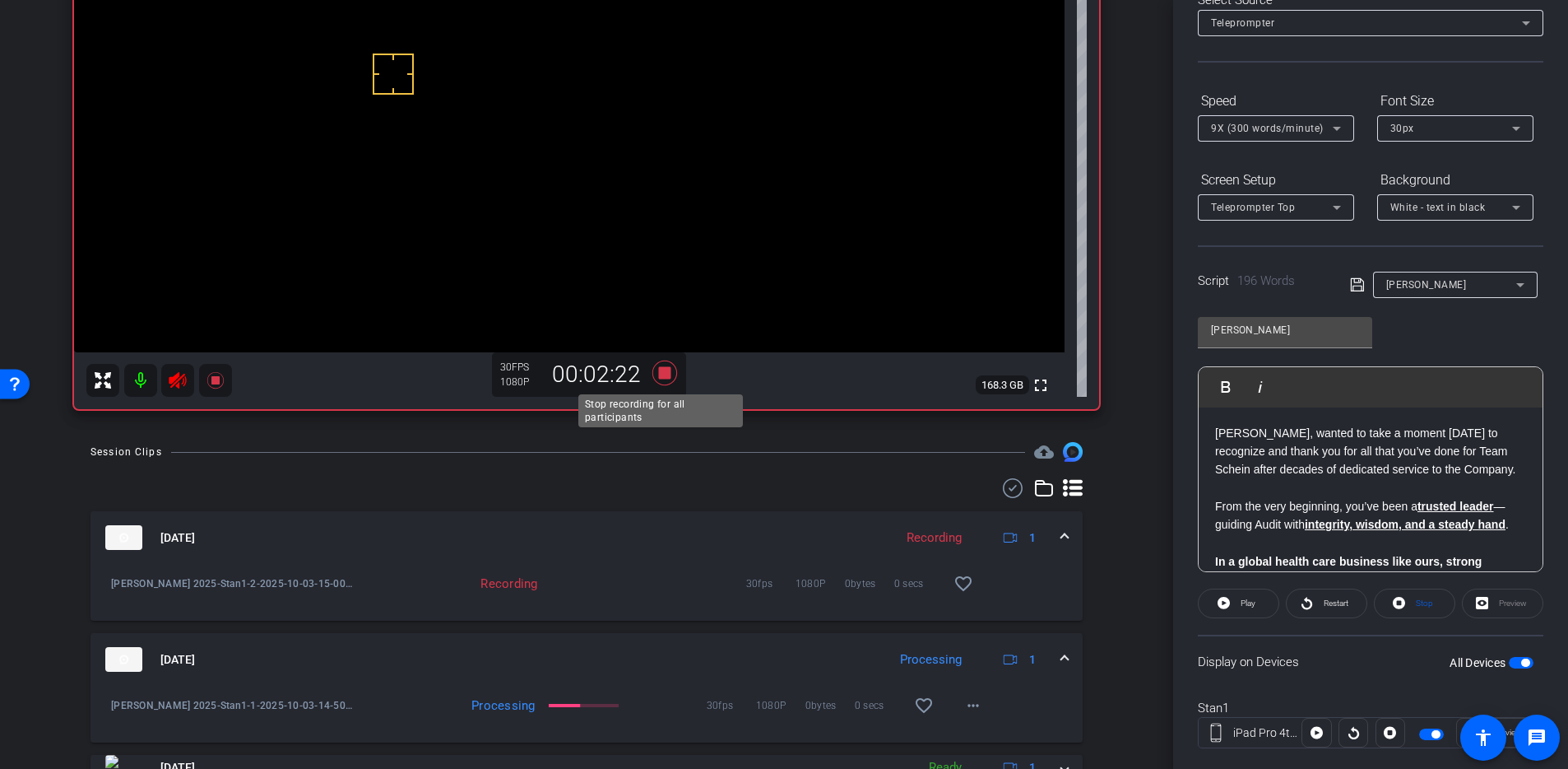
click at [662, 365] on icon at bounding box center [665, 373] width 40 height 30
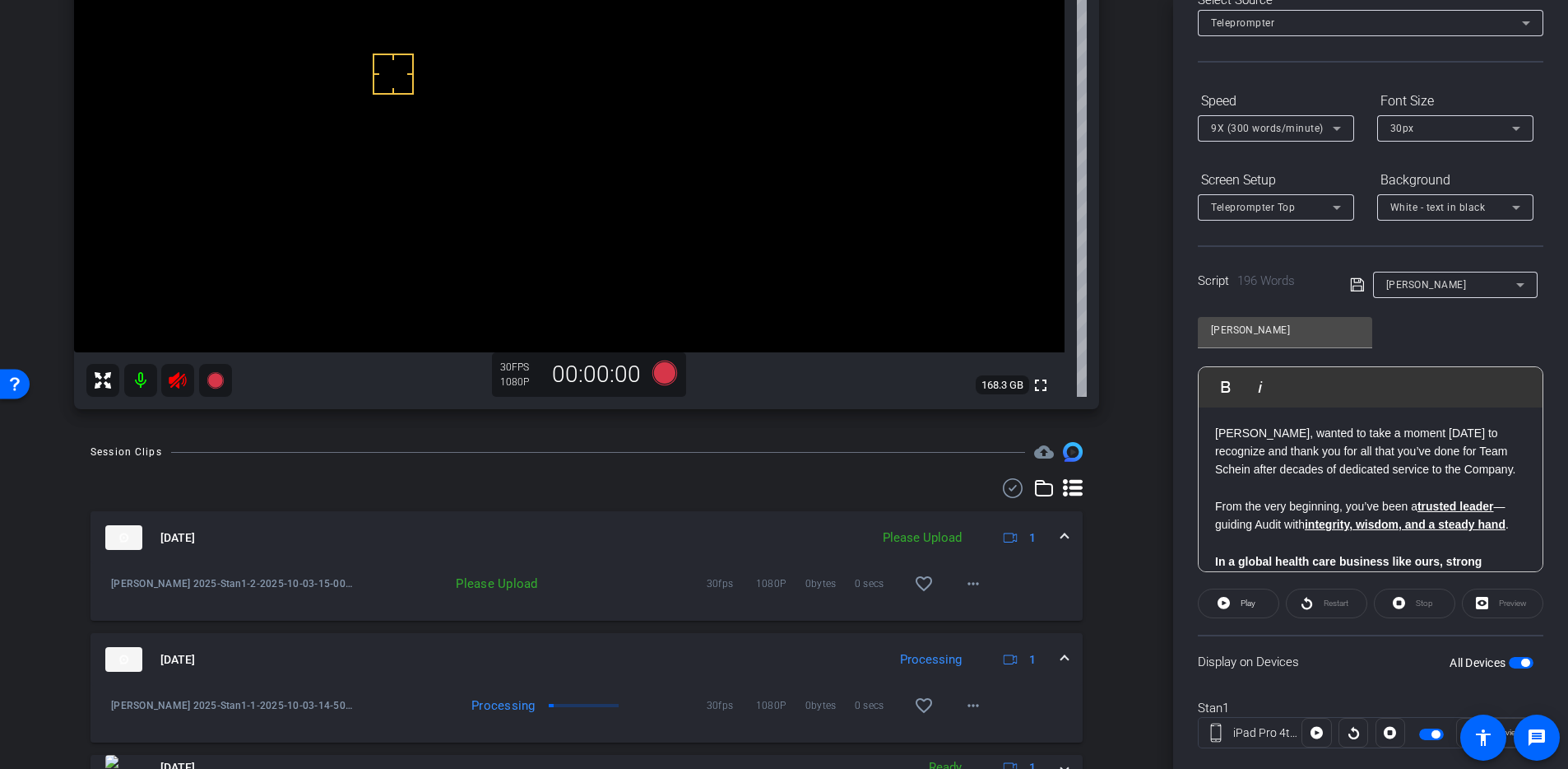
click at [165, 374] on mat-icon at bounding box center [177, 380] width 33 height 33
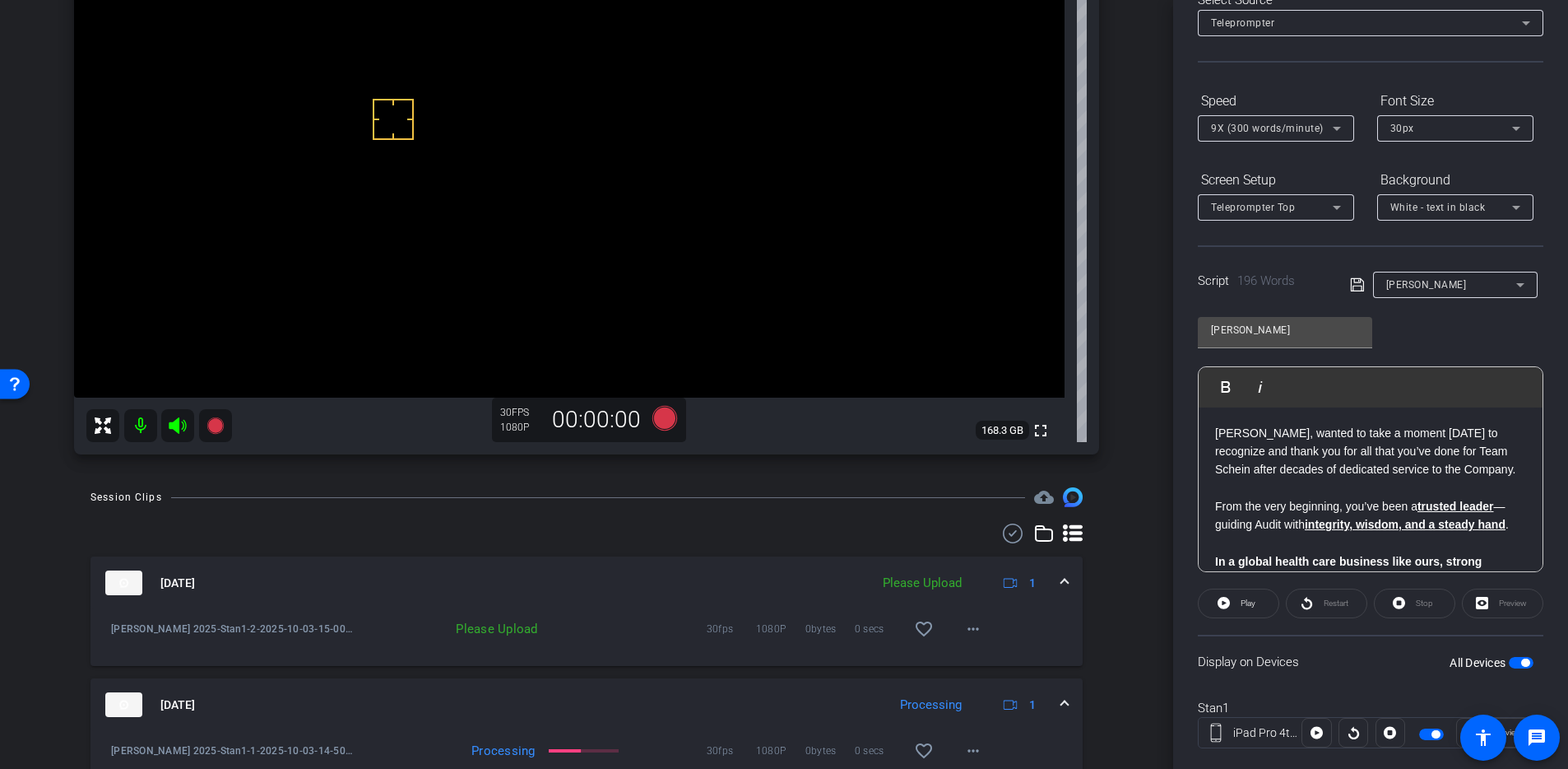
scroll to position [158, 0]
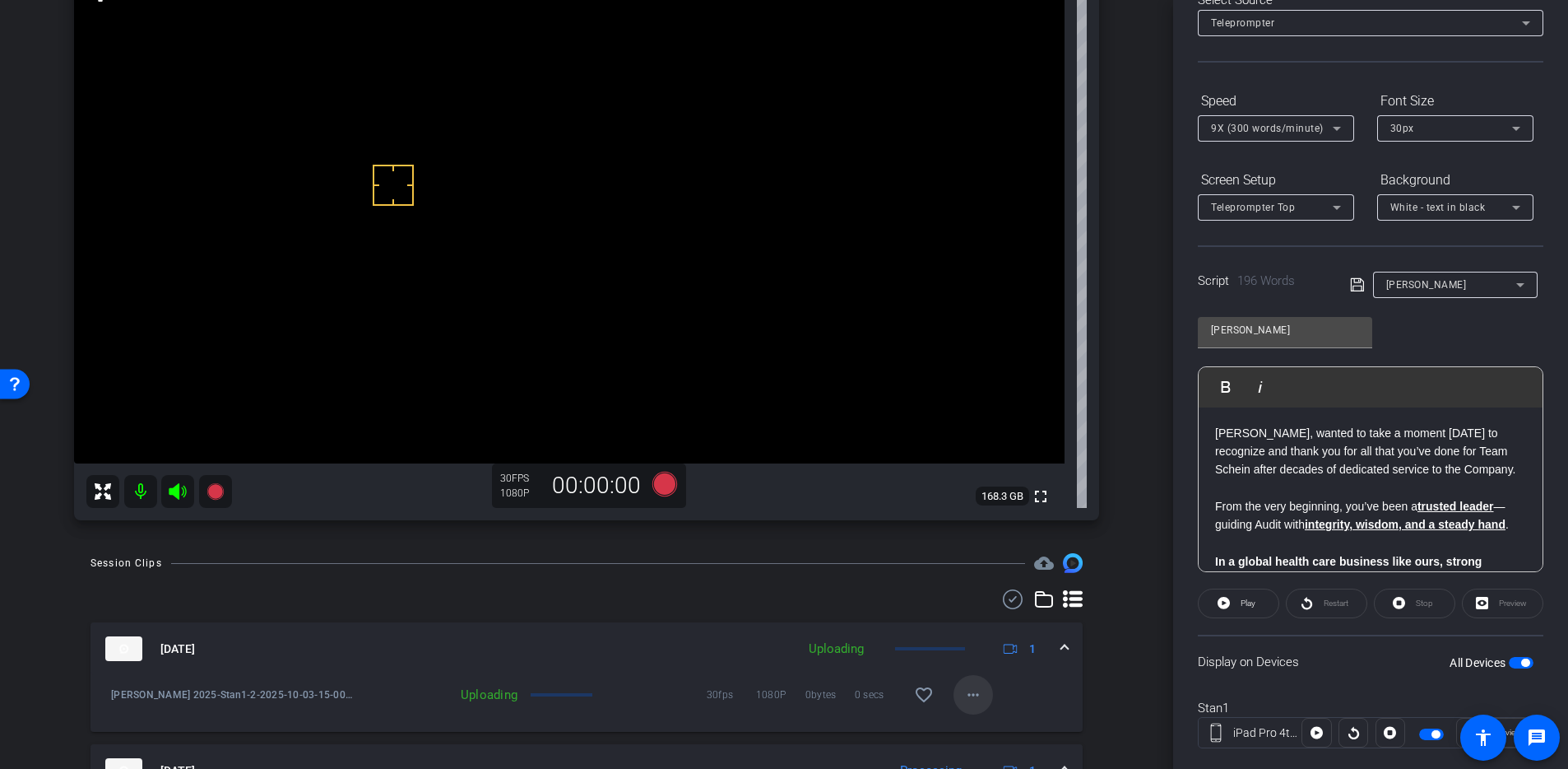
click at [968, 602] on mat-icon "more_horiz" at bounding box center [973, 695] width 20 height 20
click at [1126, 602] on div at bounding box center [784, 384] width 1568 height 769
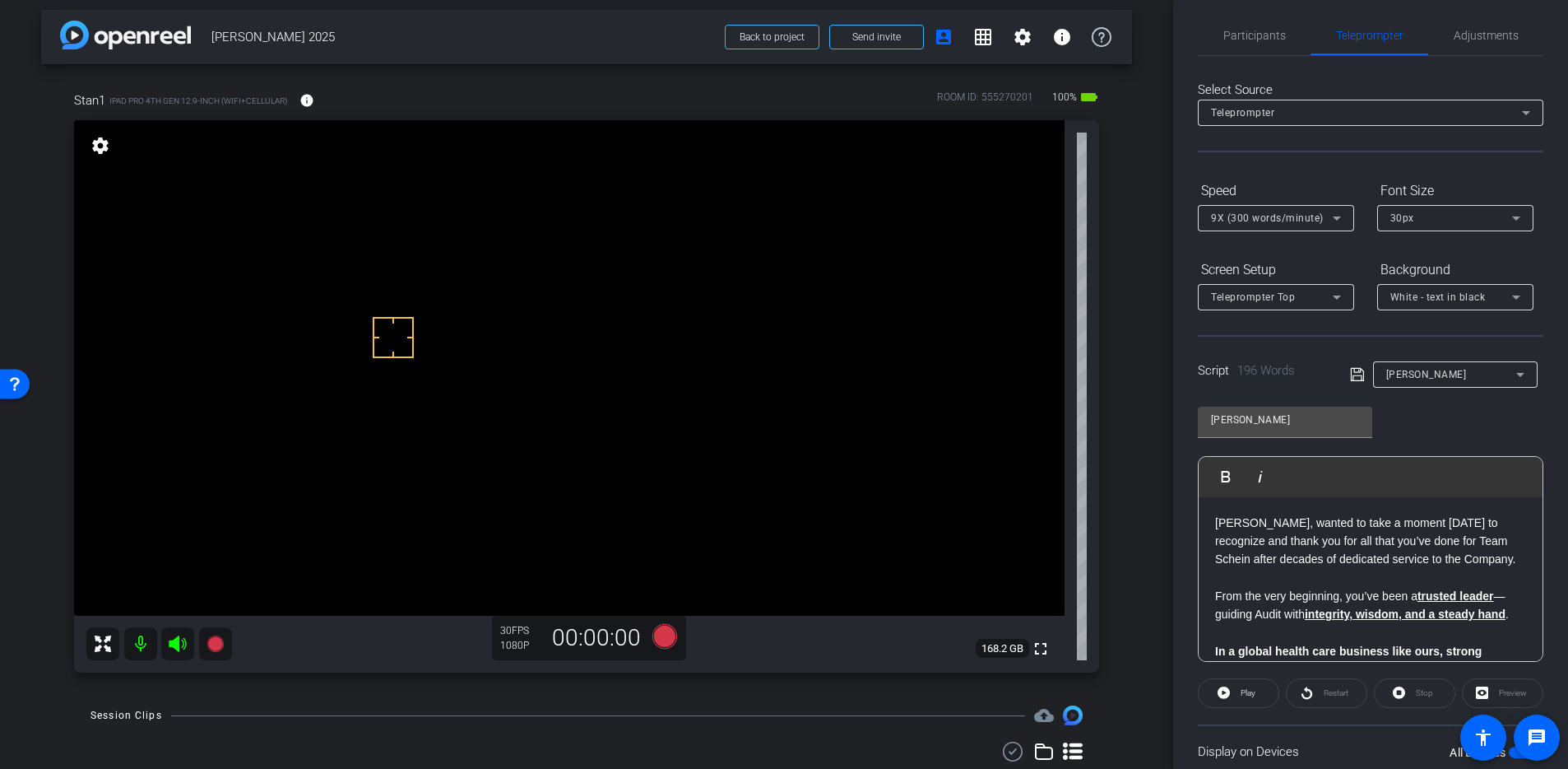
scroll to position [0, 0]
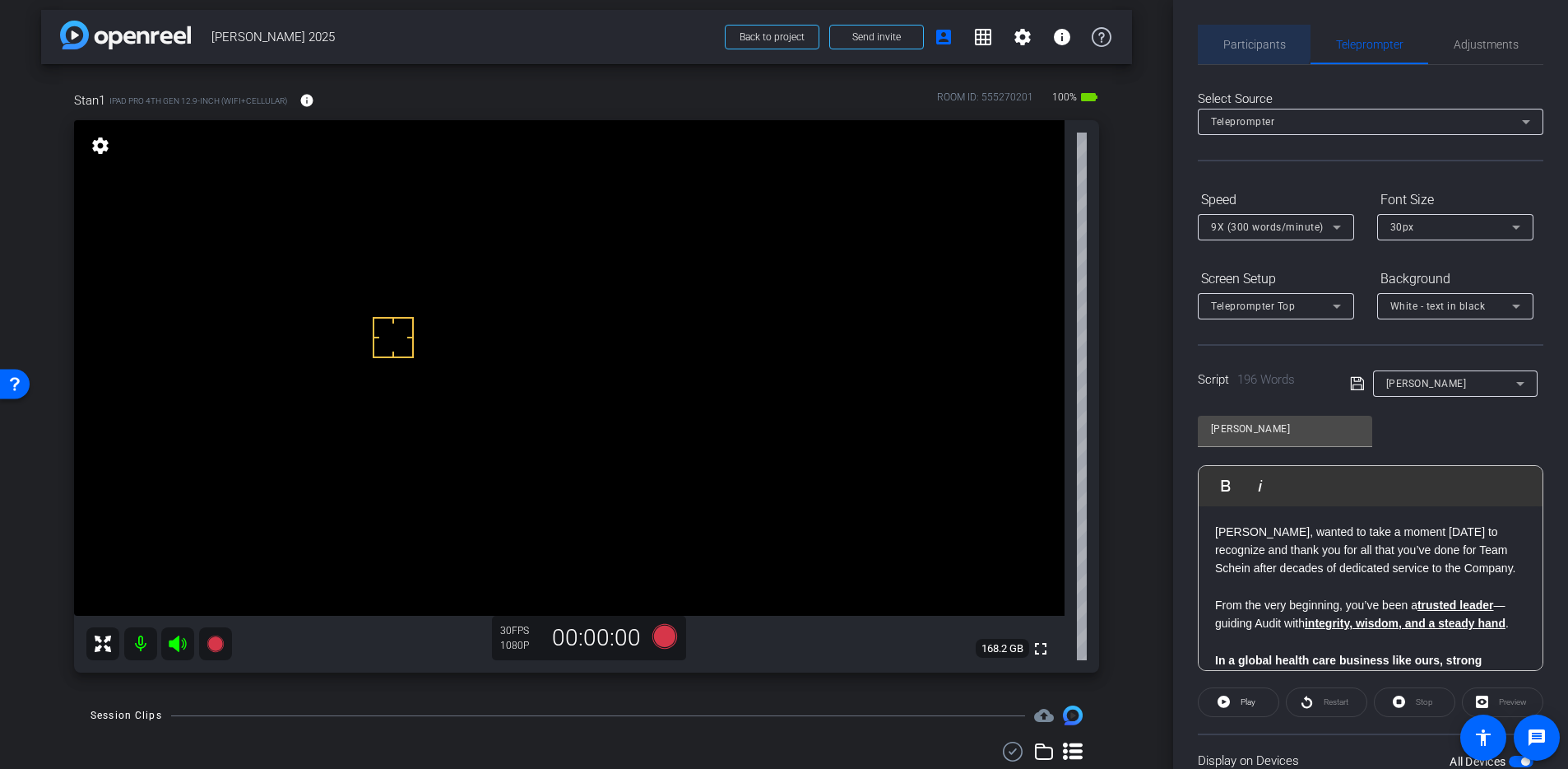
click at [1243, 41] on span "Participants" at bounding box center [1254, 44] width 62 height 12
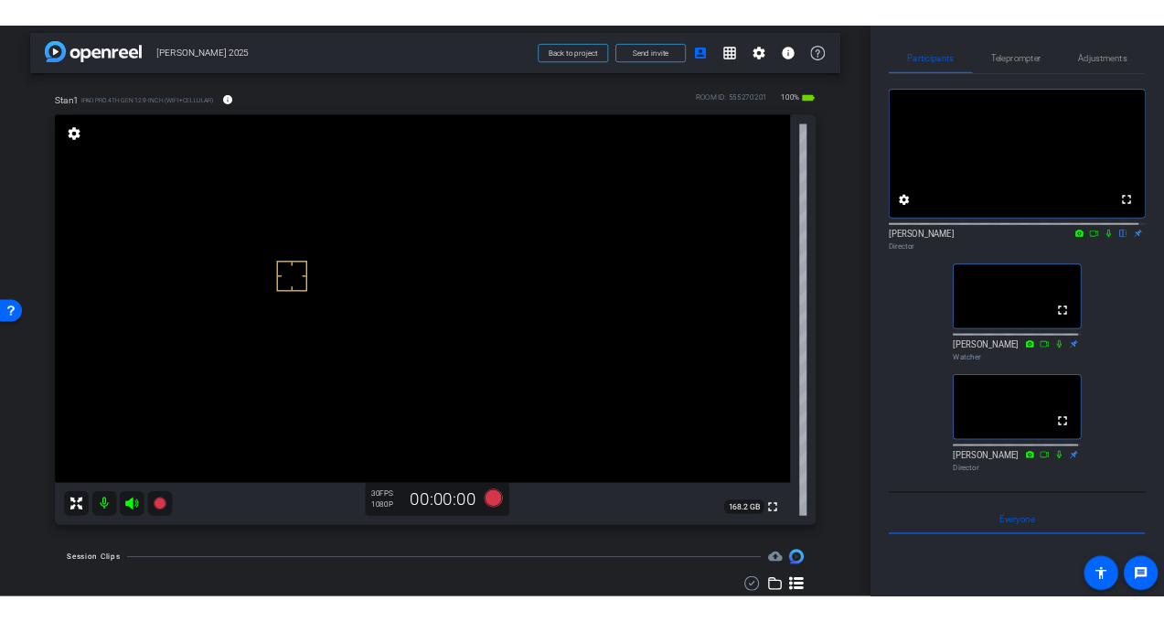
scroll to position [7, 0]
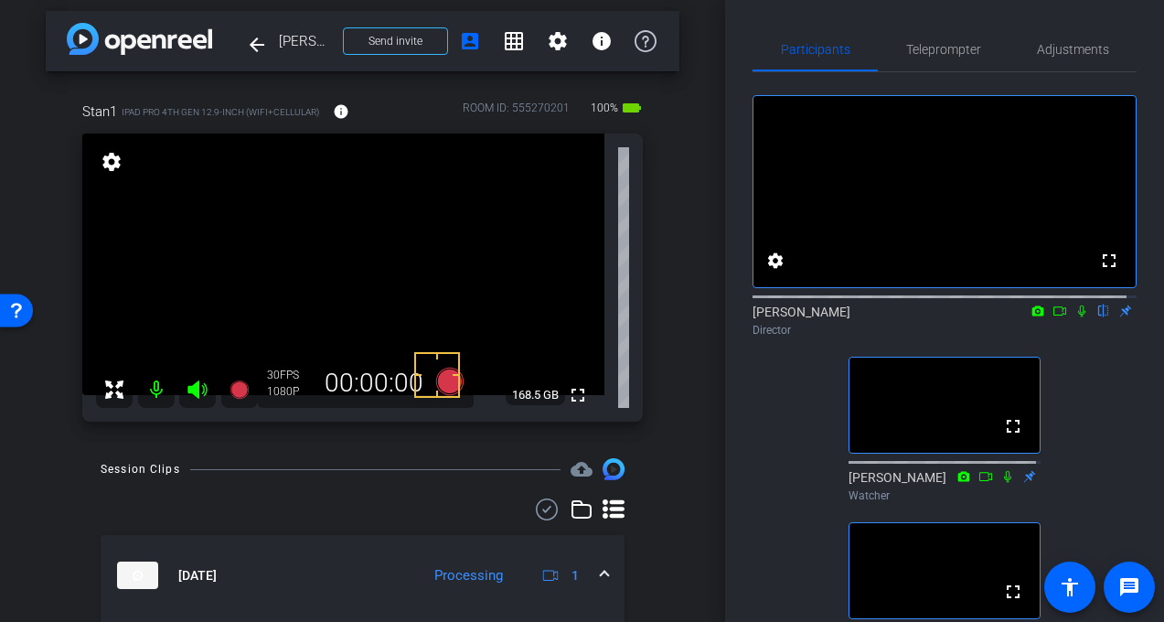
click at [1049, 319] on mat-icon at bounding box center [1059, 311] width 22 height 16
click at [1096, 317] on icon at bounding box center [1103, 310] width 15 height 13
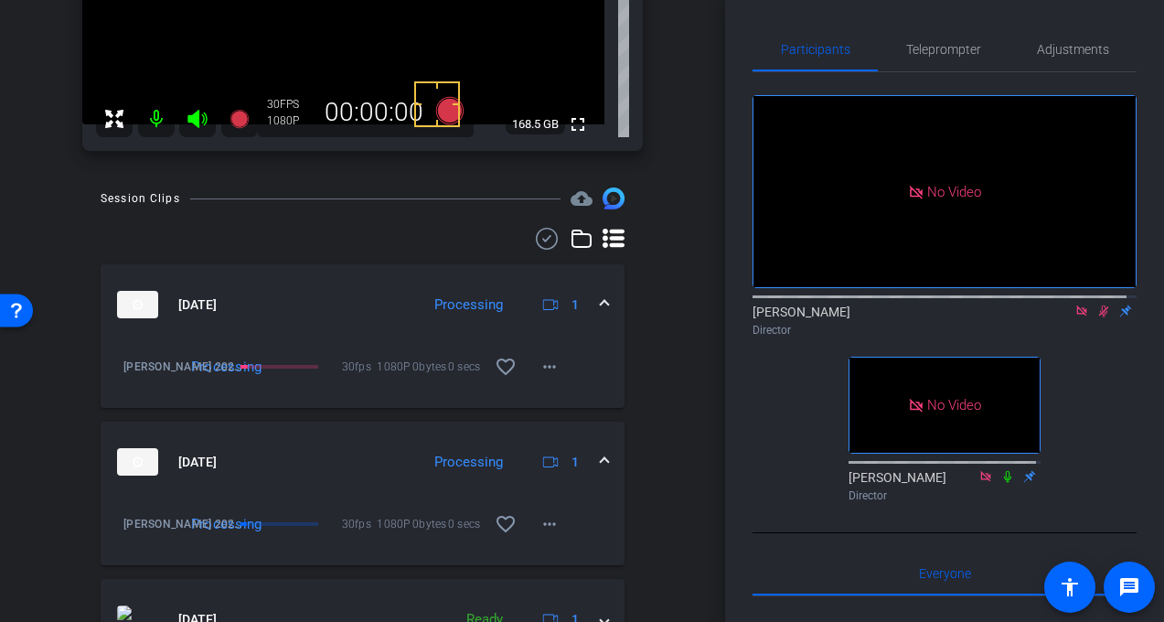
scroll to position [349, 0]
